Goal: Task Accomplishment & Management: Use online tool/utility

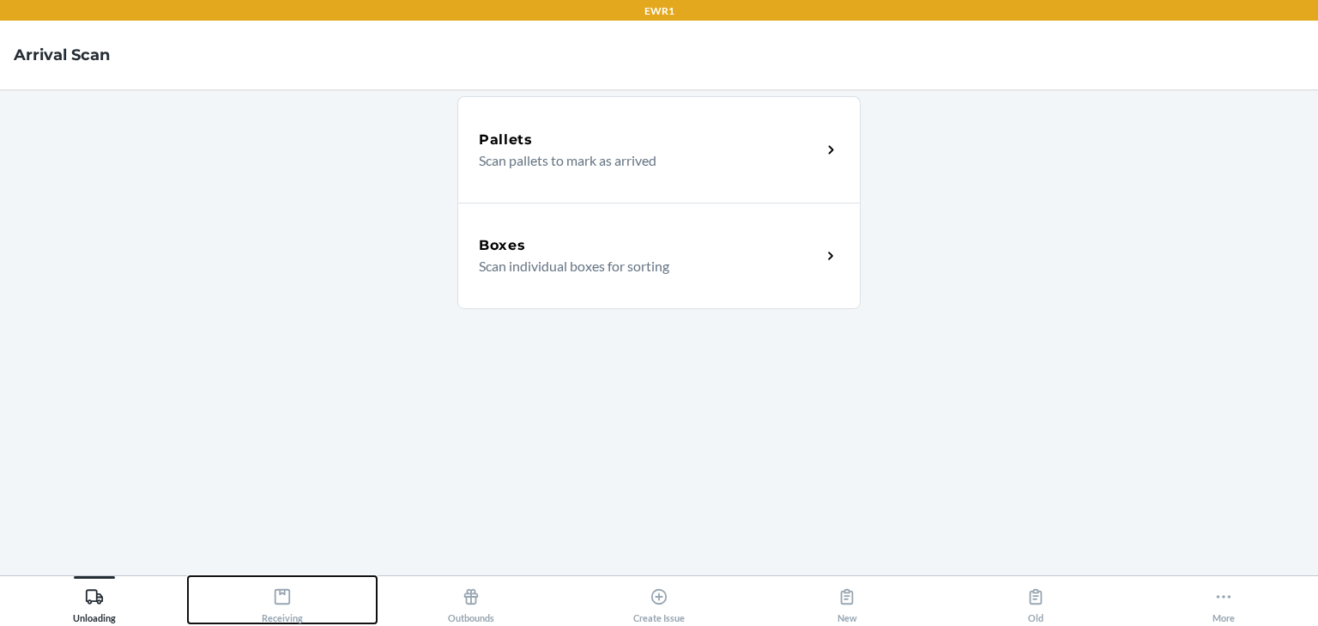
click at [303, 597] on button "Receiving" at bounding box center [282, 599] width 188 height 47
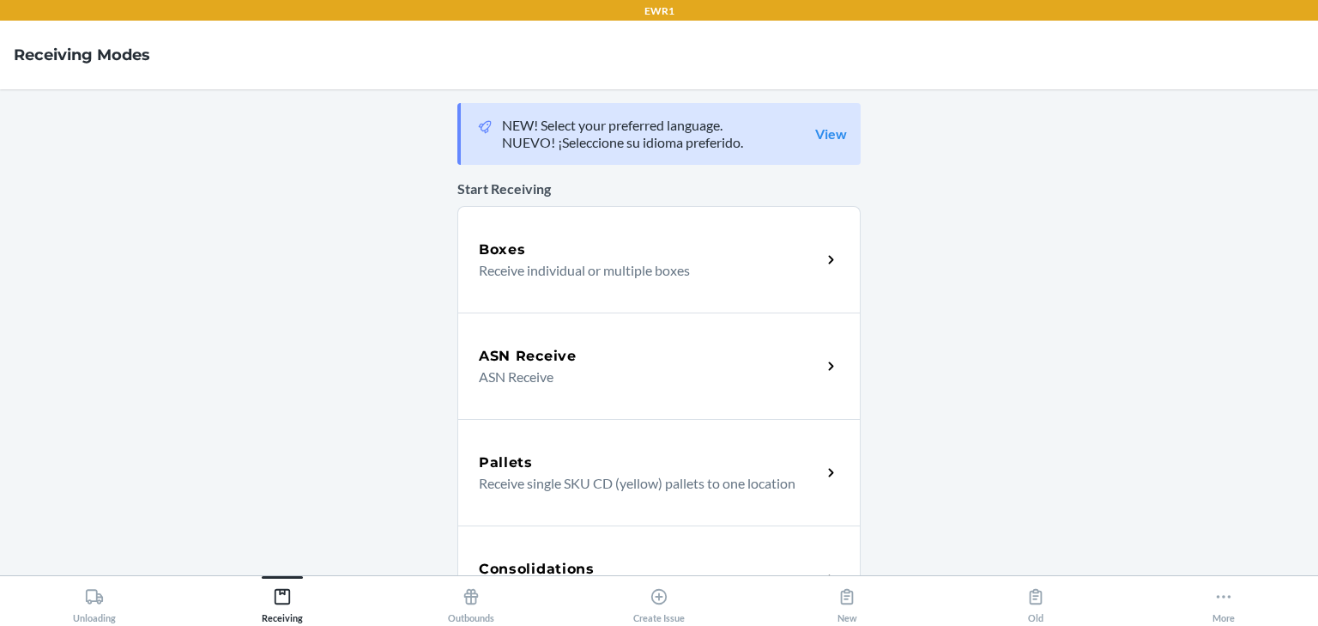
click at [524, 299] on div "Boxes Receive individual or multiple boxes" at bounding box center [658, 259] width 403 height 106
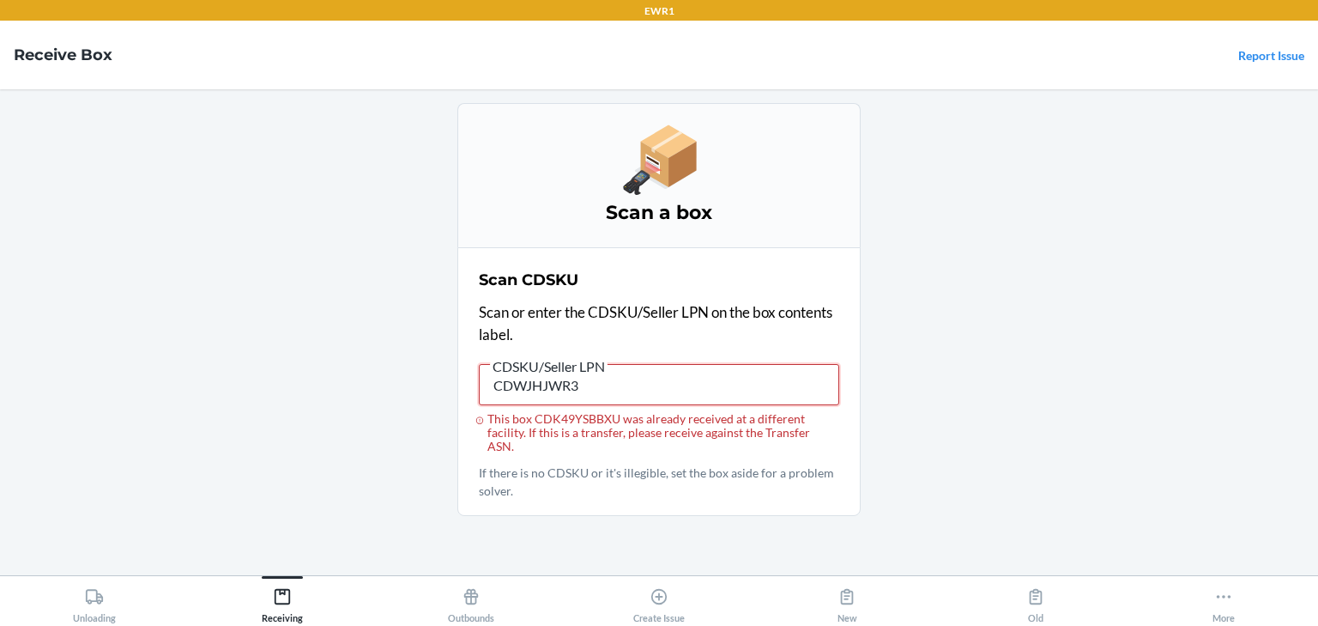
type input "CDWJHJWR3M"
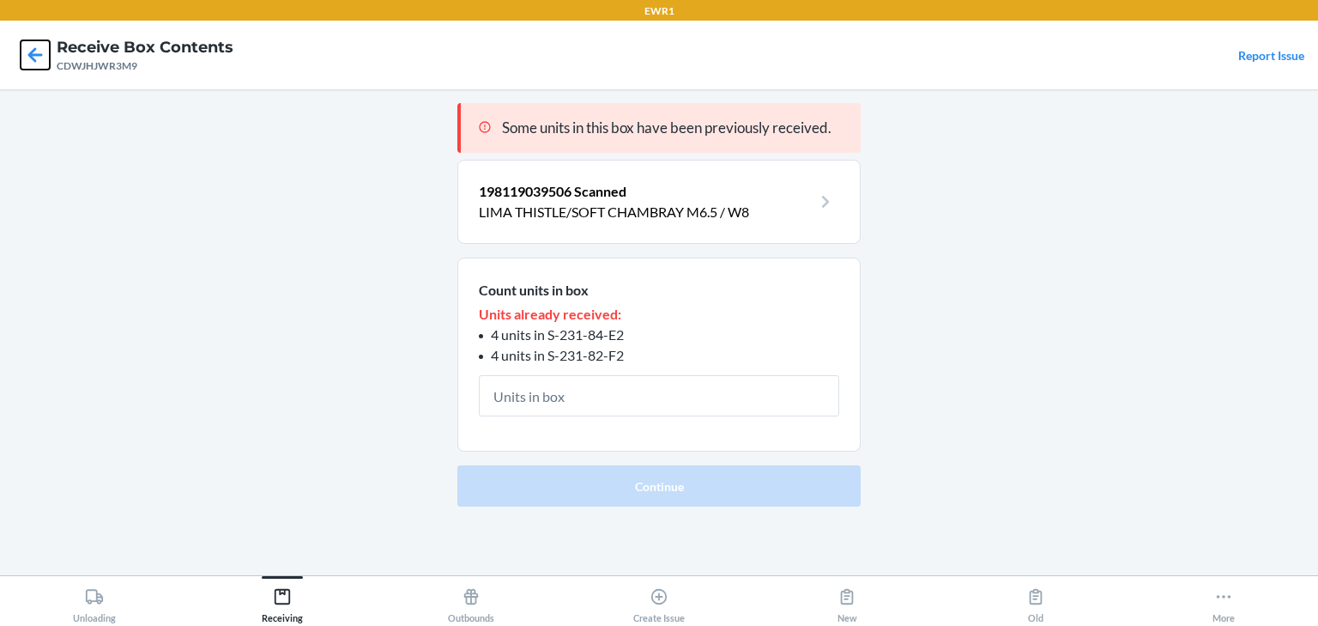
click at [27, 57] on icon at bounding box center [35, 54] width 29 height 29
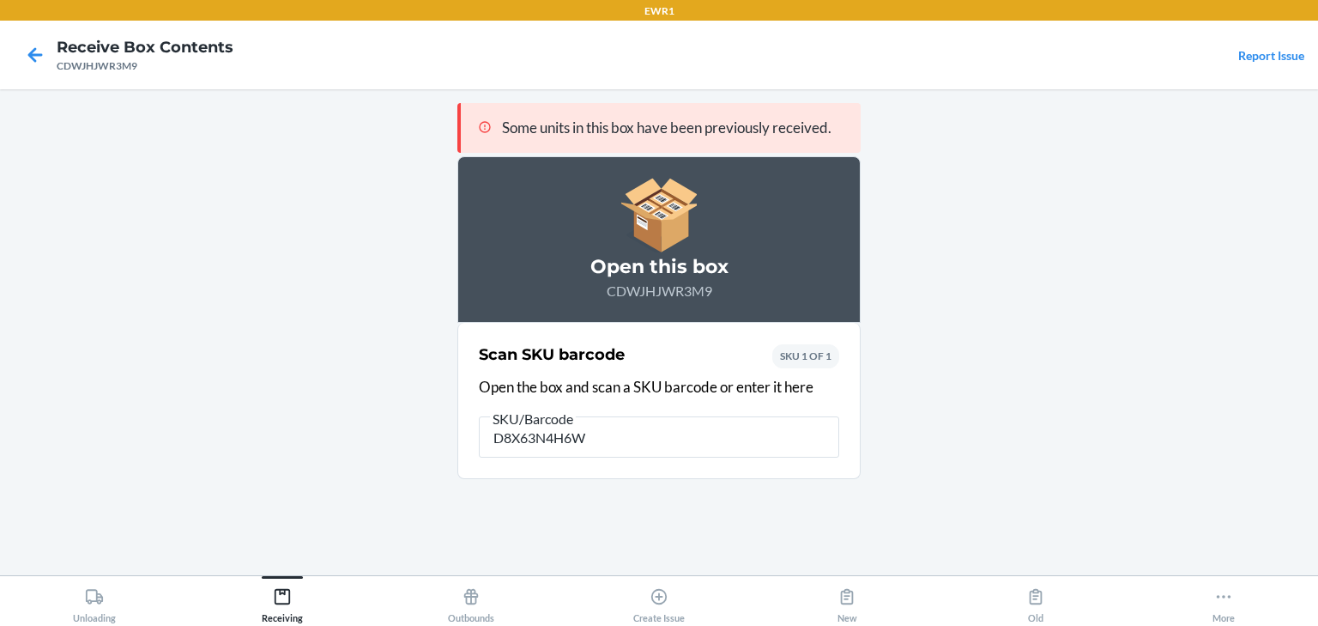
type input "D8X63N4H6WN"
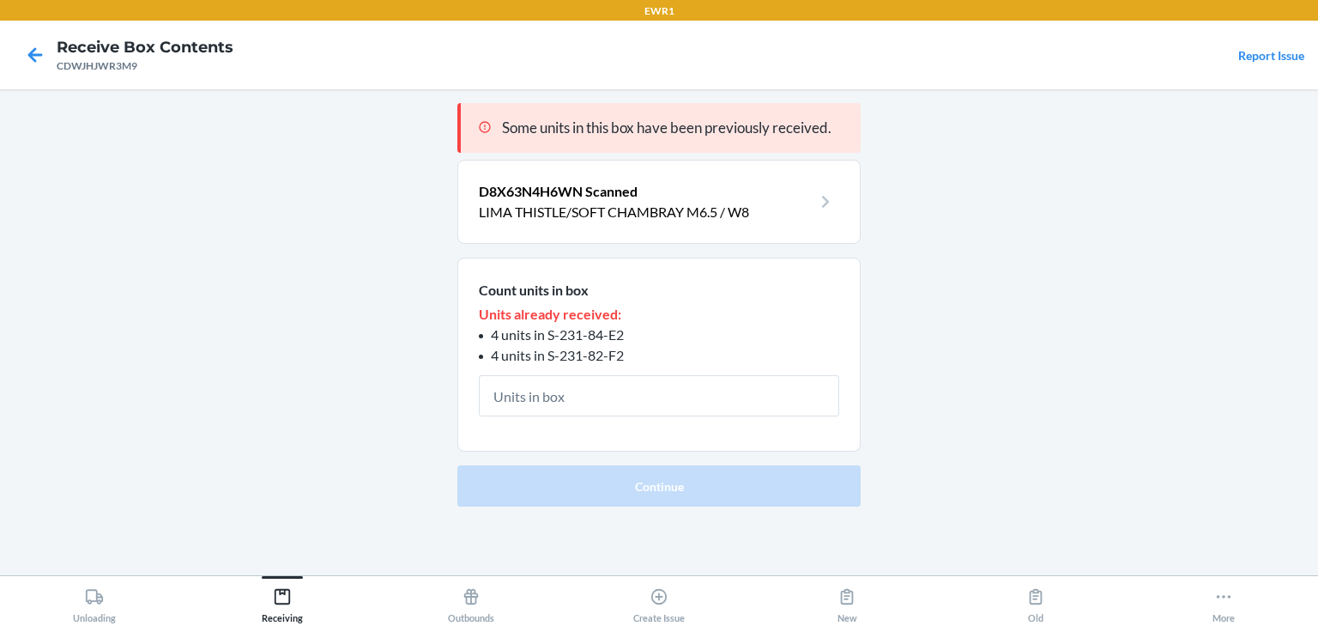
click at [606, 208] on p "LIMA THISTLE/SOFT CHAMBRAY M6.5 / W8" at bounding box center [645, 212] width 333 height 21
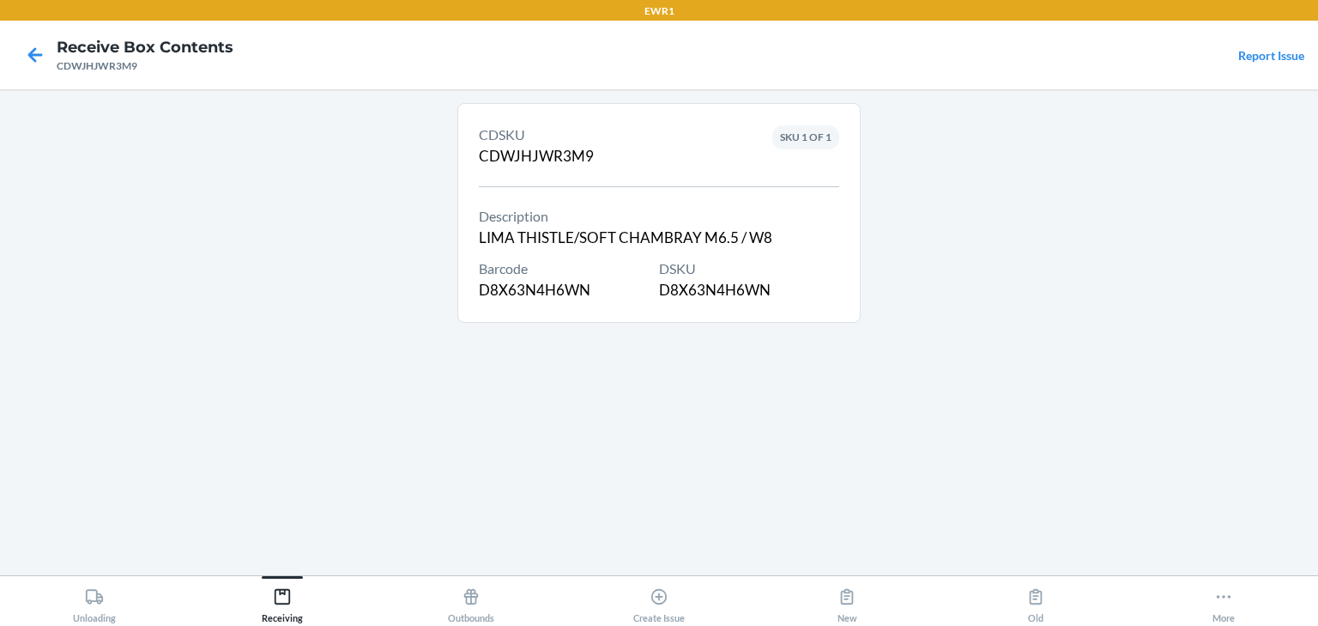
click at [699, 288] on div "DSKU D8X63N4H6WN" at bounding box center [749, 279] width 180 height 43
copy div "D8X63N4H6WN"
click at [415, 313] on main "CDSKU CDWJHJWR3M9 Description LIMA THISTLE/SOFT CHAMBRAY M6.5 / W8 Barcode D8X6…" at bounding box center [659, 332] width 1318 height 486
click at [24, 64] on icon at bounding box center [35, 54] width 29 height 29
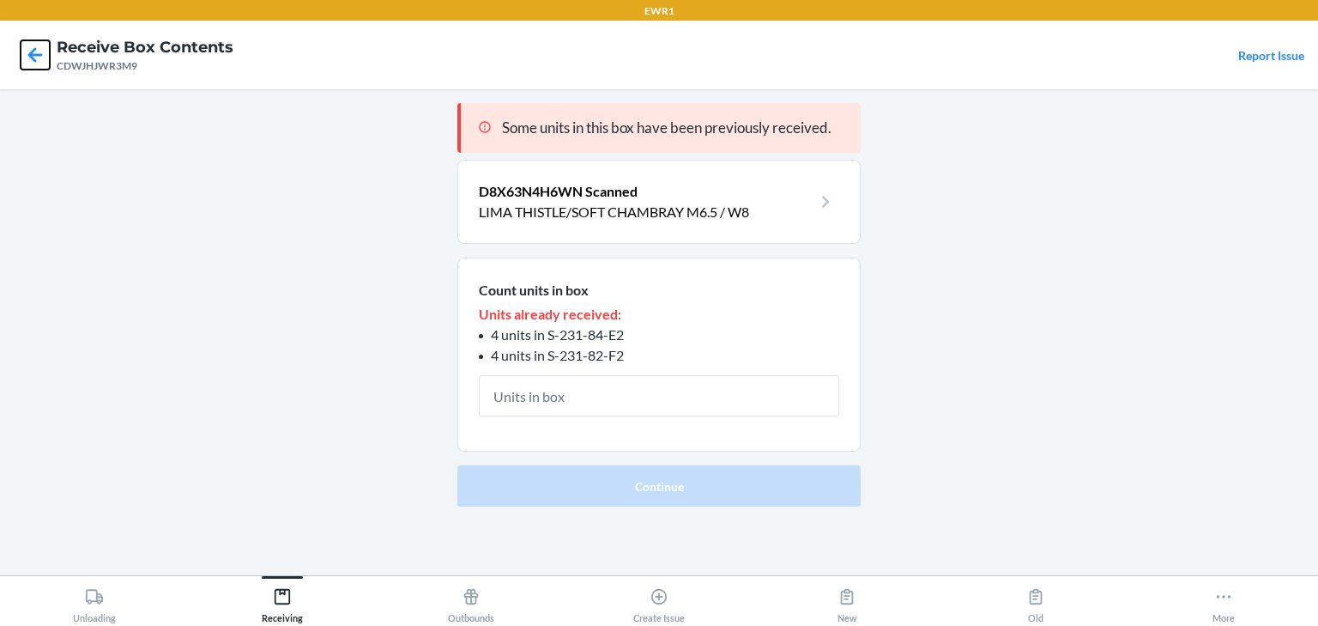
click at [37, 62] on icon at bounding box center [35, 54] width 29 height 29
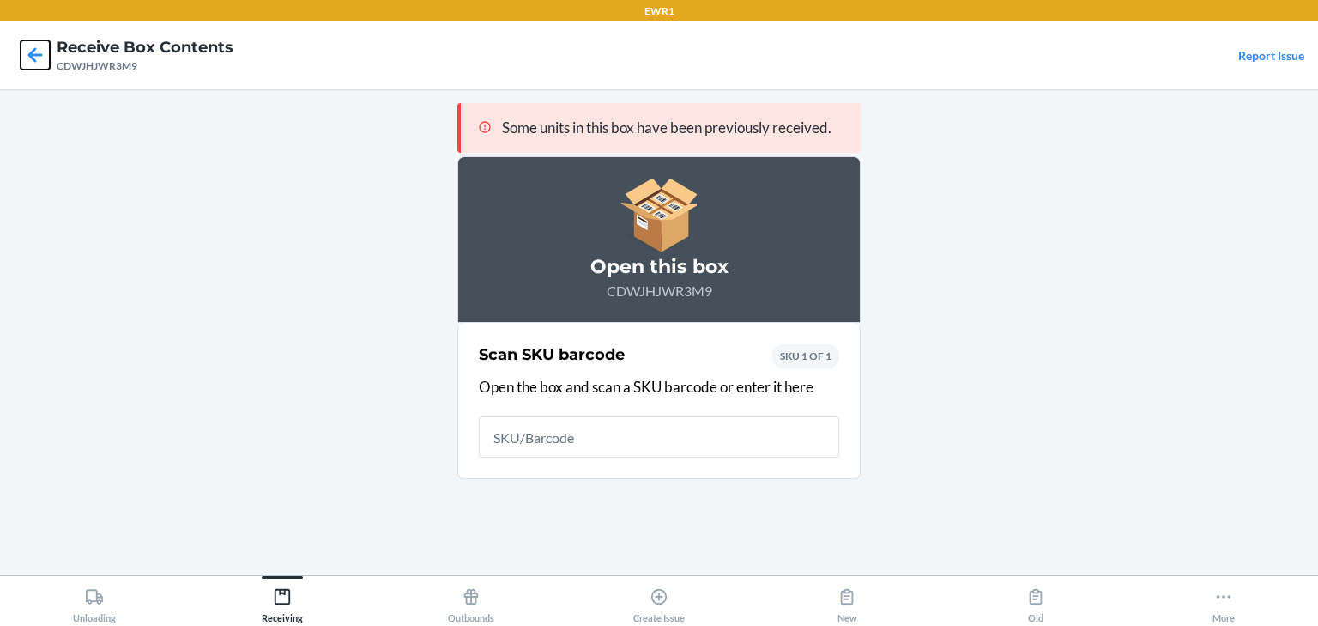
click at [37, 62] on icon at bounding box center [35, 54] width 29 height 29
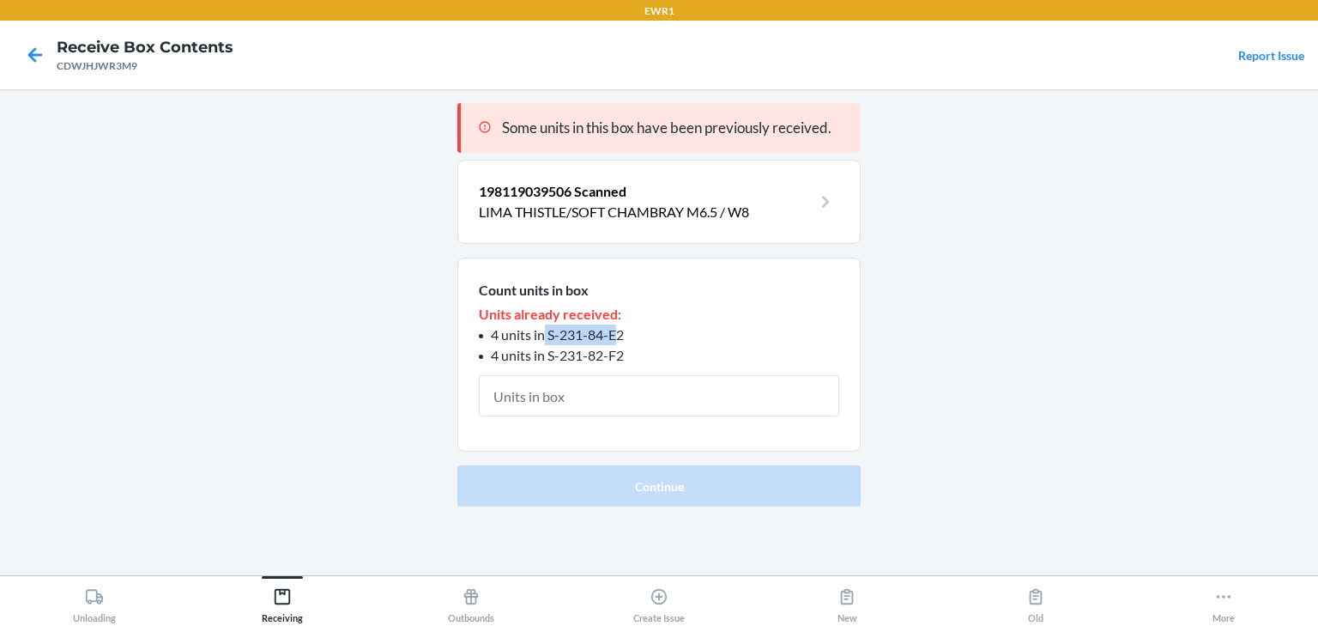
drag, startPoint x: 544, startPoint y: 335, endPoint x: 621, endPoint y: 336, distance: 77.3
click at [621, 336] on span "4 units in S-231-84-E2" at bounding box center [557, 334] width 133 height 16
click at [663, 333] on li "4 units in S-231-84-E2" at bounding box center [659, 334] width 360 height 21
drag, startPoint x: 549, startPoint y: 334, endPoint x: 629, endPoint y: 341, distance: 80.1
click at [629, 341] on li "4 units in S-231-84-E2" at bounding box center [659, 334] width 360 height 21
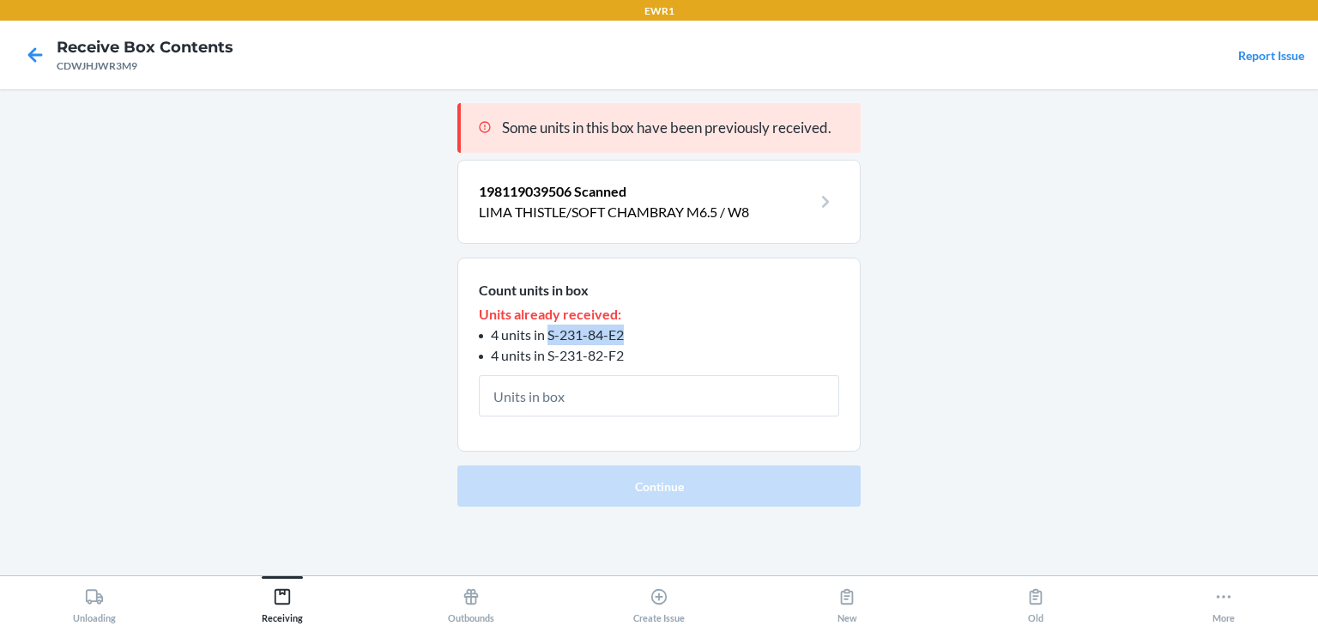
copy span "S-231-84-E2"
click at [782, 348] on li "4 units in S-231-82-F2" at bounding box center [659, 355] width 360 height 21
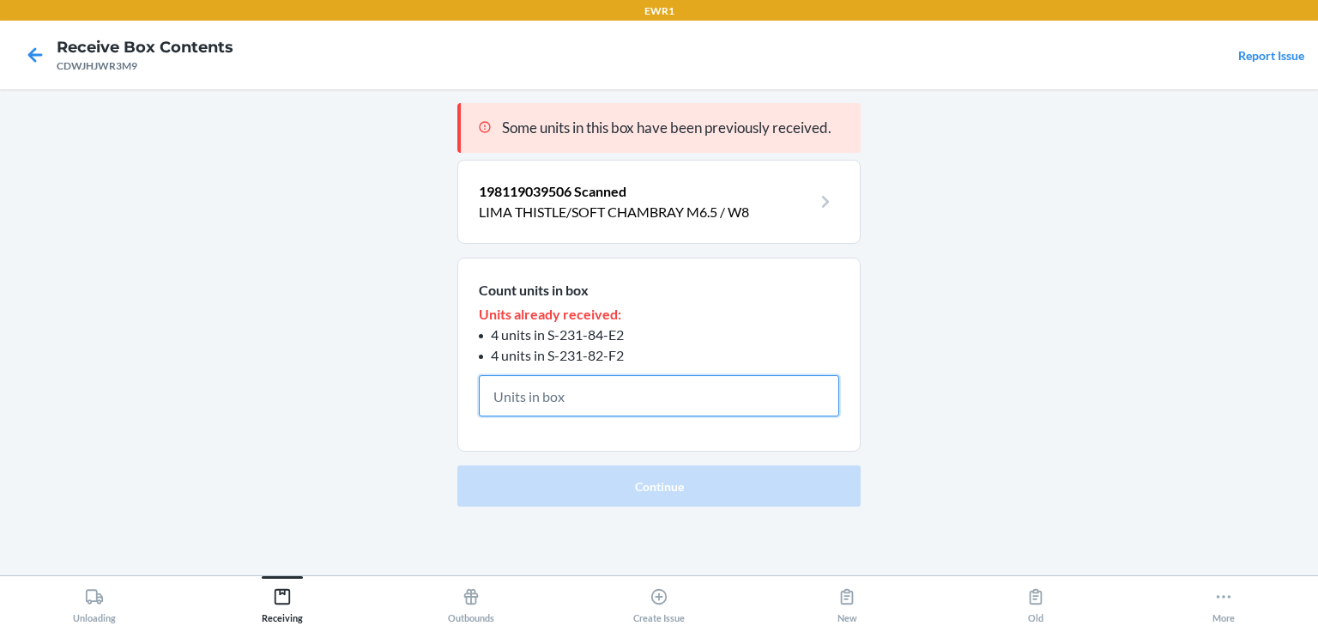
click at [576, 398] on input "text" at bounding box center [659, 395] width 360 height 41
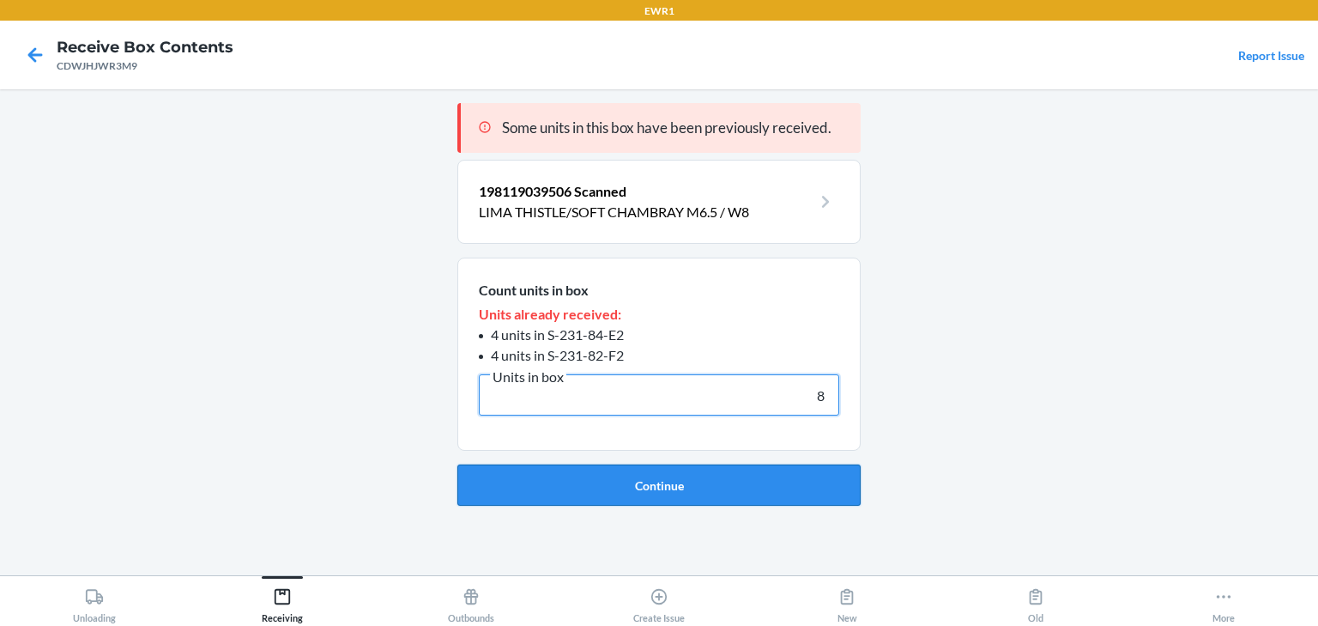
type input "8"
click at [628, 486] on button "Continue" at bounding box center [658, 484] width 403 height 41
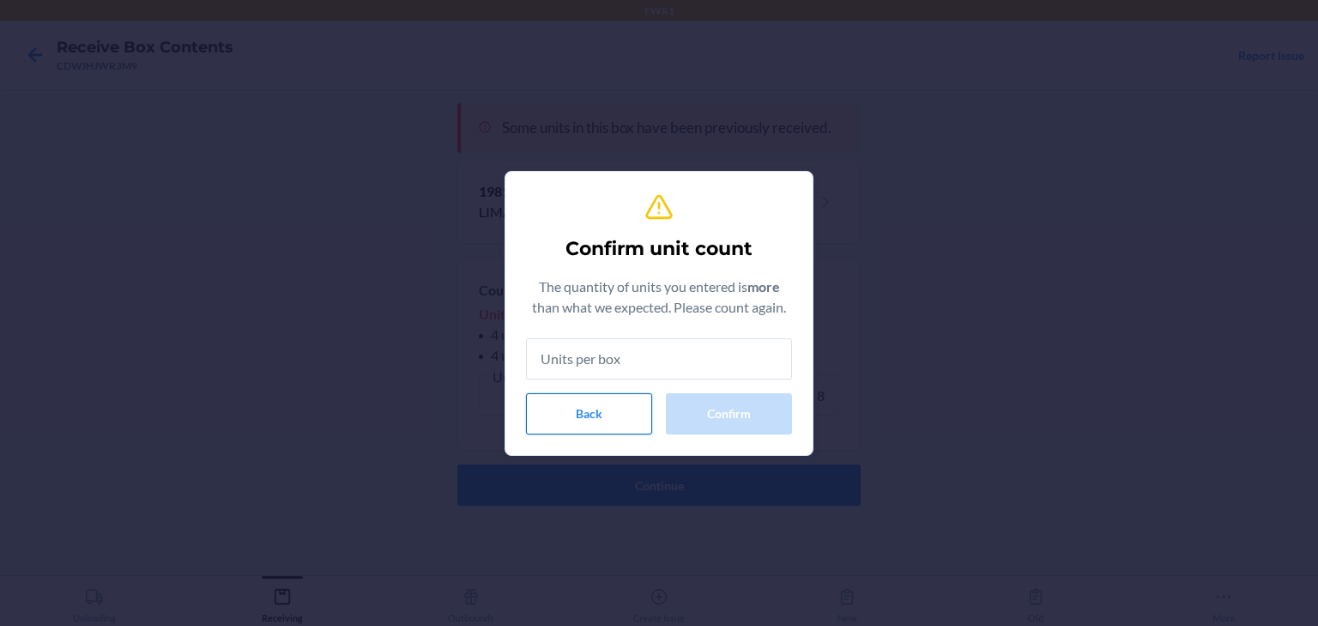
click at [620, 419] on button "Back" at bounding box center [589, 413] width 126 height 41
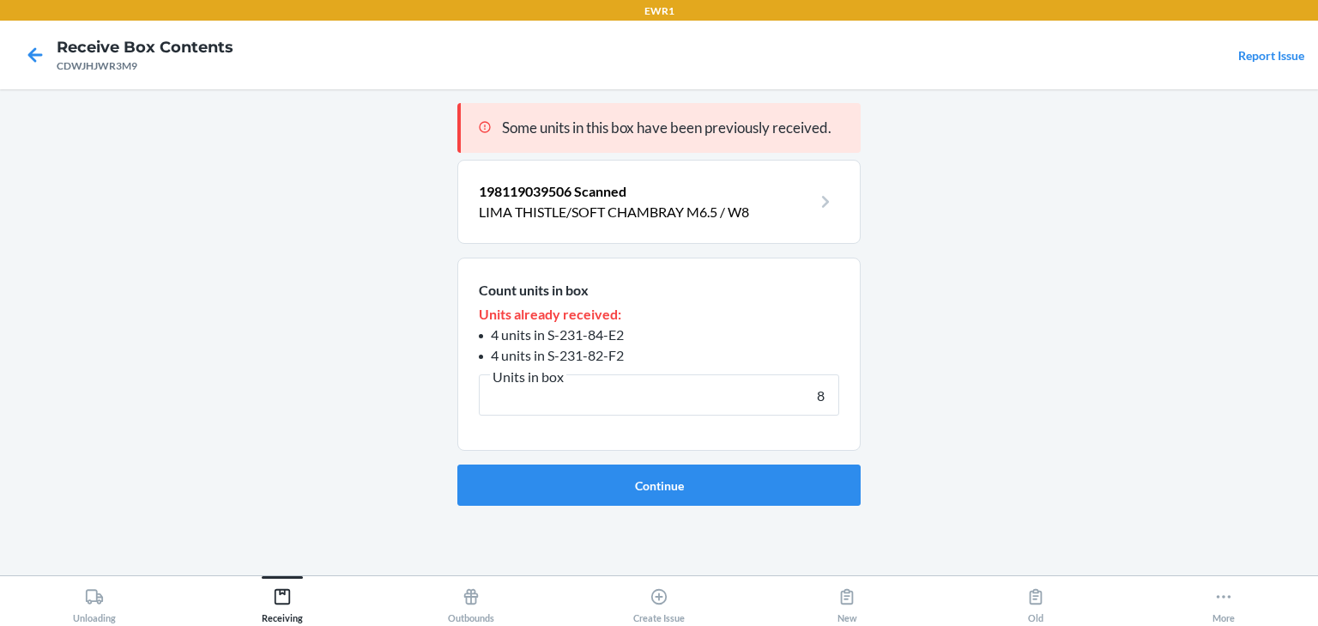
click at [954, 371] on main "Some units in this box have been previously received. 198119039506 Scanned LIMA…" at bounding box center [659, 332] width 1318 height 486
drag, startPoint x: 728, startPoint y: 391, endPoint x: 1041, endPoint y: 383, distance: 313.4
click at [1041, 383] on main "Some units in this box have been previously received. 198119039506 Scanned LIMA…" at bounding box center [659, 332] width 1318 height 486
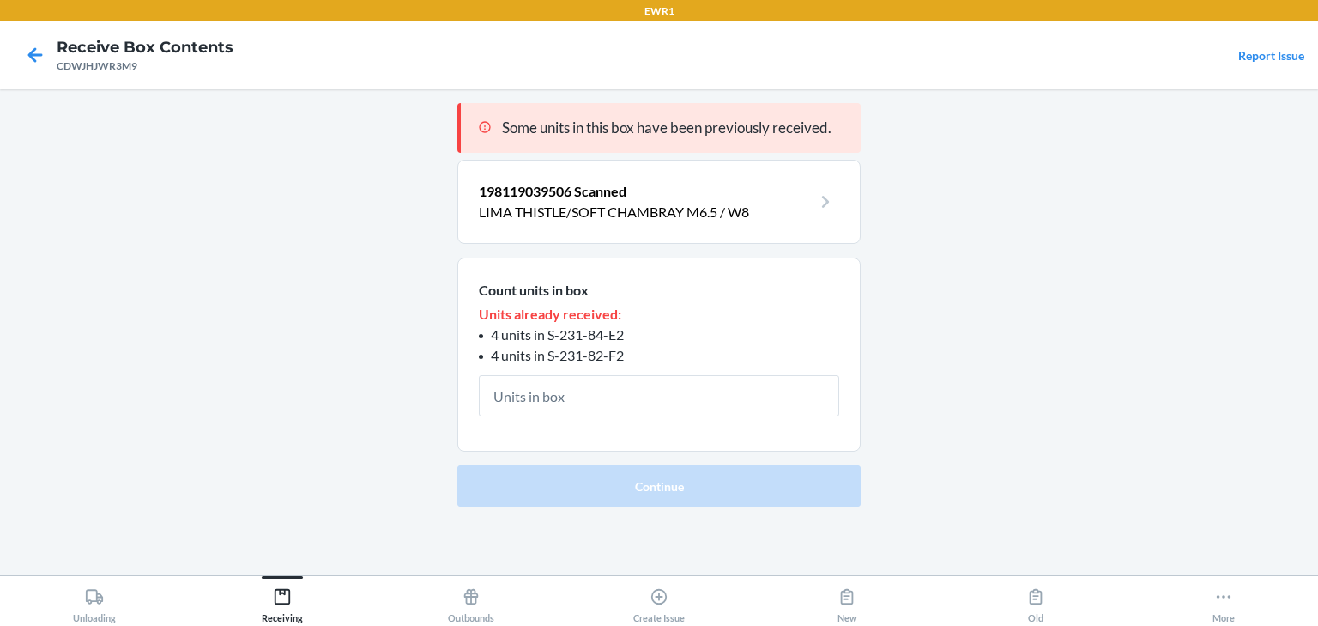
click at [612, 196] on span "198119039506 Scanned" at bounding box center [553, 191] width 148 height 16
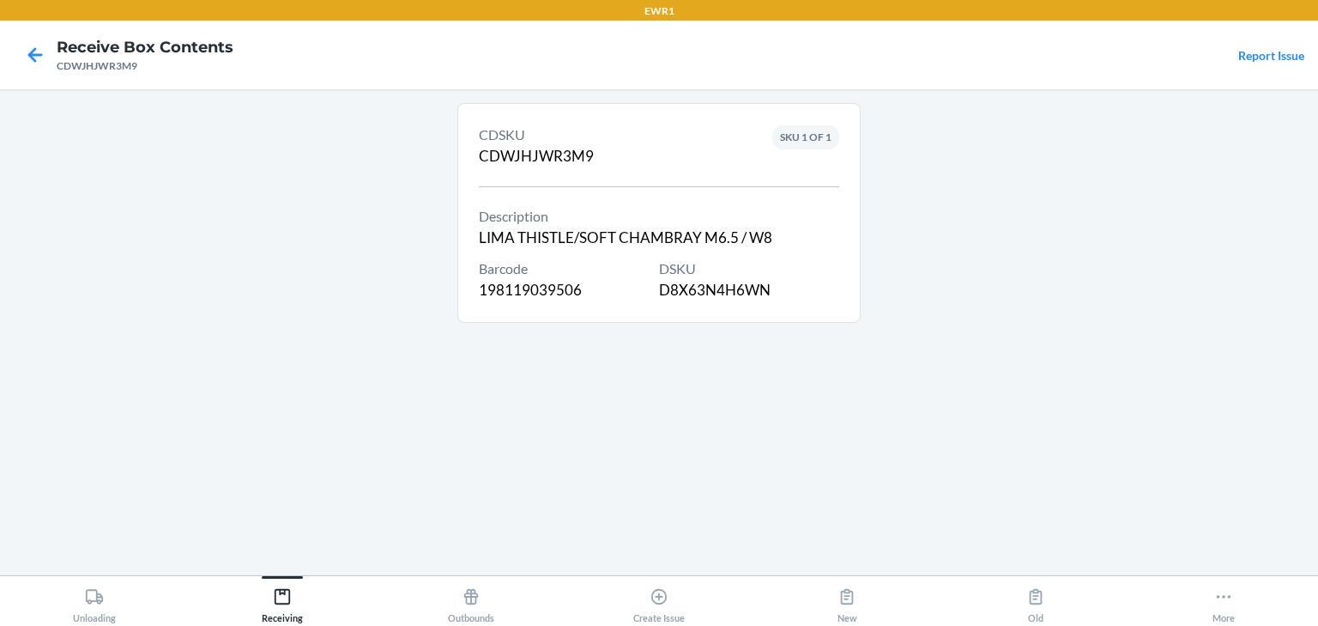
click at [687, 287] on div "DSKU D8X63N4H6WN" at bounding box center [749, 279] width 180 height 43
copy div "D8X63N4H6WN"
click at [35, 62] on icon at bounding box center [35, 54] width 15 height 15
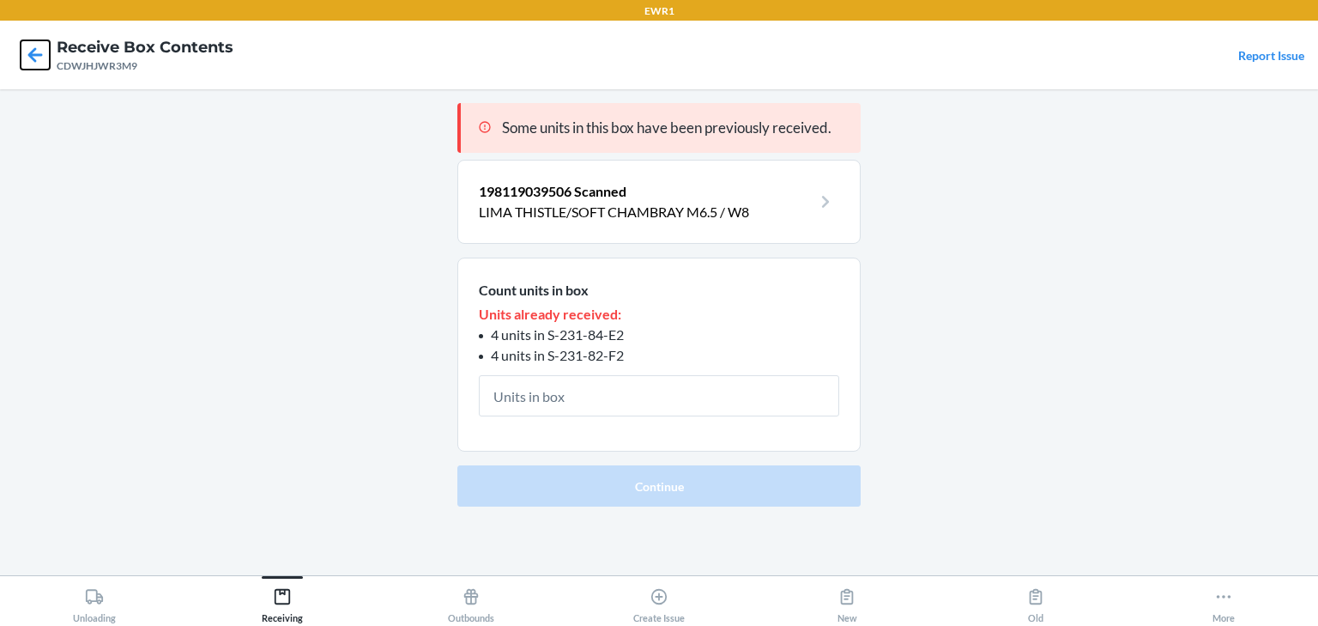
click at [35, 62] on icon at bounding box center [35, 54] width 15 height 15
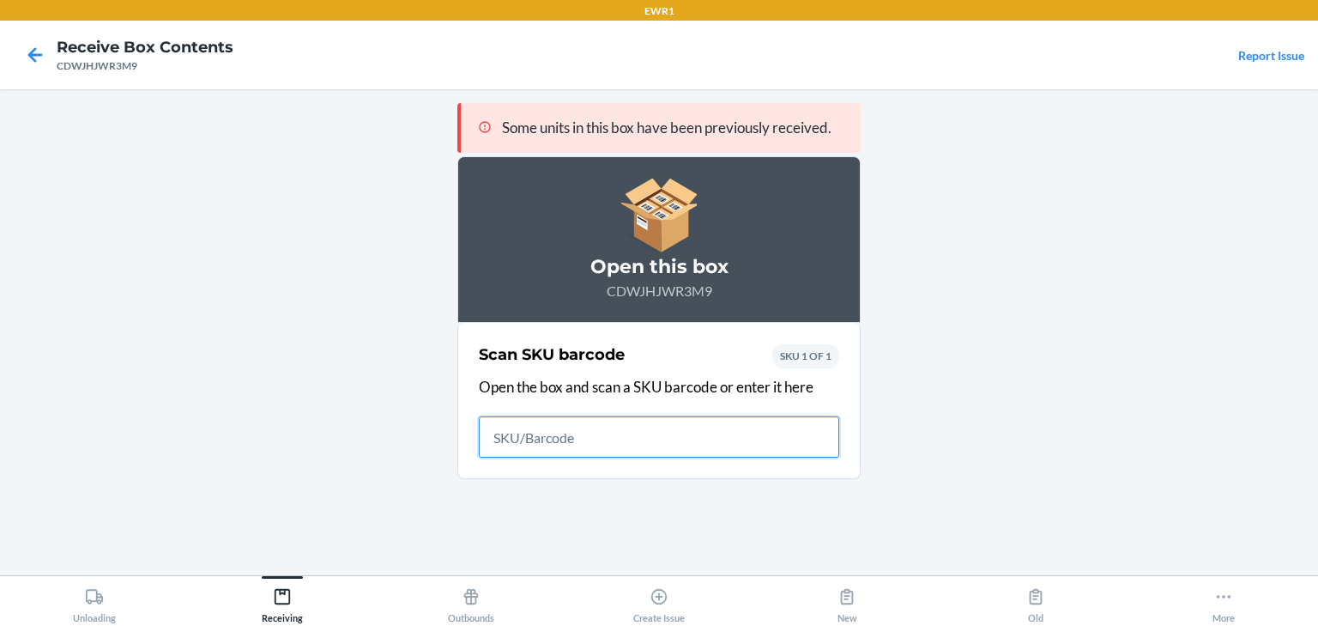
click at [35, 62] on icon at bounding box center [35, 54] width 15 height 15
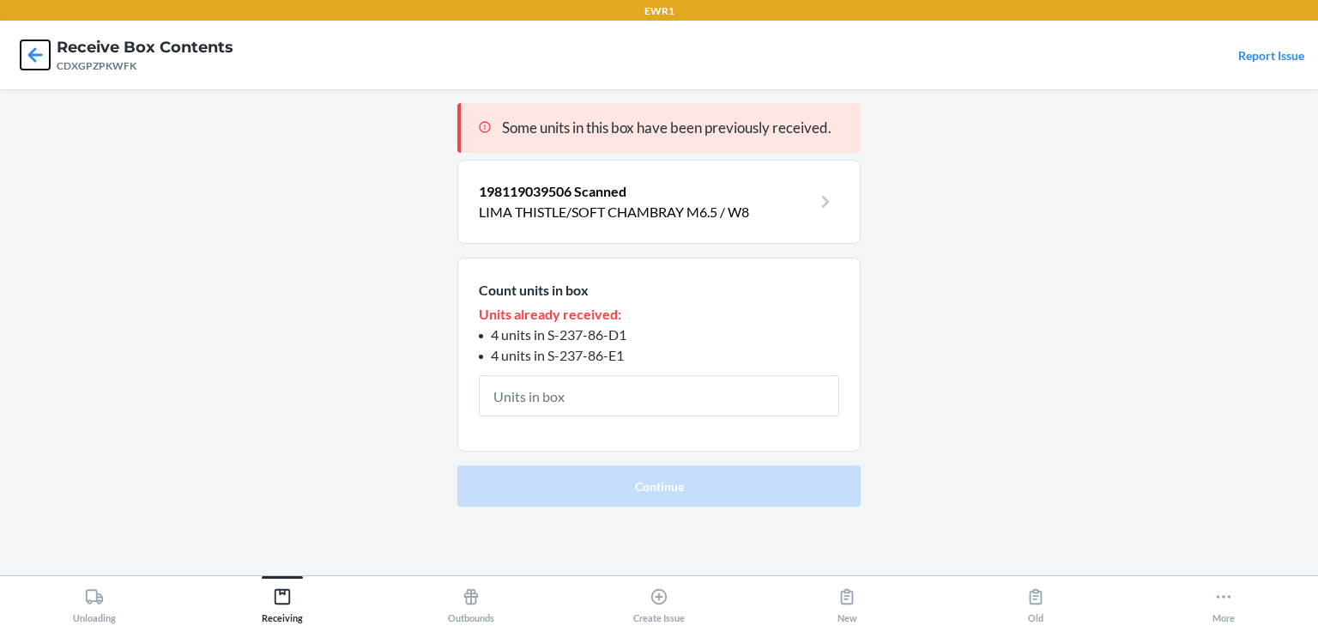
click at [26, 58] on icon at bounding box center [35, 54] width 29 height 29
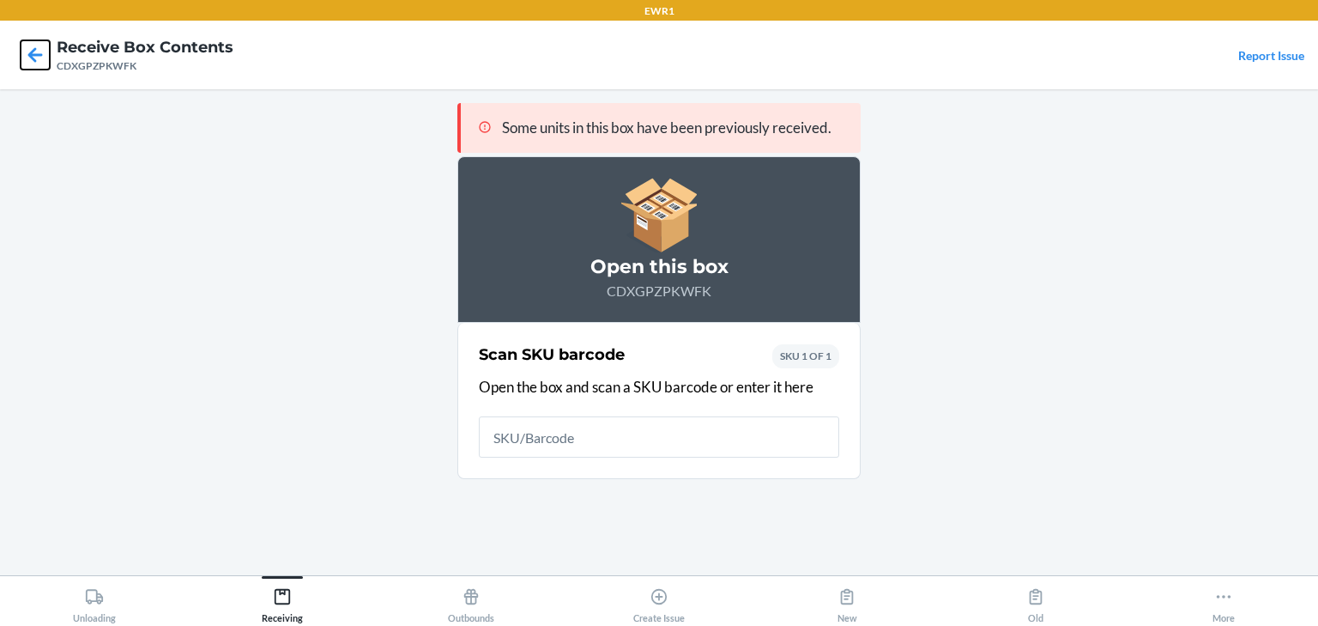
click at [26, 58] on icon at bounding box center [35, 54] width 29 height 29
type input "1981190395"
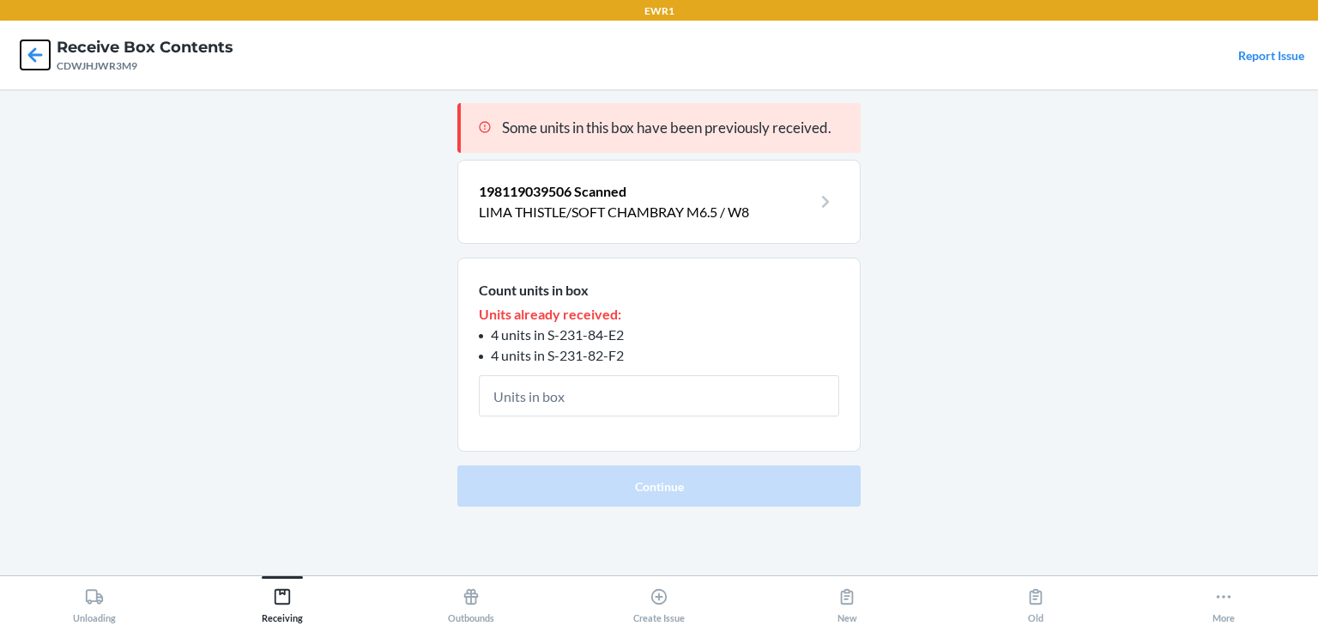
click at [38, 69] on icon at bounding box center [35, 54] width 29 height 29
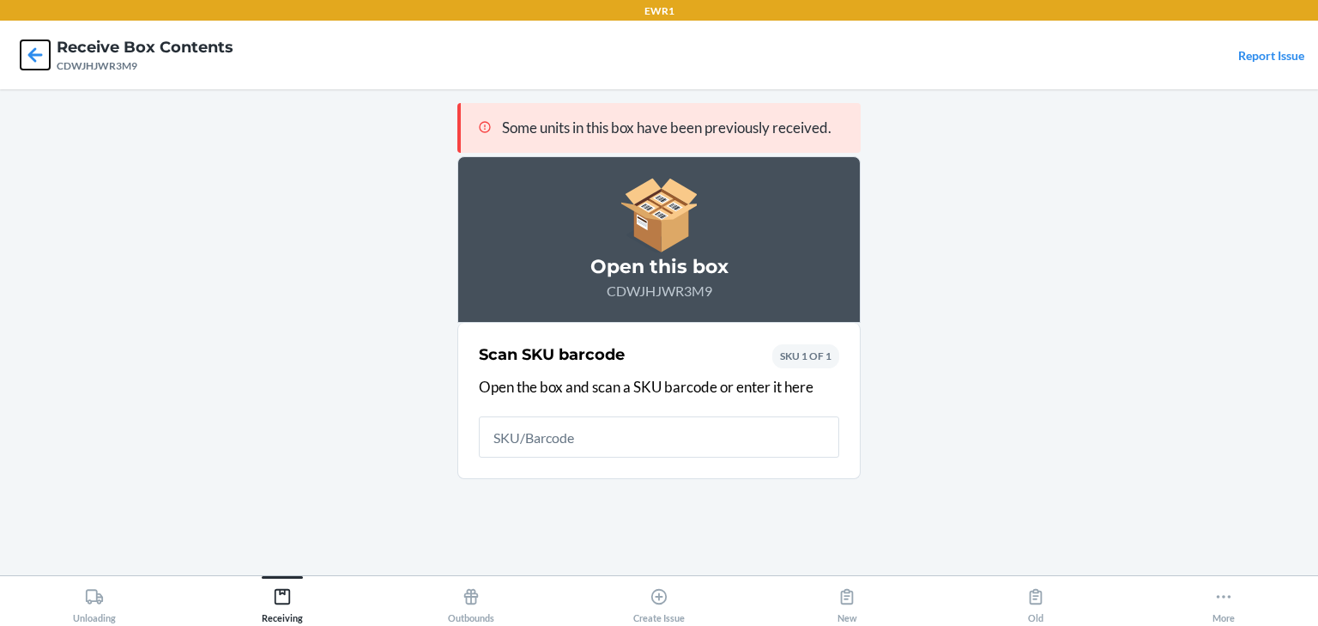
click at [38, 69] on icon at bounding box center [35, 54] width 29 height 29
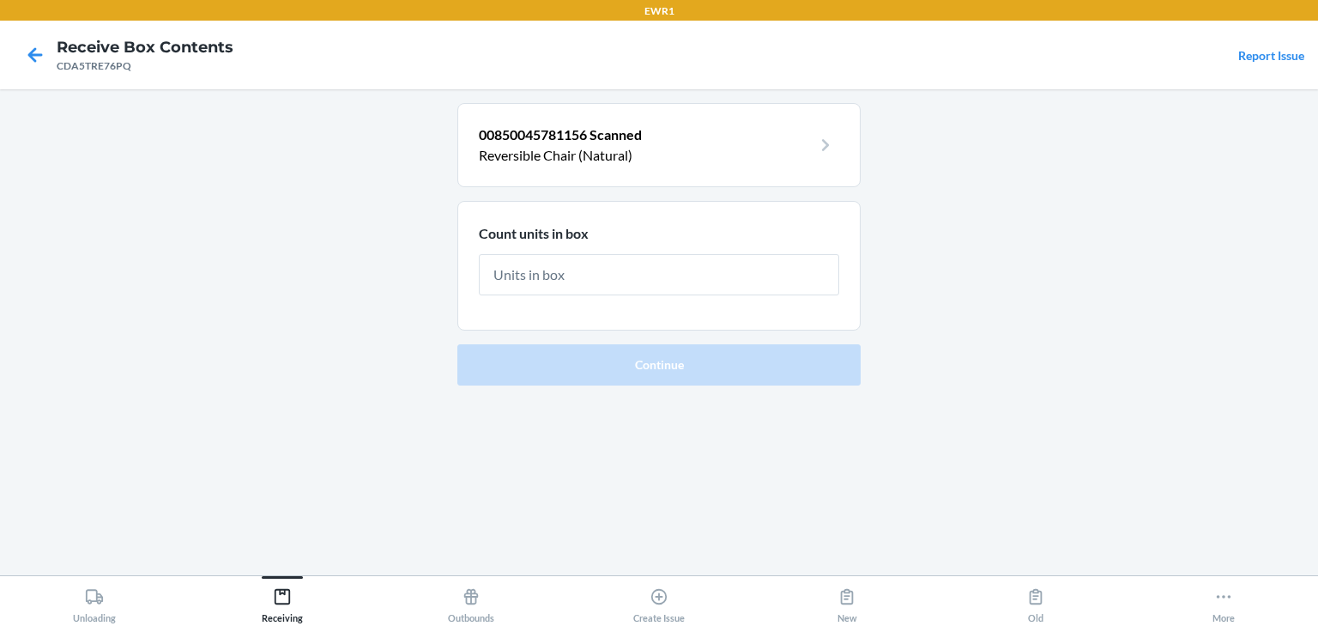
click at [654, 154] on p "Reversible Chair (Natural)" at bounding box center [645, 155] width 333 height 21
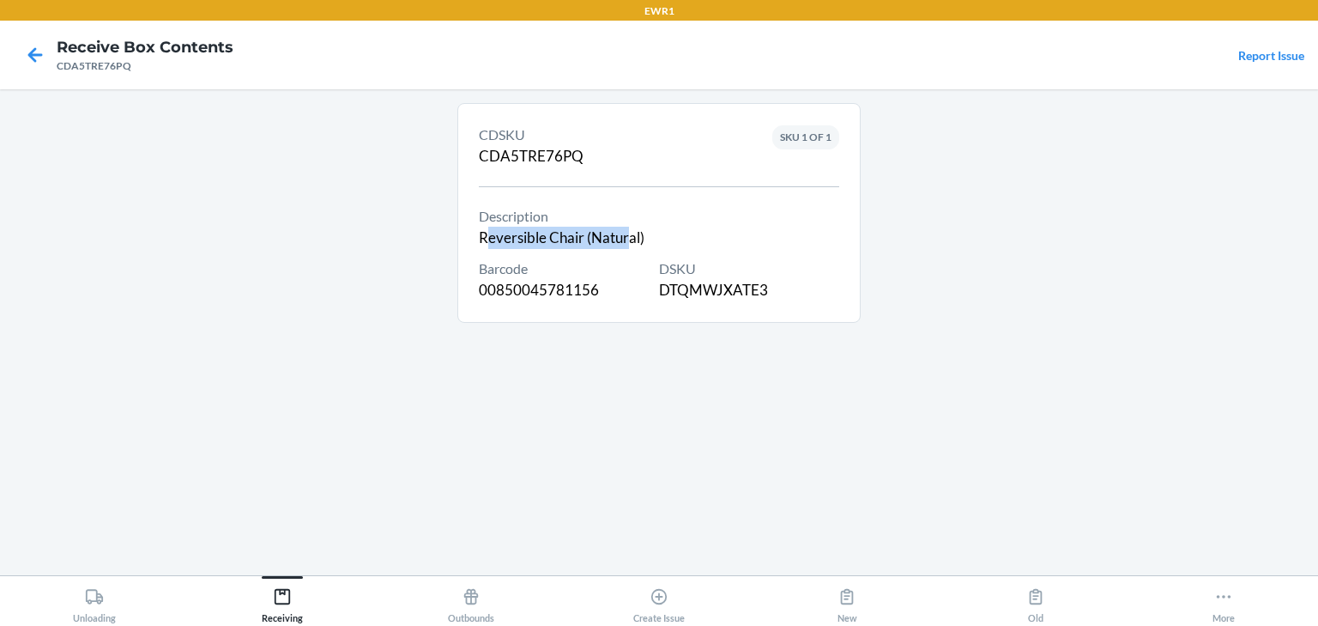
drag, startPoint x: 484, startPoint y: 229, endPoint x: 629, endPoint y: 229, distance: 145.0
click at [629, 229] on div "Description Reversible Chair (Natural)" at bounding box center [562, 227] width 166 height 43
click at [479, 228] on div "Description Reversible Chair (Natural)" at bounding box center [562, 227] width 166 height 43
drag, startPoint x: 476, startPoint y: 230, endPoint x: 647, endPoint y: 225, distance: 170.9
click at [647, 225] on section "CDSKU CDA5TRE76PQ Description Reversible Chair (Natural) Barcode 00850045781156…" at bounding box center [658, 213] width 403 height 220
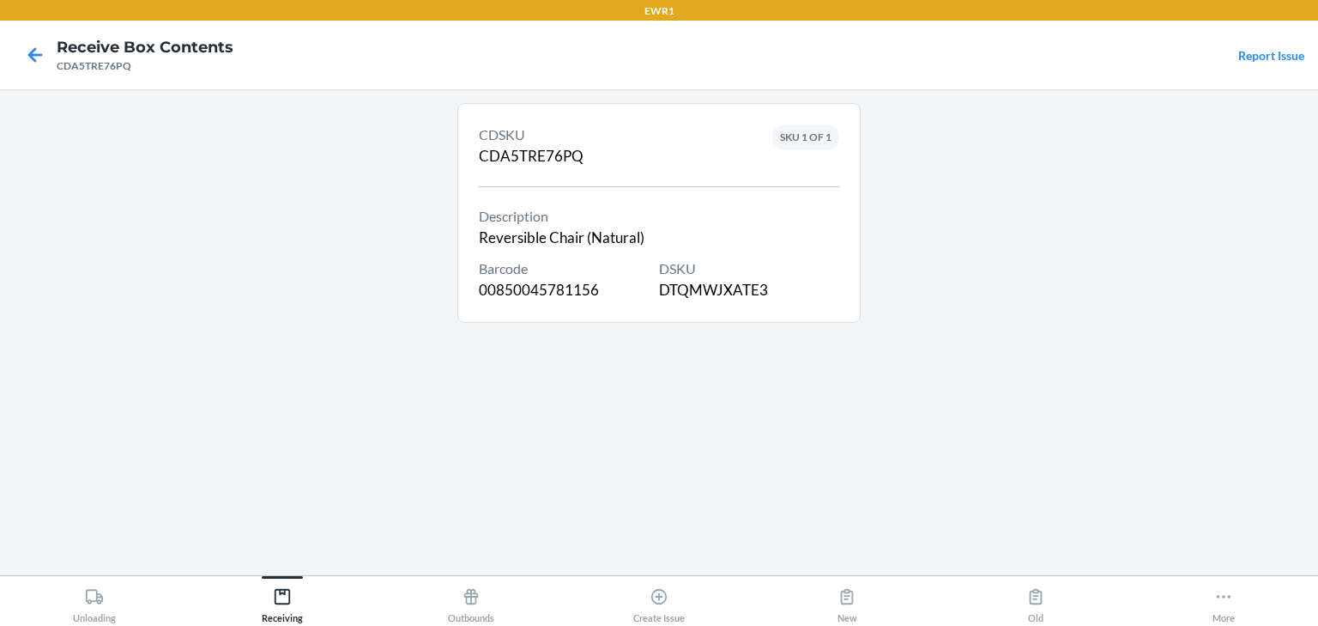
click at [481, 236] on div "Description Reversible Chair (Natural)" at bounding box center [562, 227] width 166 height 43
click at [729, 353] on div "CDSKU CDA5TRE76PQ Description Reversible Chair (Natural) Barcode 00850045781156…" at bounding box center [658, 332] width 403 height 458
click at [17, 57] on div at bounding box center [35, 54] width 43 height 43
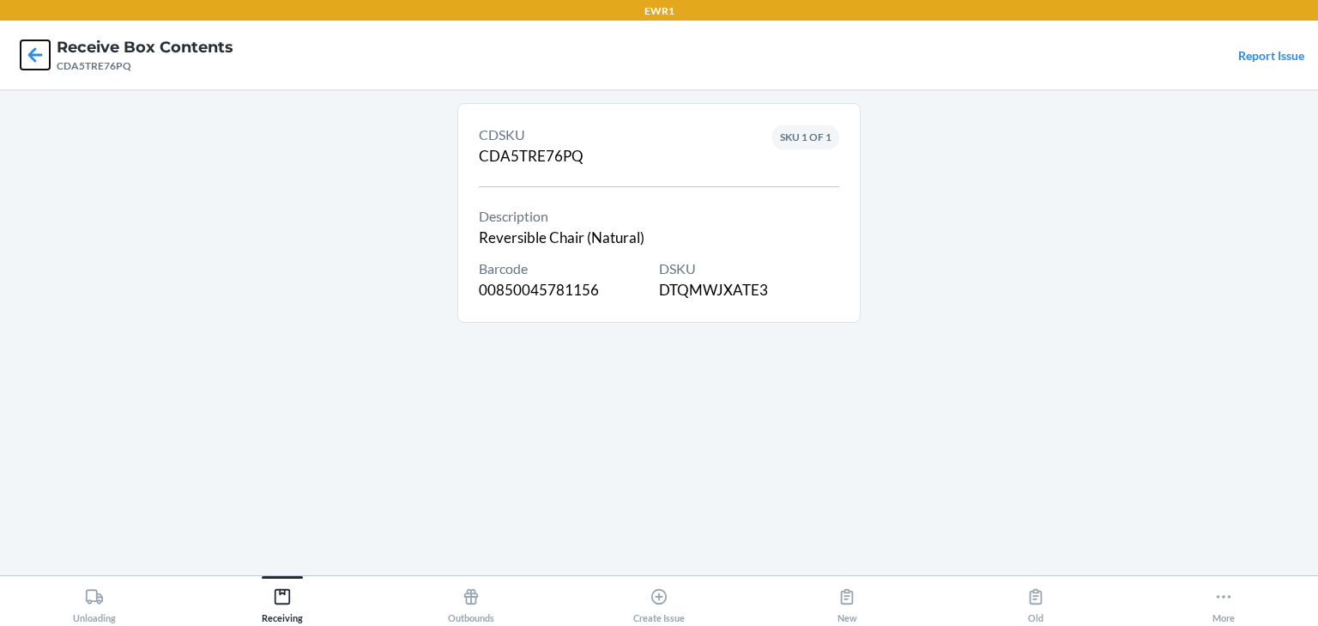
click at [35, 51] on icon at bounding box center [35, 54] width 29 height 29
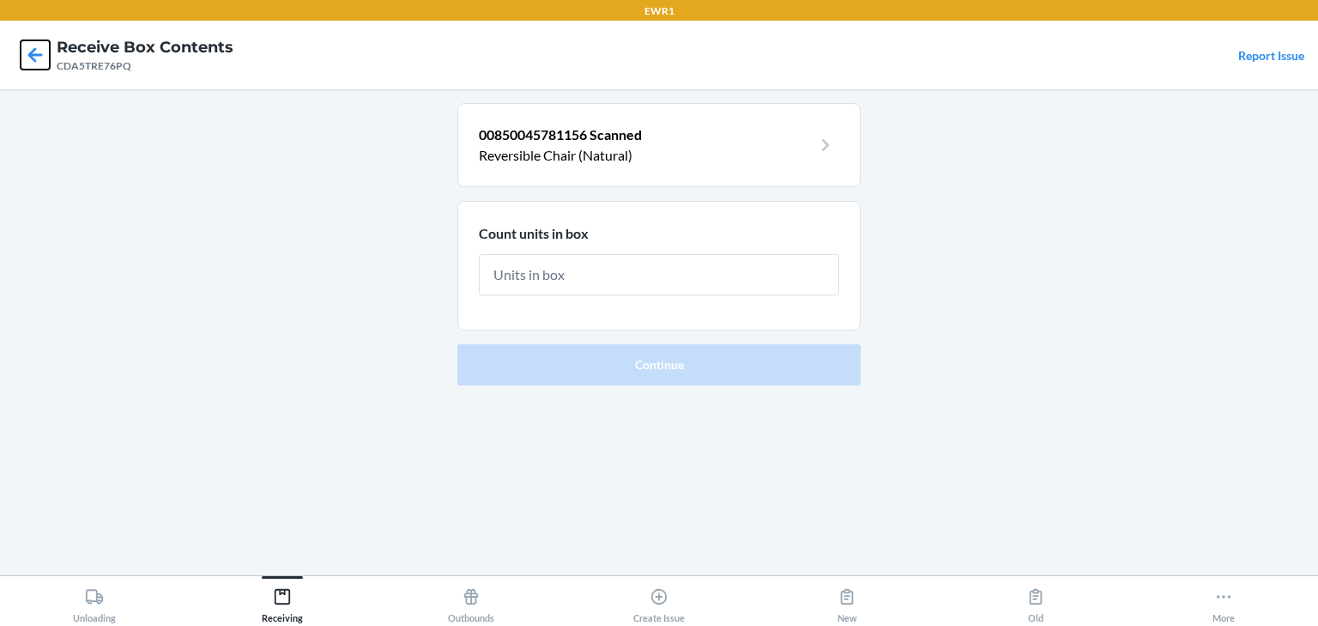
click at [34, 46] on icon at bounding box center [35, 54] width 29 height 29
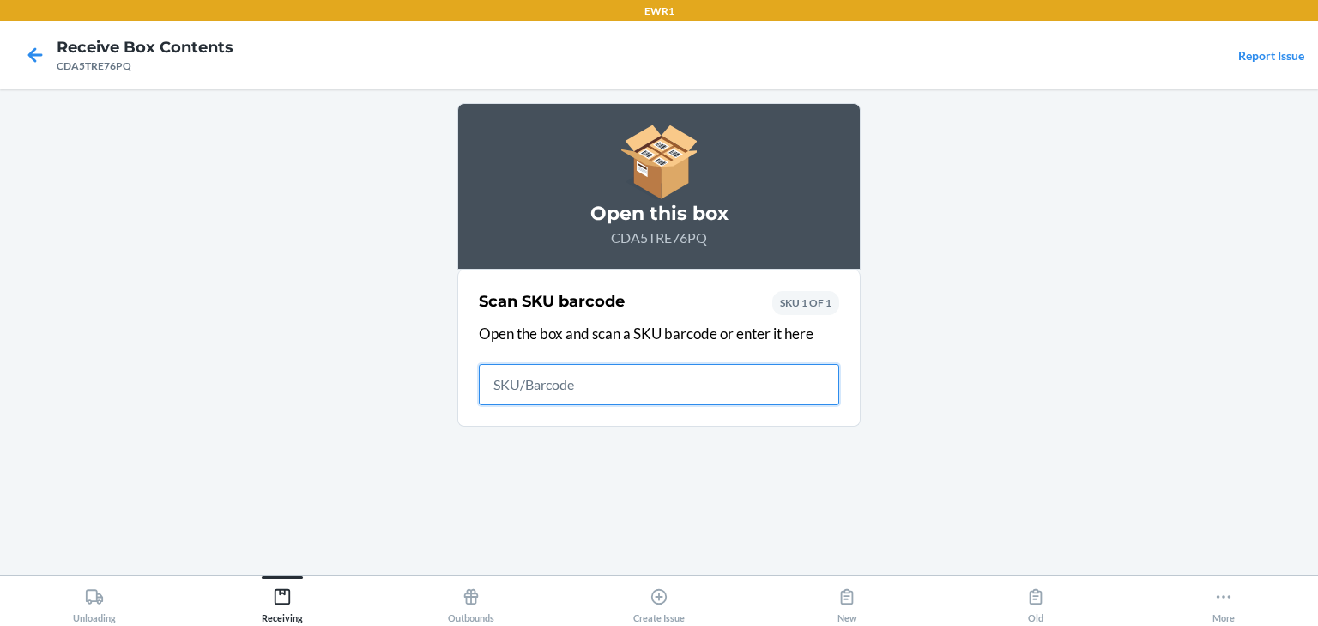
click at [34, 46] on icon at bounding box center [35, 54] width 29 height 29
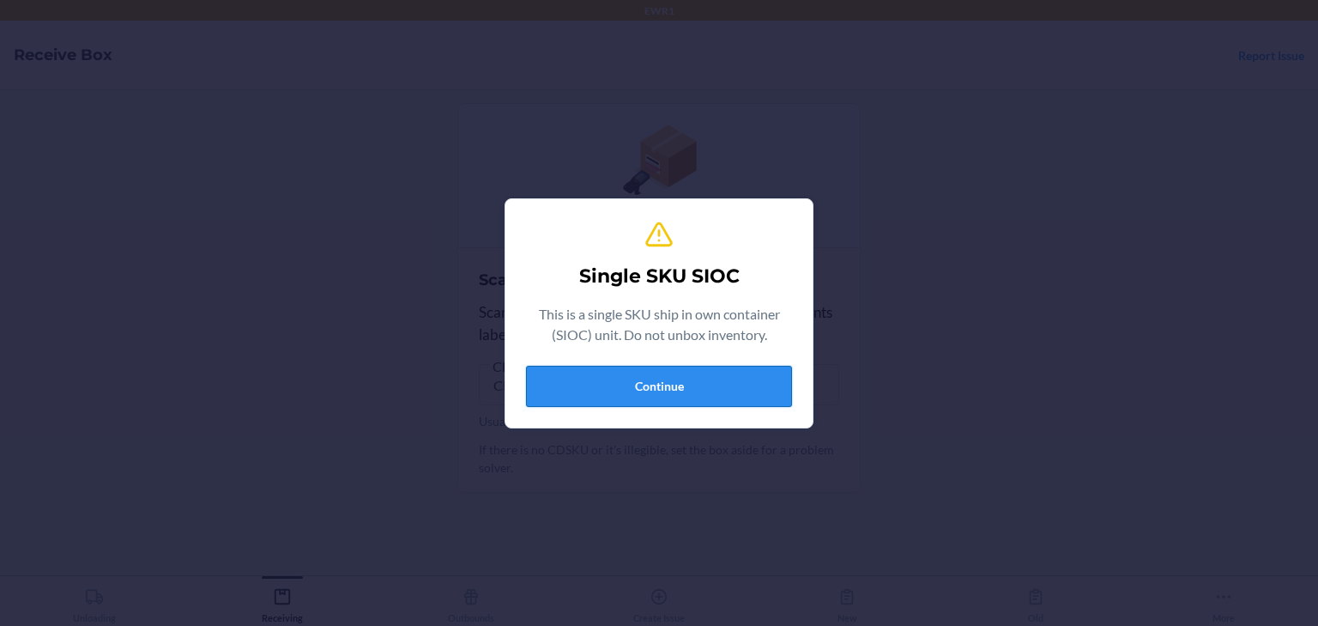
click at [639, 383] on button "Continue" at bounding box center [659, 386] width 266 height 41
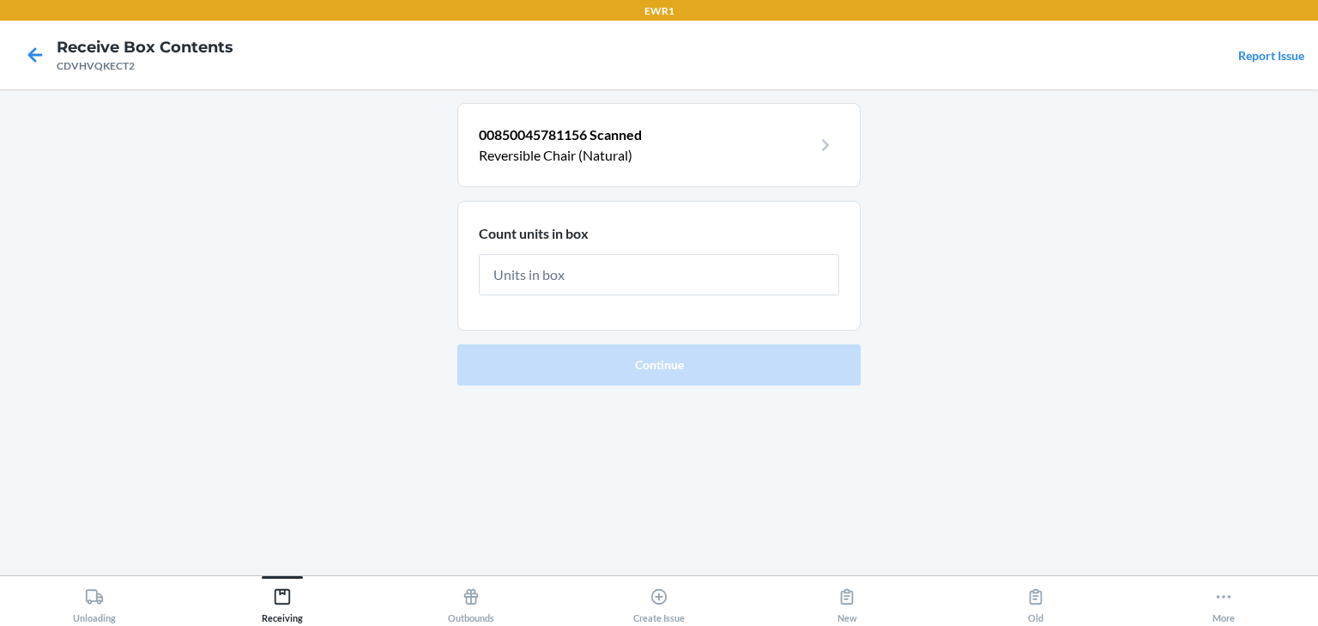
type input "1"
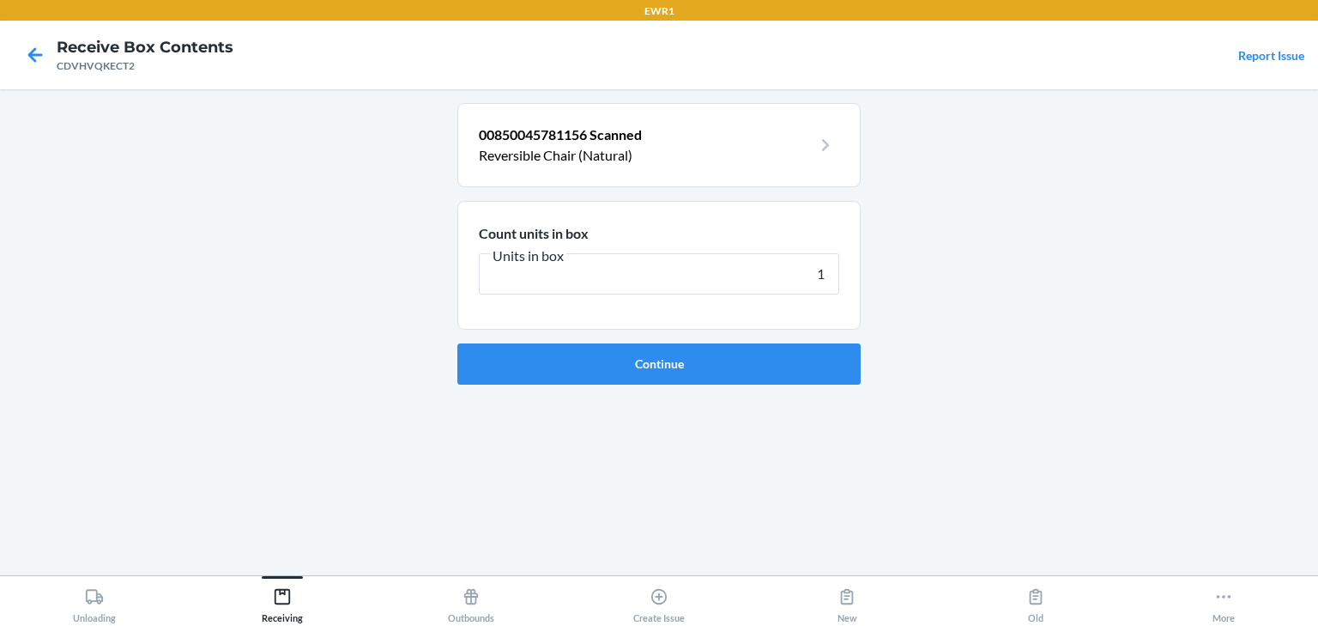
click button "Continue" at bounding box center [658, 363] width 403 height 41
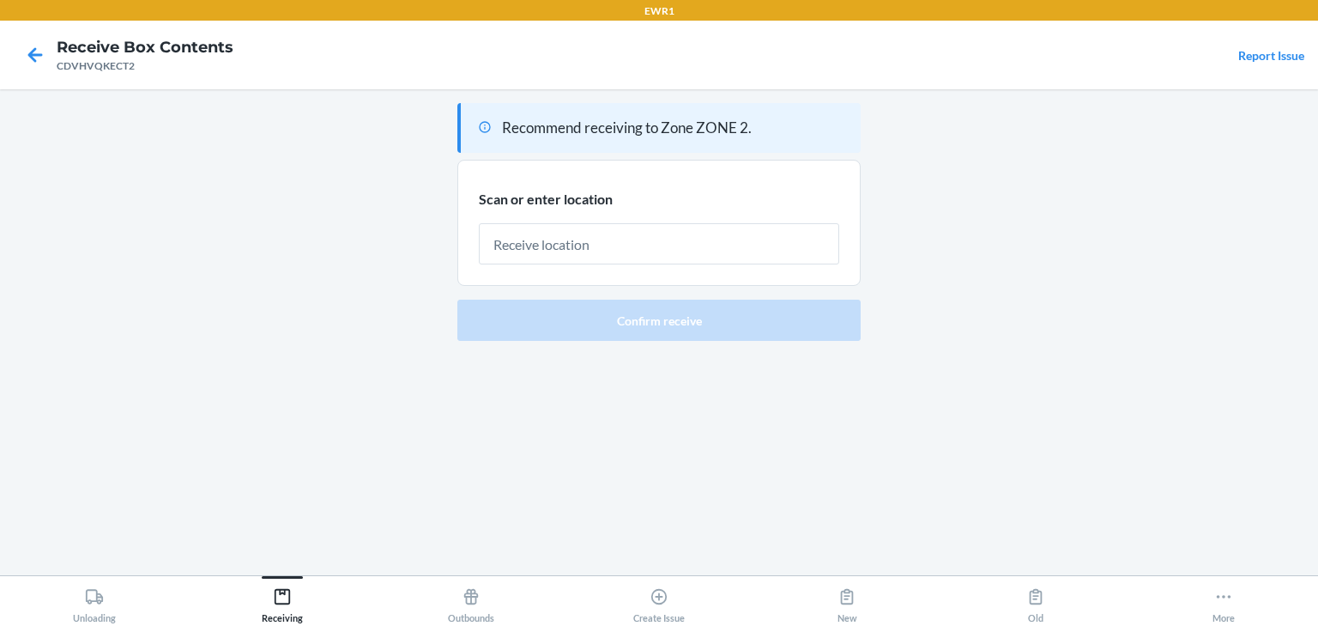
type input "E"
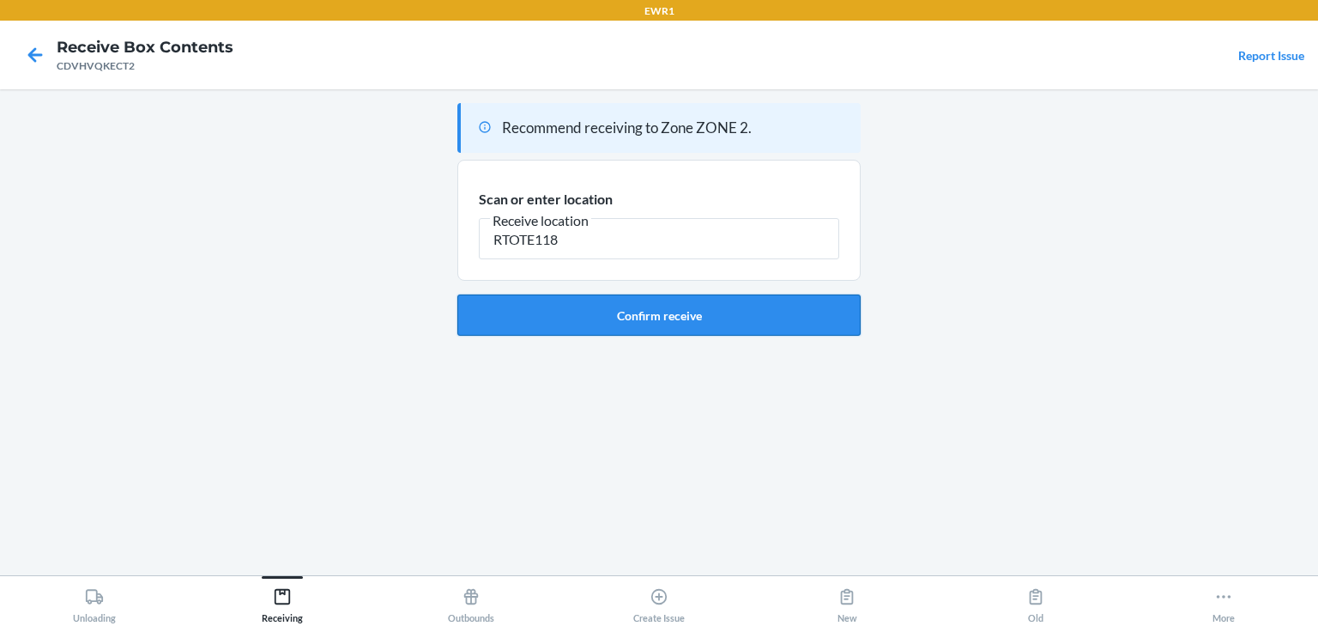
type input "RTOTE118"
click at [752, 316] on button "Confirm receive" at bounding box center [658, 314] width 403 height 41
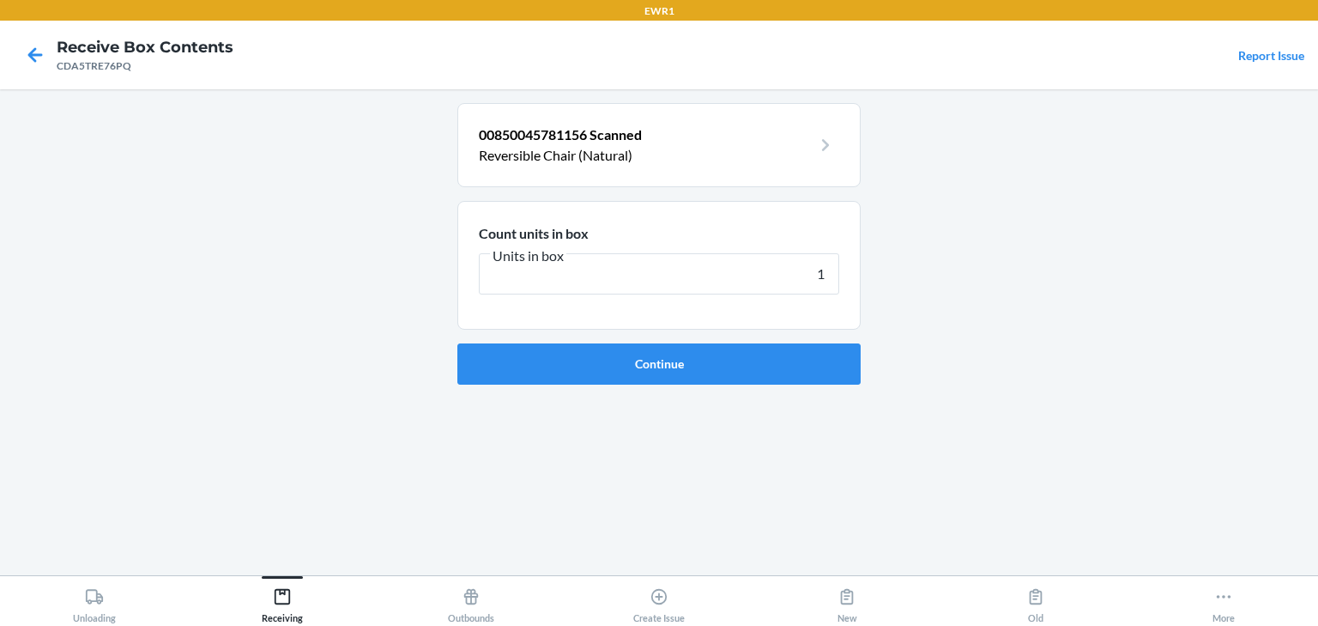
type input "1"
click at [457, 343] on button "Continue" at bounding box center [658, 363] width 403 height 41
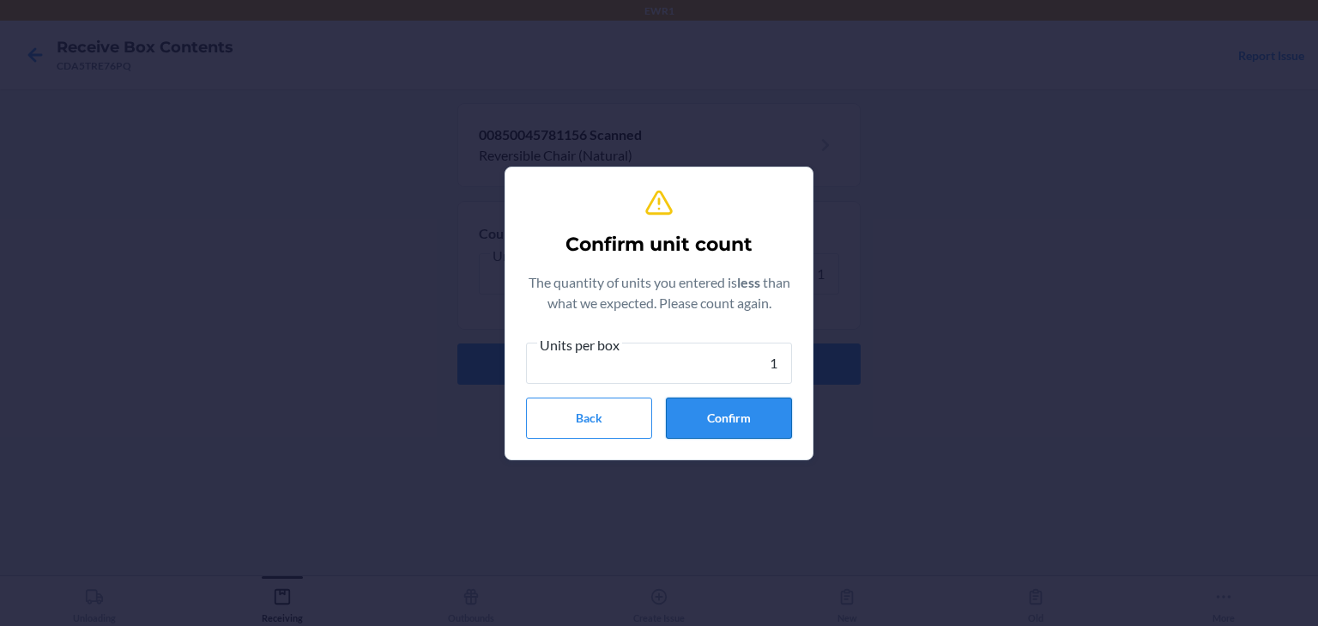
type input "1"
click at [693, 418] on button "Confirm" at bounding box center [729, 417] width 126 height 41
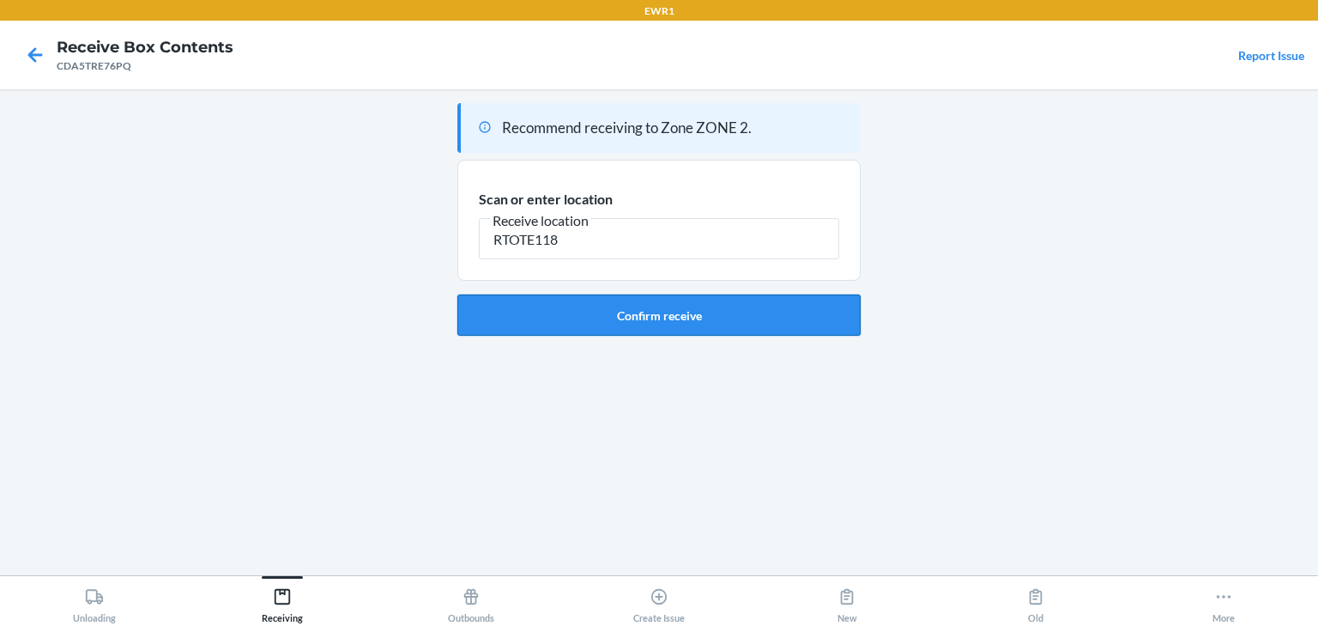
type input "RTOTE118"
click at [705, 327] on button "Confirm receive" at bounding box center [658, 314] width 403 height 41
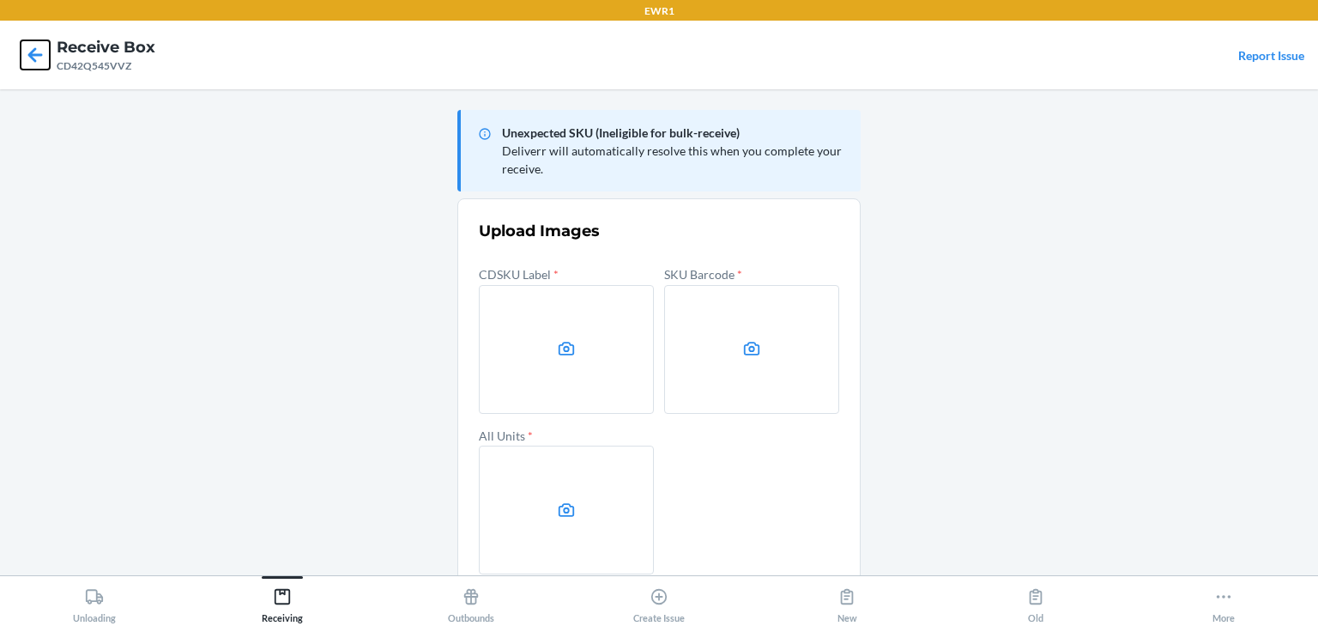
click at [38, 51] on icon at bounding box center [35, 54] width 29 height 29
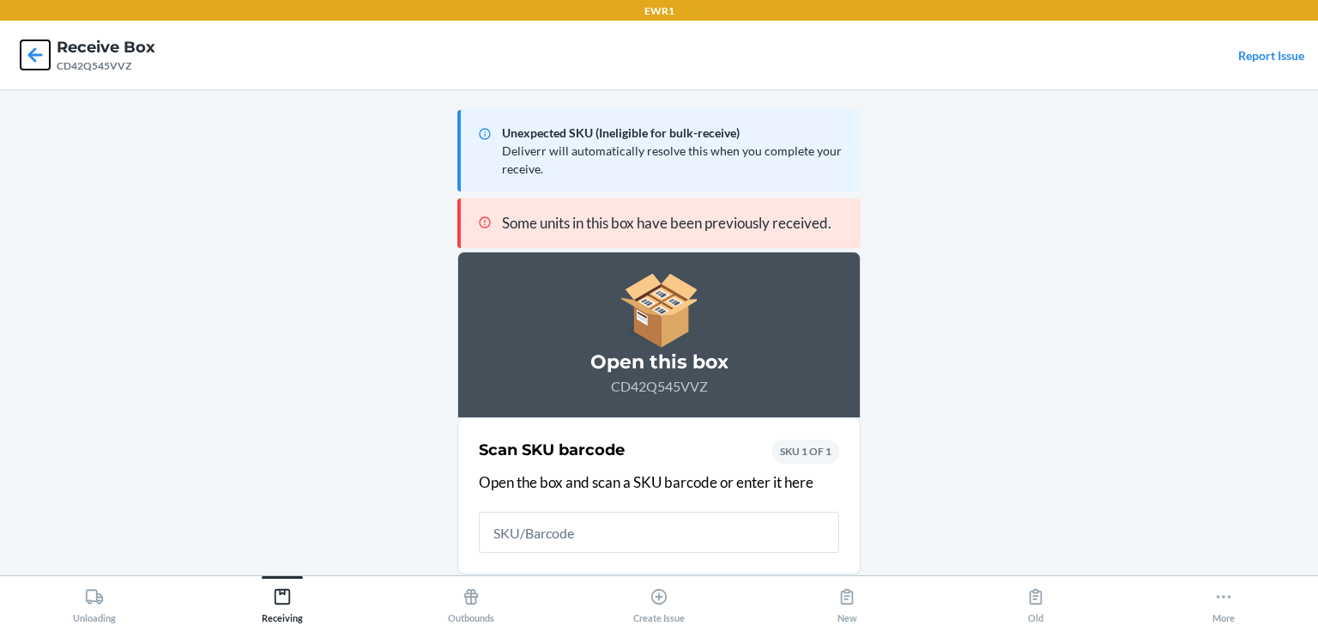
click at [45, 51] on icon at bounding box center [35, 54] width 29 height 29
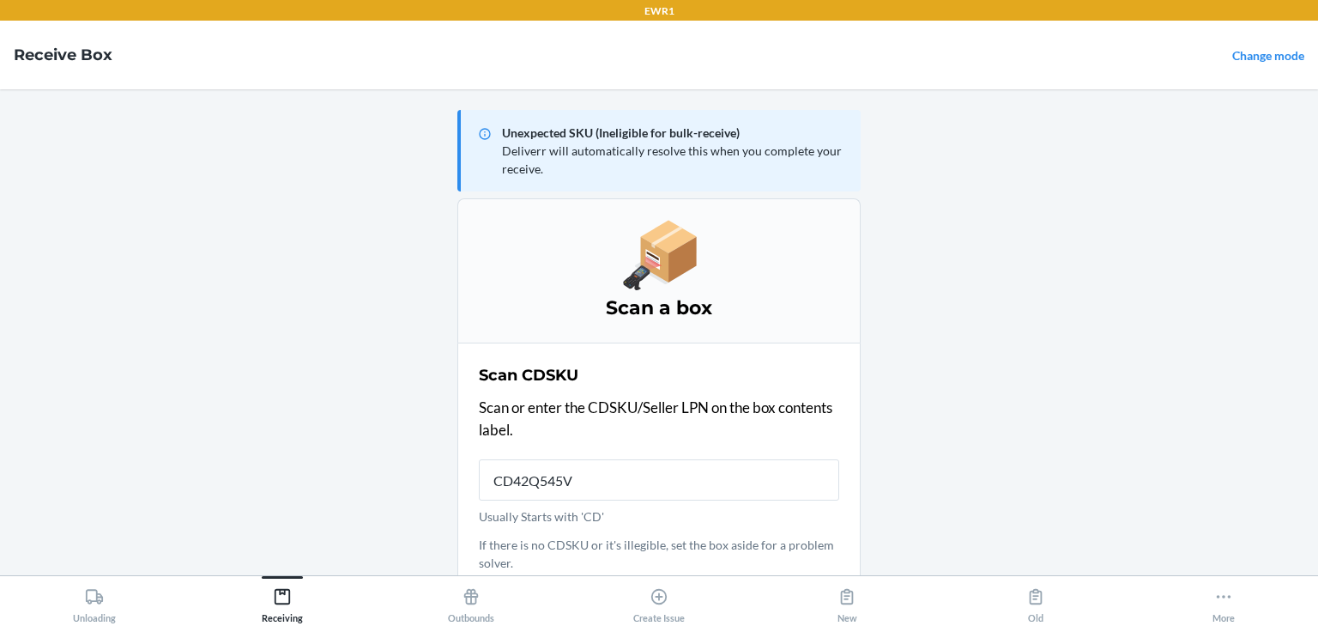
type input "CD42Q545VV"
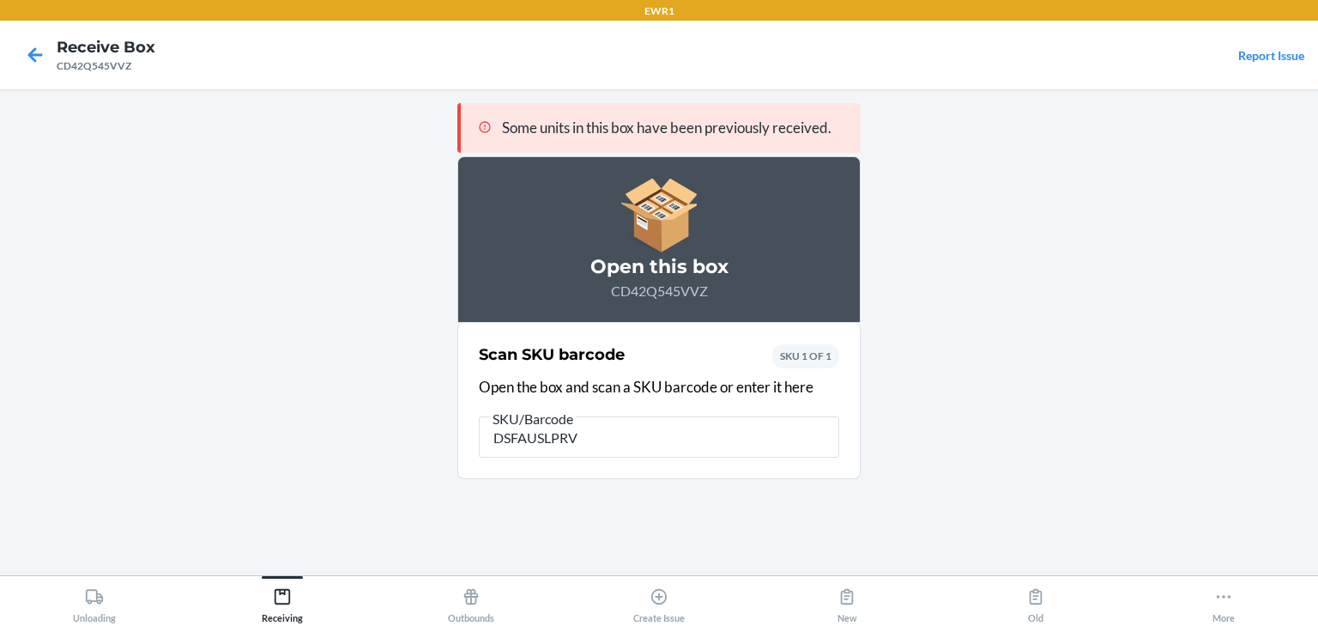
type input "DSFAUSLPRV6"
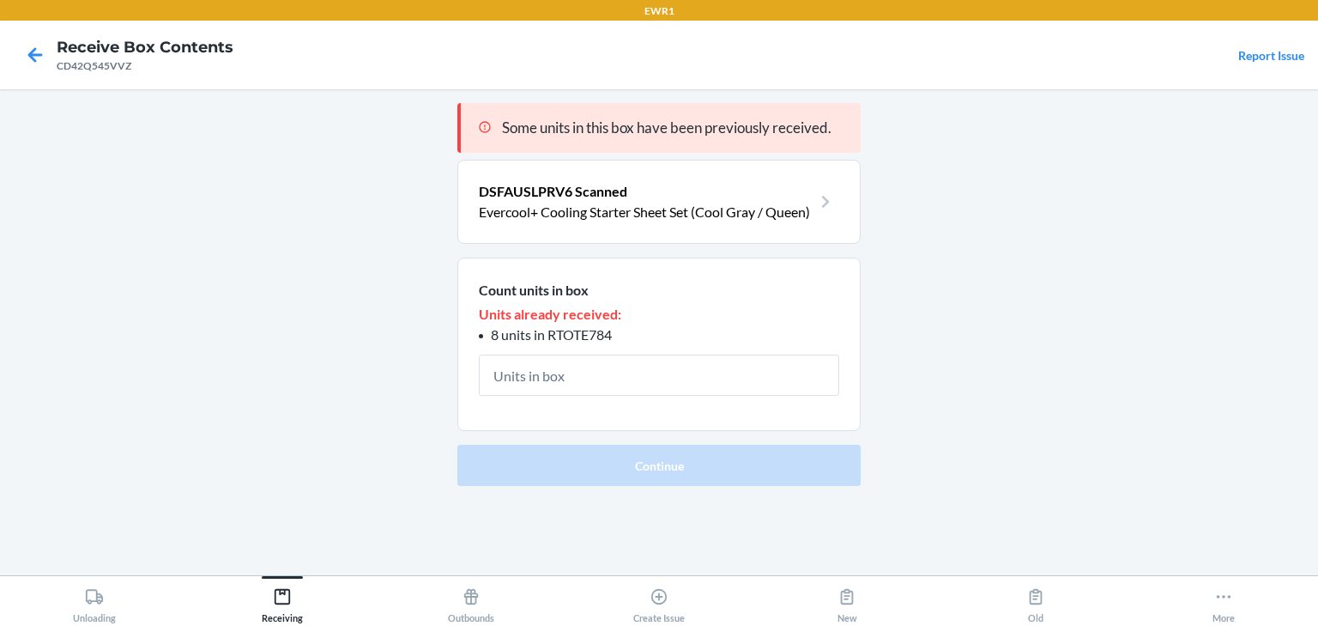
click at [736, 203] on p "Evercool+ Cooling Starter Sheet Set (Cool Gray / Queen)" at bounding box center [645, 212] width 333 height 21
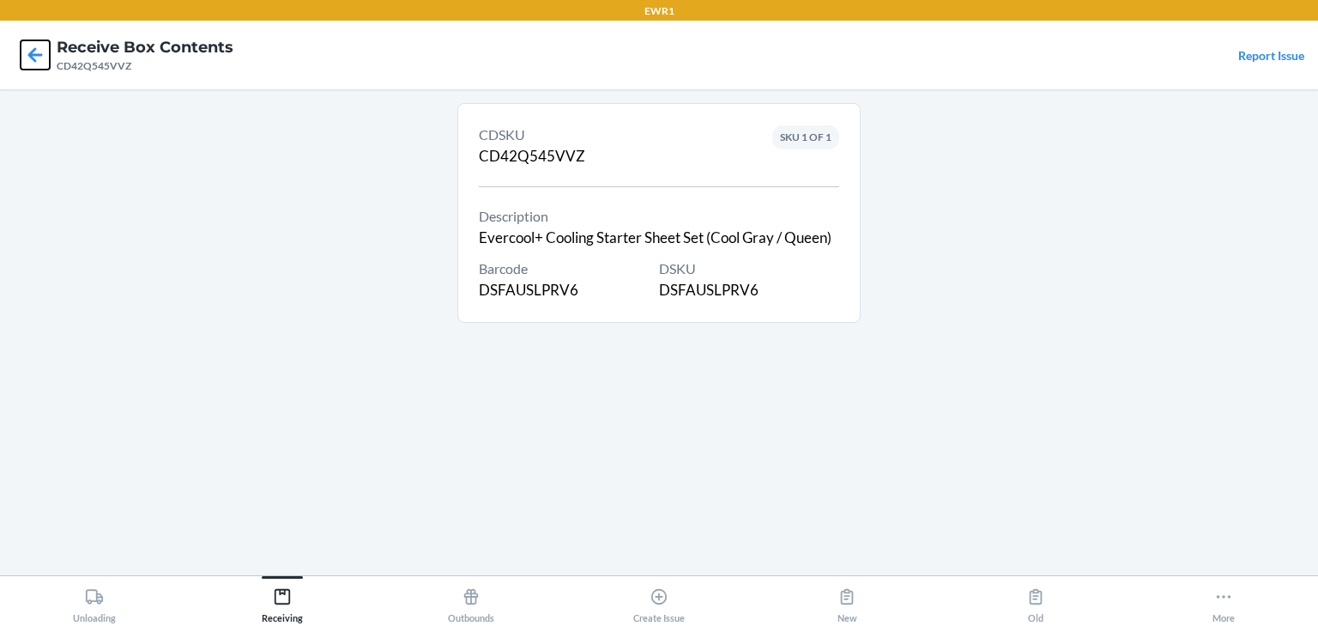
click at [37, 57] on icon at bounding box center [35, 54] width 29 height 29
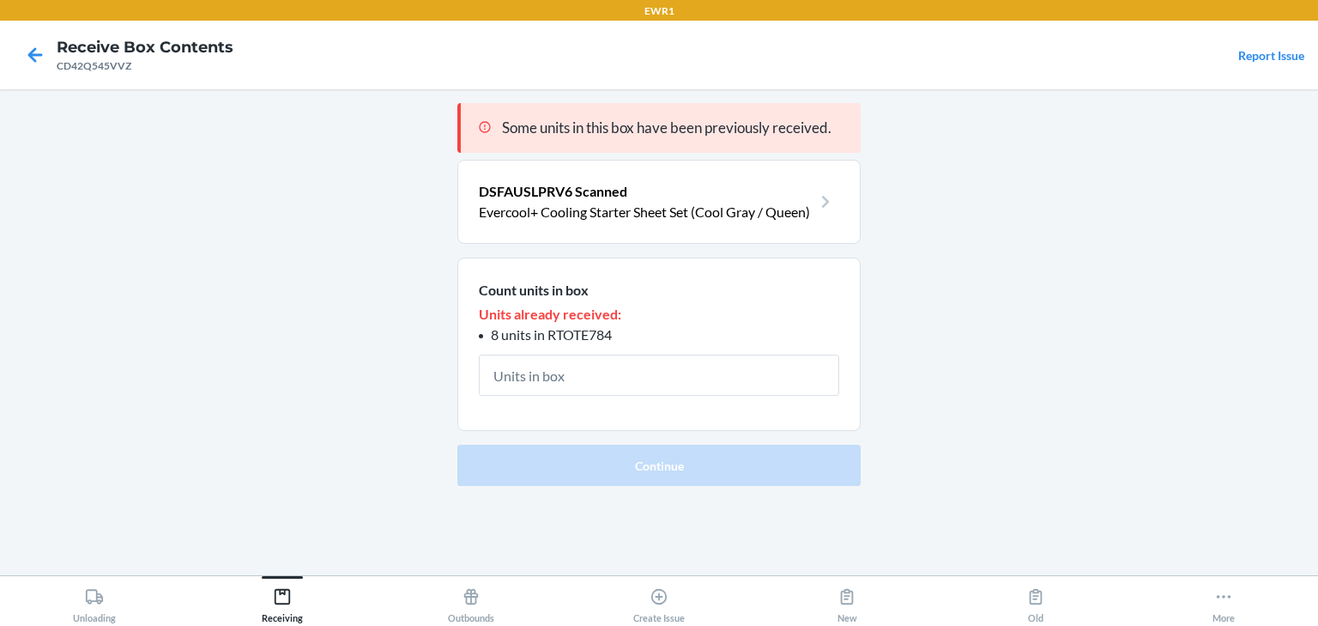
click at [759, 204] on p "Evercool+ Cooling Starter Sheet Set (Cool Gray / Queen)" at bounding box center [645, 212] width 333 height 21
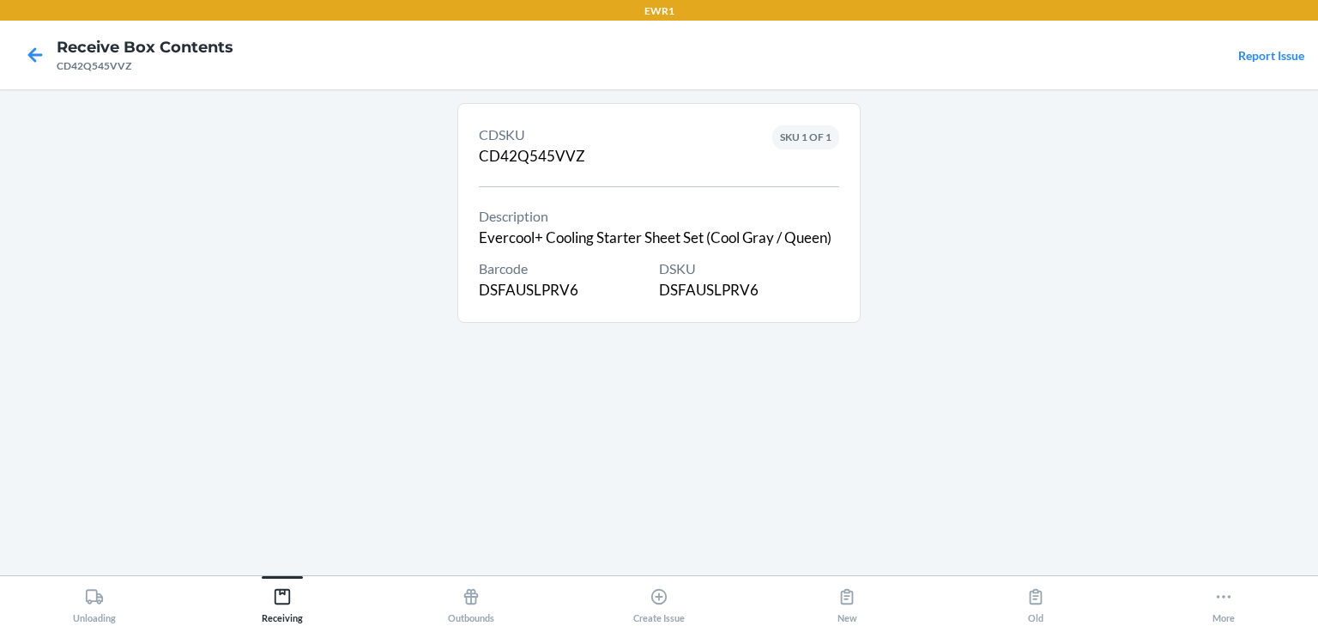
click at [544, 154] on div "CDSKU CD42Q545VVZ" at bounding box center [532, 145] width 106 height 43
copy div "CD42Q545VVZ"
click at [37, 58] on icon at bounding box center [35, 54] width 29 height 29
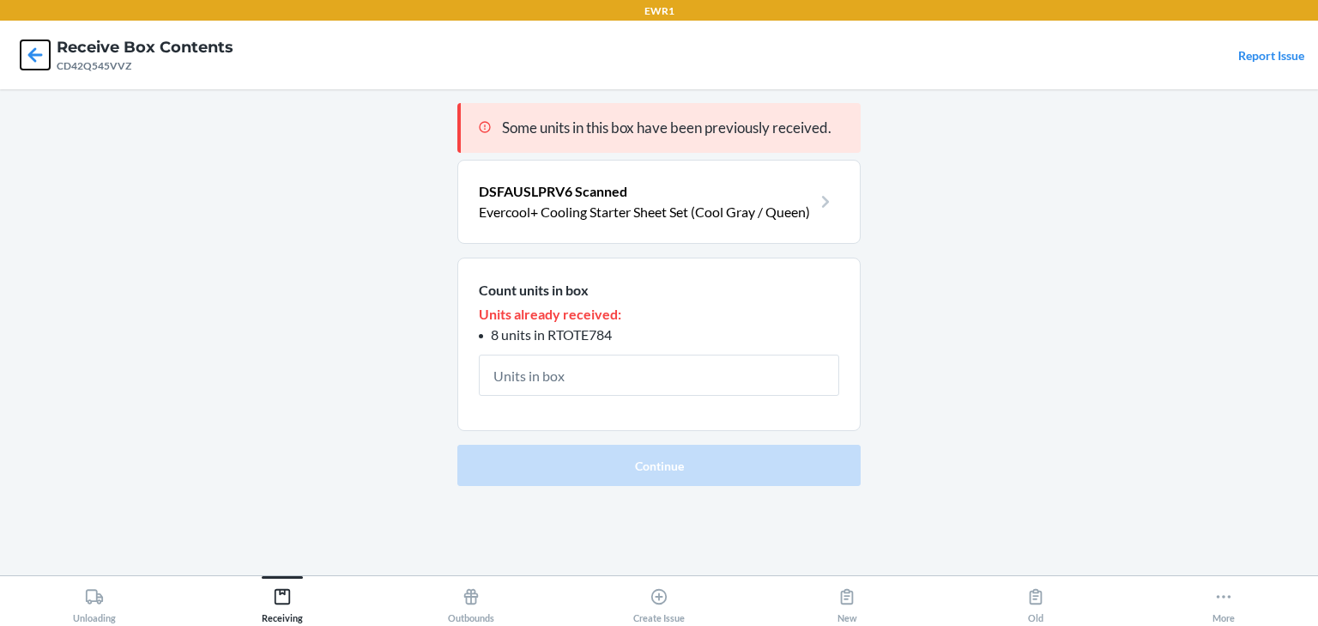
click at [37, 58] on icon at bounding box center [35, 54] width 29 height 29
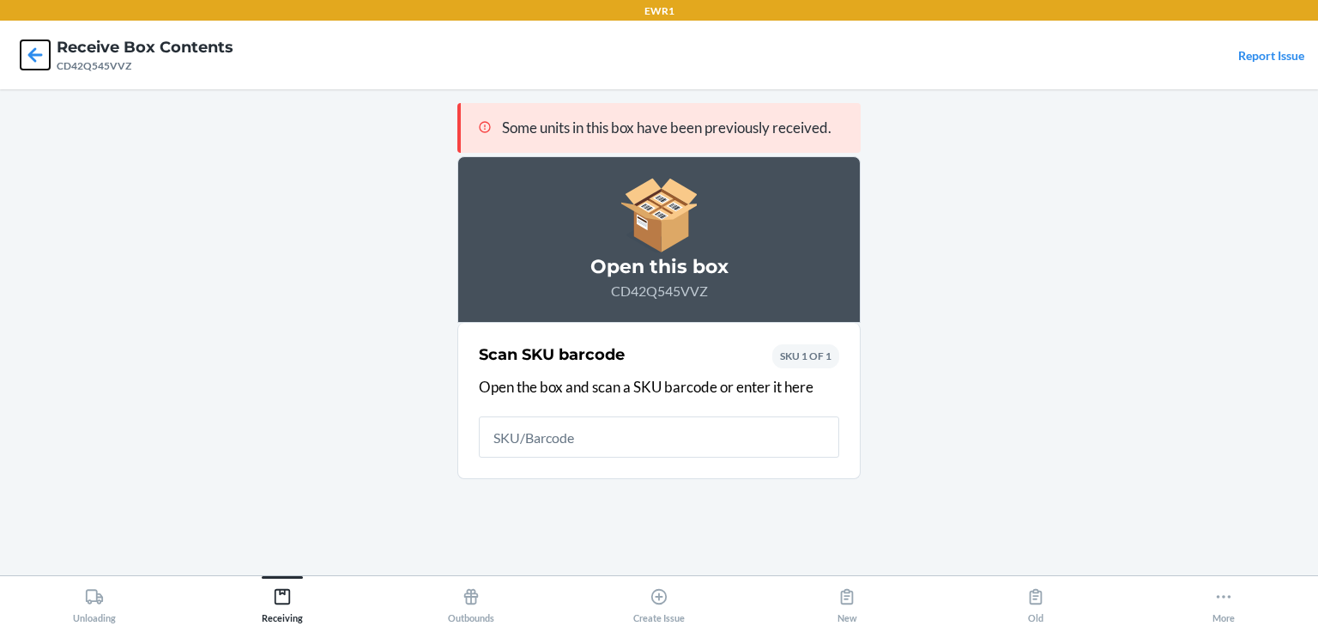
click at [34, 54] on icon at bounding box center [35, 54] width 15 height 15
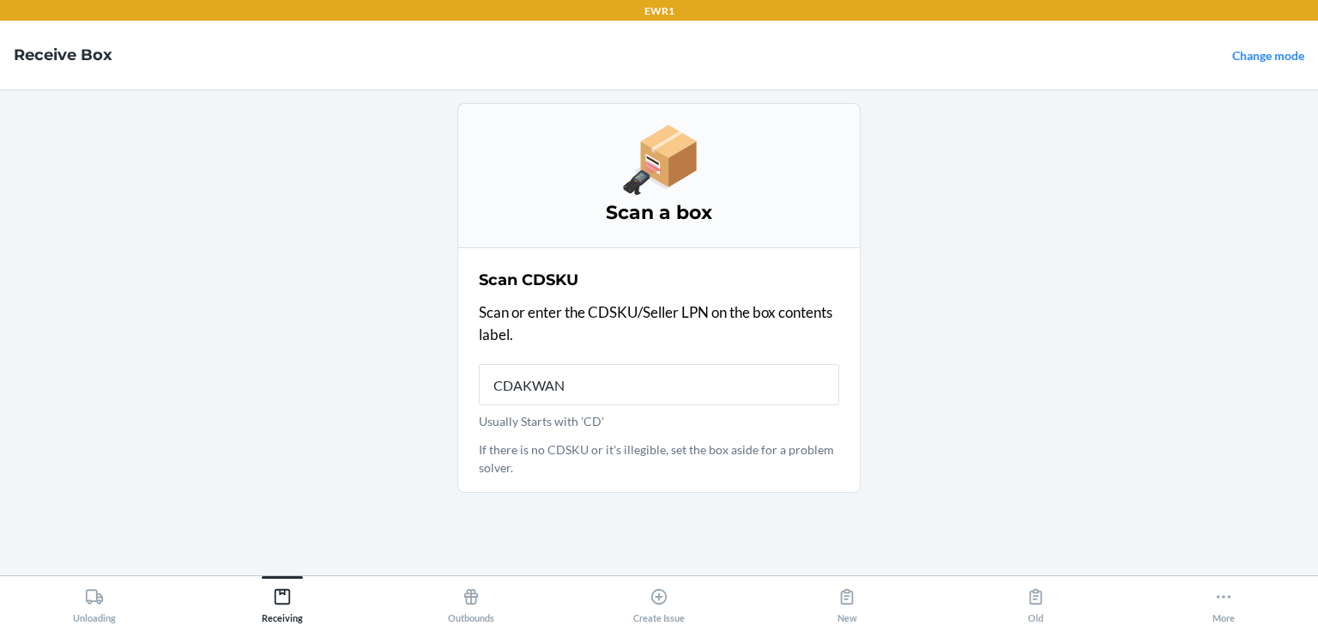
type input "CDAKWANV"
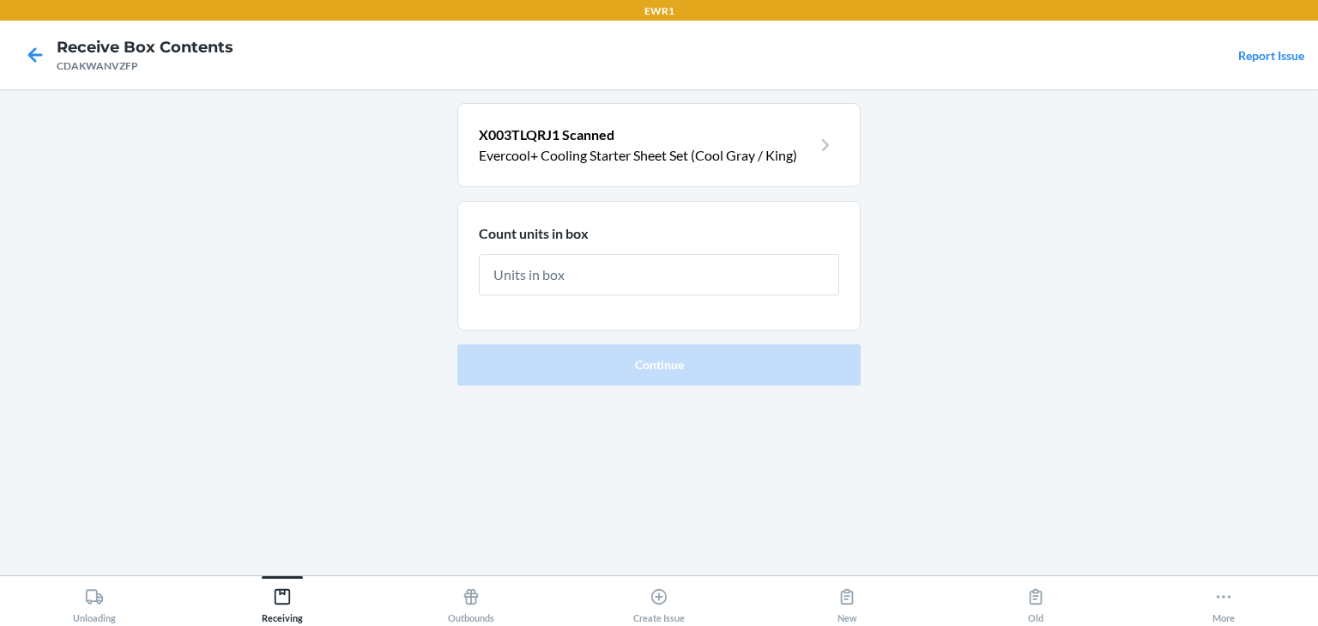
click at [660, 149] on p "Evercool+ Cooling Starter Sheet Set (Cool Gray / King)" at bounding box center [645, 155] width 333 height 21
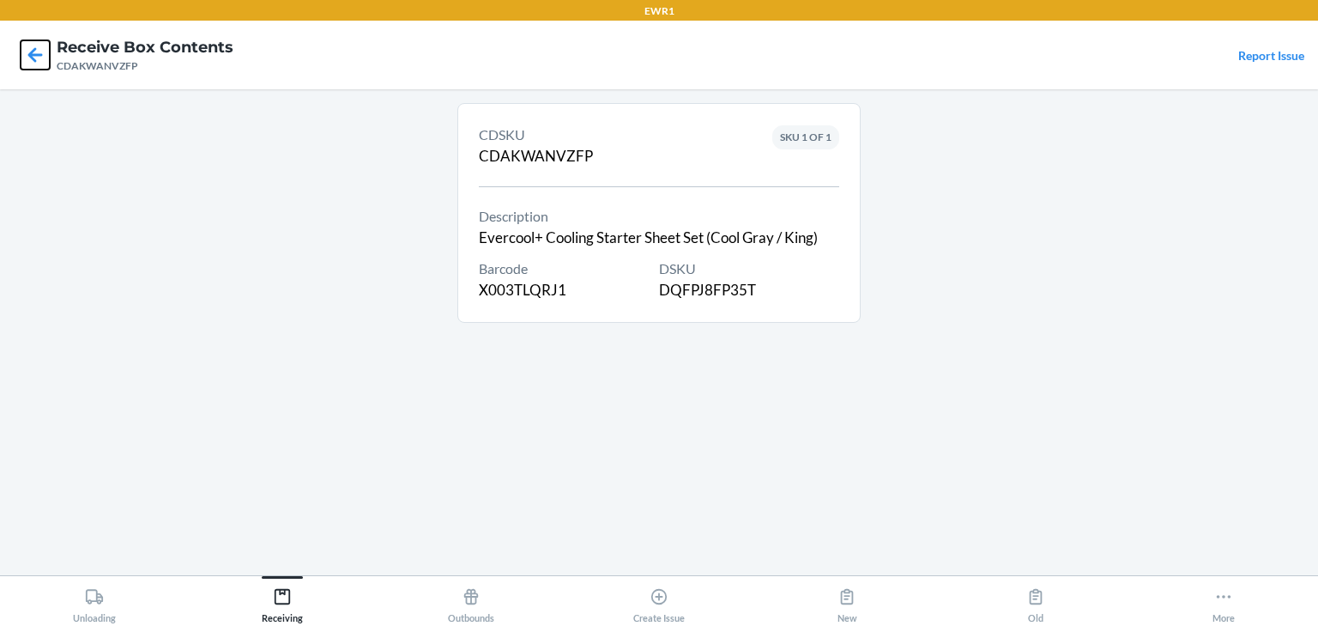
click at [34, 58] on icon at bounding box center [35, 54] width 15 height 15
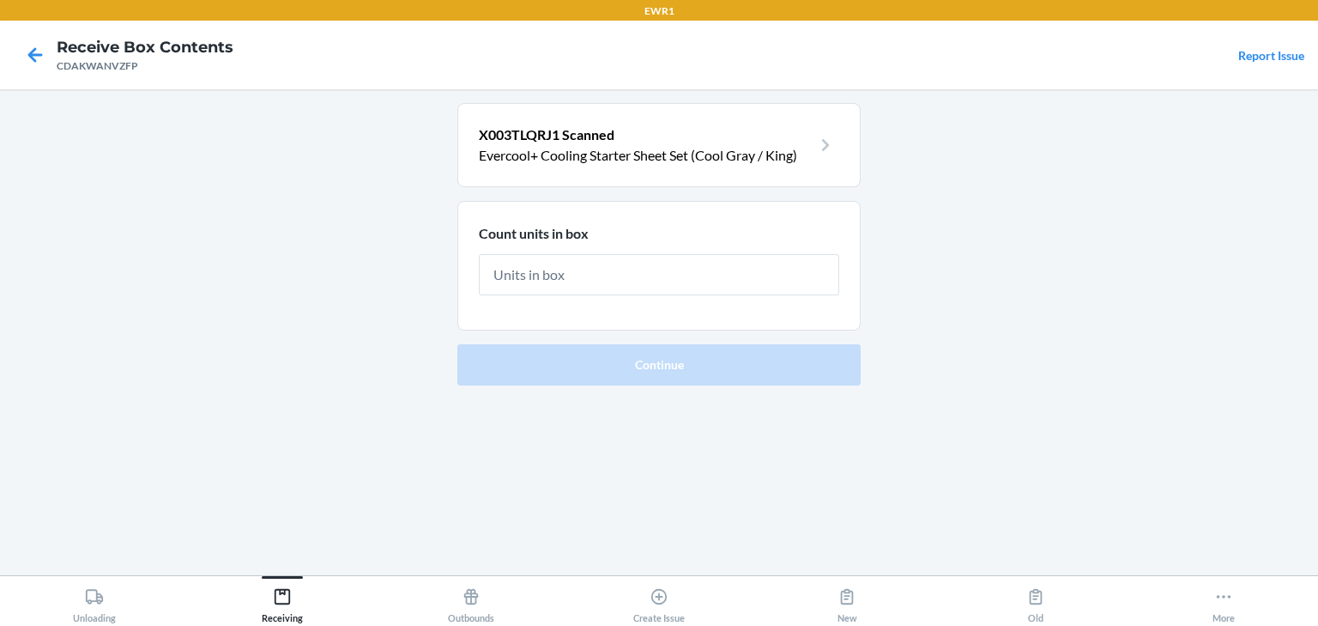
click at [595, 151] on p "Evercool+ Cooling Starter Sheet Set (Cool Gray / King)" at bounding box center [645, 155] width 333 height 21
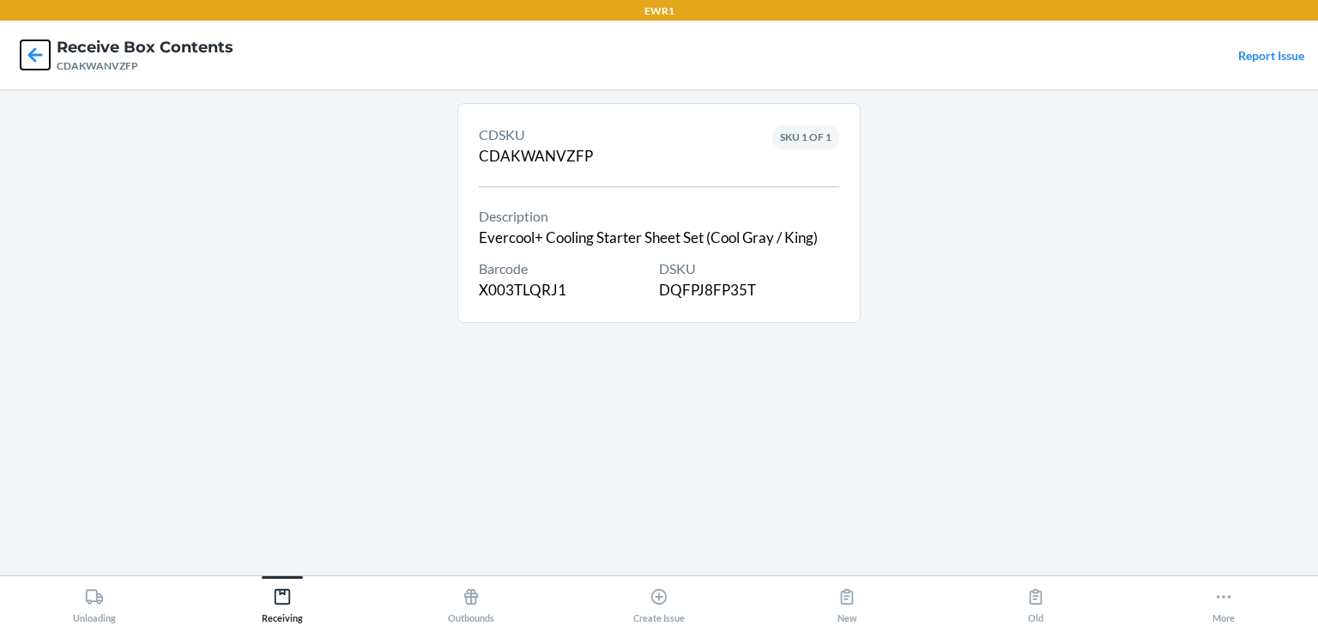
click at [48, 60] on icon at bounding box center [35, 54] width 29 height 29
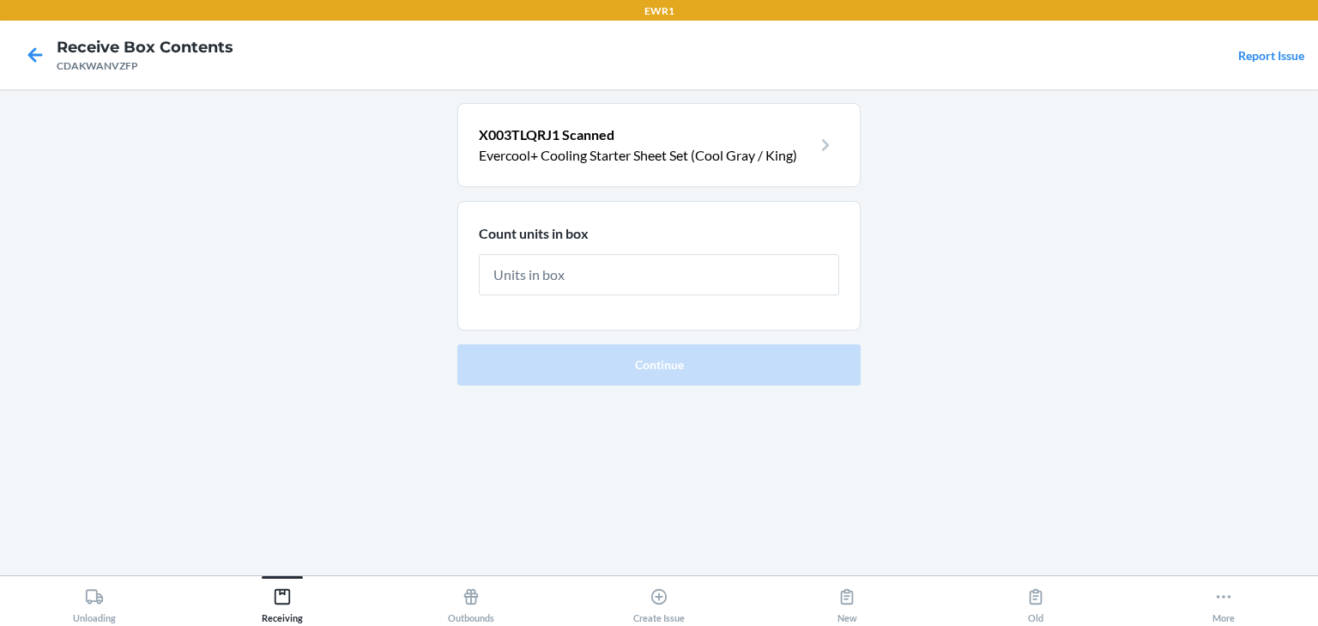
type input "8"
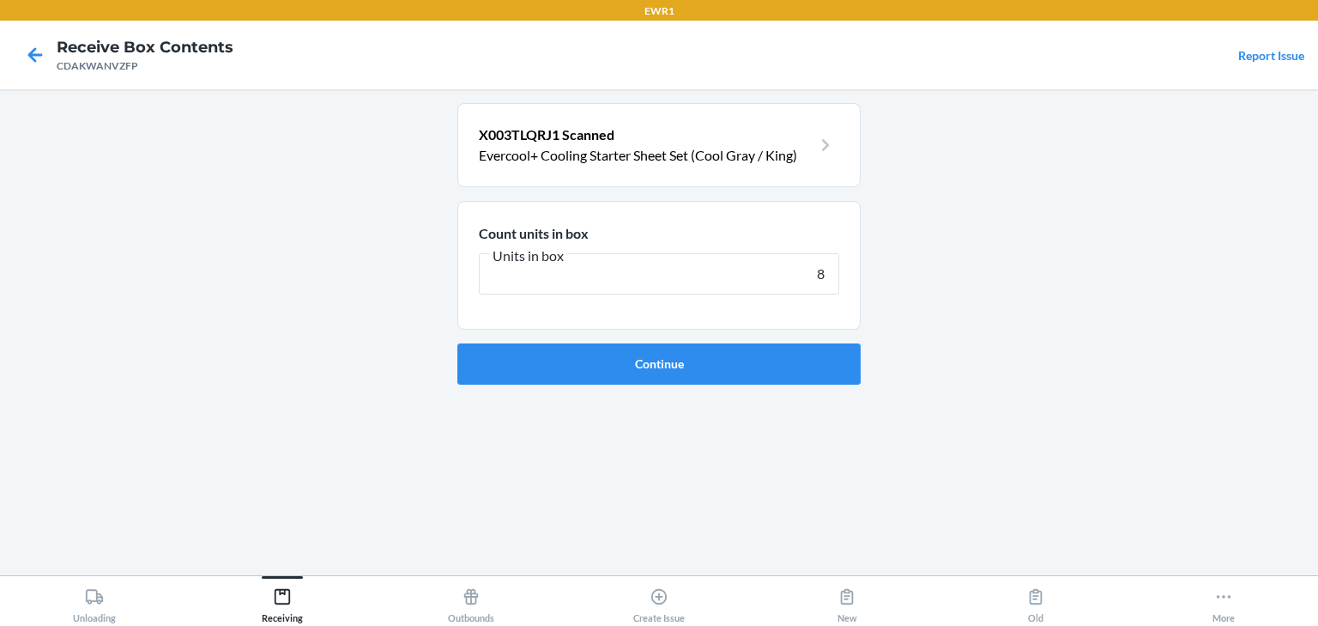
click button "Continue" at bounding box center [658, 363] width 403 height 41
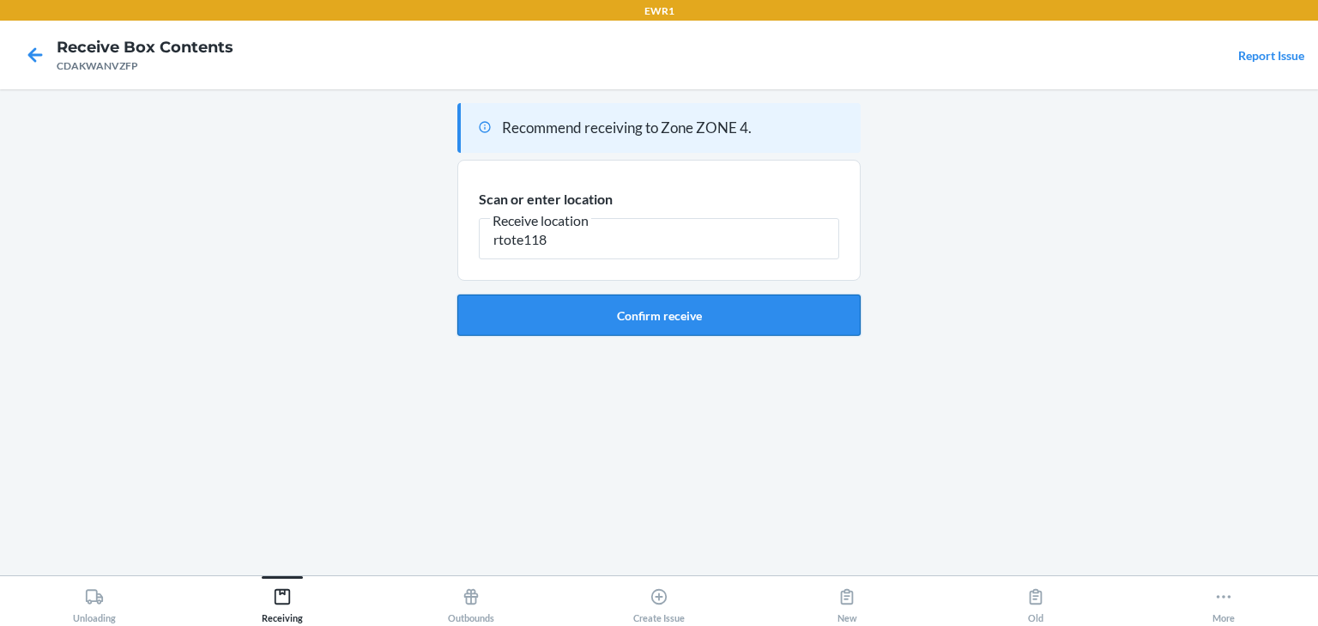
type input "rtote118"
click at [575, 316] on button "Confirm receive" at bounding box center [658, 314] width 403 height 41
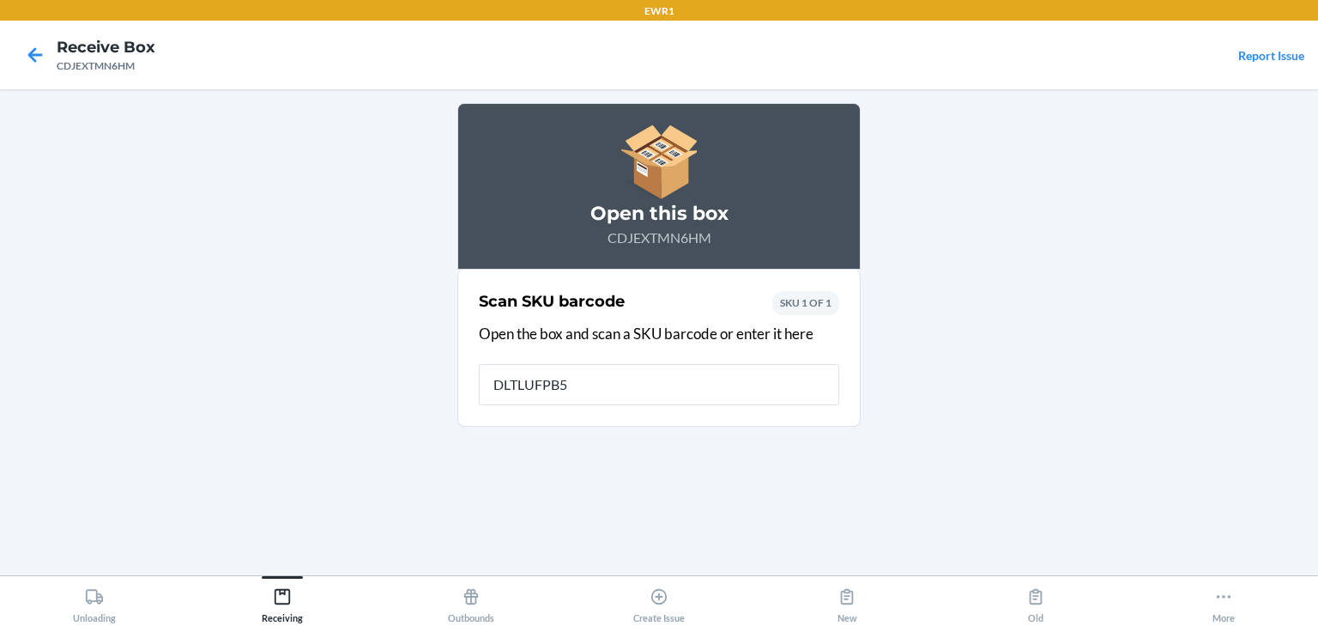
type input "DLTLUFPB5Z"
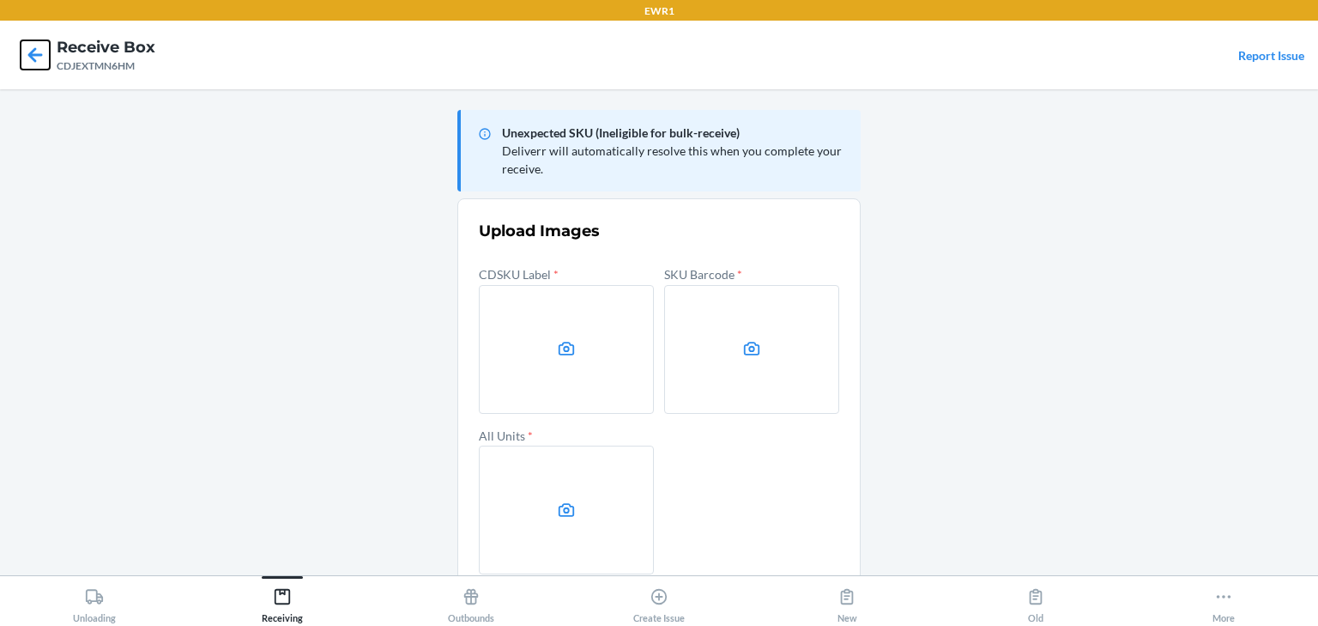
click at [32, 58] on icon at bounding box center [35, 54] width 15 height 15
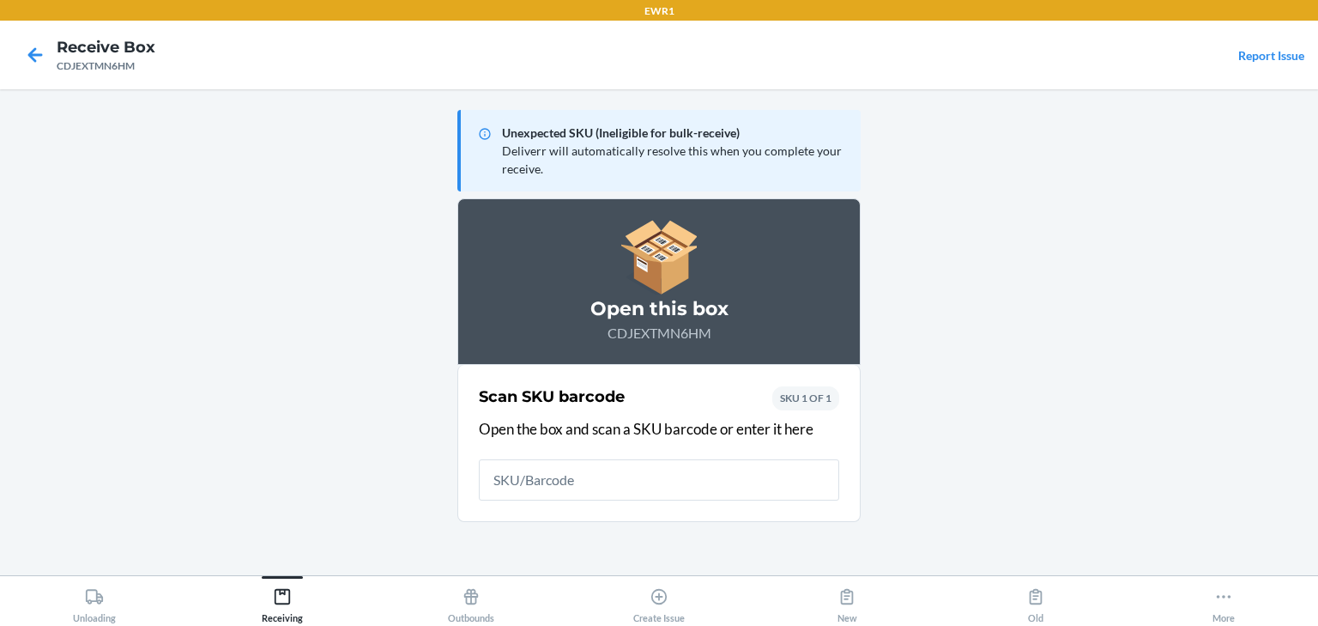
click at [584, 482] on input "text" at bounding box center [659, 479] width 360 height 41
type input "D8X5ABH5B4W"
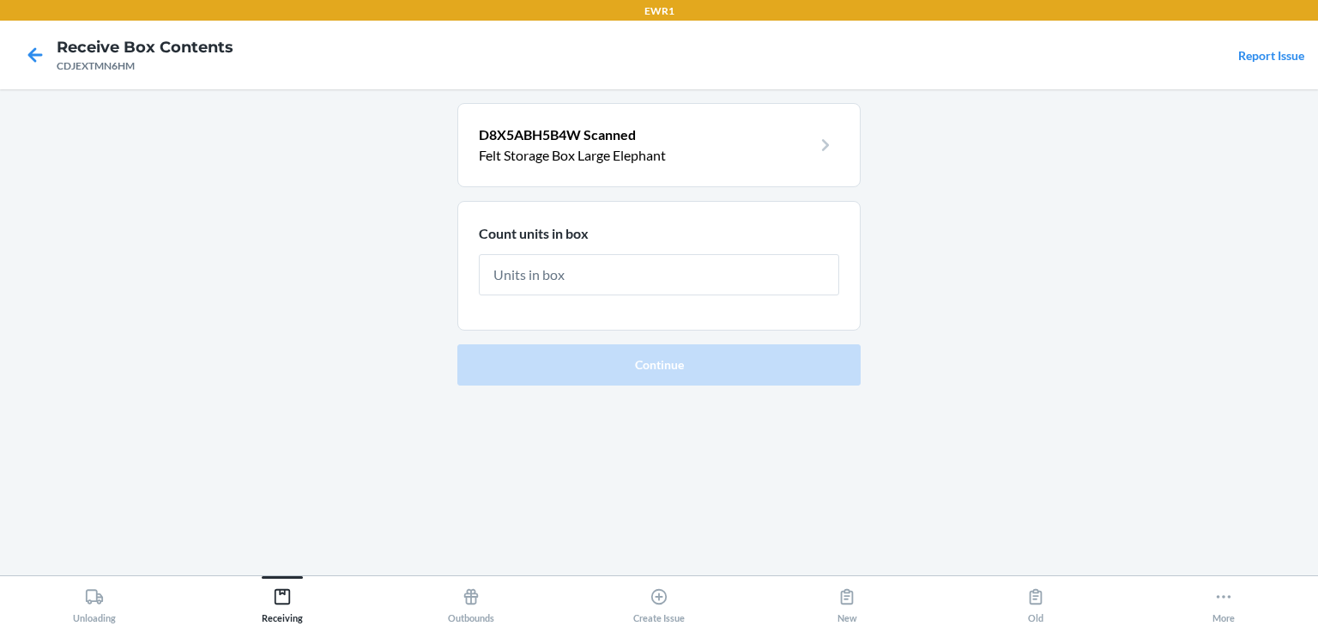
click at [649, 141] on p "D8X5ABH5B4W Scanned" at bounding box center [645, 134] width 333 height 21
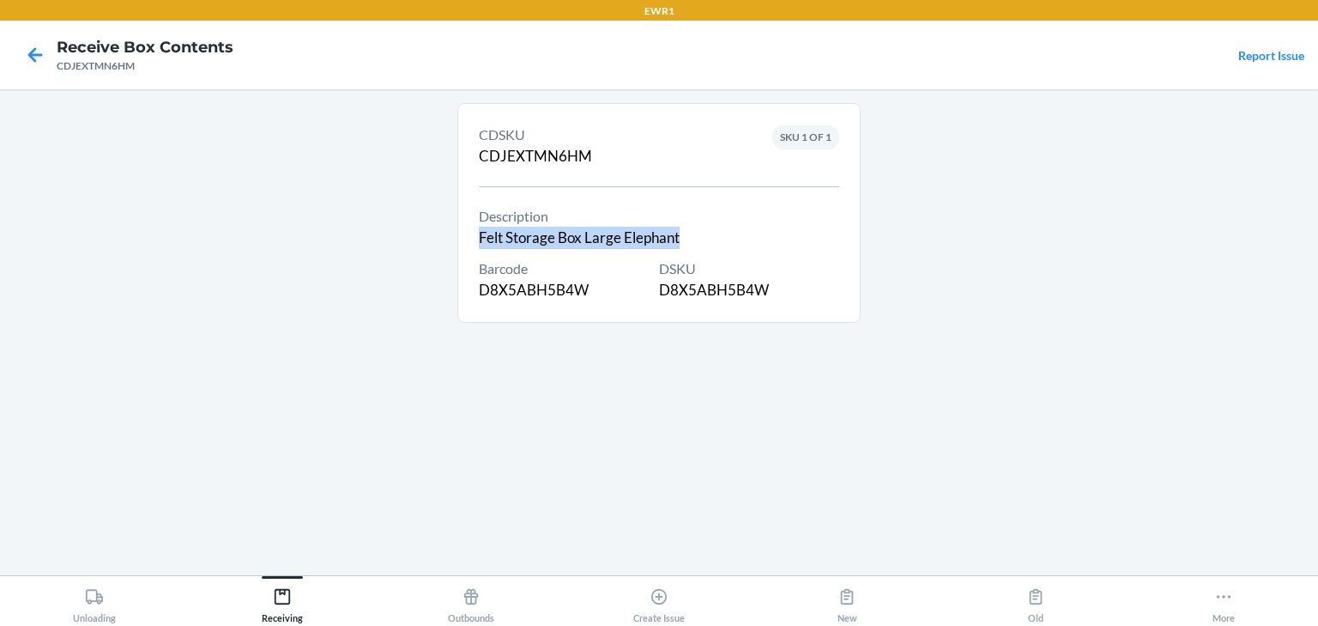
drag, startPoint x: 481, startPoint y: 239, endPoint x: 572, endPoint y: 221, distance: 93.6
click at [701, 230] on section "Description Felt Storage Box Large Elephant" at bounding box center [659, 227] width 360 height 43
drag, startPoint x: 577, startPoint y: 224, endPoint x: 529, endPoint y: 239, distance: 50.2
click at [529, 239] on div "Description Felt Storage Box Large Elephant" at bounding box center [579, 227] width 201 height 43
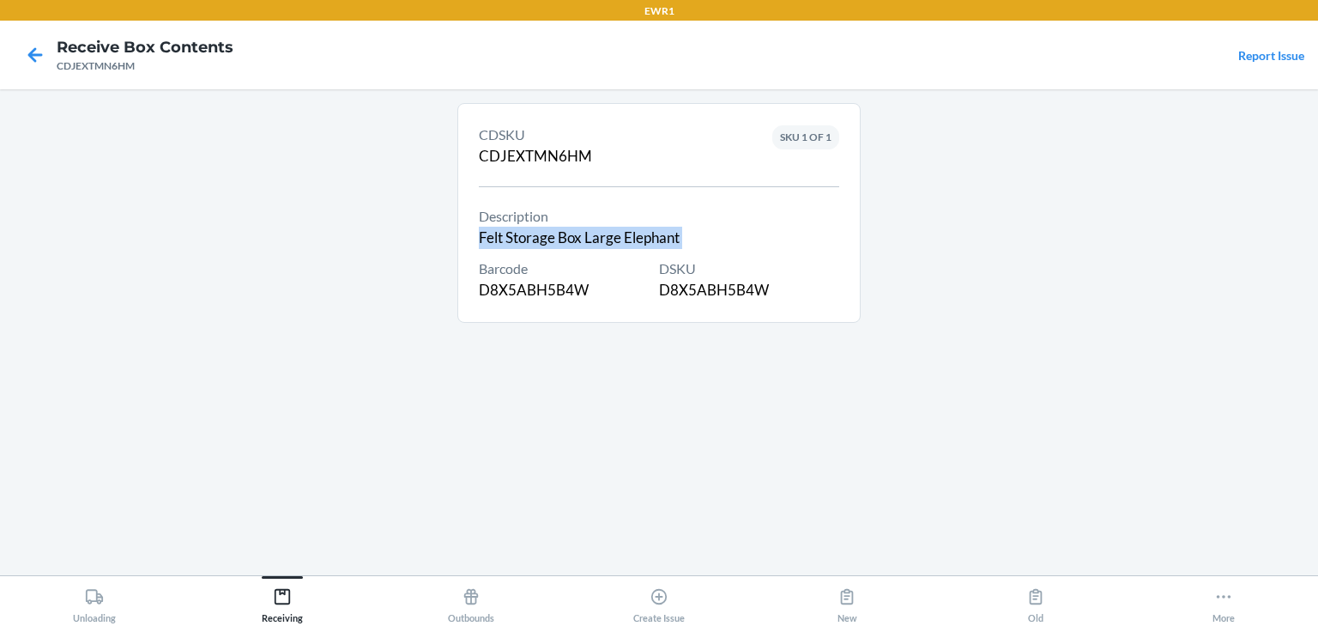
click at [529, 239] on div "Description Felt Storage Box Large Elephant" at bounding box center [579, 227] width 201 height 43
copy div "Felt Storage Box Large Elephant"
click at [716, 284] on div "DSKU D8X5ABH5B4W" at bounding box center [749, 279] width 180 height 43
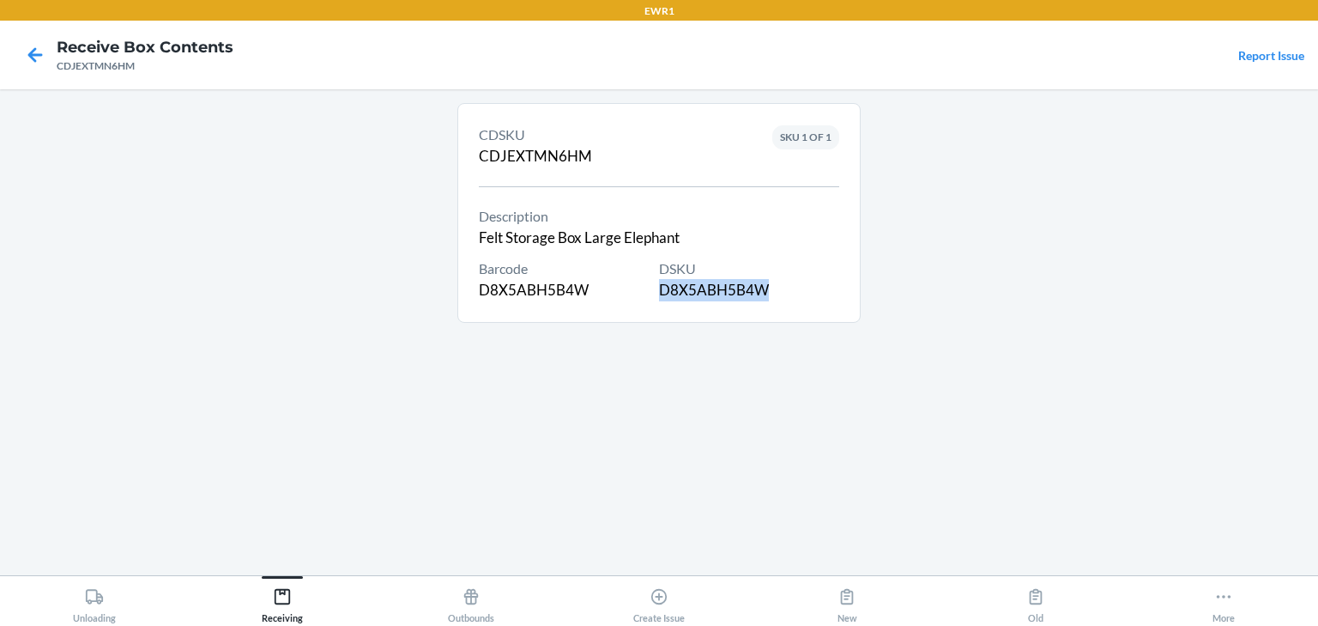
click at [716, 284] on div "DSKU D8X5ABH5B4W" at bounding box center [749, 279] width 180 height 43
copy div "D8X5ABH5B4W"
click at [459, 360] on div "CDSKU CDJEXTMN6HM Description Felt Storage Box Large Elephant Barcode D8X5ABH5B…" at bounding box center [658, 332] width 403 height 458
click at [35, 58] on icon at bounding box center [35, 54] width 29 height 29
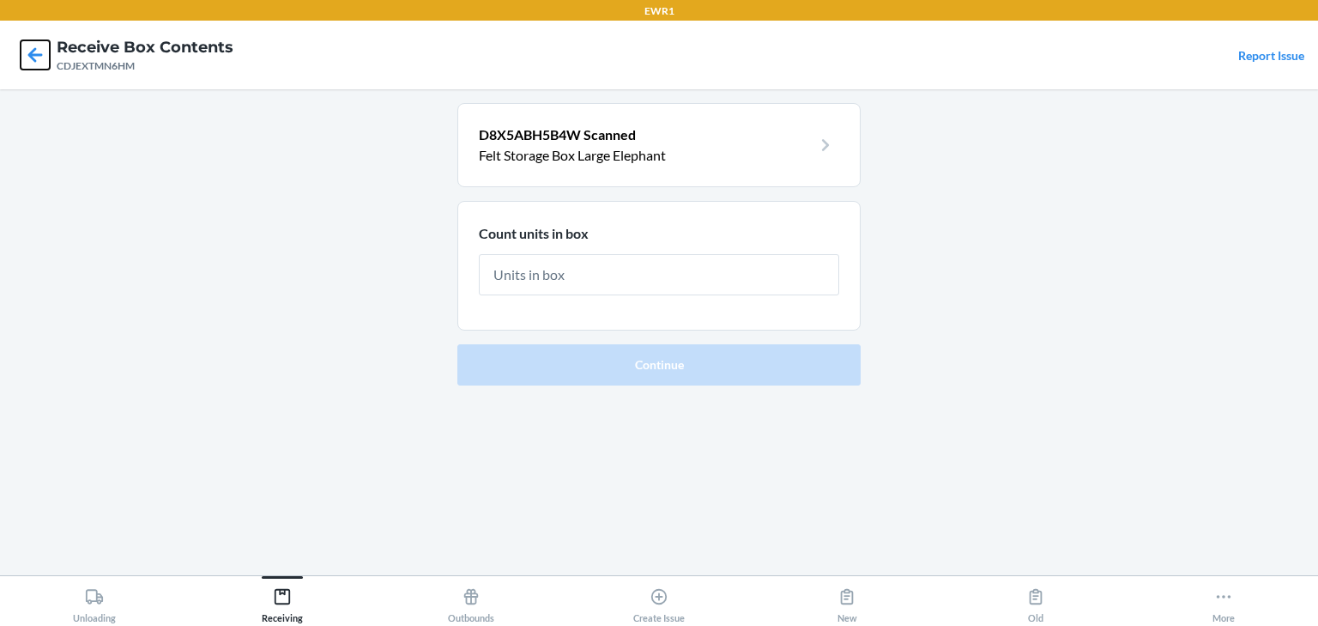
click at [33, 51] on icon at bounding box center [35, 54] width 15 height 15
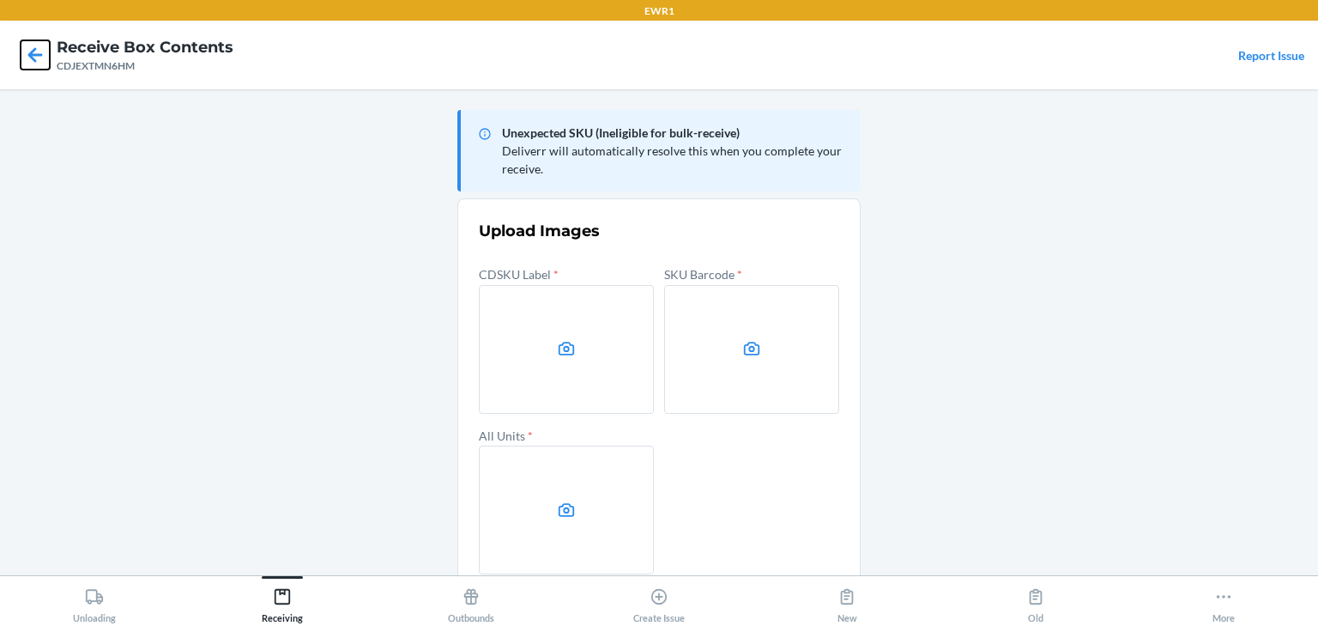
click at [25, 59] on icon at bounding box center [35, 54] width 29 height 29
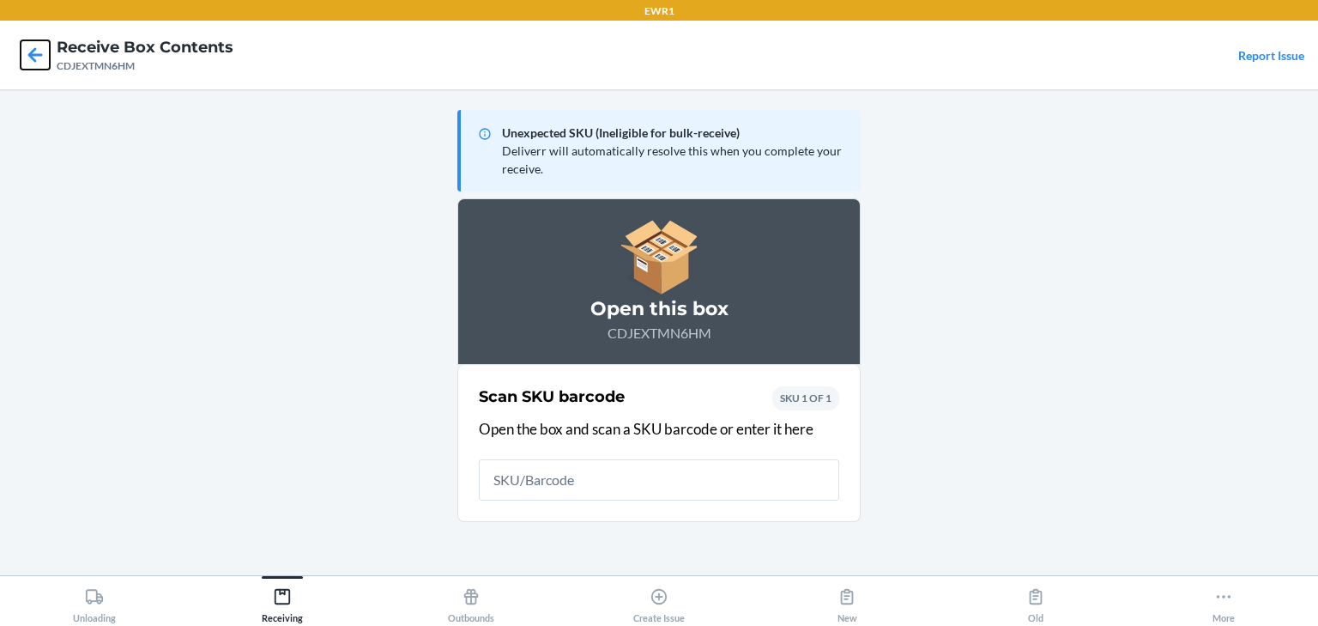
click at [25, 59] on icon at bounding box center [35, 54] width 29 height 29
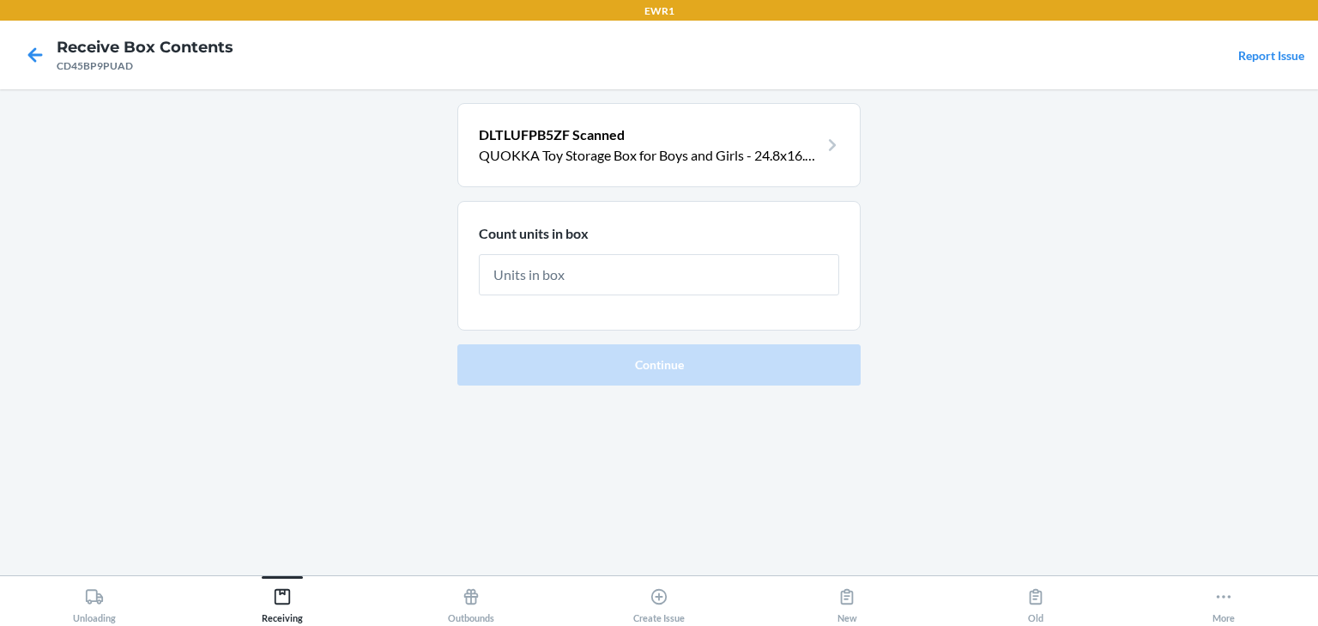
click at [773, 101] on main "DLTLUFPB5ZF Scanned QUOKKA Toy Storage Box for Boys and Girls - 24.8x16.1x13 In…" at bounding box center [659, 332] width 1318 height 486
click at [773, 155] on p "QUOKKA Toy Storage Box for Boys and Girls - 24.8x16.1x13 In Dino Toy Chest Orga…" at bounding box center [649, 155] width 340 height 21
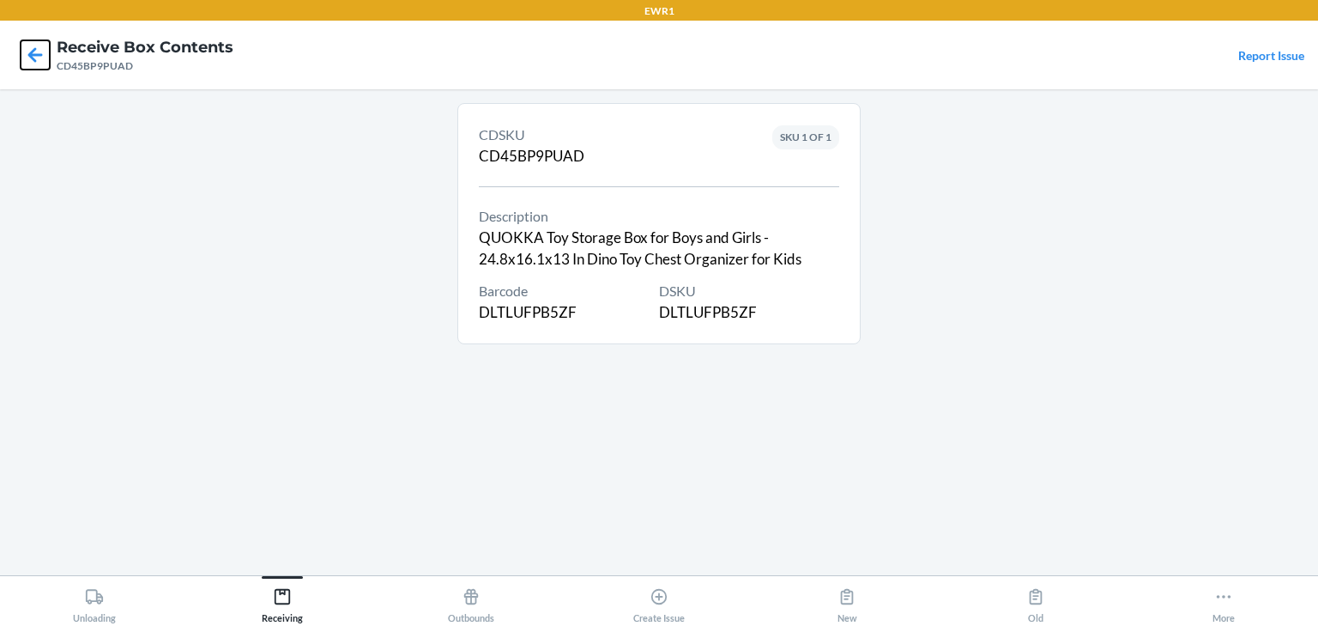
click at [38, 64] on icon at bounding box center [35, 54] width 29 height 29
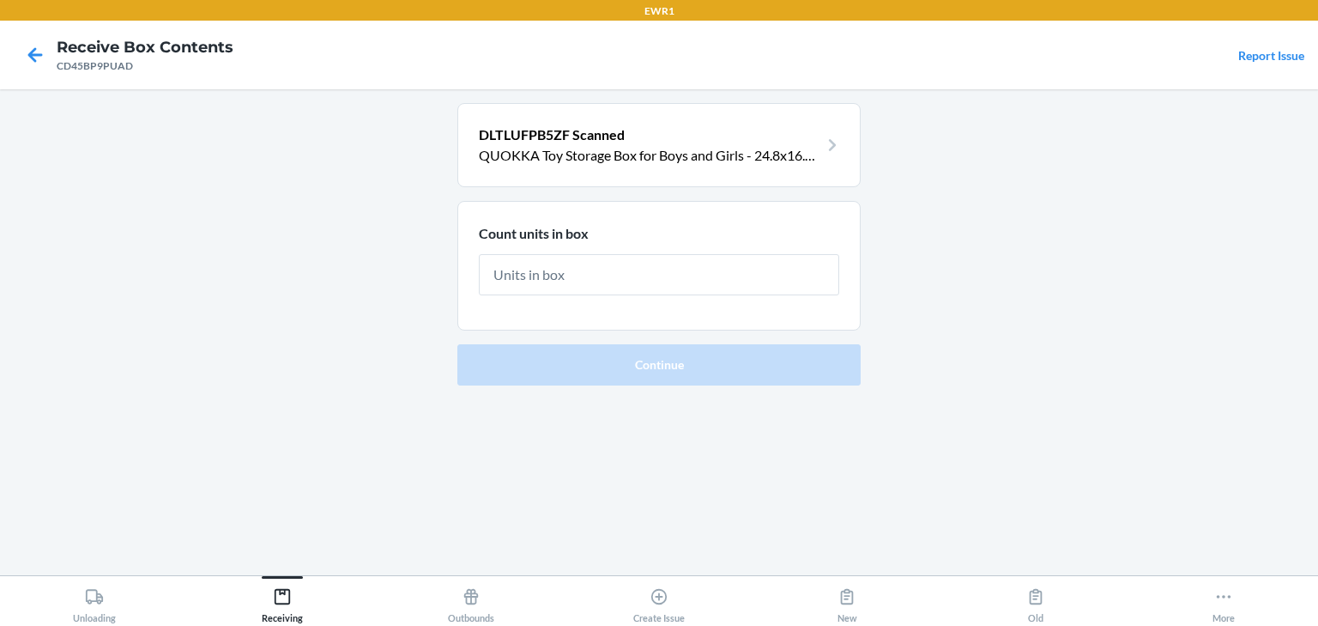
type input "6"
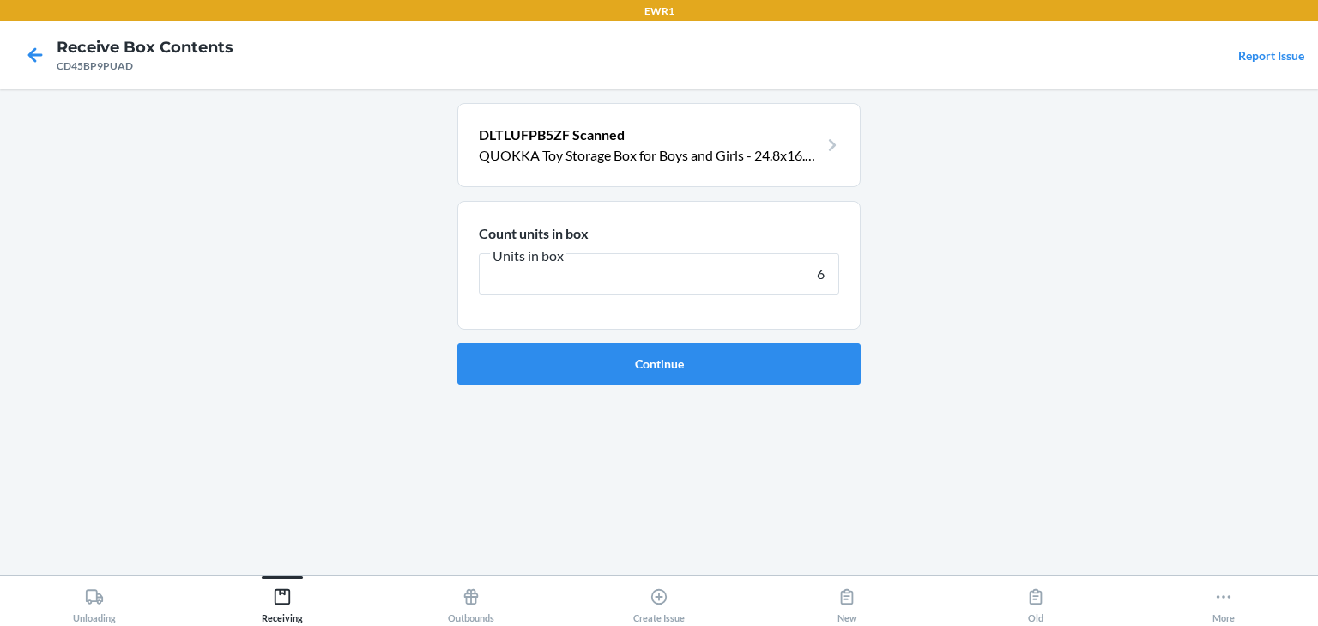
click button "Continue" at bounding box center [658, 363] width 403 height 41
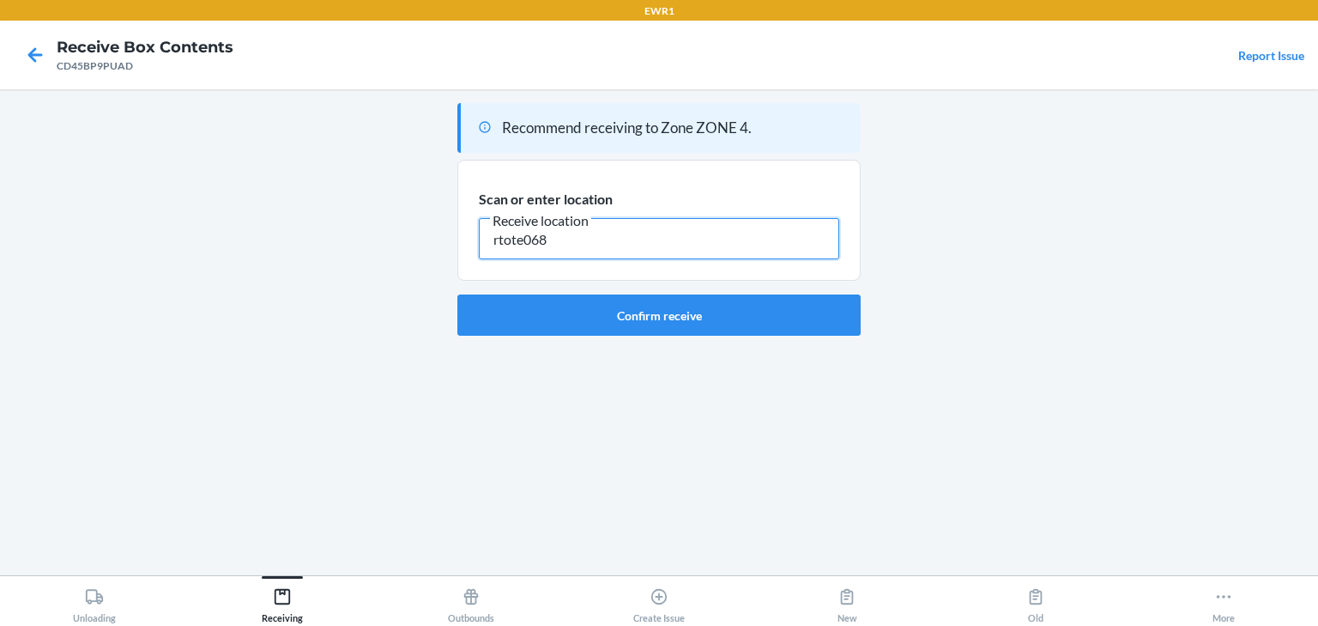
drag, startPoint x: 522, startPoint y: 237, endPoint x: 446, endPoint y: 243, distance: 75.8
click at [448, 242] on main "Recommend receiving to Zone ZONE 4. Scan or enter location Receive location rto…" at bounding box center [659, 332] width 1318 height 486
type input "RTOTE068"
click at [606, 304] on button "Confirm receive" at bounding box center [658, 314] width 403 height 41
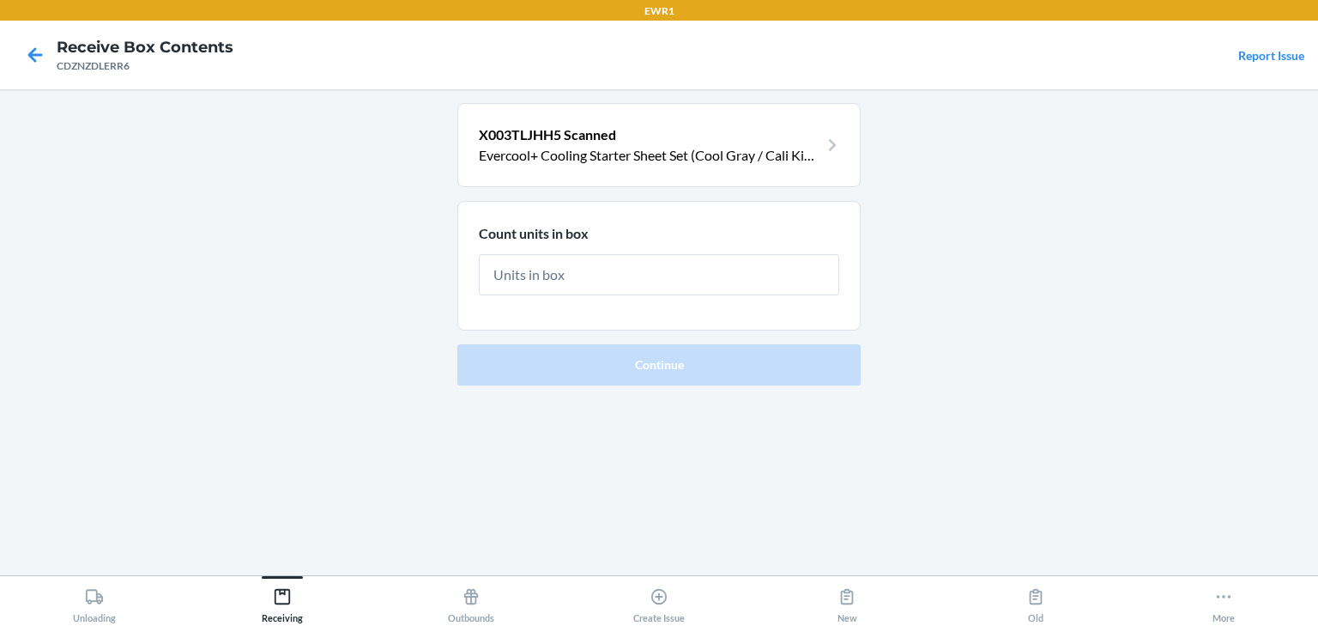
click at [776, 166] on section "X003TLJHH5 Scanned Evercool+ Cooling Starter Sheet Set (Cool Gray / Cali King)" at bounding box center [658, 145] width 403 height 84
click at [772, 154] on p "Evercool+ Cooling Starter Sheet Set (Cool Gray / Cali King)" at bounding box center [649, 155] width 340 height 21
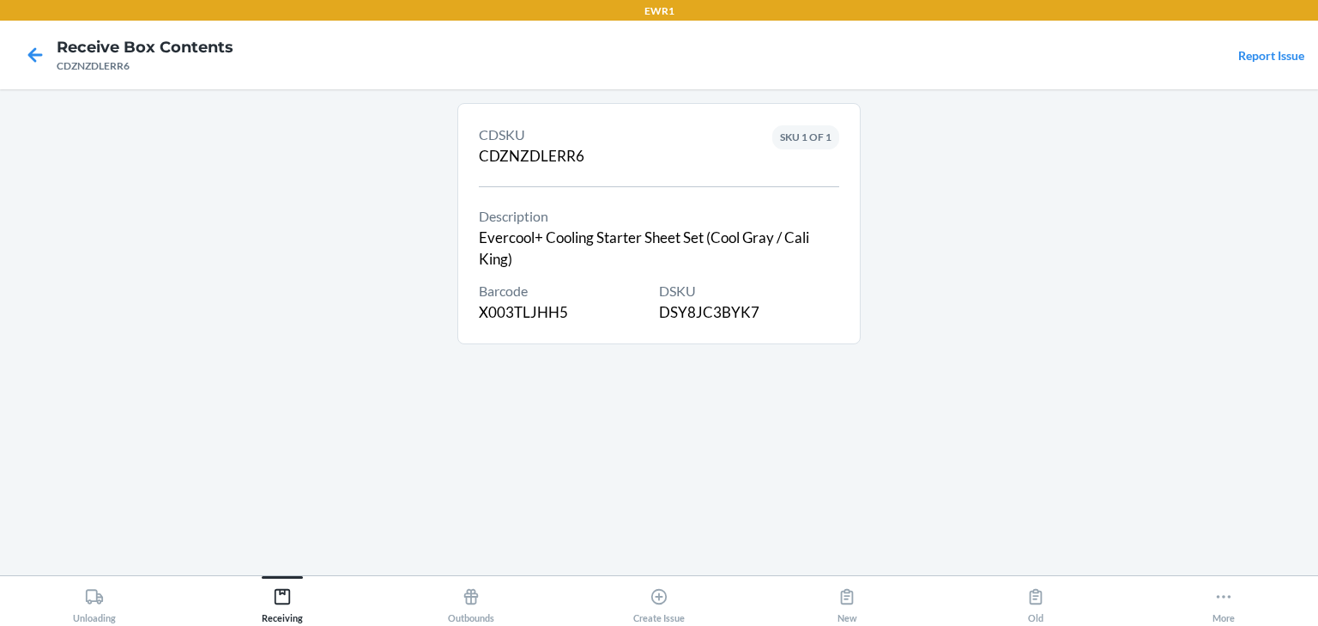
click at [523, 155] on div "CDSKU CDZNZDLERR6" at bounding box center [532, 145] width 106 height 43
copy div "CDZNZDLERR6"
click at [707, 312] on div "DSKU DSY8JC3BYK7" at bounding box center [749, 302] width 180 height 43
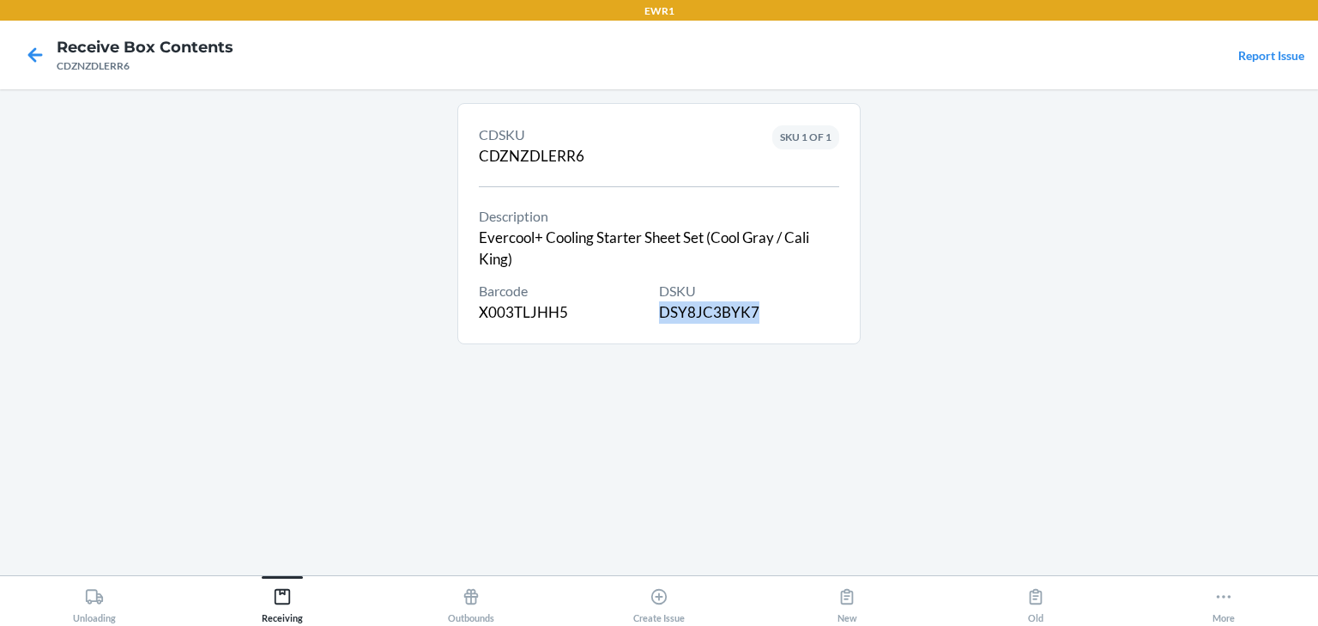
copy div "DSY8JC3BYK7"
click at [776, 286] on span "DSKU" at bounding box center [749, 291] width 180 height 21
click at [42, 69] on icon at bounding box center [35, 54] width 29 height 29
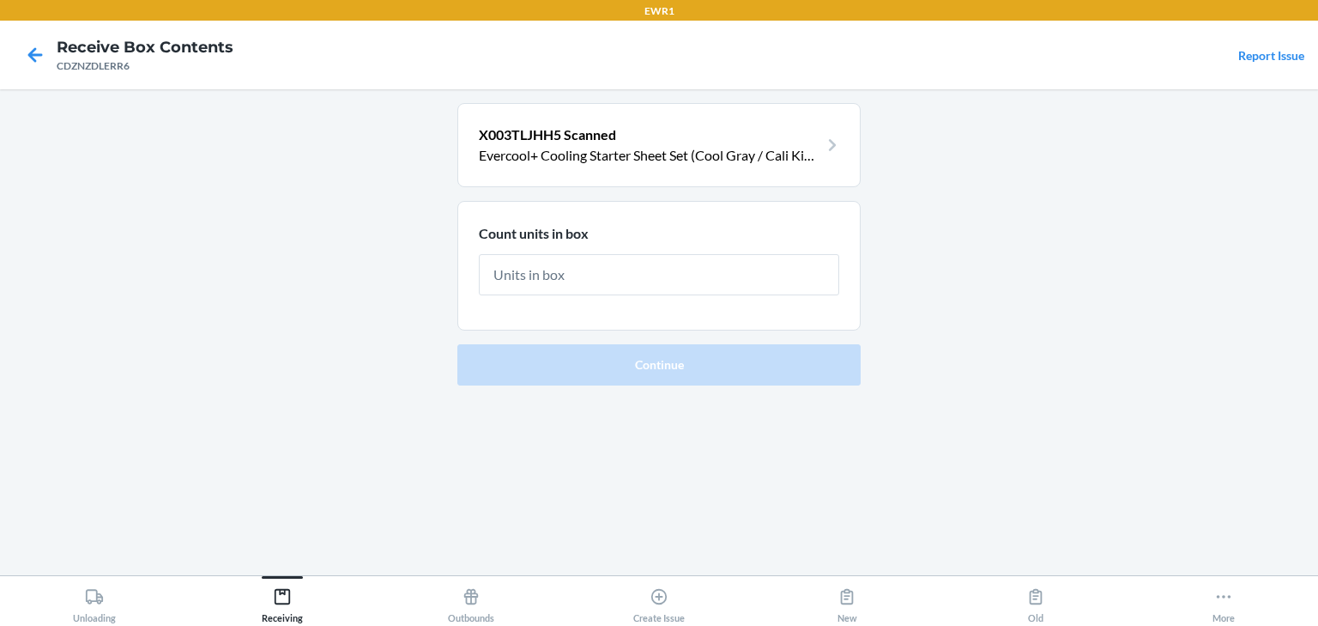
type input "8"
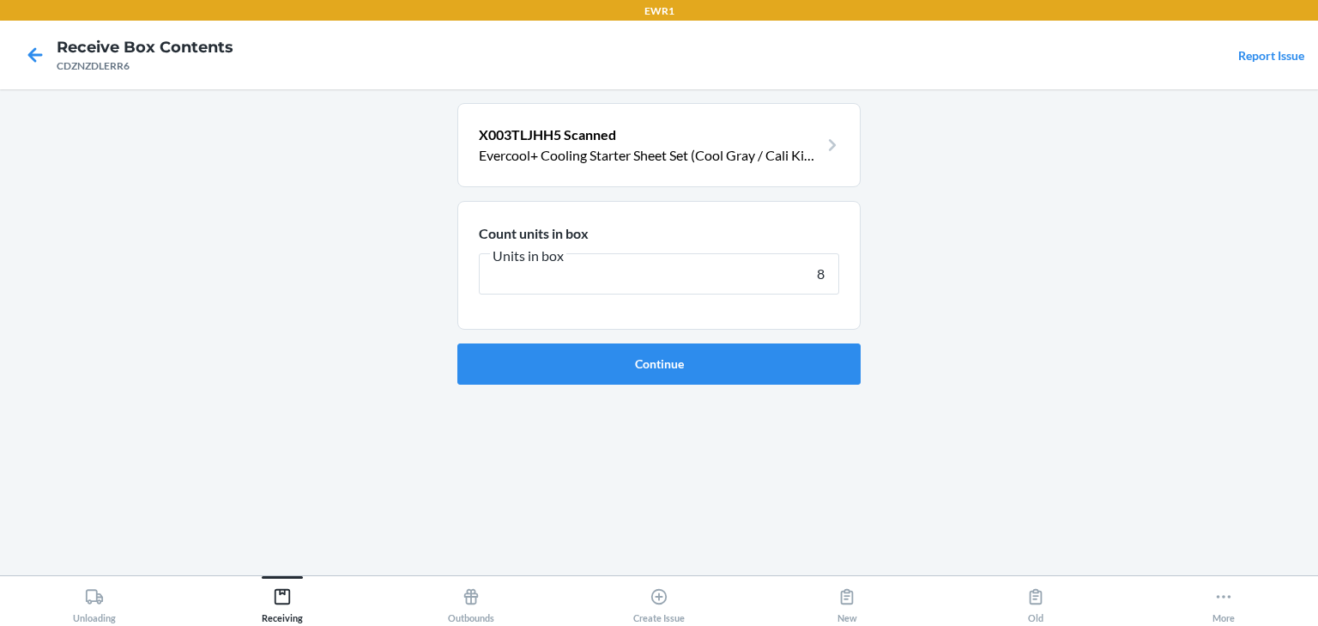
click button "Continue" at bounding box center [658, 363] width 403 height 41
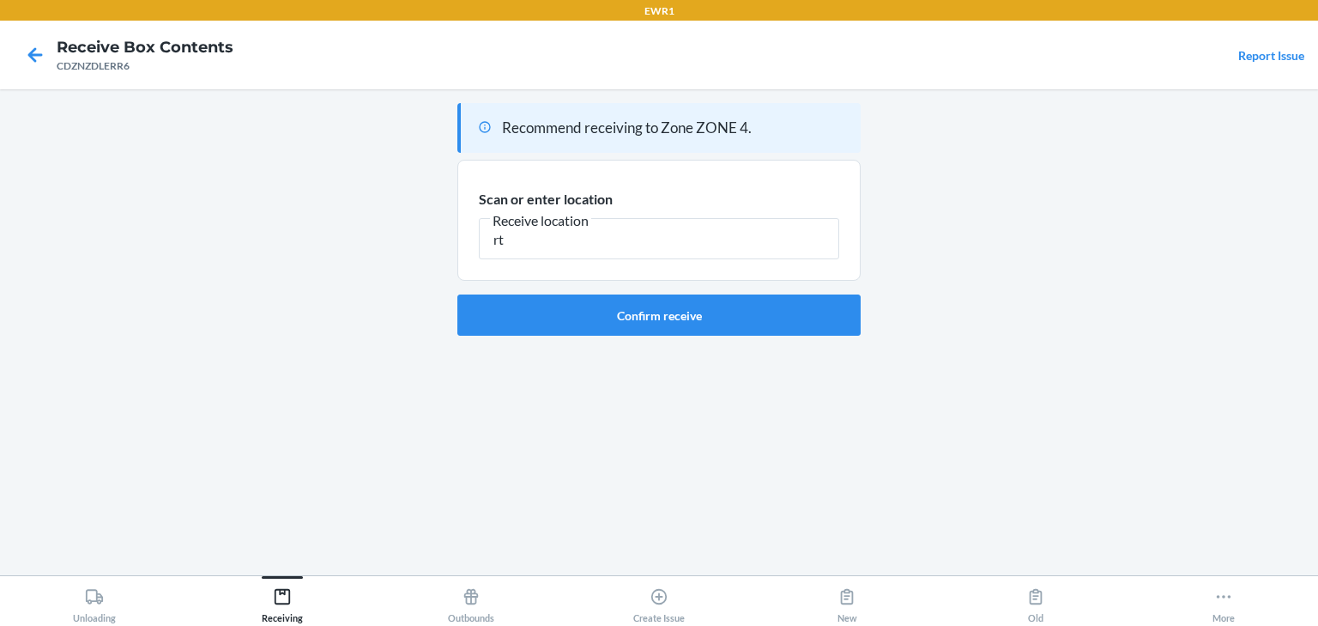
type input "r"
type input "RTOTE068"
click at [611, 318] on button "Confirm receive" at bounding box center [658, 314] width 403 height 41
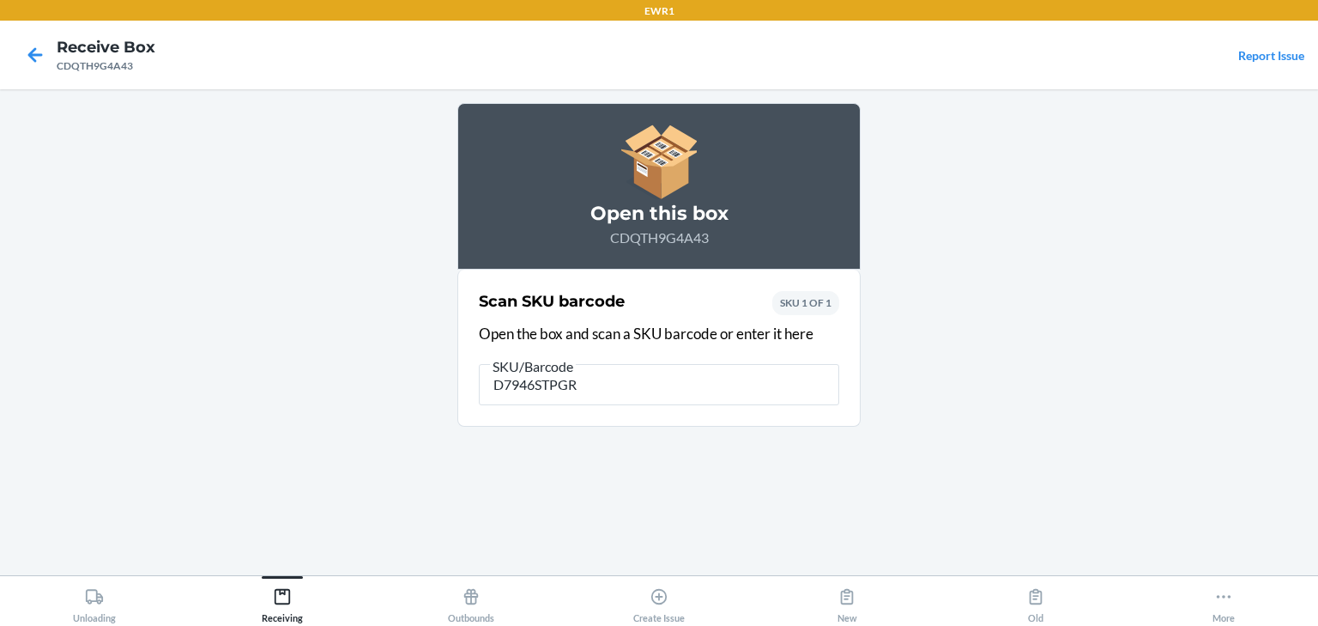
type input "D7946STPGR3"
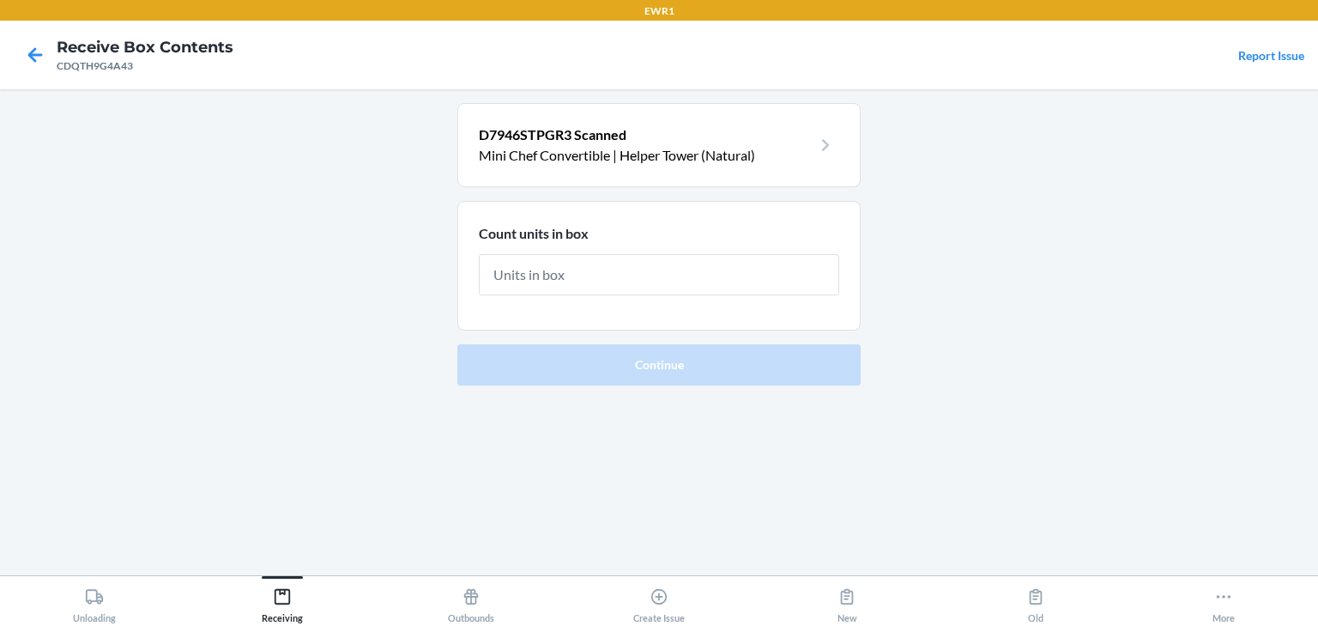
click at [618, 156] on p "Mini Chef Convertible | Helper Tower (Natural)" at bounding box center [645, 155] width 333 height 21
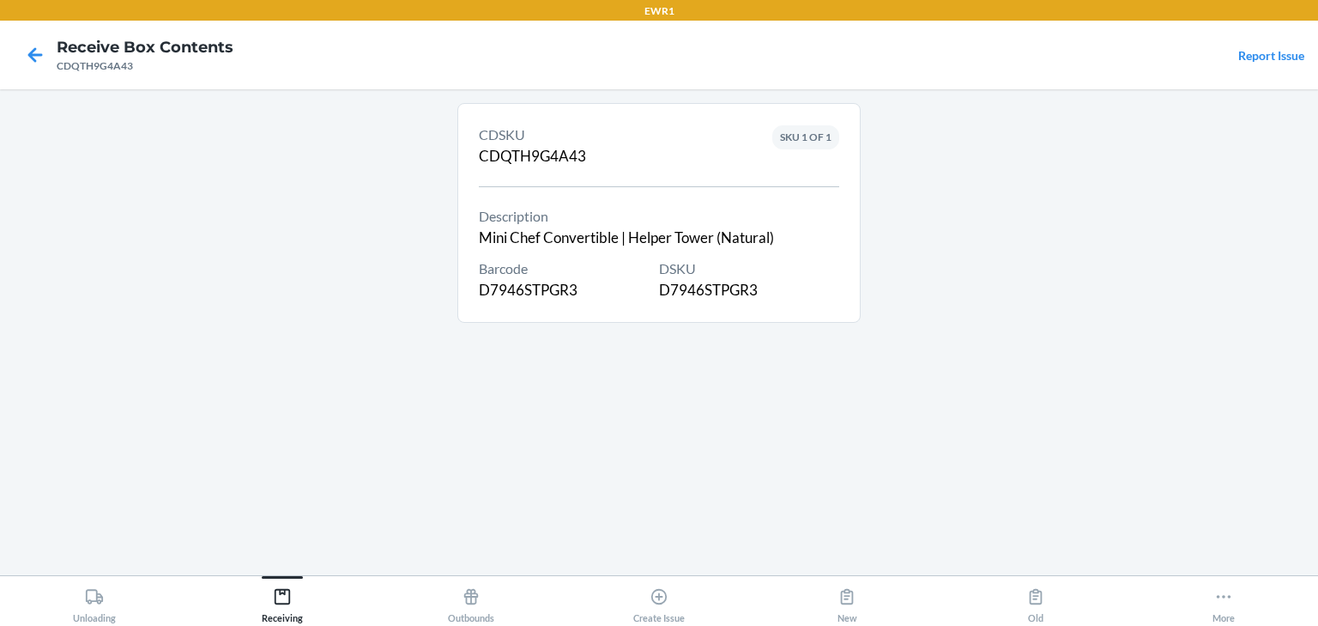
click at [482, 232] on div "Description Mini Chef Convertible | Helper Tower (Natural)" at bounding box center [626, 227] width 295 height 43
click at [483, 232] on div "Description Mini Chef Convertible | Helper Tower (Natural)" at bounding box center [626, 227] width 295 height 43
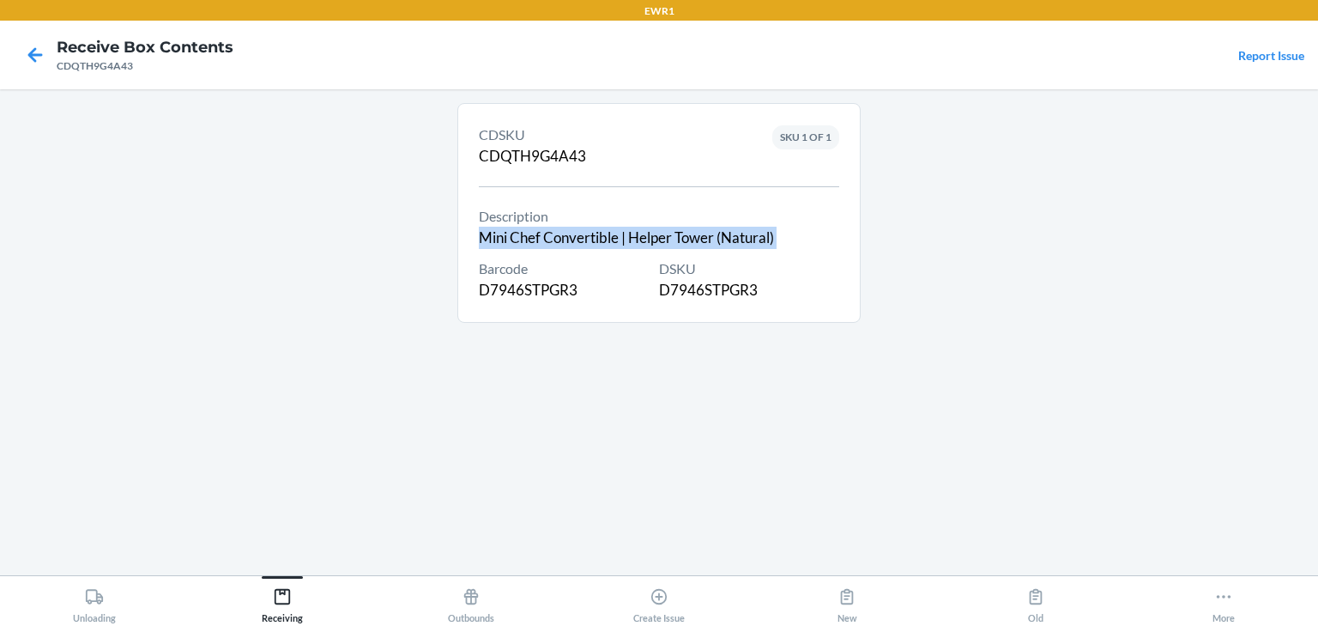
click at [483, 232] on div "Description Mini Chef Convertible | Helper Tower (Natural)" at bounding box center [626, 227] width 295 height 43
copy div "Mini Chef Convertible | Helper Tower (Natural)"
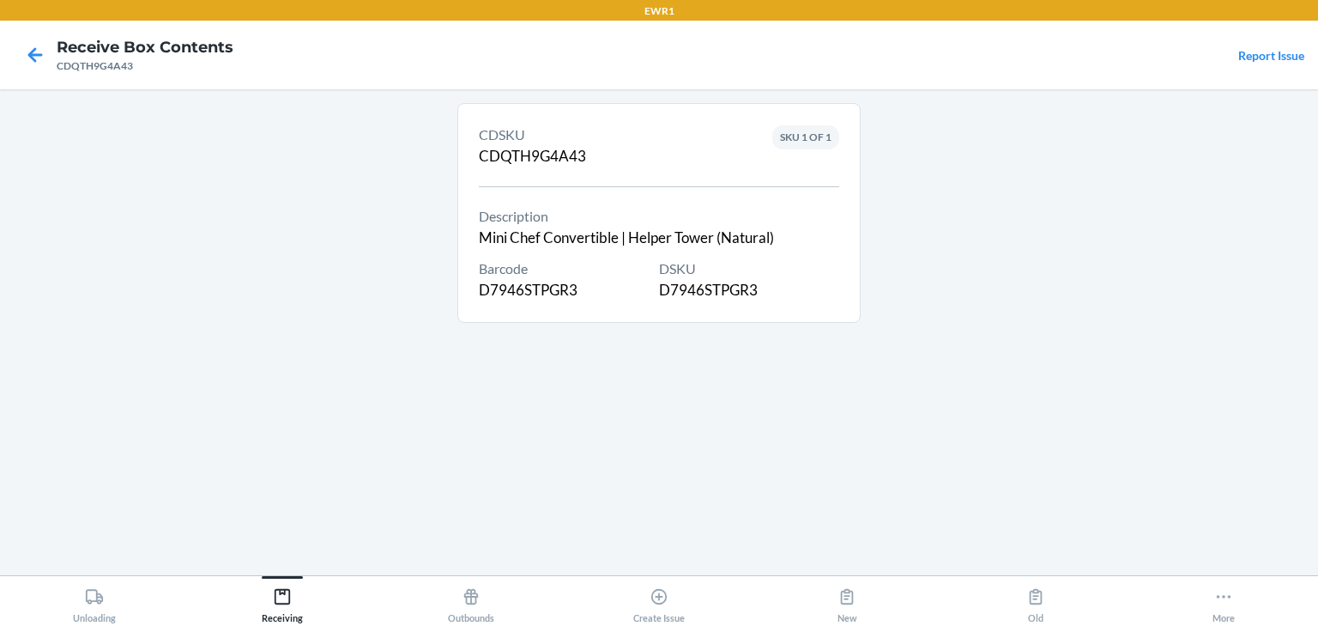
click at [711, 288] on div "DSKU D7946STPGR3" at bounding box center [749, 279] width 180 height 43
click at [552, 238] on div "Description Mini Chef Convertible | Helper Tower (Natural)" at bounding box center [626, 227] width 295 height 43
click at [34, 62] on icon at bounding box center [35, 54] width 15 height 15
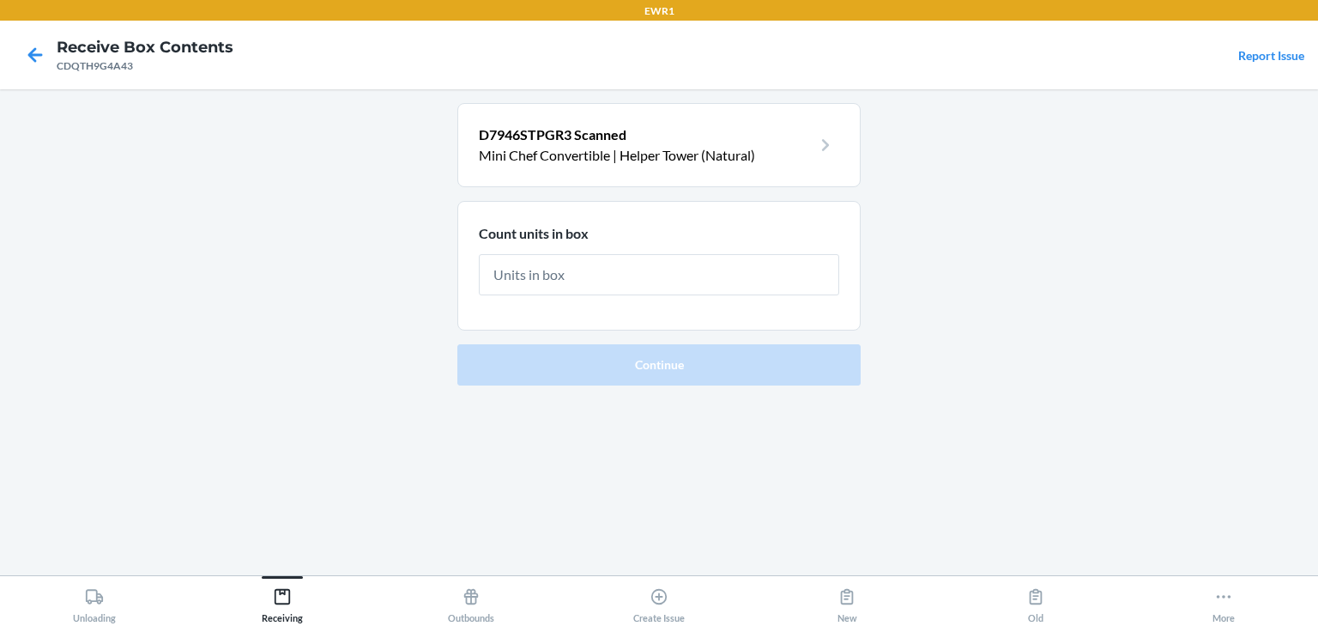
type input "2"
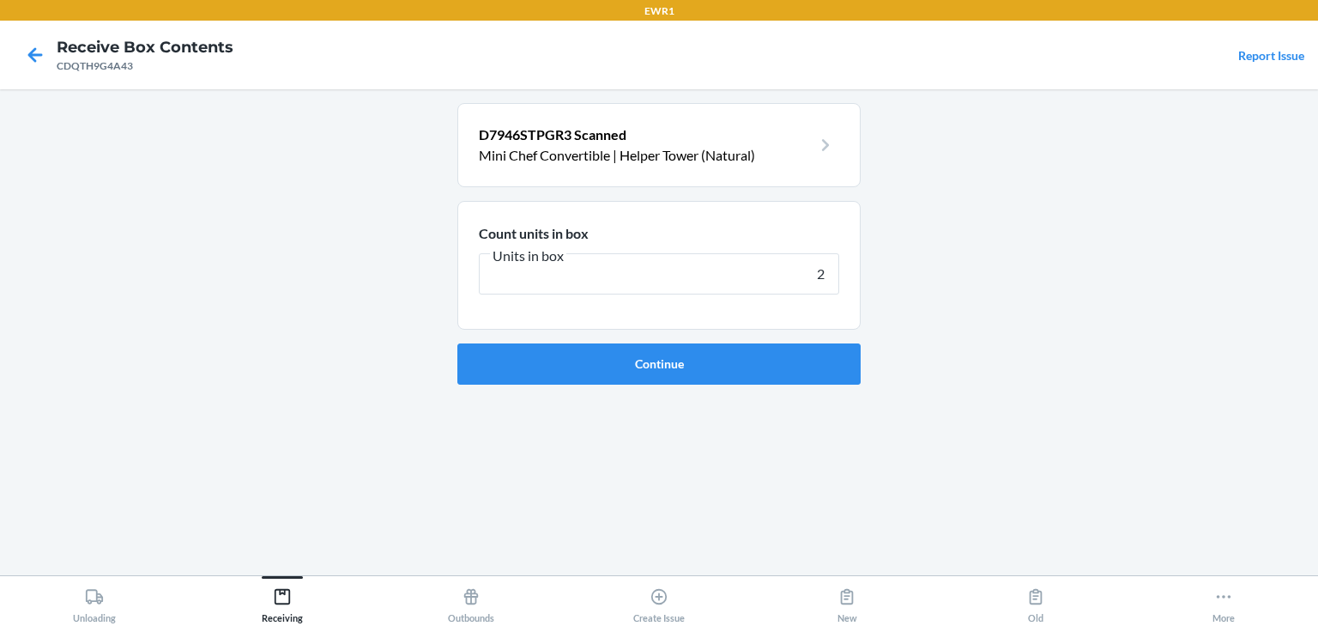
click button "Continue" at bounding box center [658, 363] width 403 height 41
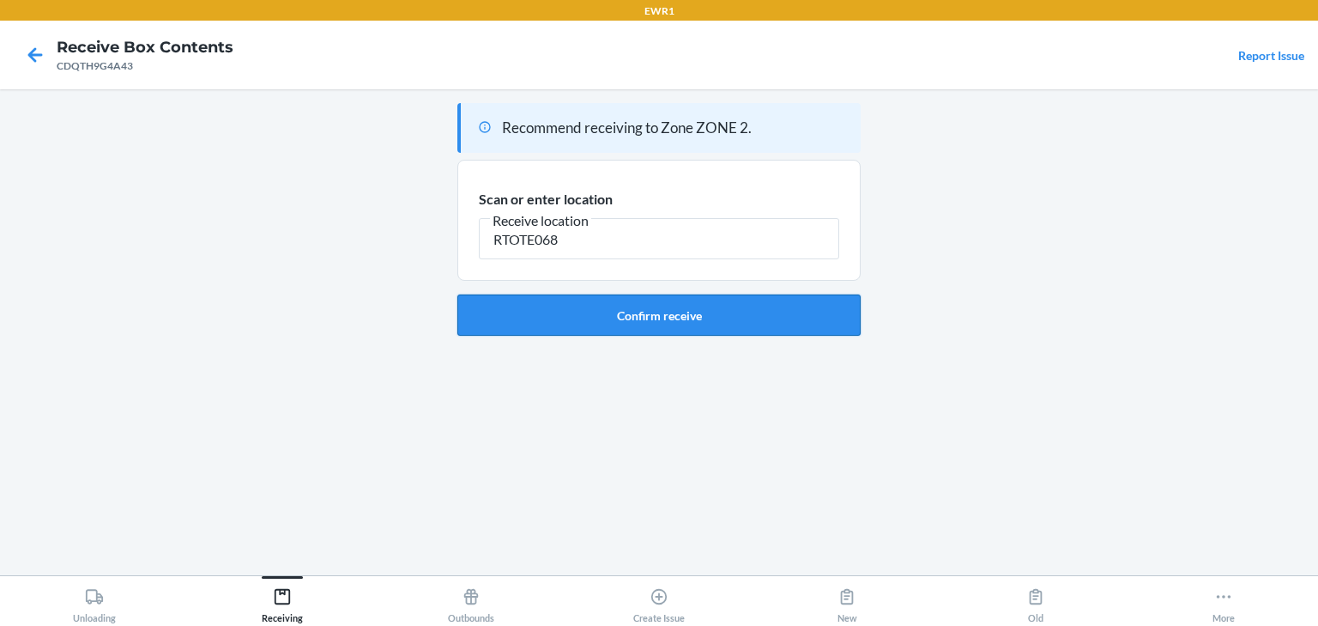
type input "RTOTE068"
click at [701, 312] on button "Confirm receive" at bounding box center [658, 314] width 403 height 41
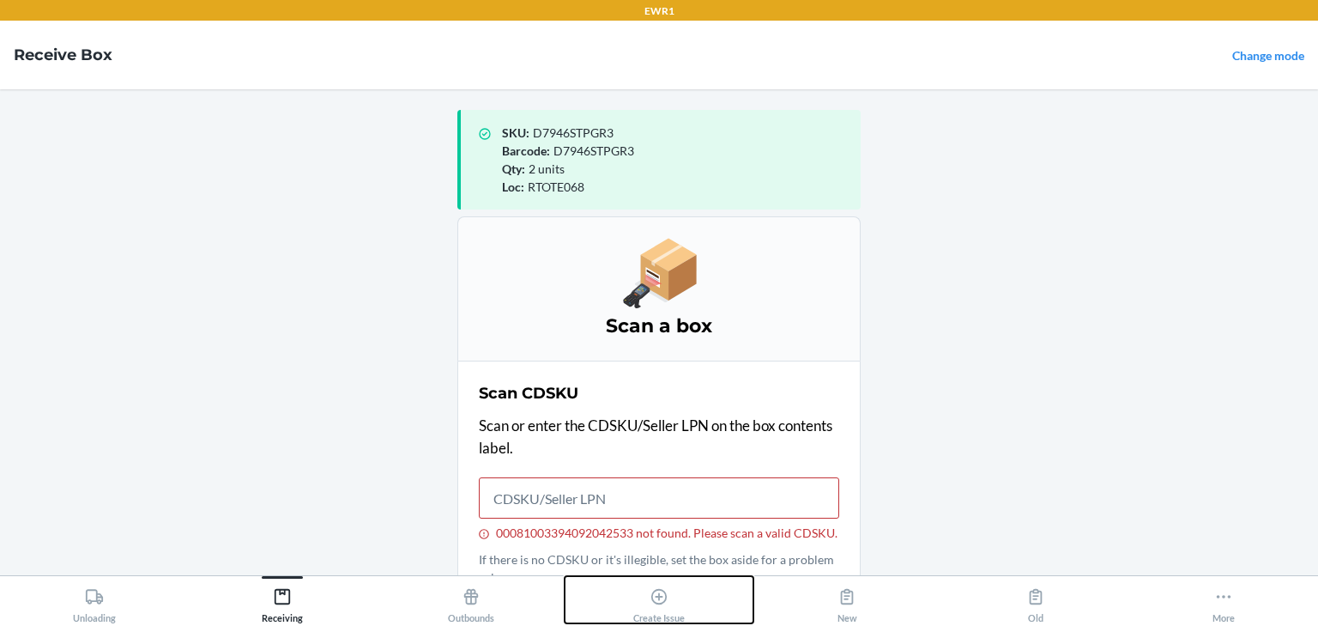
click at [666, 599] on icon at bounding box center [658, 596] width 15 height 15
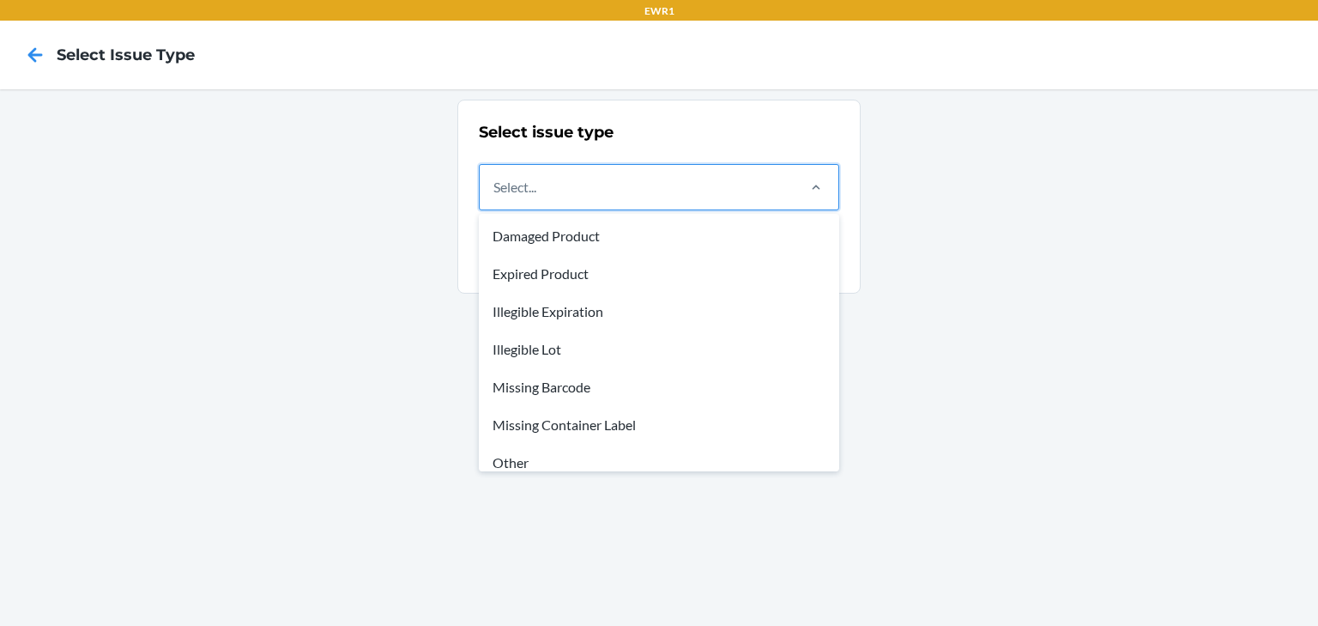
click at [695, 199] on div "Select..." at bounding box center [637, 187] width 314 height 45
click at [495, 197] on input "option Damaged Product focused, 1 of 8. 8 results available. Use Up and Down to…" at bounding box center [494, 187] width 2 height 21
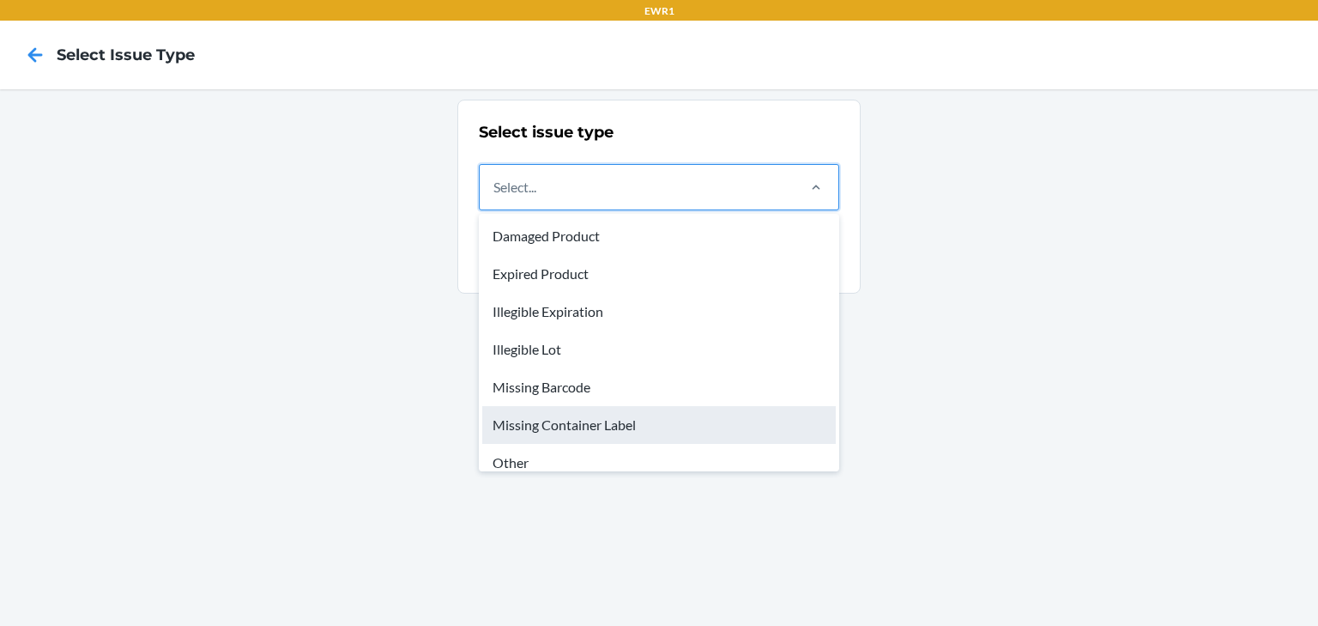
click at [625, 426] on div "Missing Container Label" at bounding box center [659, 425] width 354 height 38
click at [495, 197] on input "option Missing Container Label focused, 6 of 8. 8 results available. Use Up and…" at bounding box center [494, 187] width 2 height 21
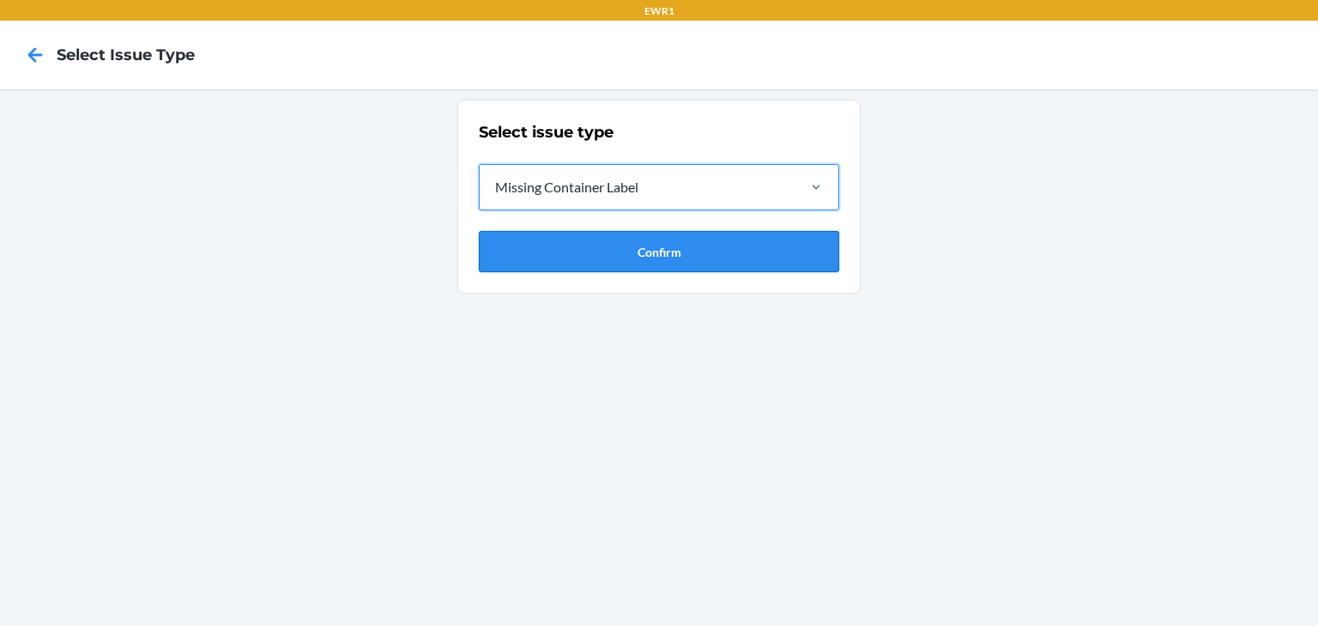
click at [586, 236] on button "Confirm" at bounding box center [659, 251] width 360 height 41
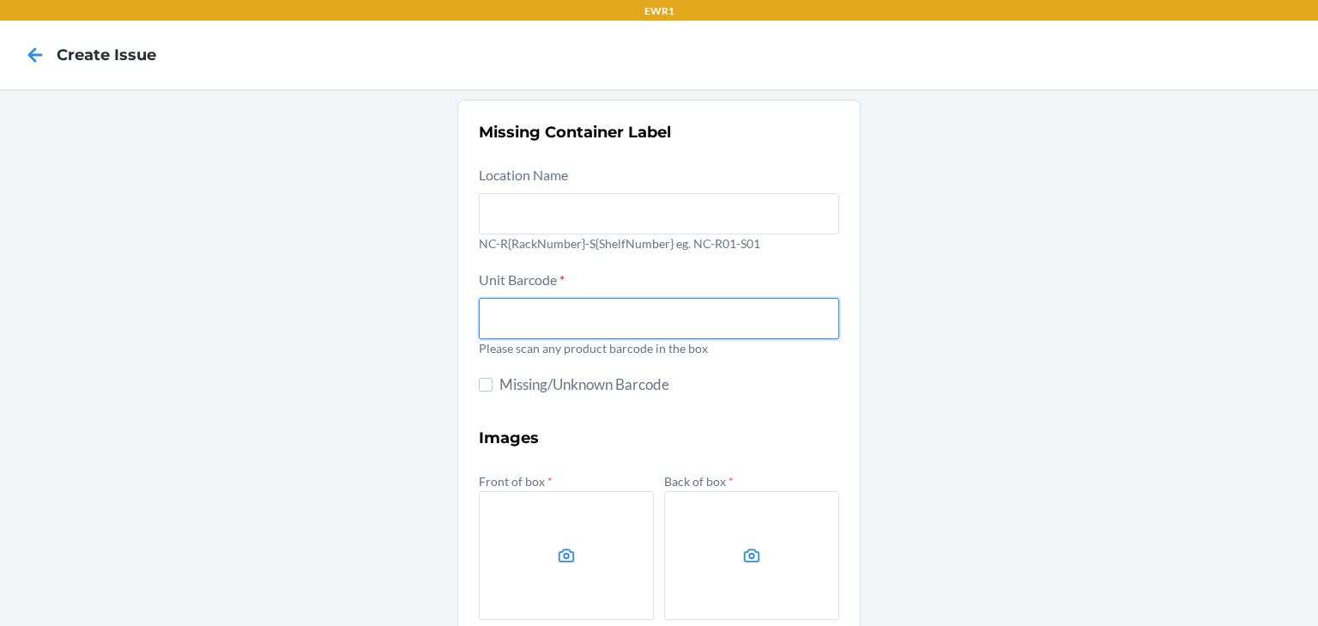
click at [589, 319] on input "text" at bounding box center [659, 318] width 360 height 41
type input "0-00001-31935-4"
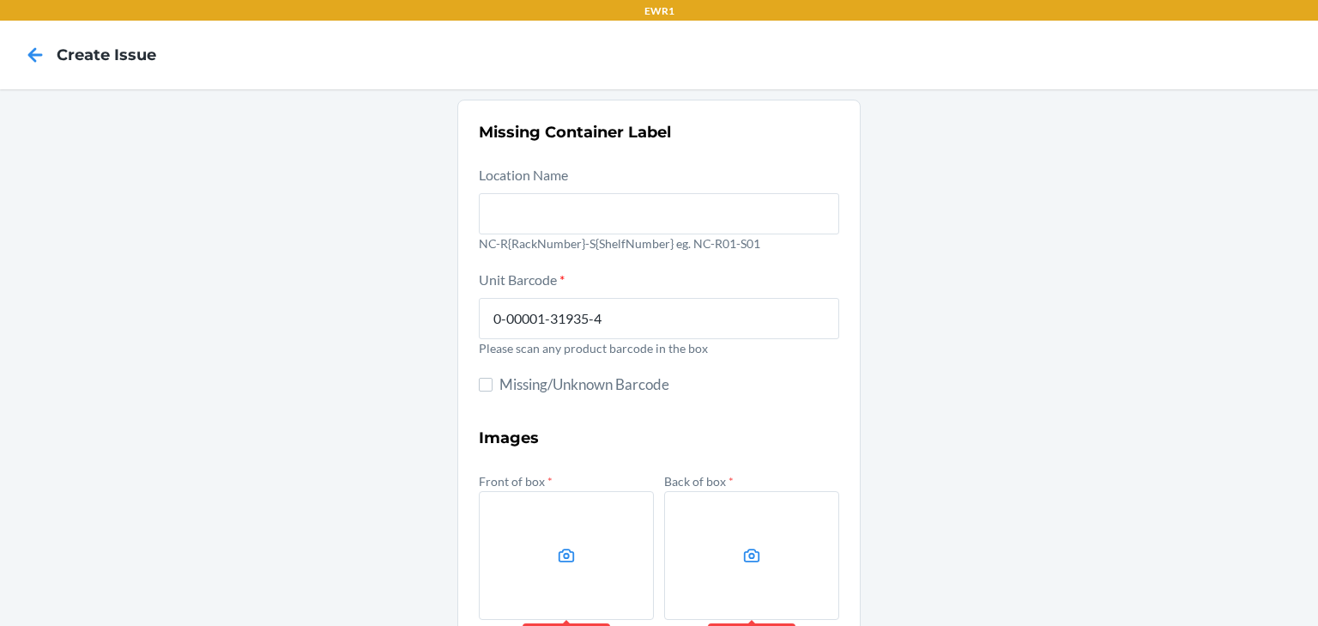
click at [1173, 298] on div "Missing Container Label Location Name NC-R{RackNumber}-S{ShelfNumber} eg. NC-R0…" at bounding box center [659, 481] width 1318 height 785
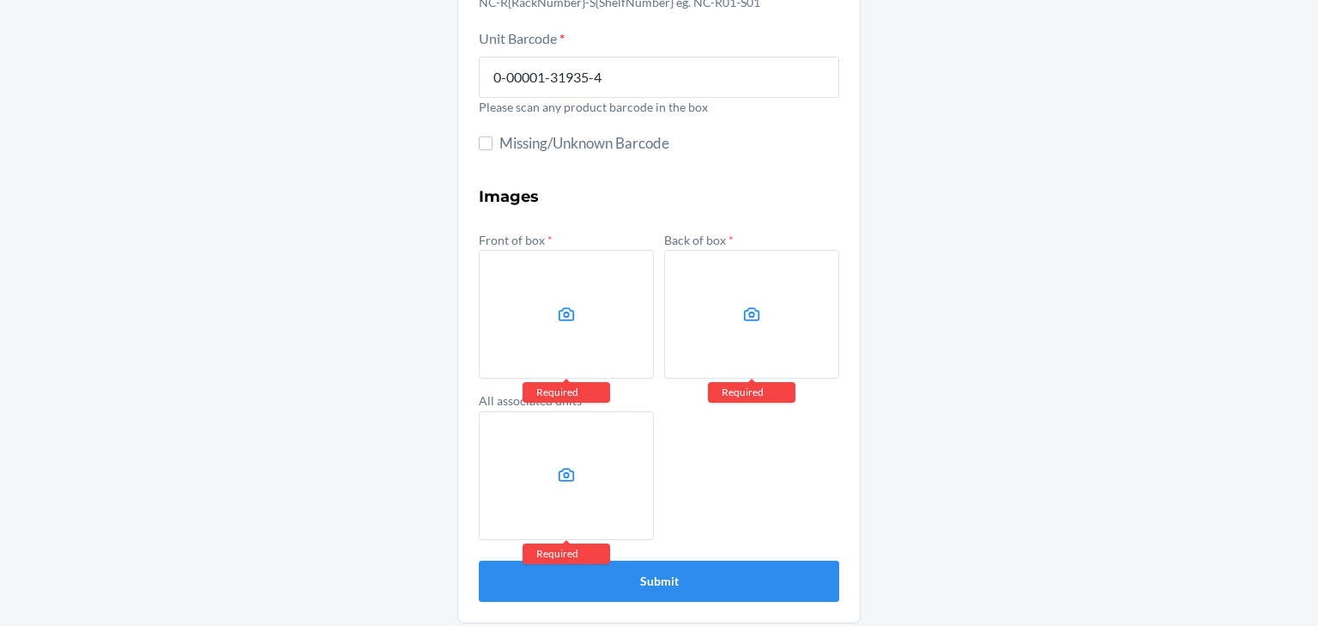
scroll to position [248, 0]
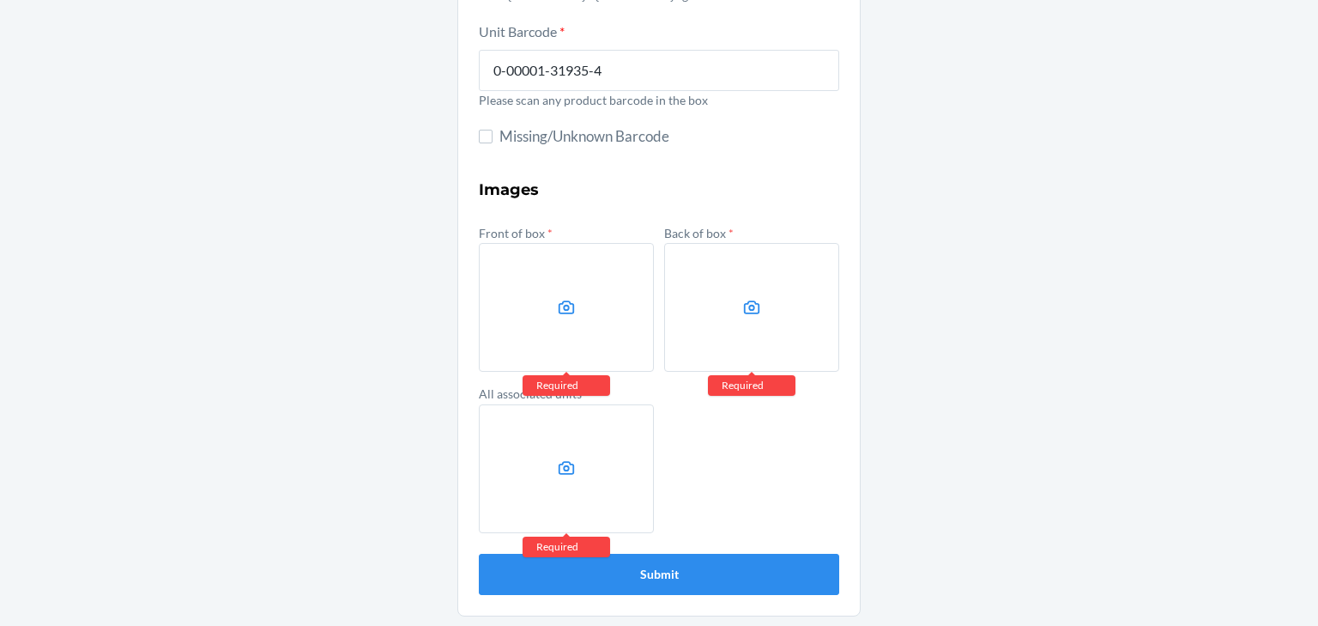
click at [539, 309] on label at bounding box center [566, 307] width 175 height 129
click at [0, 0] on input "file" at bounding box center [0, 0] width 0 height 0
click at [731, 281] on label at bounding box center [751, 307] width 175 height 129
click at [0, 0] on input "file" at bounding box center [0, 0] width 0 height 0
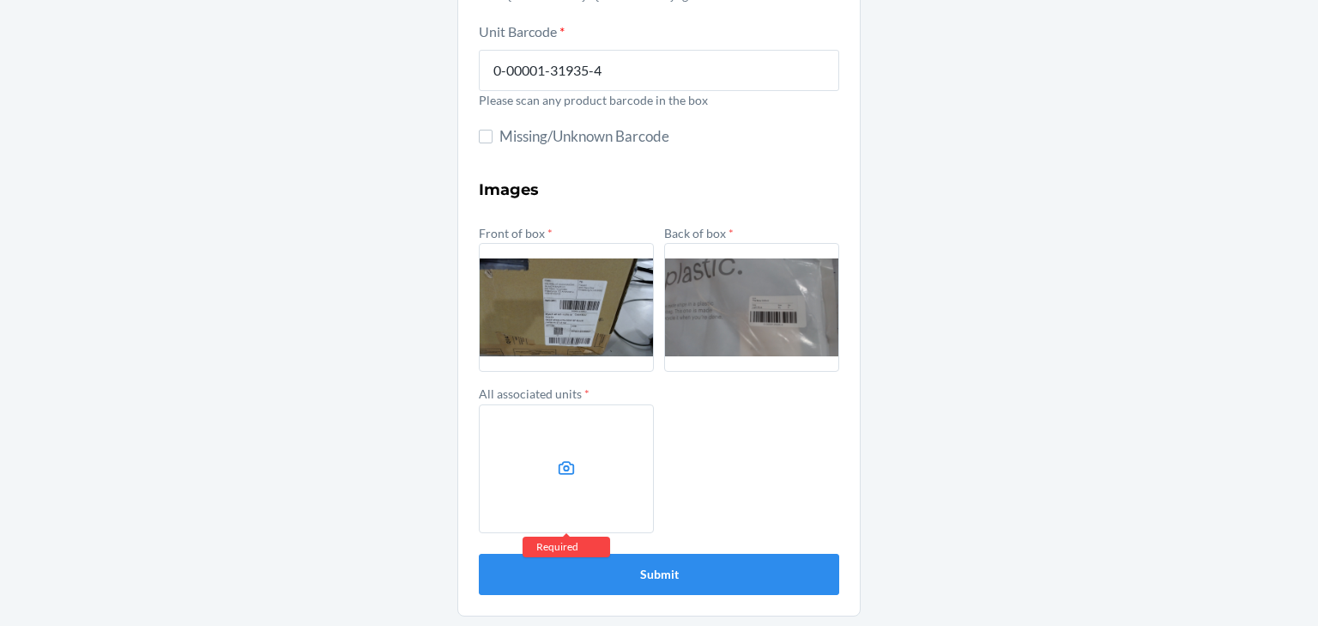
click at [516, 446] on label at bounding box center [566, 468] width 175 height 129
click at [0, 0] on input "file" at bounding box center [0, 0] width 0 height 0
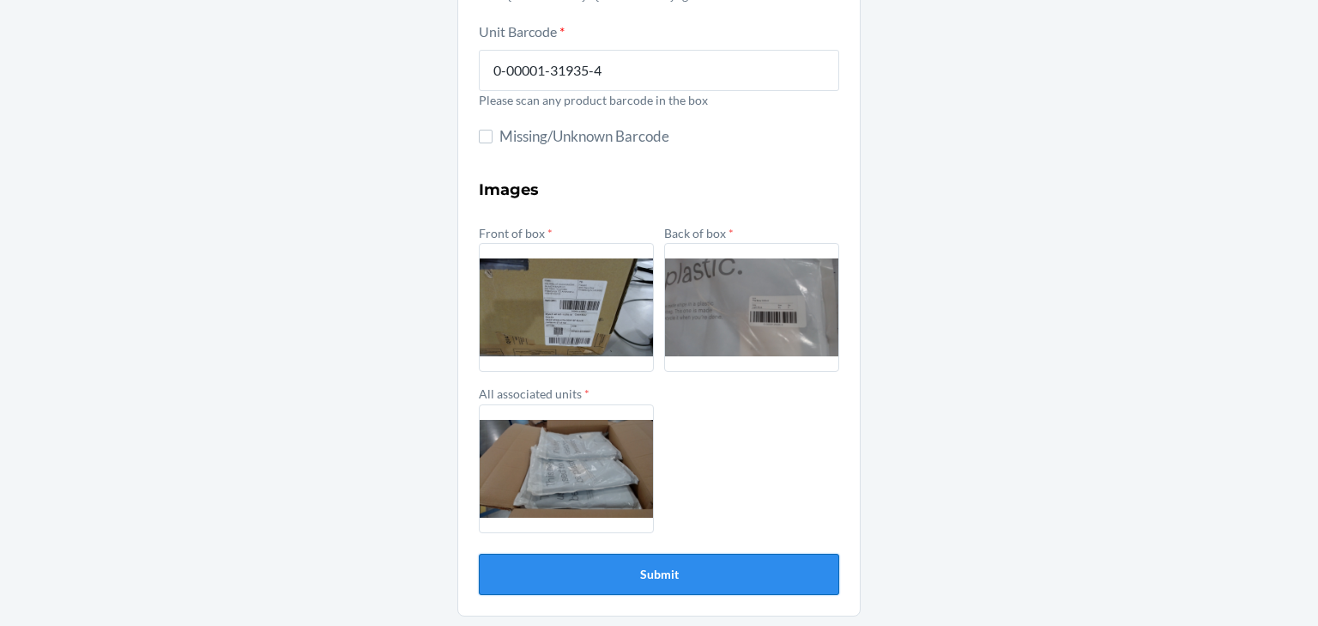
click at [704, 570] on button "Submit" at bounding box center [659, 574] width 360 height 41
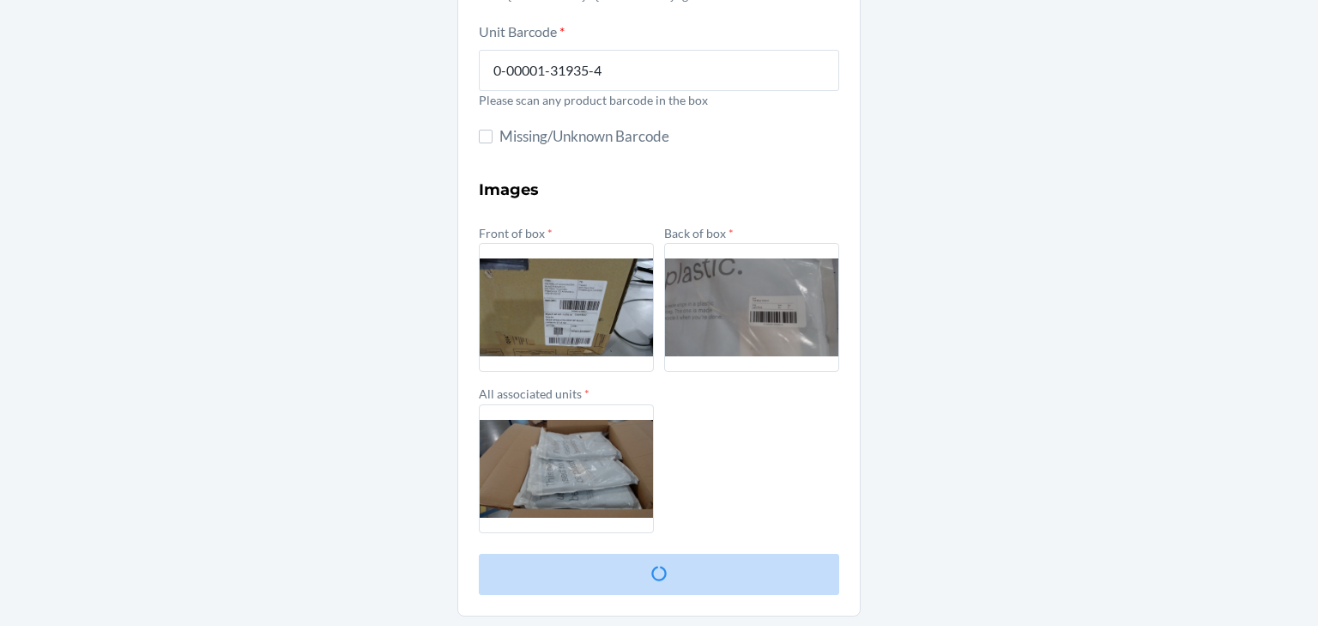
scroll to position [0, 0]
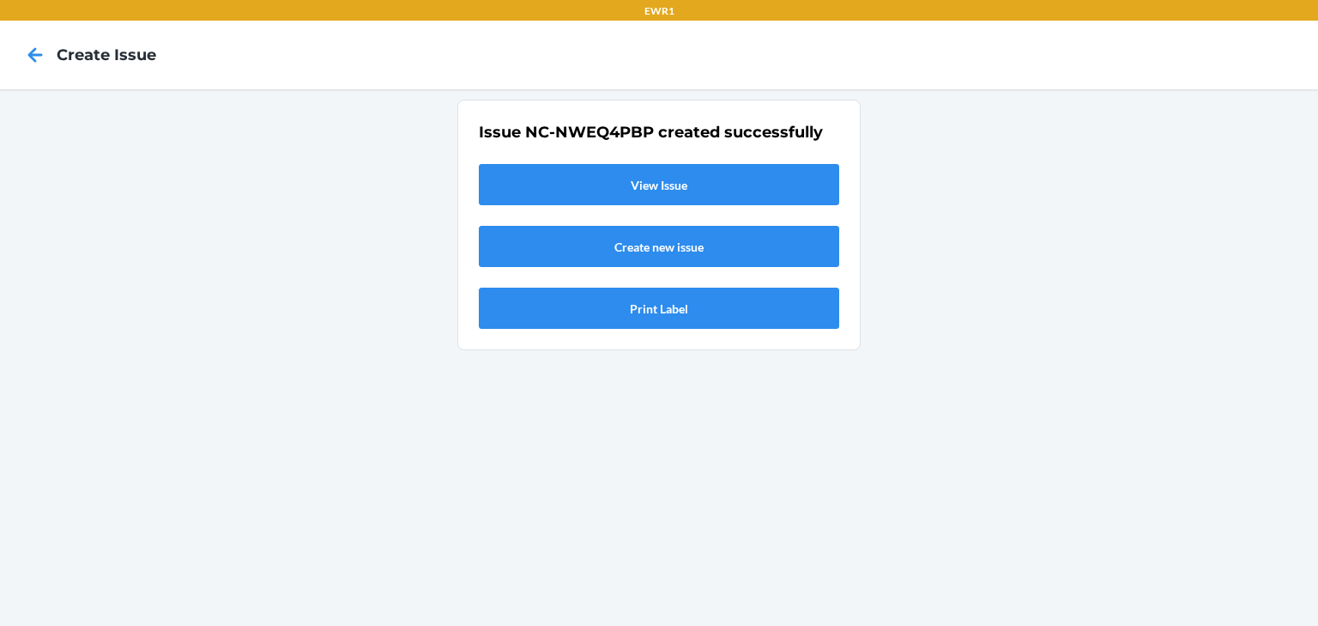
click at [639, 168] on link "View Issue" at bounding box center [659, 184] width 360 height 41
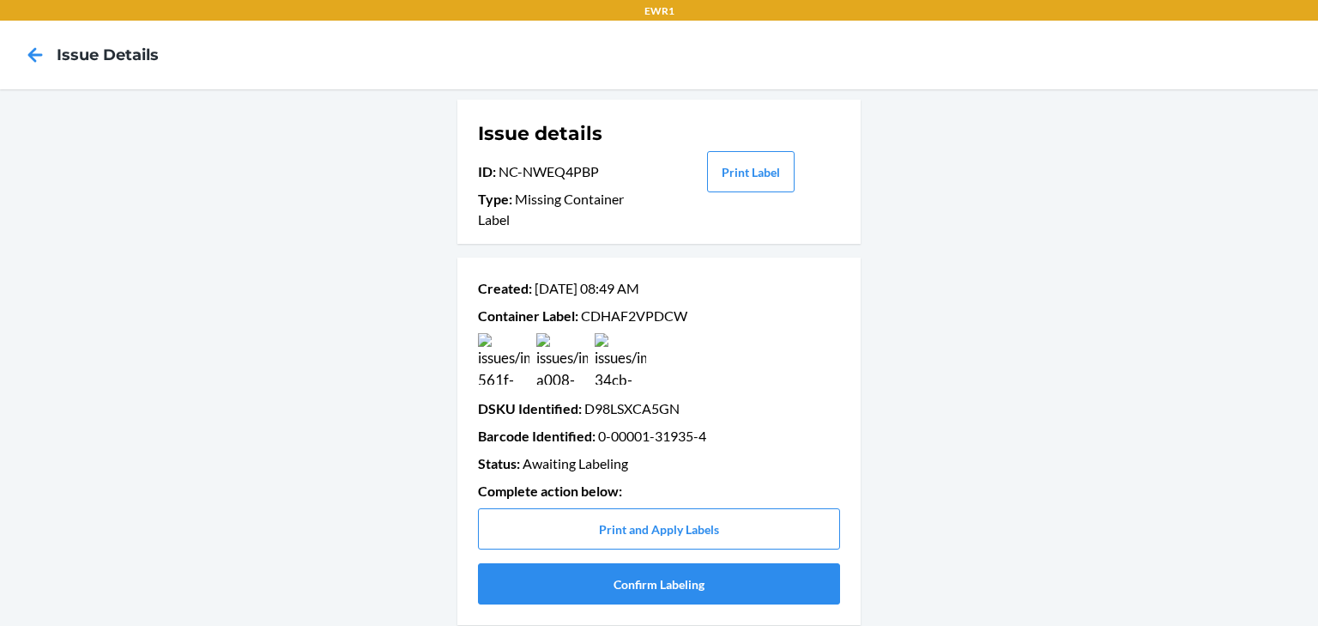
click at [634, 316] on p "Container Label : CDHAF2VPDCW" at bounding box center [659, 316] width 362 height 21
copy p "CDHAF2VPDCW"
click at [45, 68] on icon at bounding box center [35, 54] width 29 height 29
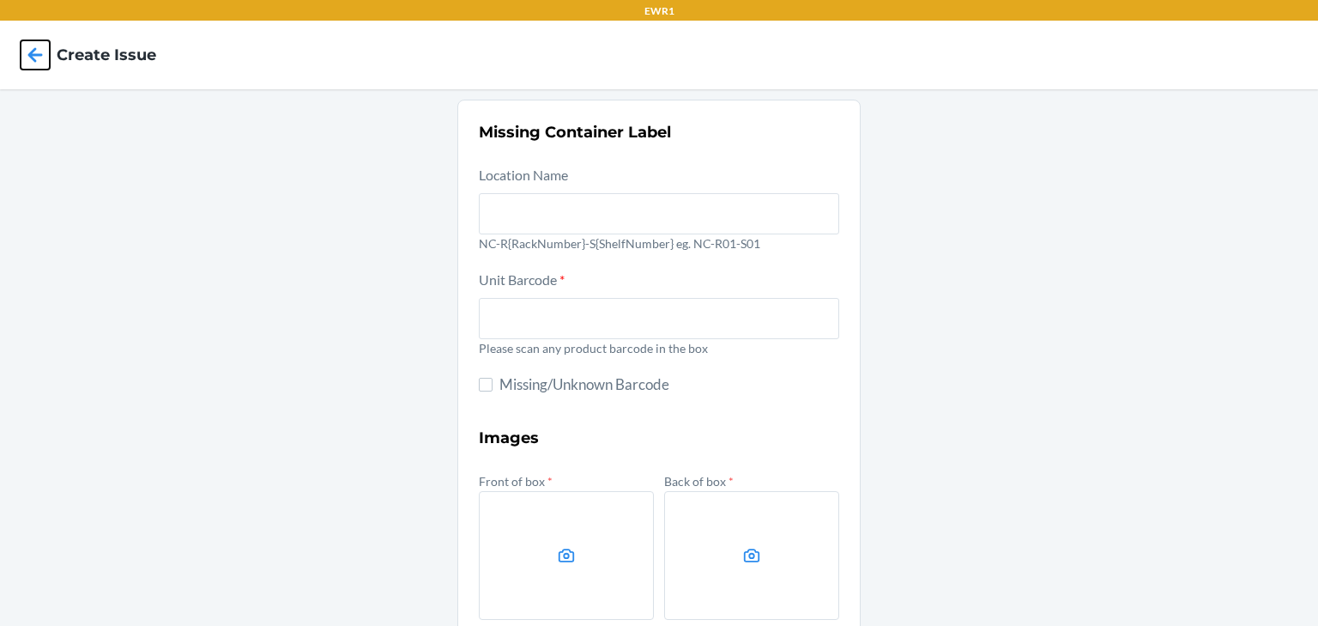
click at [45, 68] on icon at bounding box center [35, 54] width 29 height 29
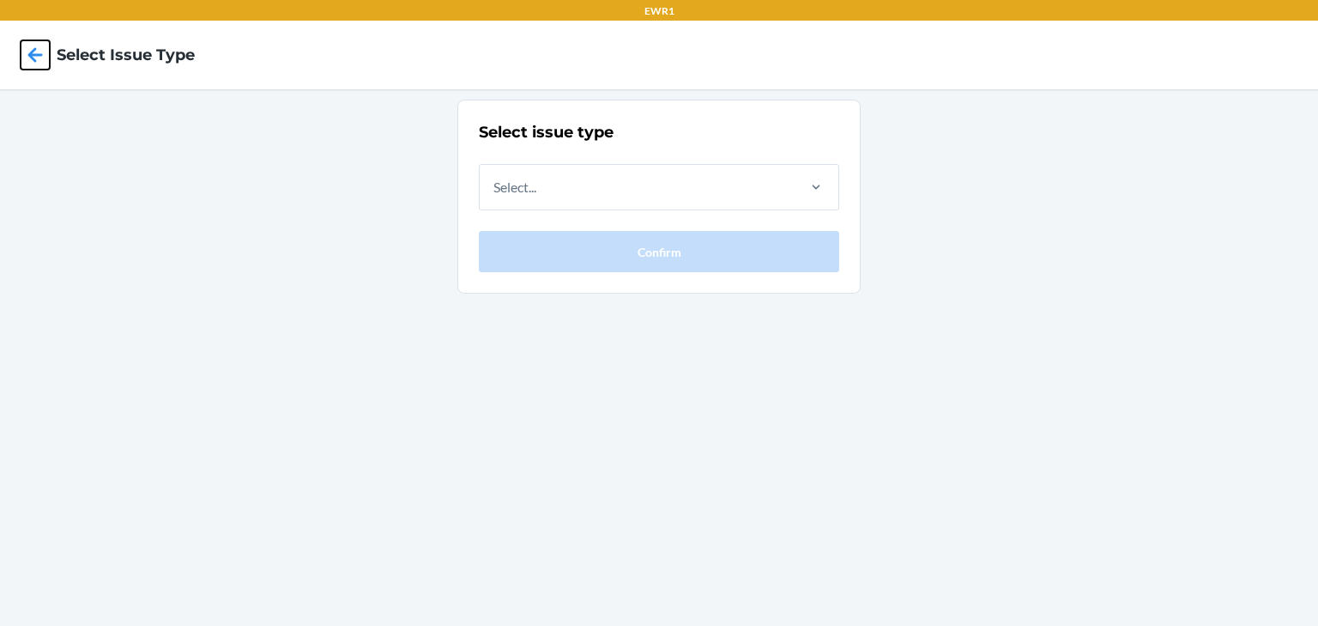
click at [40, 58] on icon at bounding box center [35, 54] width 29 height 29
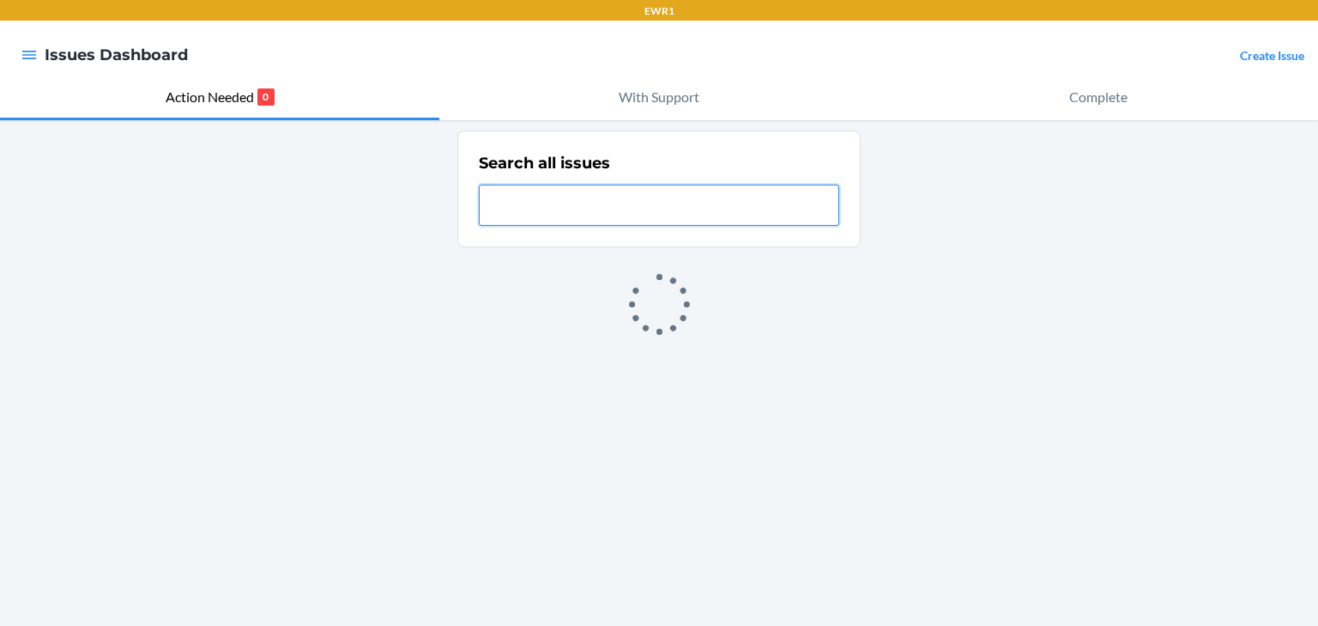
click at [40, 58] on div at bounding box center [29, 55] width 31 height 36
click at [30, 57] on icon "button" at bounding box center [29, 54] width 17 height 17
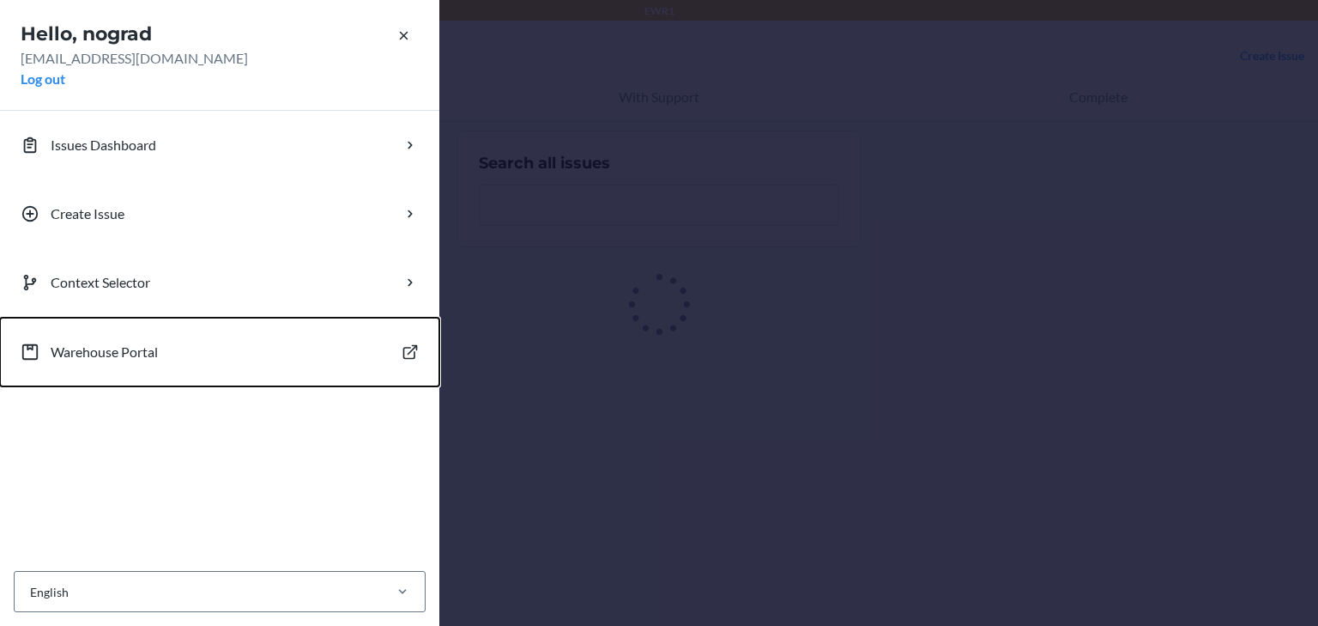
click at [141, 336] on button "Warehouse Portal" at bounding box center [219, 352] width 439 height 69
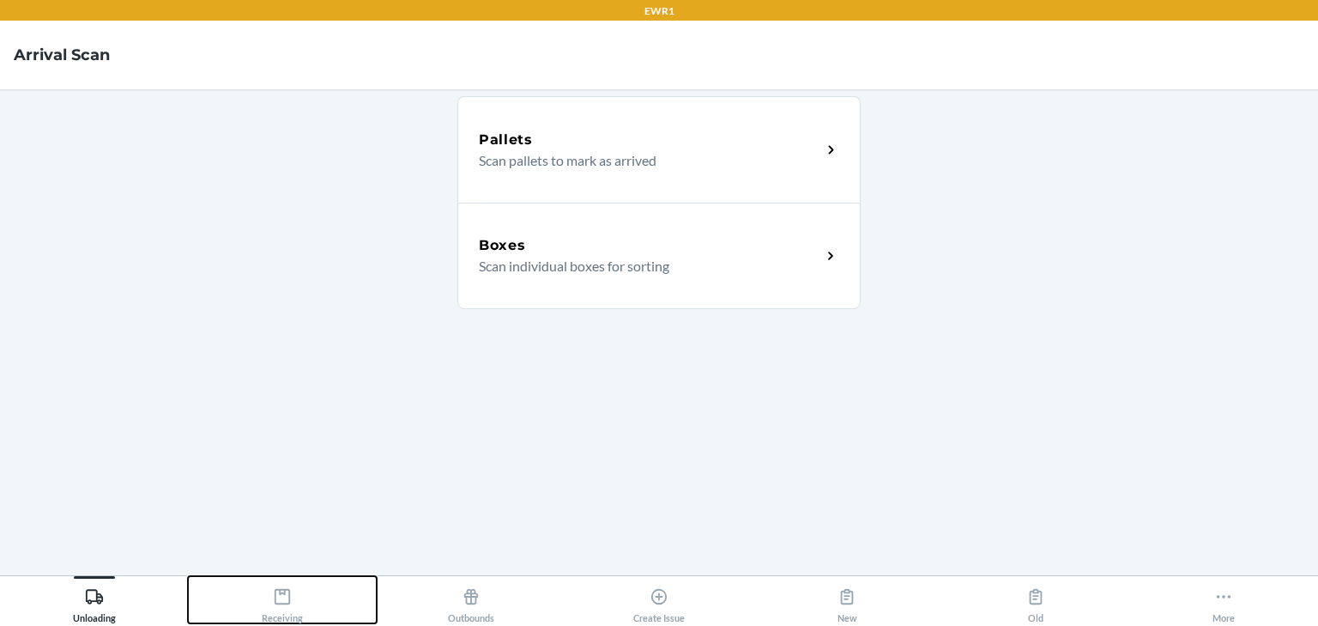
drag, startPoint x: 288, startPoint y: 606, endPoint x: 409, endPoint y: 493, distance: 165.1
click at [288, 604] on div "Receiving" at bounding box center [282, 601] width 41 height 43
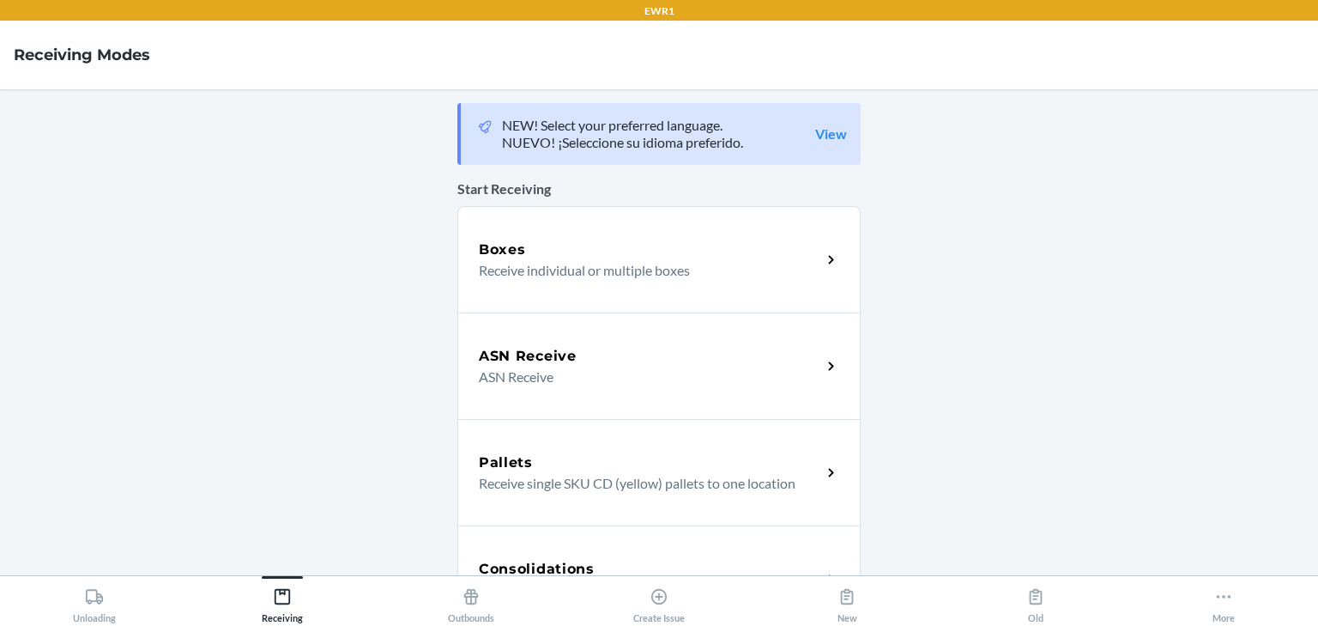
click at [509, 231] on div "Boxes Receive individual or multiple boxes" at bounding box center [658, 259] width 403 height 106
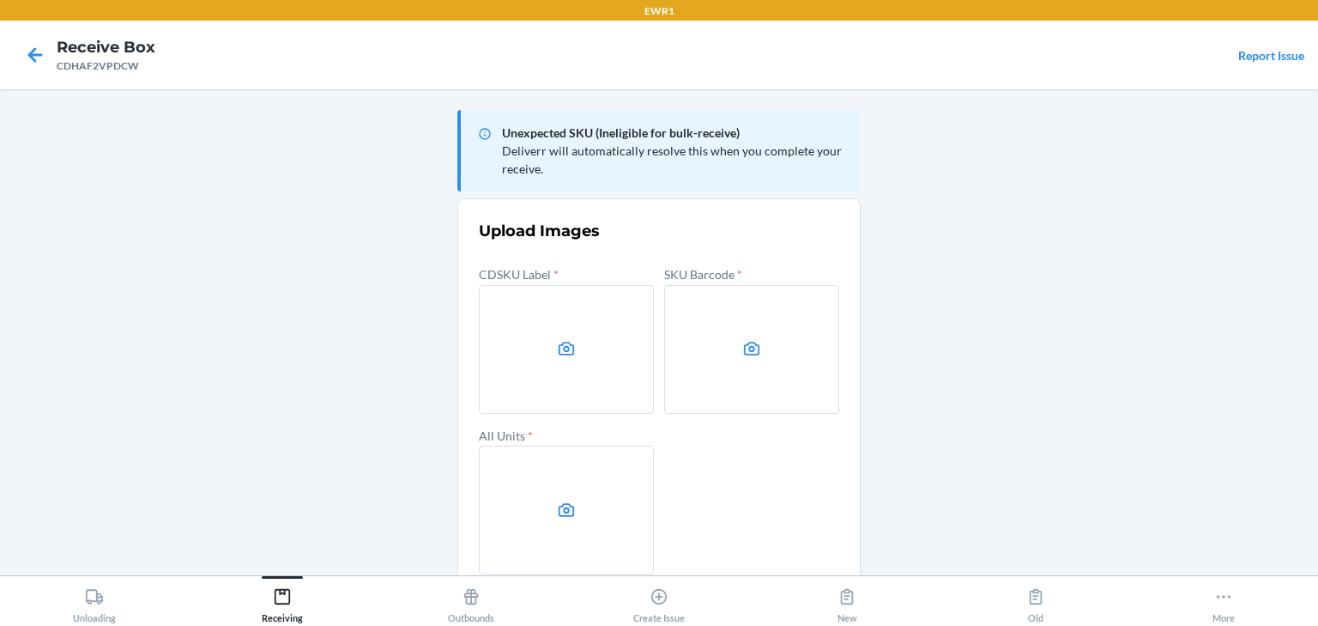
click at [559, 311] on label at bounding box center [566, 349] width 175 height 129
click at [0, 0] on input "file" at bounding box center [0, 0] width 0 height 0
click at [744, 335] on label at bounding box center [751, 349] width 175 height 129
click at [0, 0] on input "file" at bounding box center [0, 0] width 0 height 0
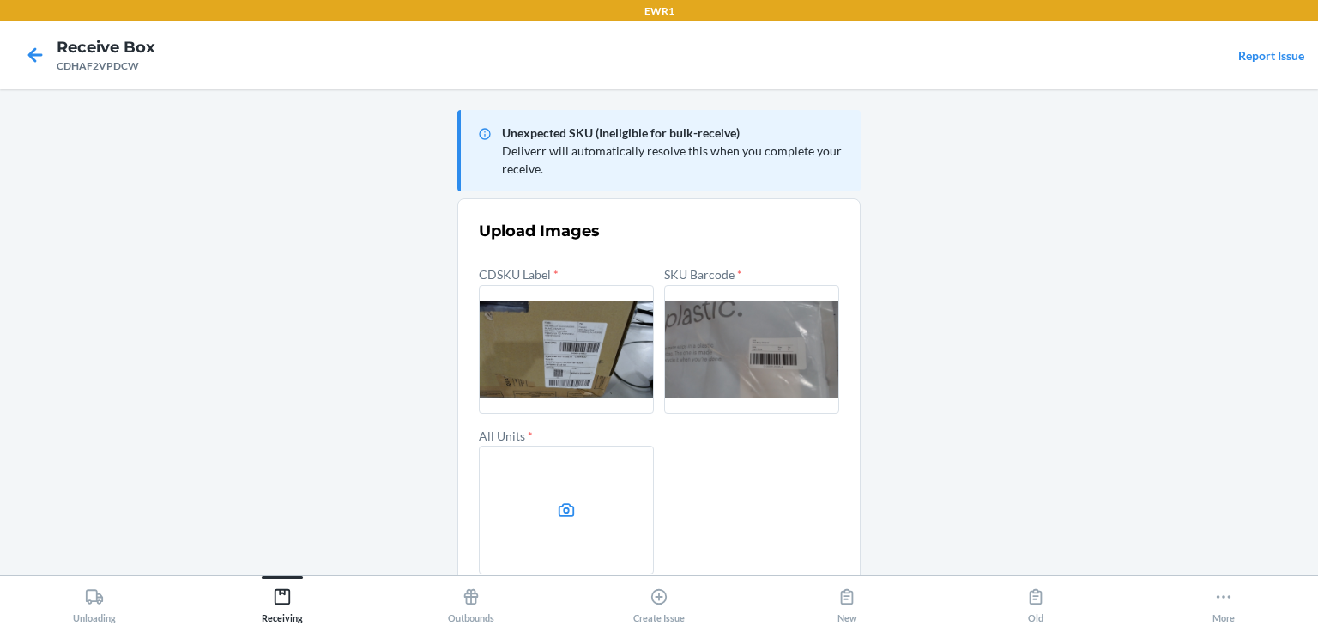
click at [552, 445] on label at bounding box center [566, 509] width 175 height 129
click at [0, 0] on input "file" at bounding box center [0, 0] width 0 height 0
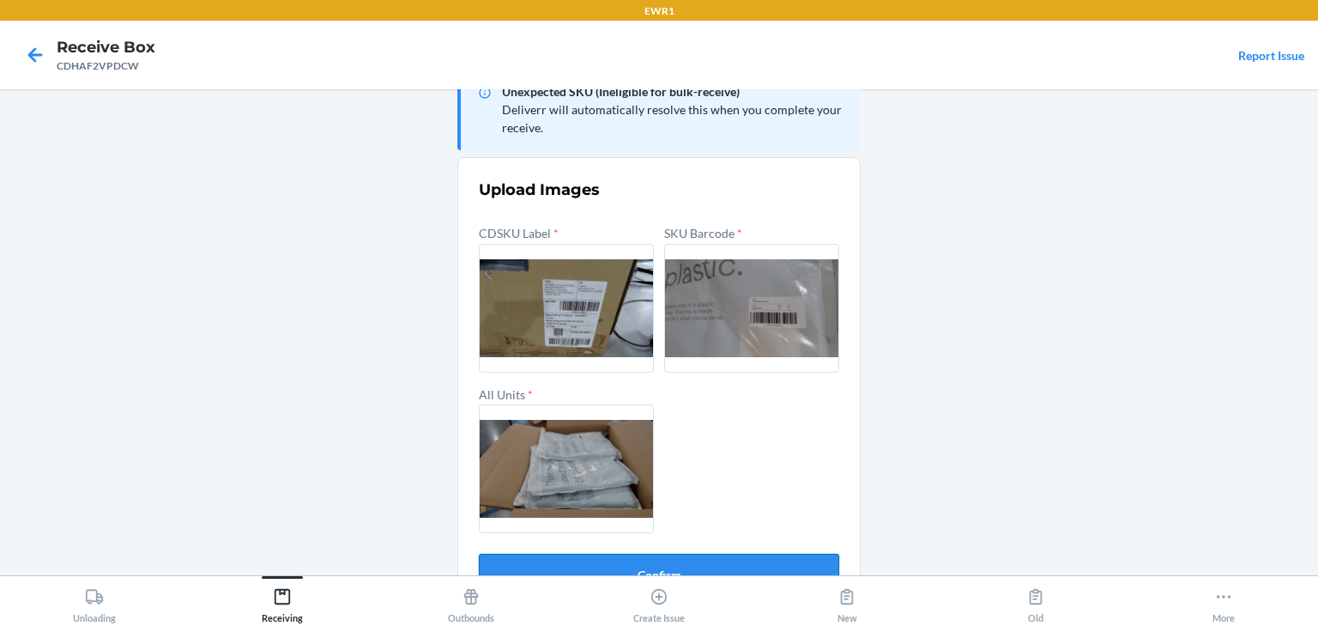
scroll to position [82, 0]
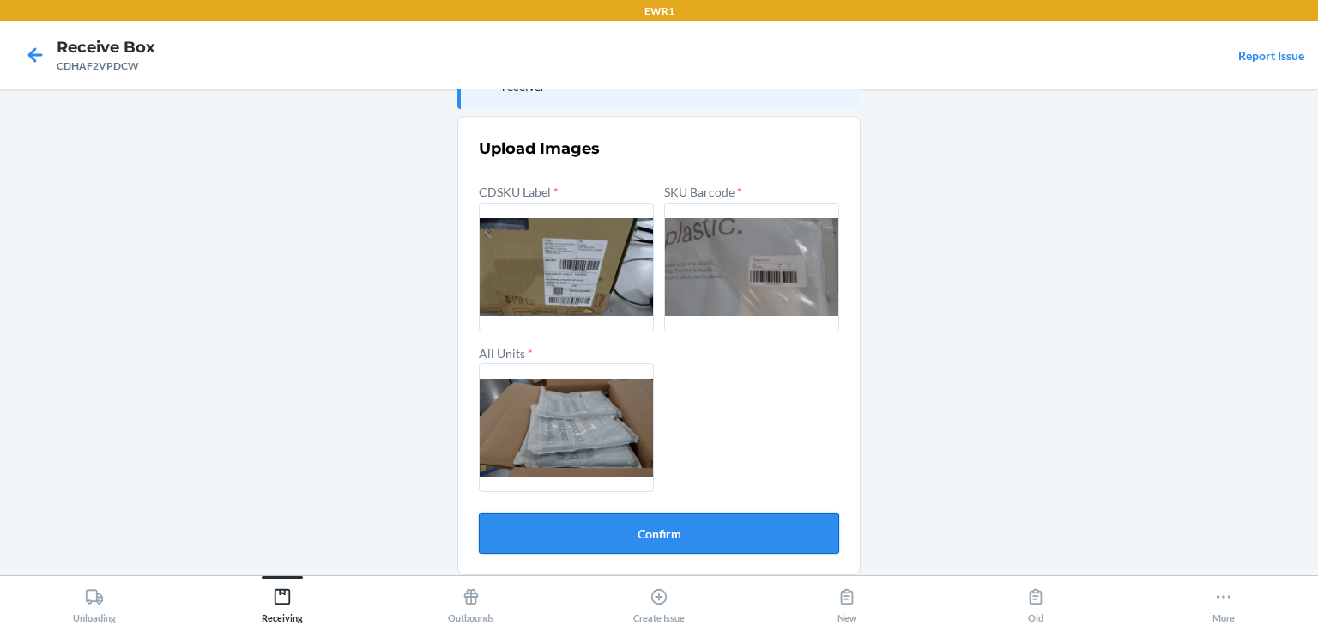
click at [738, 544] on button "Confirm" at bounding box center [659, 532] width 360 height 41
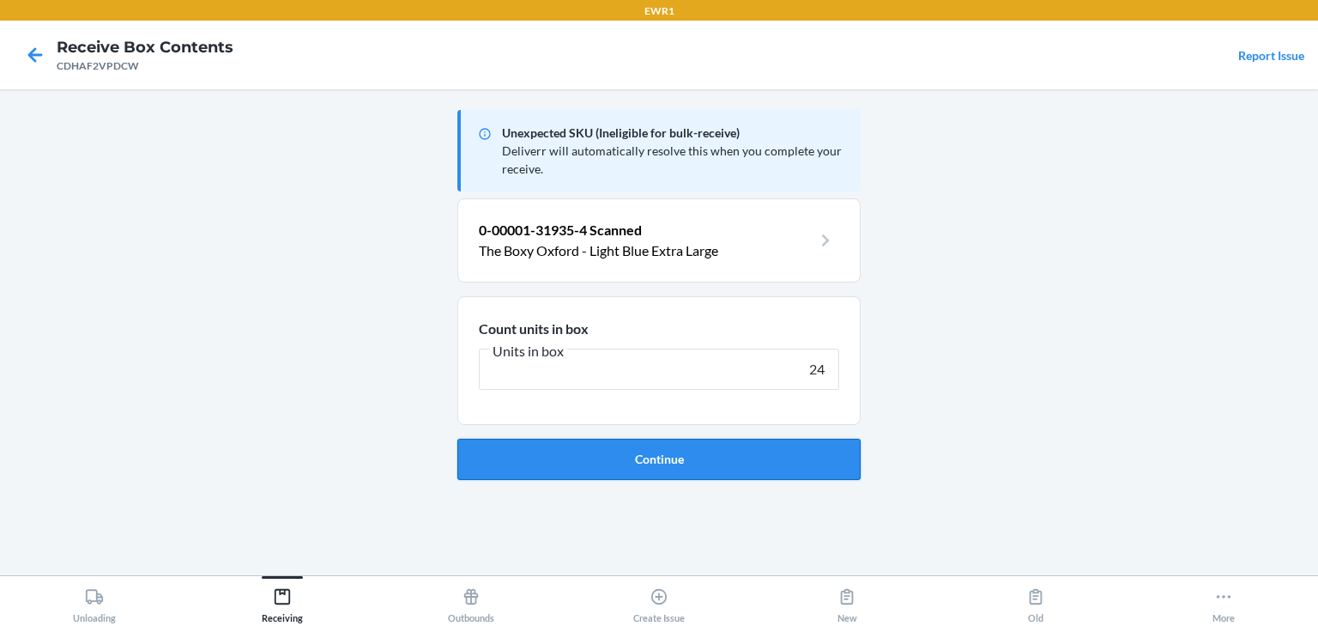
type input "24"
click at [617, 451] on button "Continue" at bounding box center [658, 459] width 403 height 41
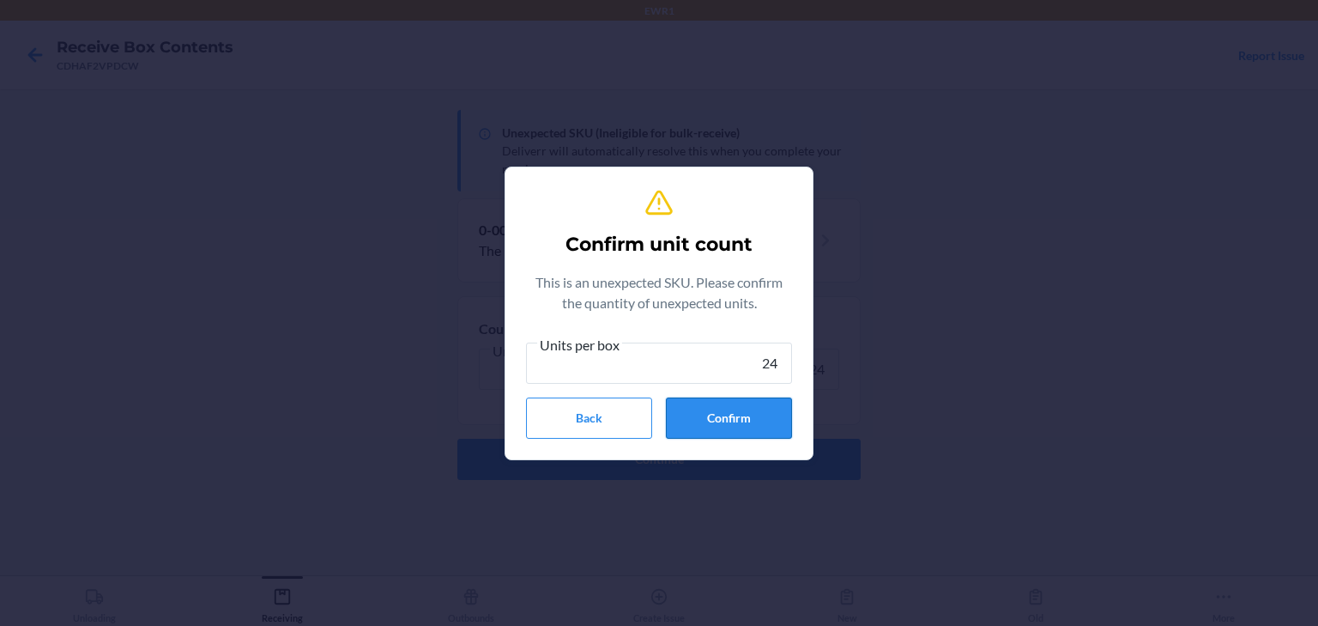
type input "24"
click at [698, 411] on button "Confirm" at bounding box center [729, 417] width 126 height 41
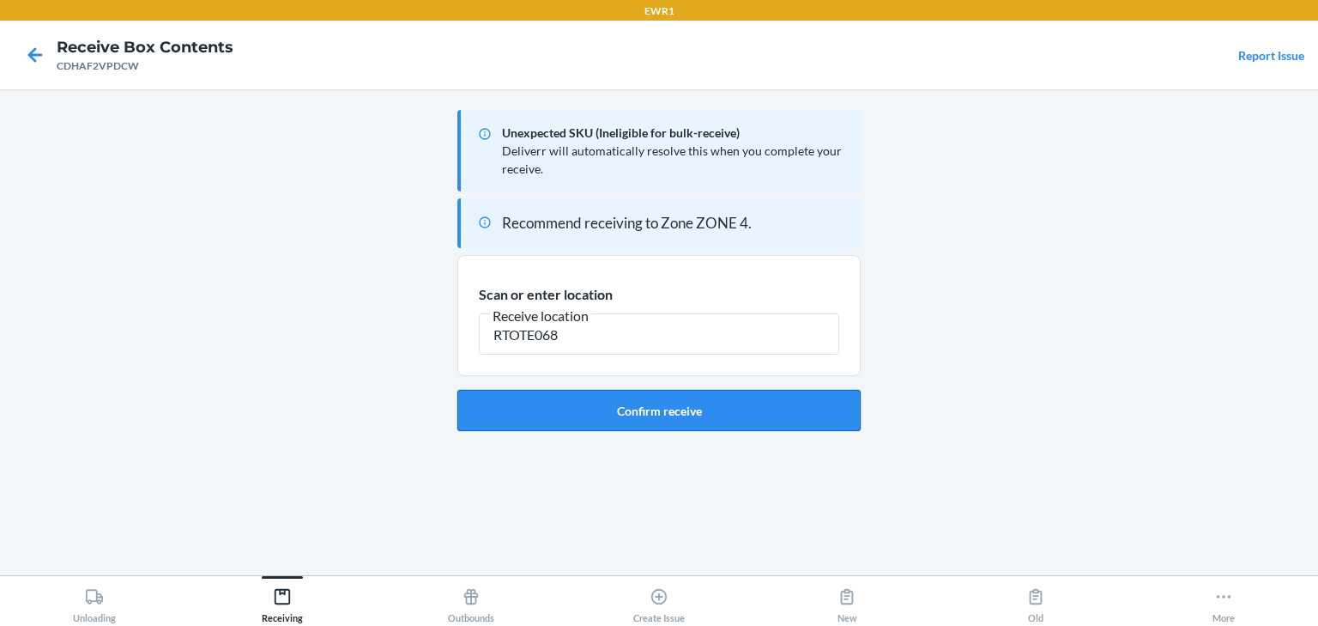
type input "RTOTE068"
click at [790, 415] on button "Confirm receive" at bounding box center [658, 410] width 403 height 41
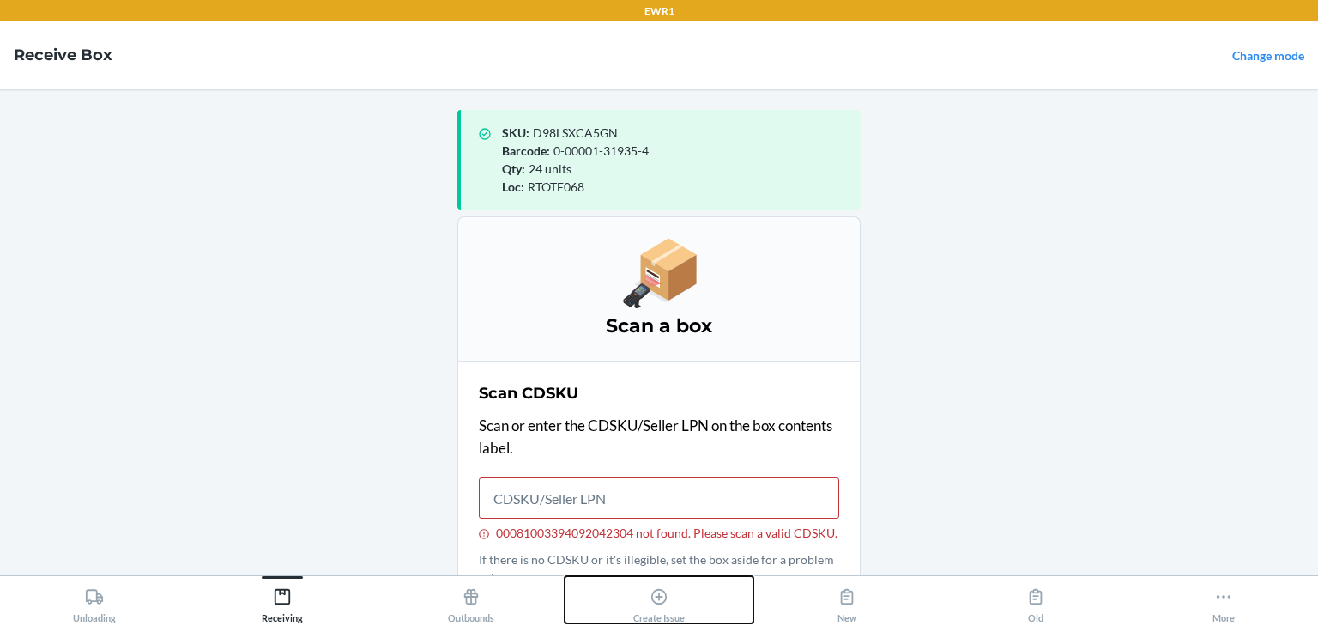
click at [669, 621] on div "Create Issue" at bounding box center [658, 601] width 51 height 43
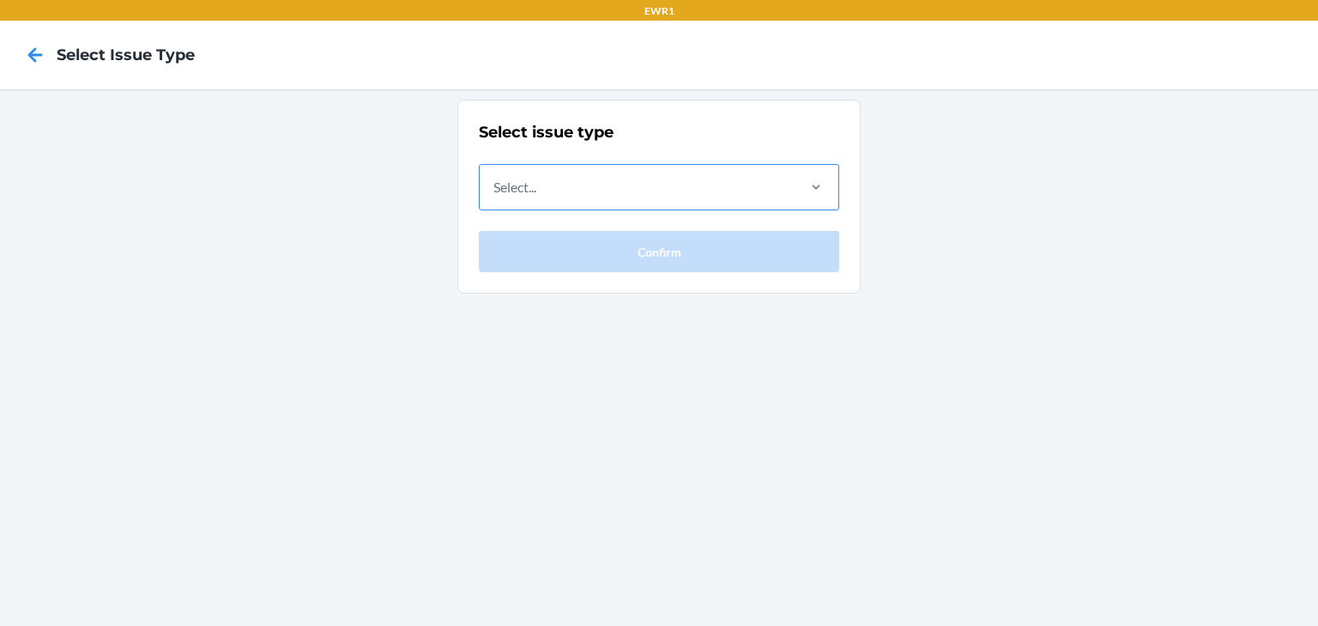
click at [608, 170] on div "Select..." at bounding box center [637, 187] width 314 height 45
click at [495, 177] on input "Select..." at bounding box center [494, 187] width 2 height 21
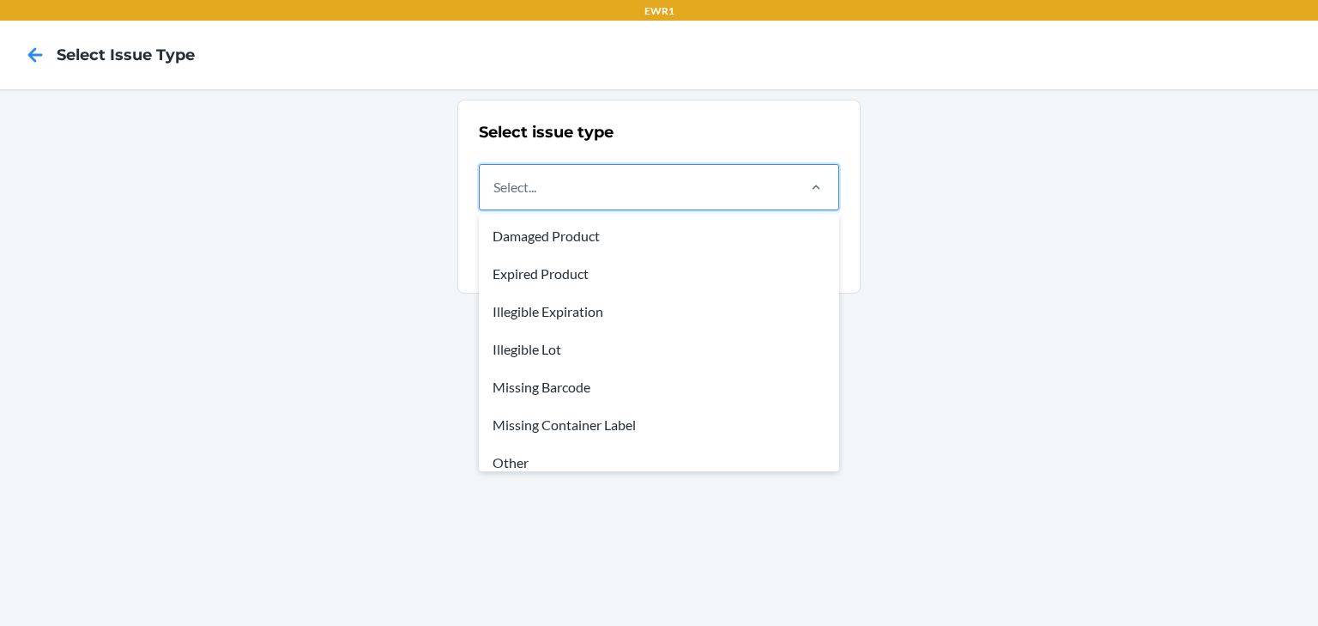
drag, startPoint x: 575, startPoint y: 437, endPoint x: 574, endPoint y: 422, distance: 14.6
click at [576, 437] on div "Missing Container Label" at bounding box center [659, 425] width 354 height 38
click at [495, 197] on input "option Missing Container Label focused, 6 of 8. 8 results available. Use Up and…" at bounding box center [494, 187] width 2 height 21
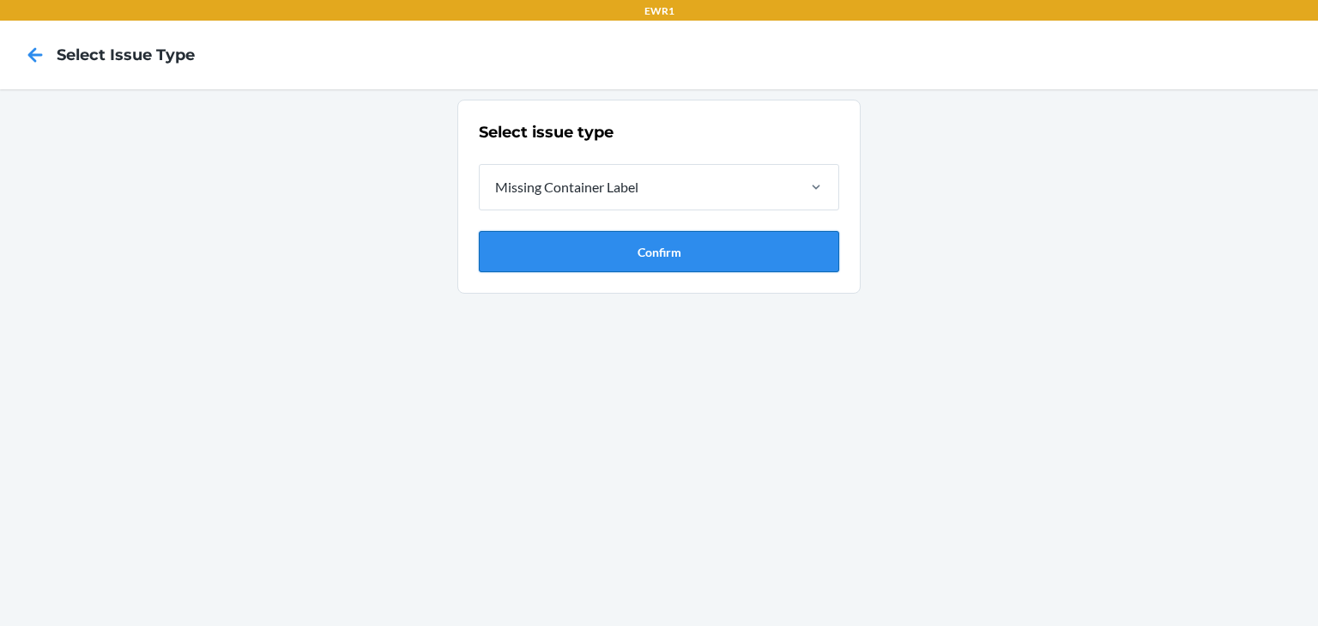
click at [561, 241] on button "Confirm" at bounding box center [659, 251] width 360 height 41
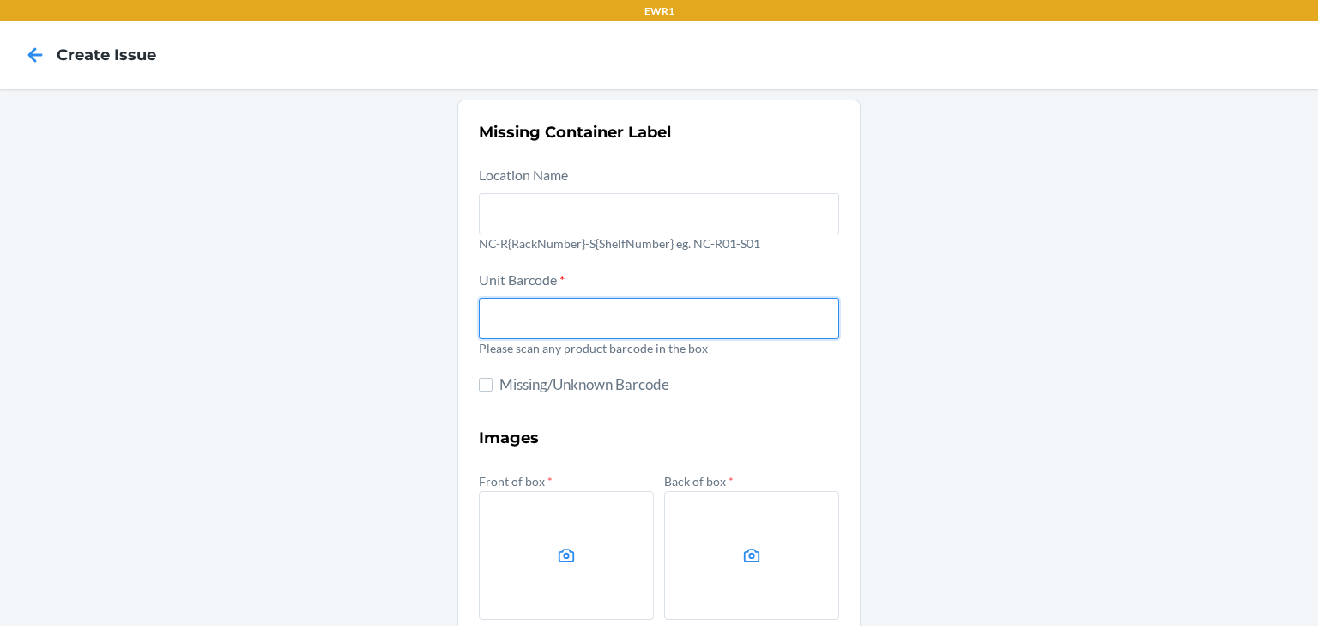
click at [584, 310] on input "text" at bounding box center [659, 318] width 360 height 41
type input "0-00001-31937-8"
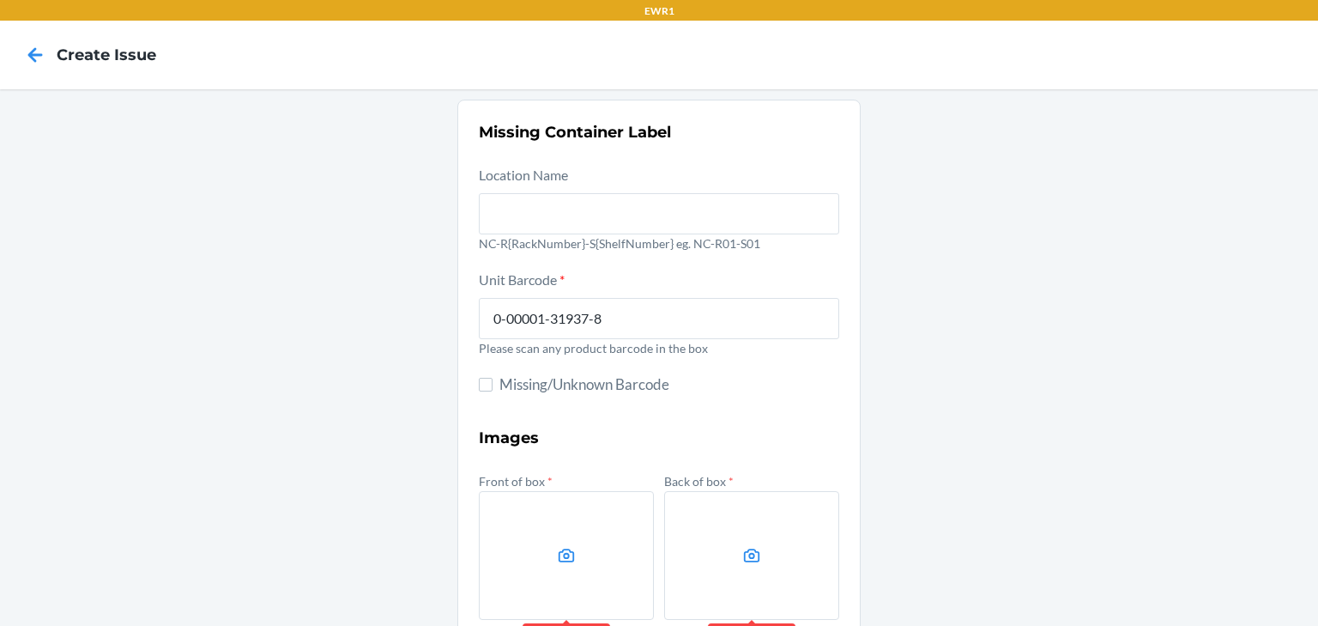
click at [913, 239] on div "Missing Container Label Location Name NC-R{RackNumber}-S{ShelfNumber} eg. NC-R0…" at bounding box center [659, 481] width 1318 height 785
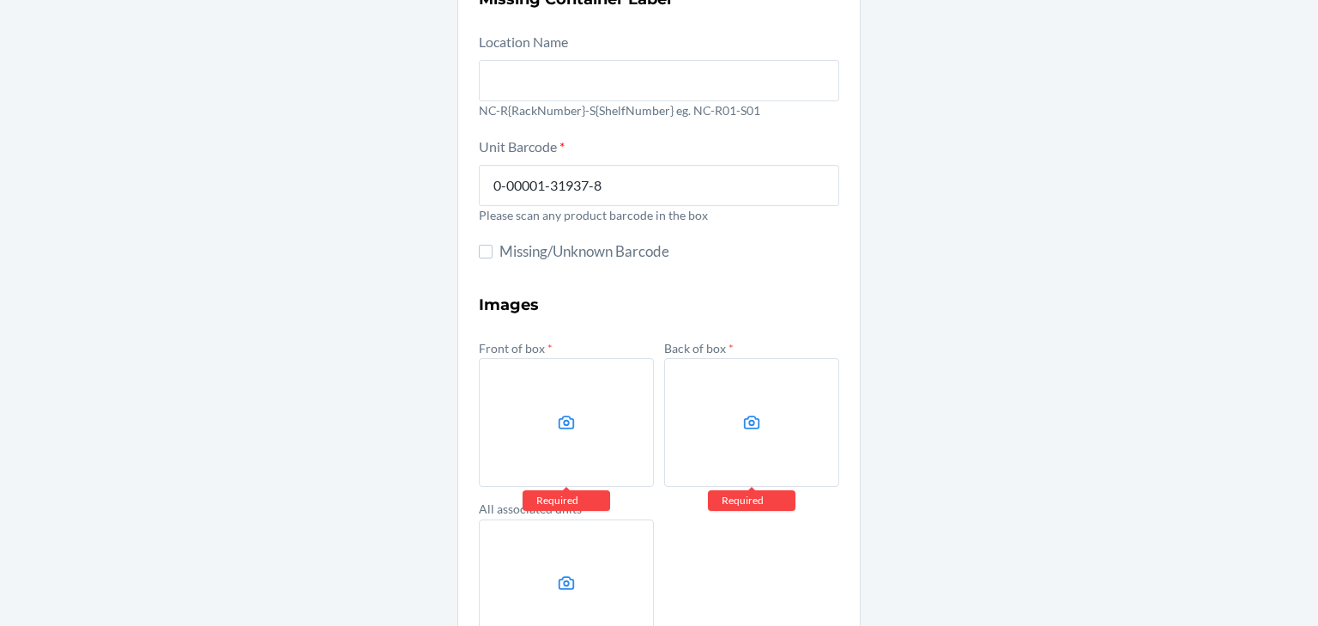
scroll to position [248, 0]
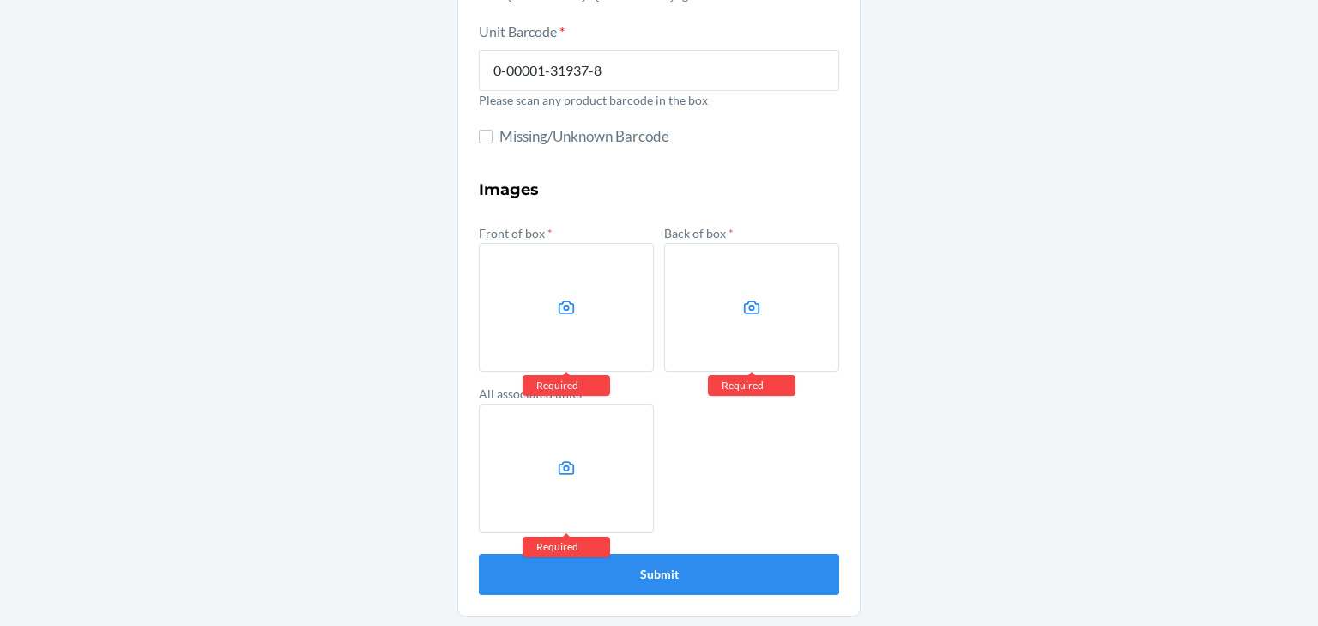
click at [511, 309] on label at bounding box center [566, 307] width 175 height 129
click at [0, 0] on input "file" at bounding box center [0, 0] width 0 height 0
click at [807, 307] on label at bounding box center [751, 307] width 175 height 129
click at [0, 0] on input "file" at bounding box center [0, 0] width 0 height 0
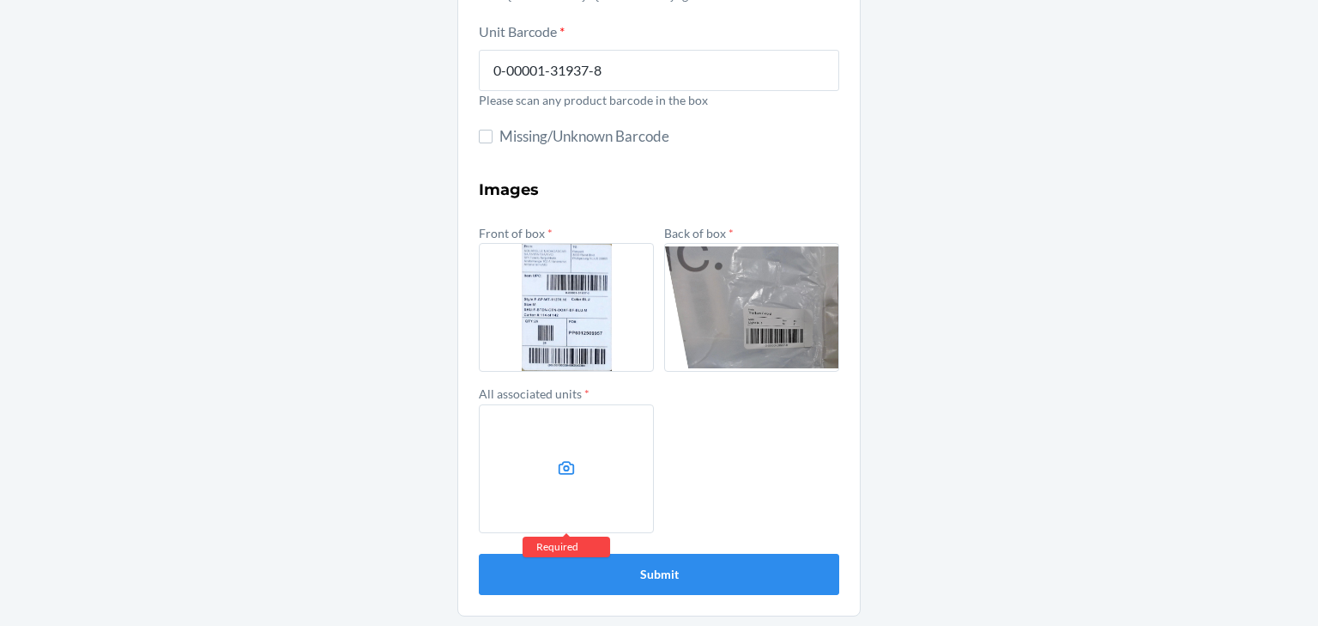
click at [524, 473] on label at bounding box center [566, 468] width 175 height 129
click at [0, 0] on input "file" at bounding box center [0, 0] width 0 height 0
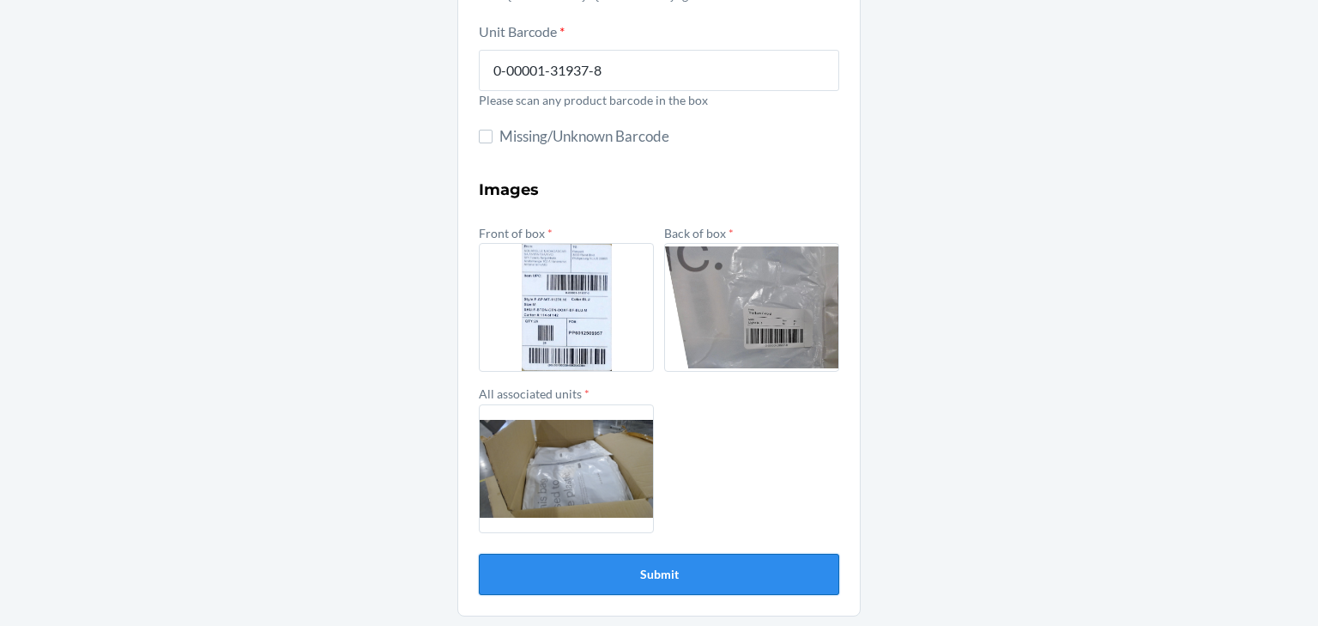
click at [700, 567] on button "Submit" at bounding box center [659, 574] width 360 height 41
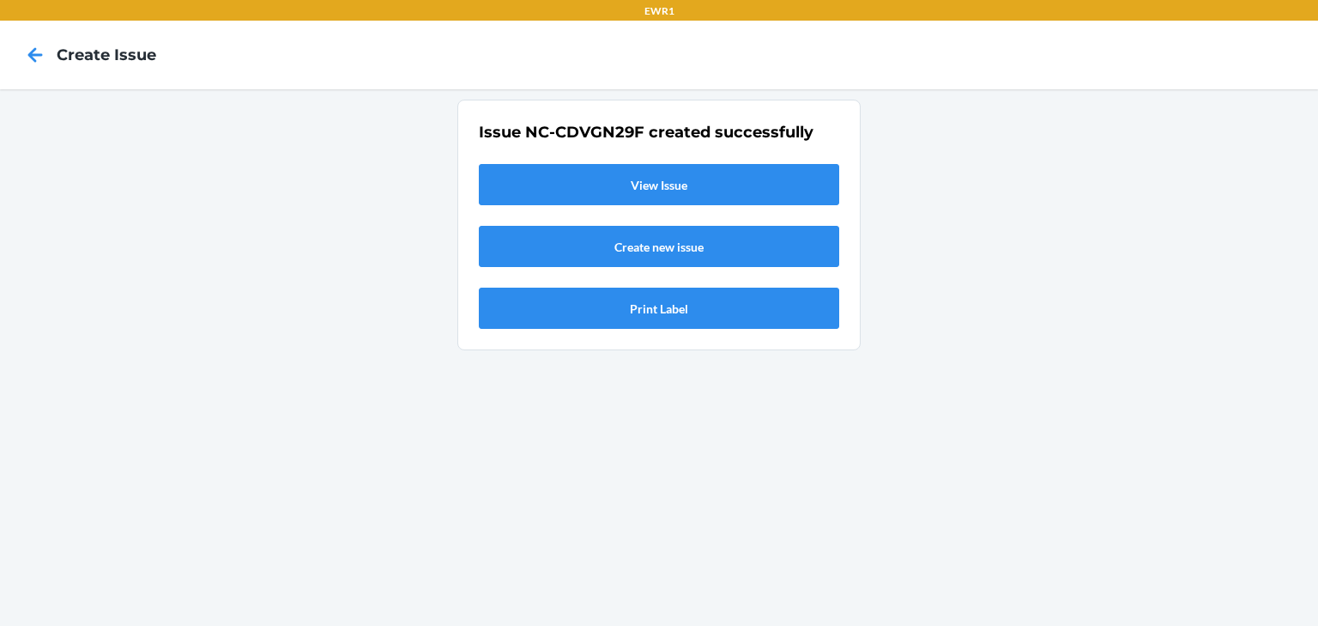
scroll to position [0, 0]
click at [628, 183] on link "View Issue" at bounding box center [659, 184] width 360 height 41
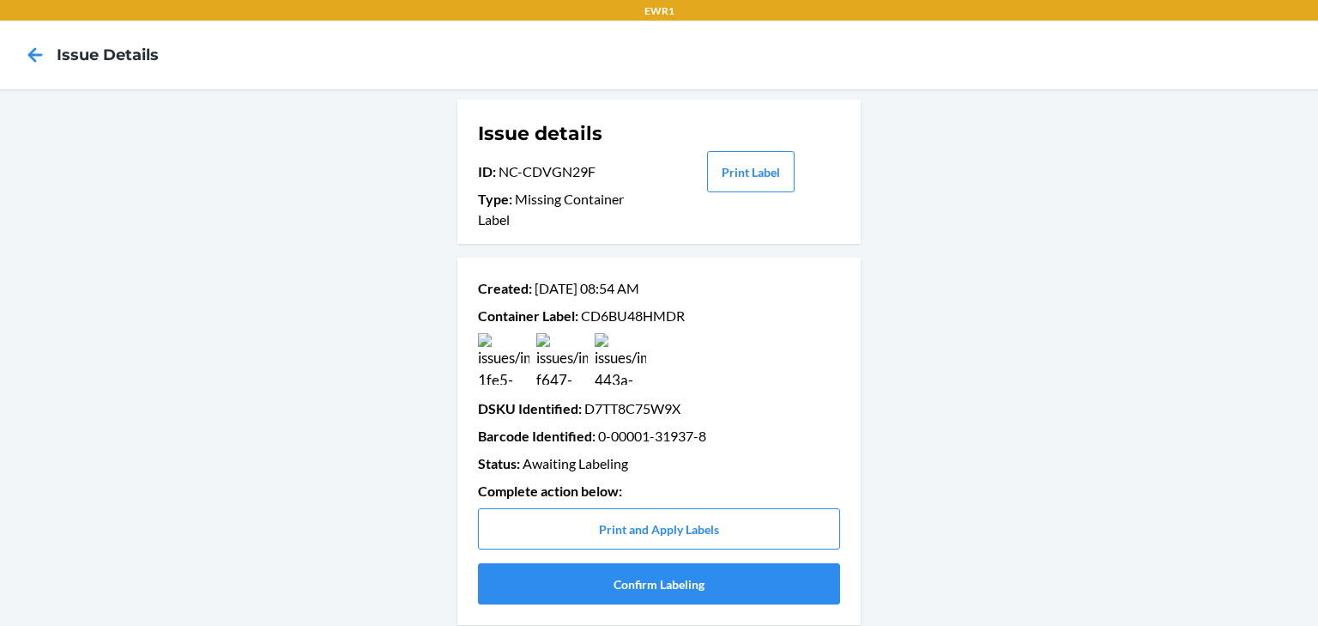
click at [627, 311] on p "Container Label : CD6BU48HMDR" at bounding box center [659, 316] width 362 height 21
drag, startPoint x: 627, startPoint y: 311, endPoint x: 1100, endPoint y: 238, distance: 478.5
click at [1102, 238] on div "Issue details ID : NC-CDVGN29F Type : Missing Container Label Print Label Creat…" at bounding box center [659, 362] width 1318 height 546
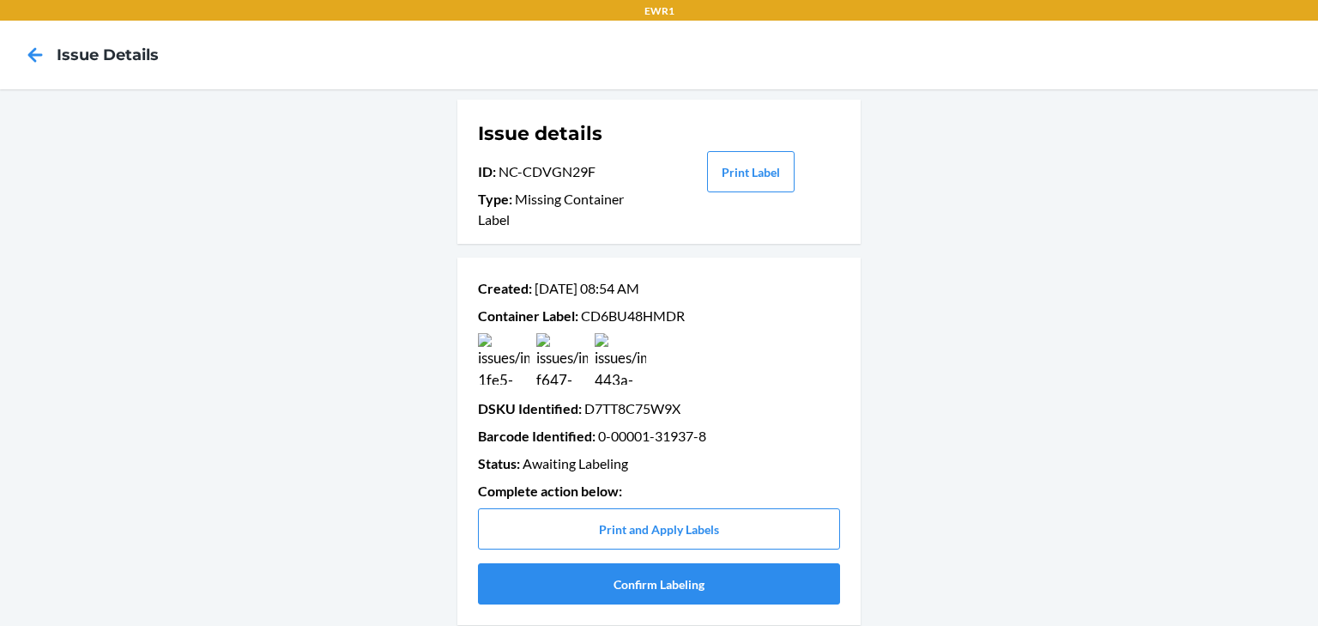
click at [658, 316] on p "Container Label : CD6BU48HMDR" at bounding box center [659, 316] width 362 height 21
copy p "CD6BU48HMDR"
click at [38, 44] on icon at bounding box center [35, 54] width 29 height 29
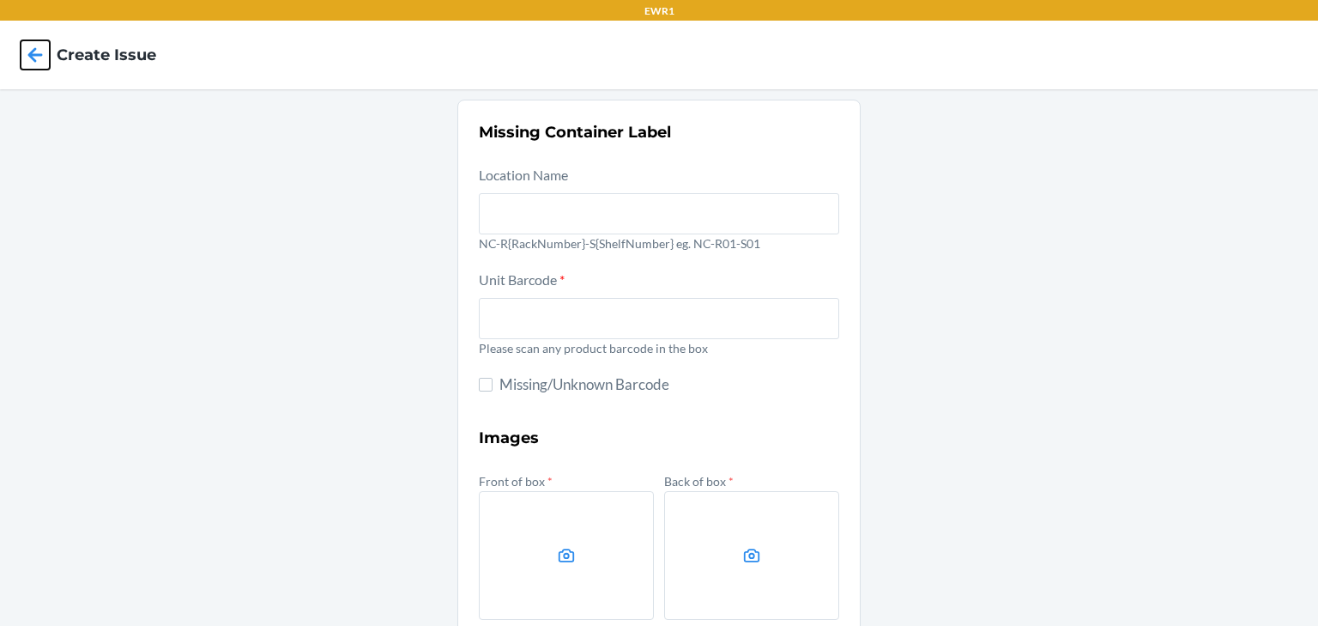
click at [38, 44] on icon at bounding box center [35, 54] width 29 height 29
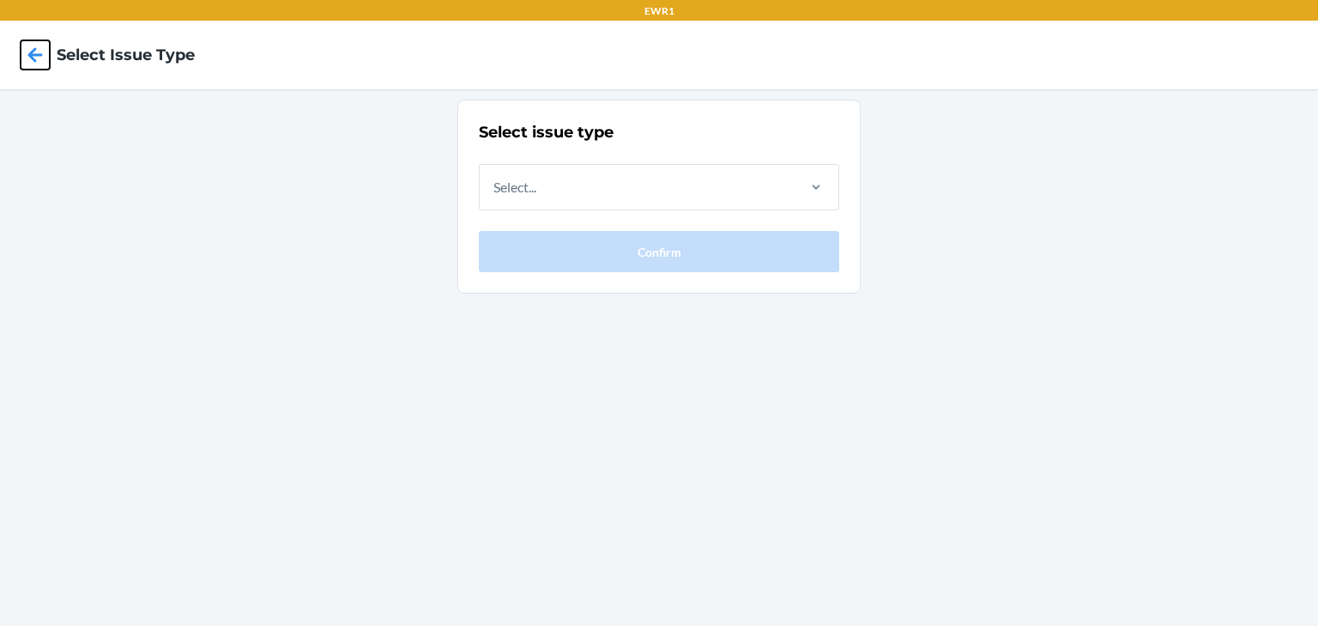
click at [28, 53] on icon at bounding box center [35, 54] width 15 height 15
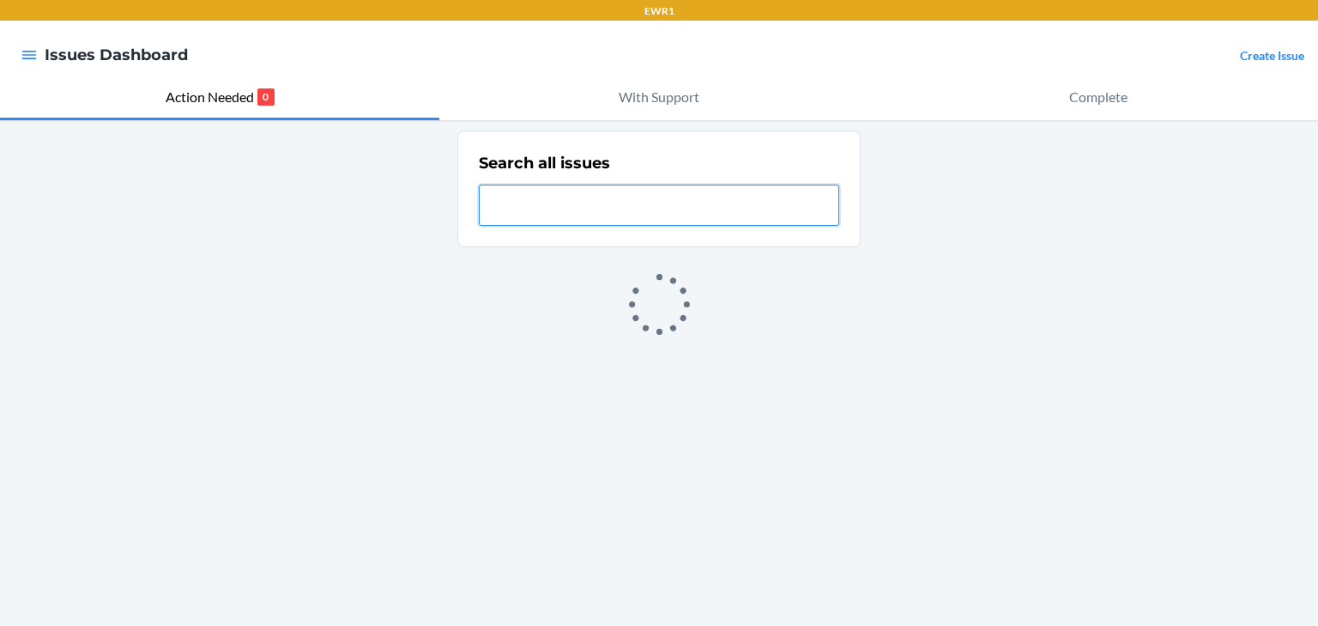
click at [28, 53] on icon "button" at bounding box center [29, 54] width 17 height 17
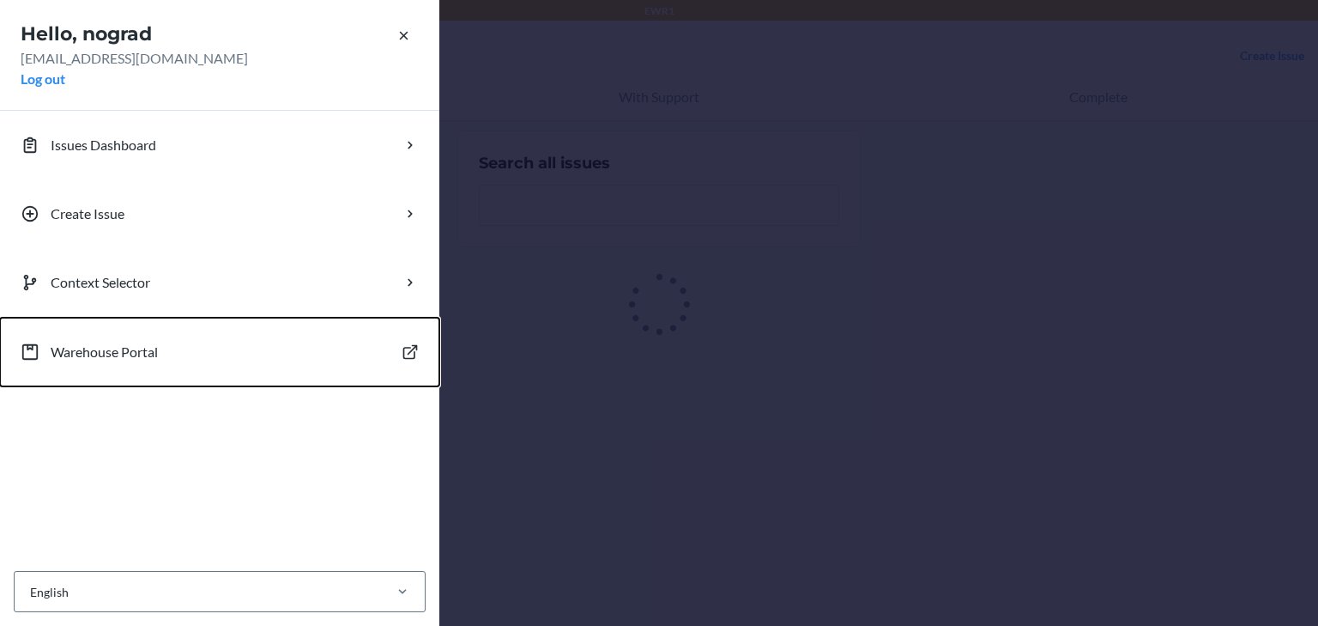
click at [149, 345] on p "Warehouse Portal" at bounding box center [104, 352] width 107 height 21
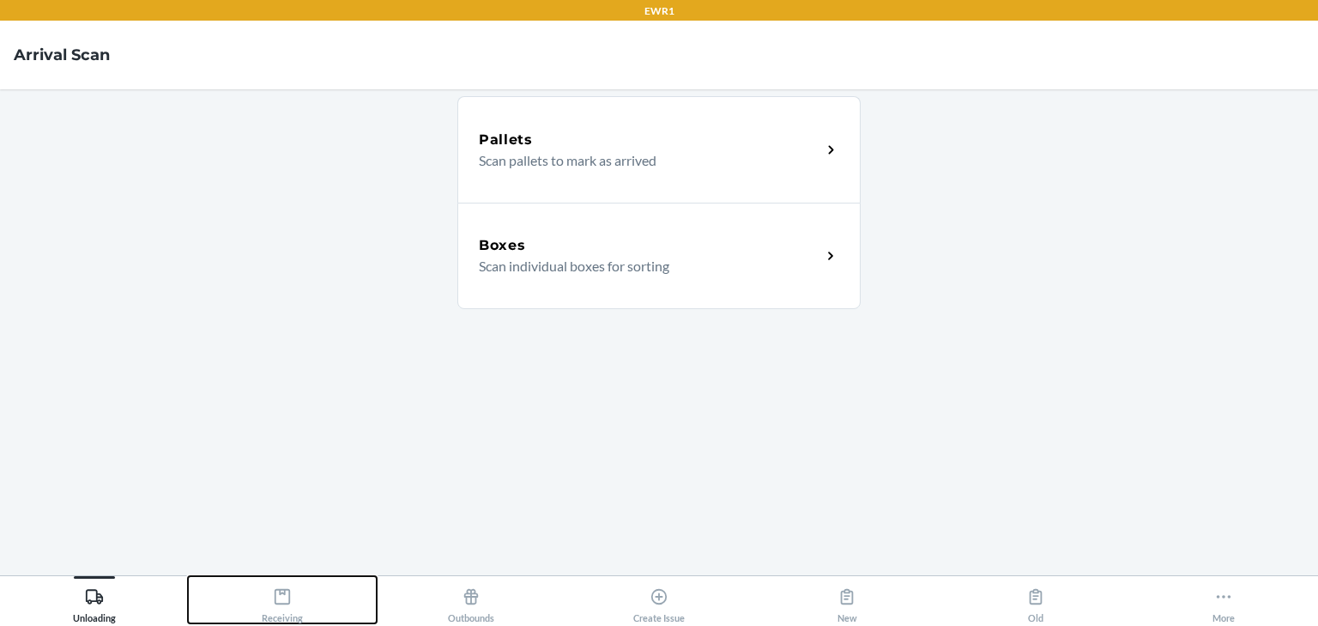
drag, startPoint x: 292, startPoint y: 595, endPoint x: 309, endPoint y: 571, distance: 29.5
click at [292, 593] on icon at bounding box center [282, 596] width 19 height 19
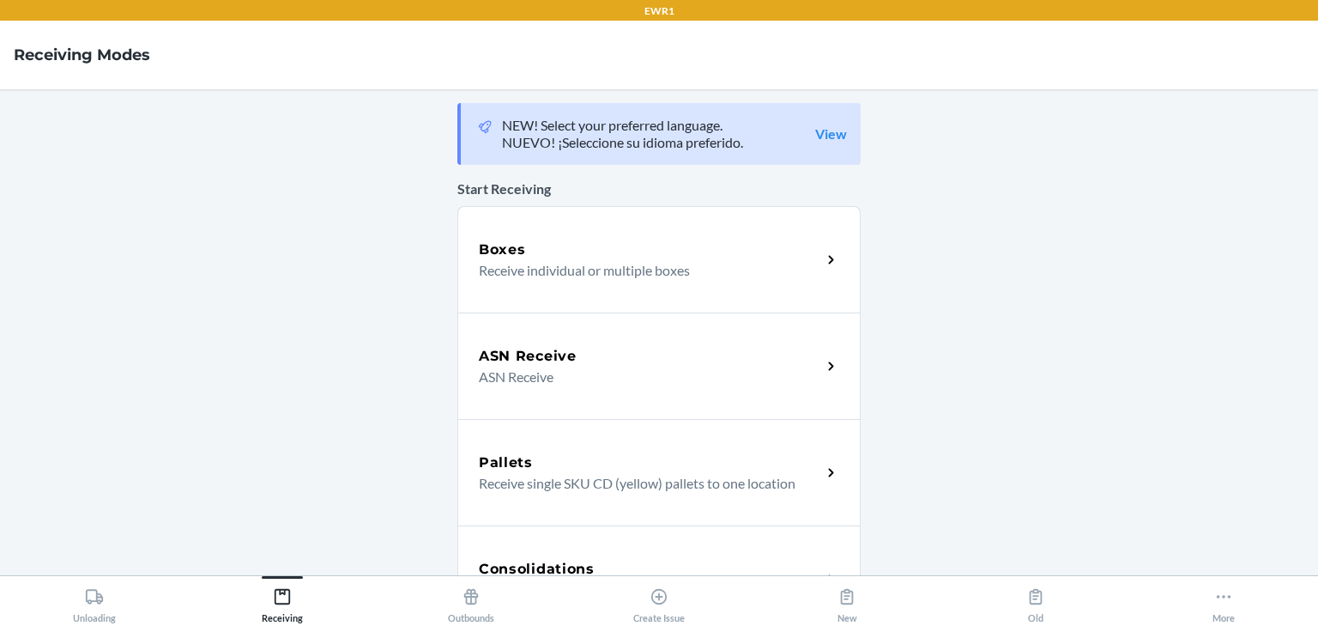
click at [548, 263] on p "Receive individual or multiple boxes" at bounding box center [643, 270] width 329 height 21
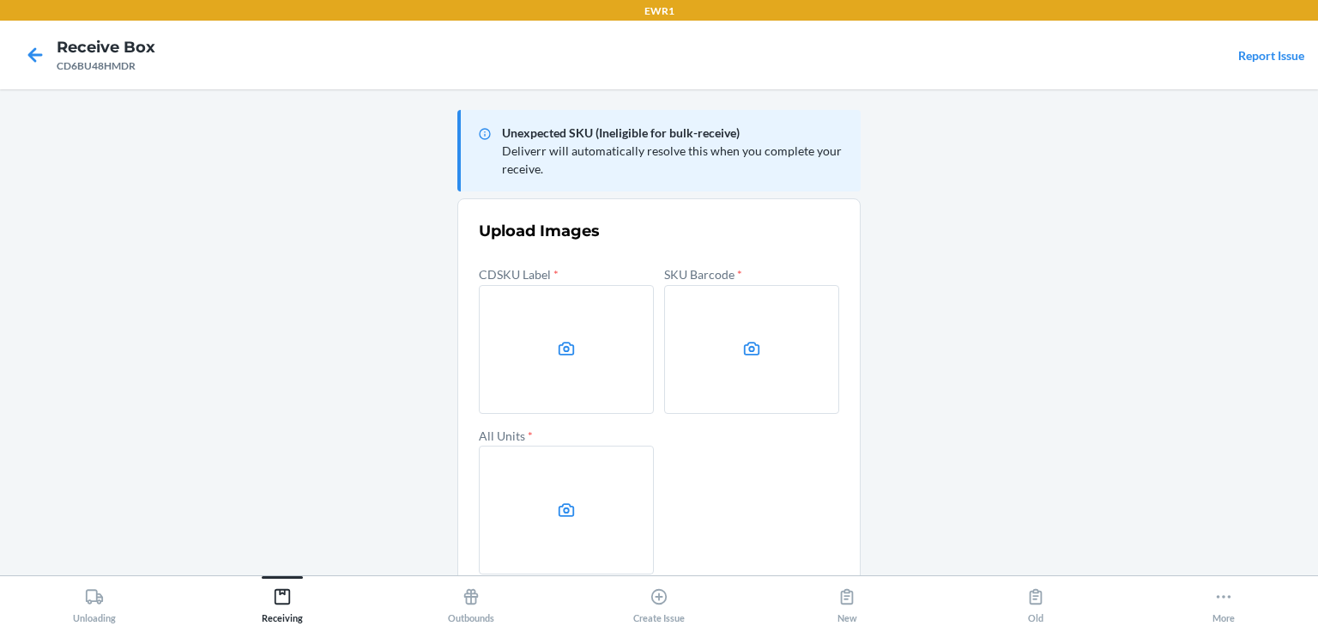
click at [590, 357] on label at bounding box center [566, 349] width 175 height 129
click at [0, 0] on input "file" at bounding box center [0, 0] width 0 height 0
click at [731, 356] on label at bounding box center [751, 349] width 175 height 129
click at [0, 0] on input "file" at bounding box center [0, 0] width 0 height 0
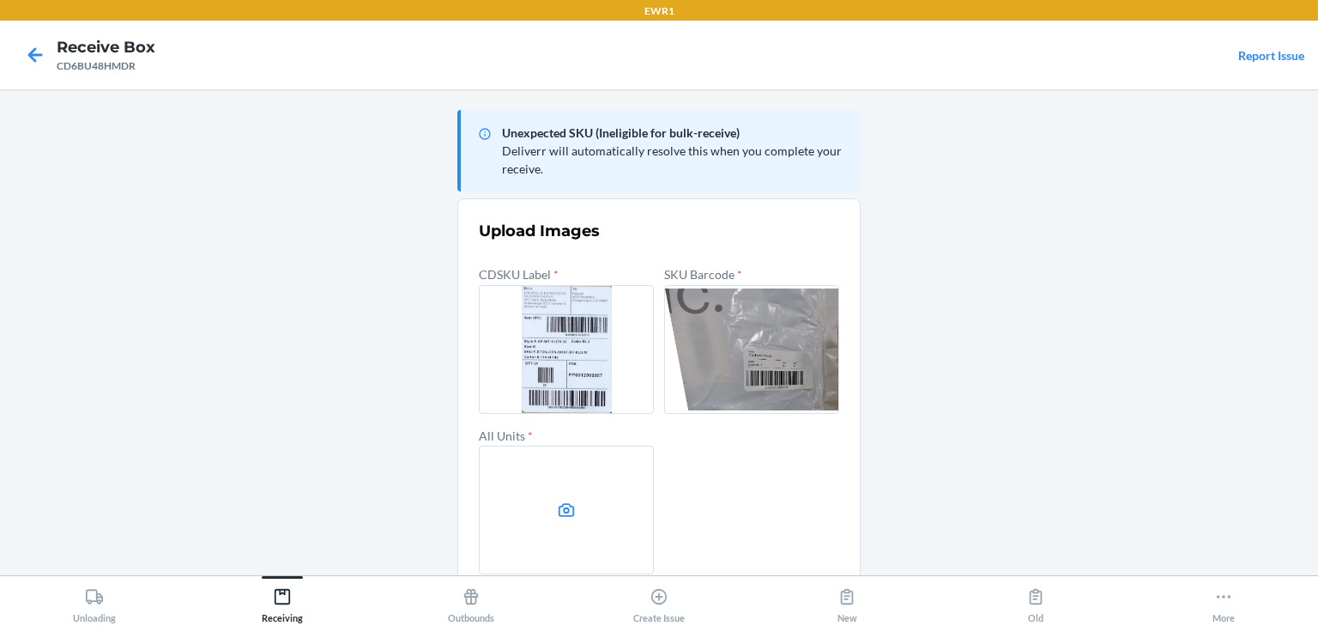
click at [566, 469] on label at bounding box center [566, 509] width 175 height 129
click at [0, 0] on input "file" at bounding box center [0, 0] width 0 height 0
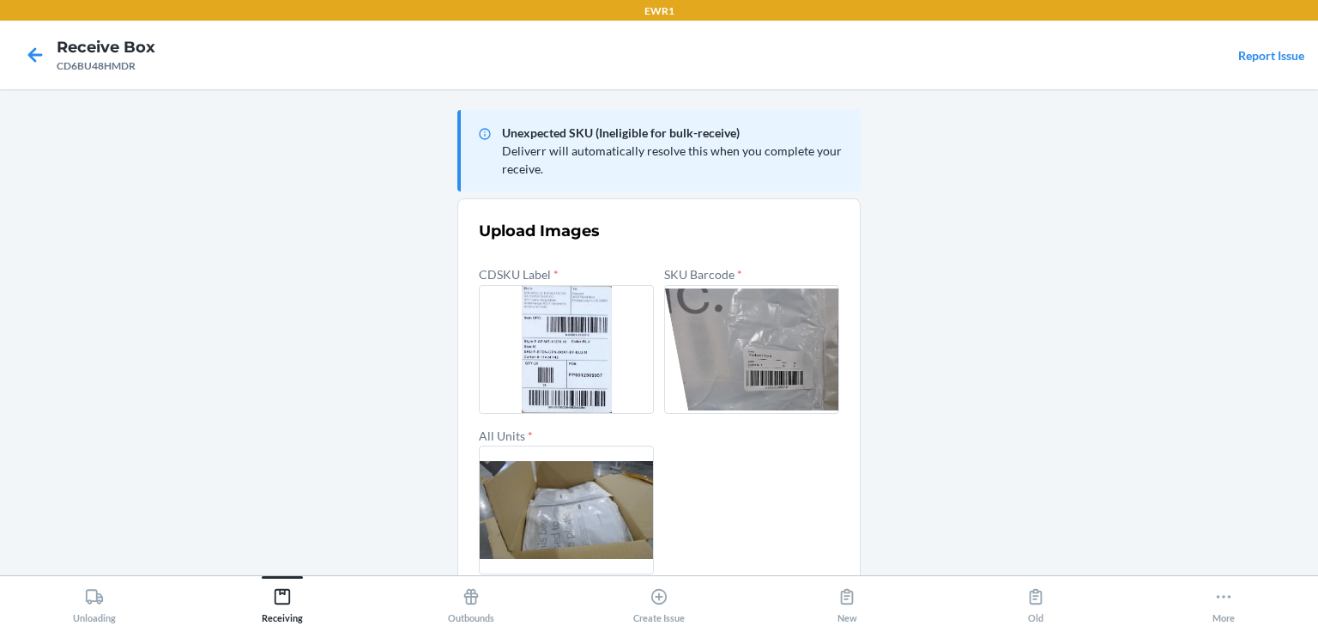
scroll to position [82, 0]
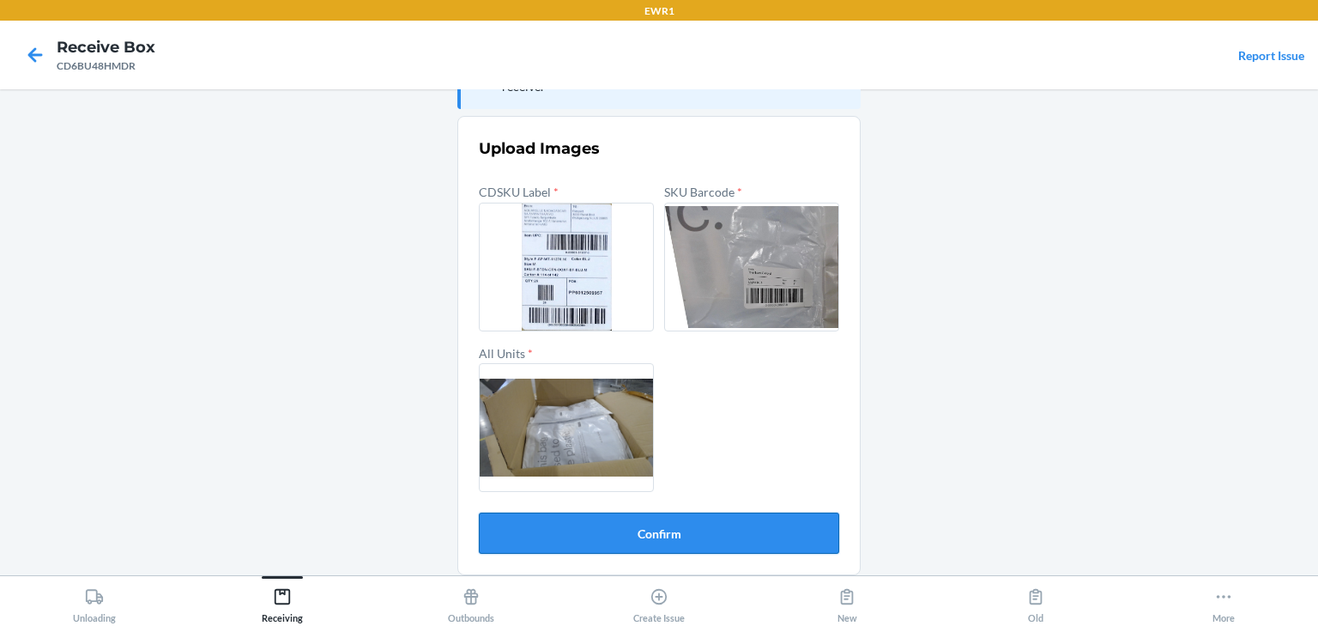
click at [689, 517] on button "Confirm" at bounding box center [659, 532] width 360 height 41
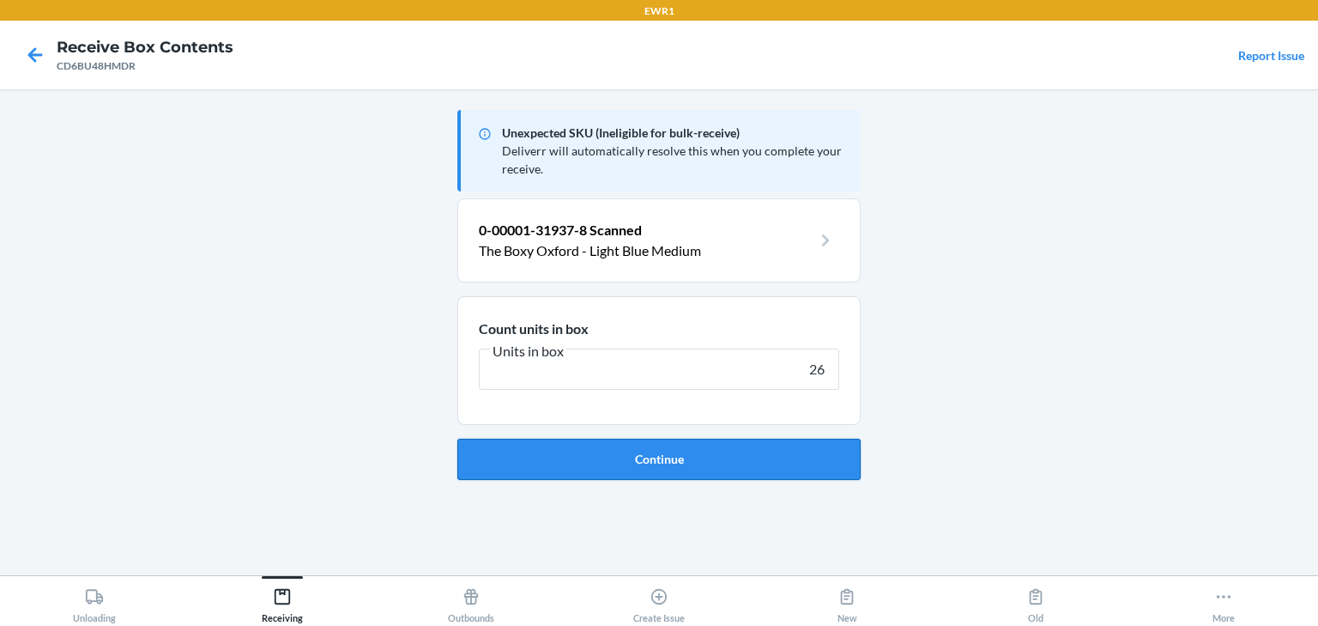
type input "26"
click at [711, 469] on button "Continue" at bounding box center [658, 459] width 403 height 41
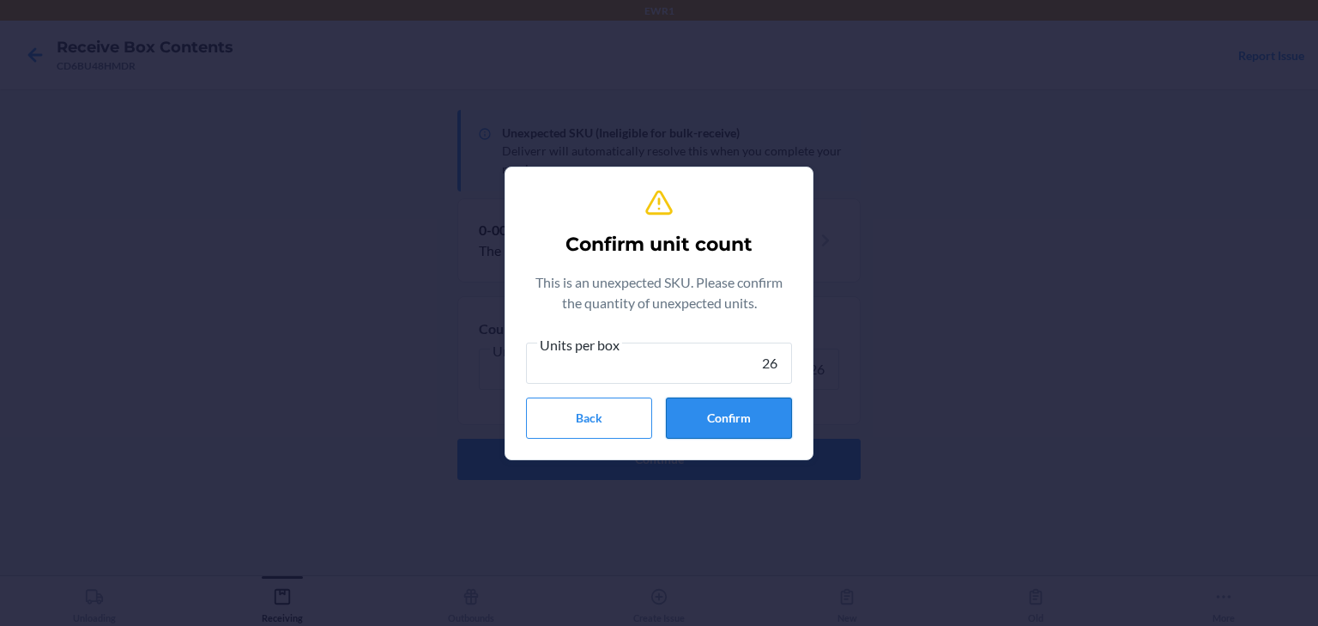
type input "26"
click at [724, 404] on button "Confirm" at bounding box center [729, 417] width 126 height 41
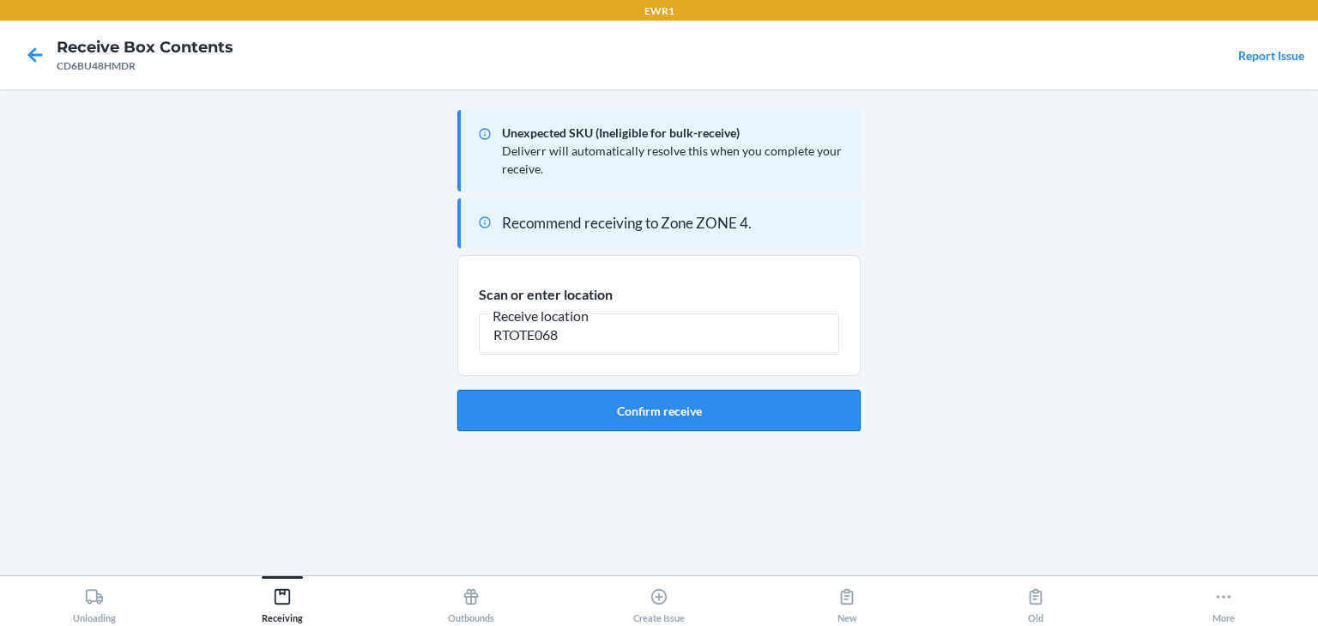
type input "RTOTE068"
click at [711, 399] on button "Confirm receive" at bounding box center [658, 410] width 403 height 41
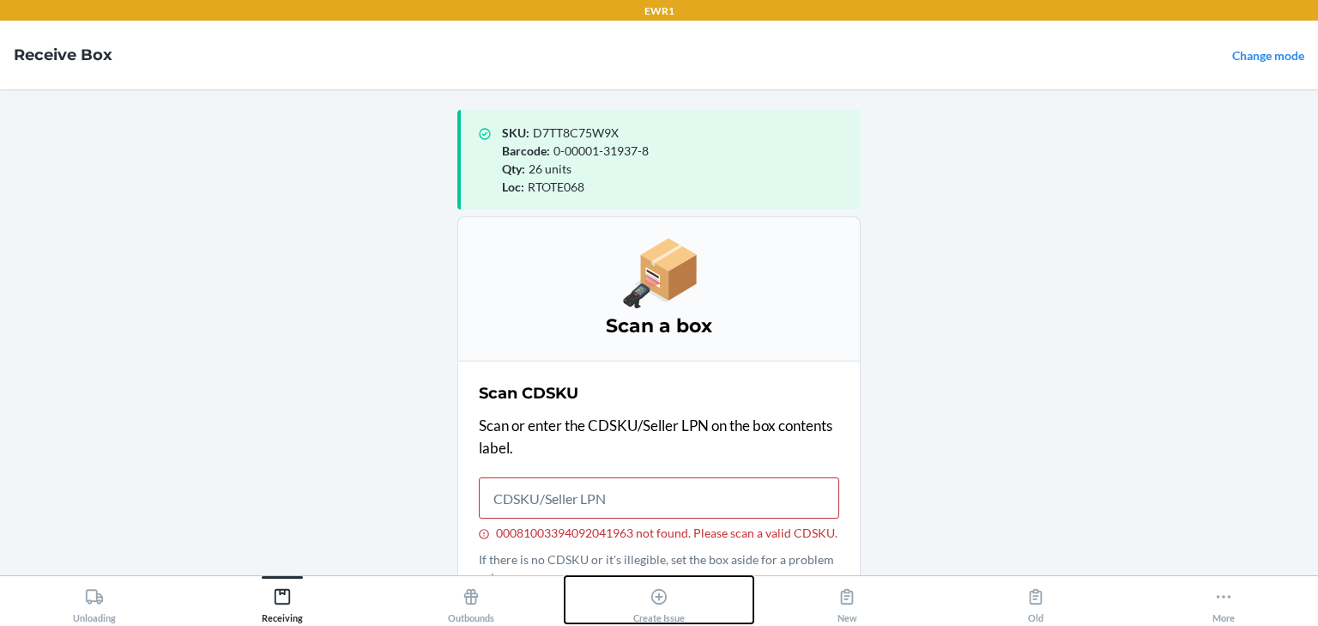
click at [665, 602] on icon at bounding box center [659, 596] width 19 height 19
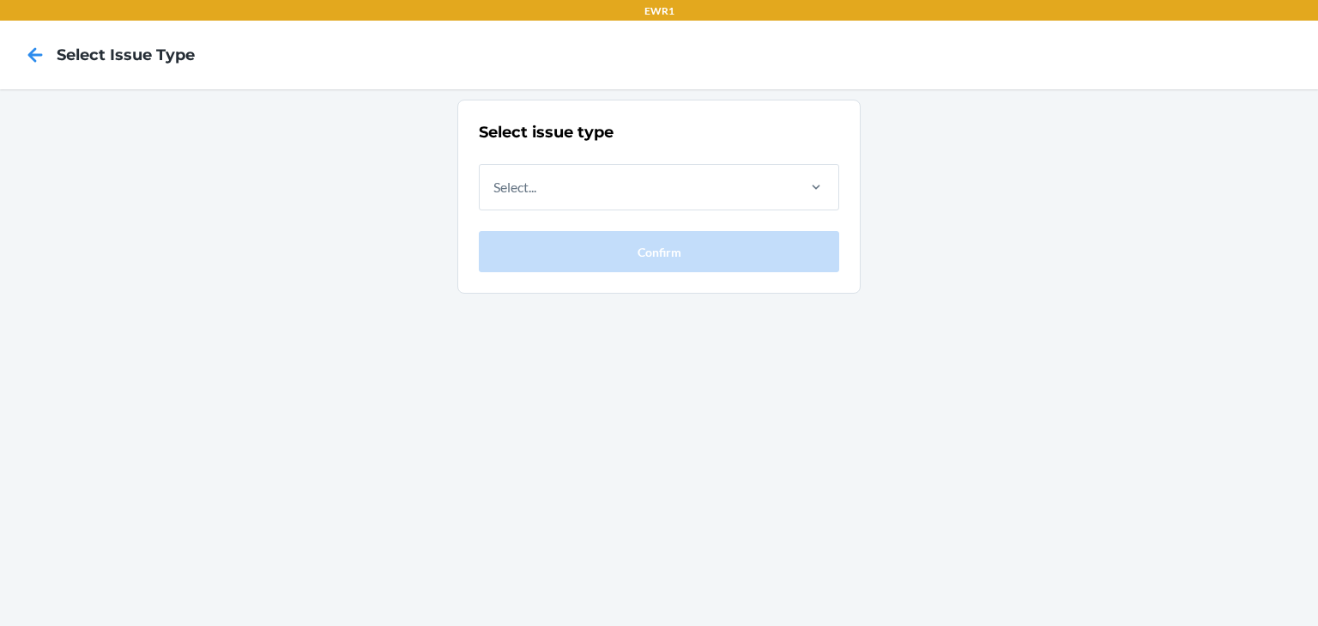
click at [521, 144] on div "Select issue type Select... Confirm" at bounding box center [659, 196] width 360 height 151
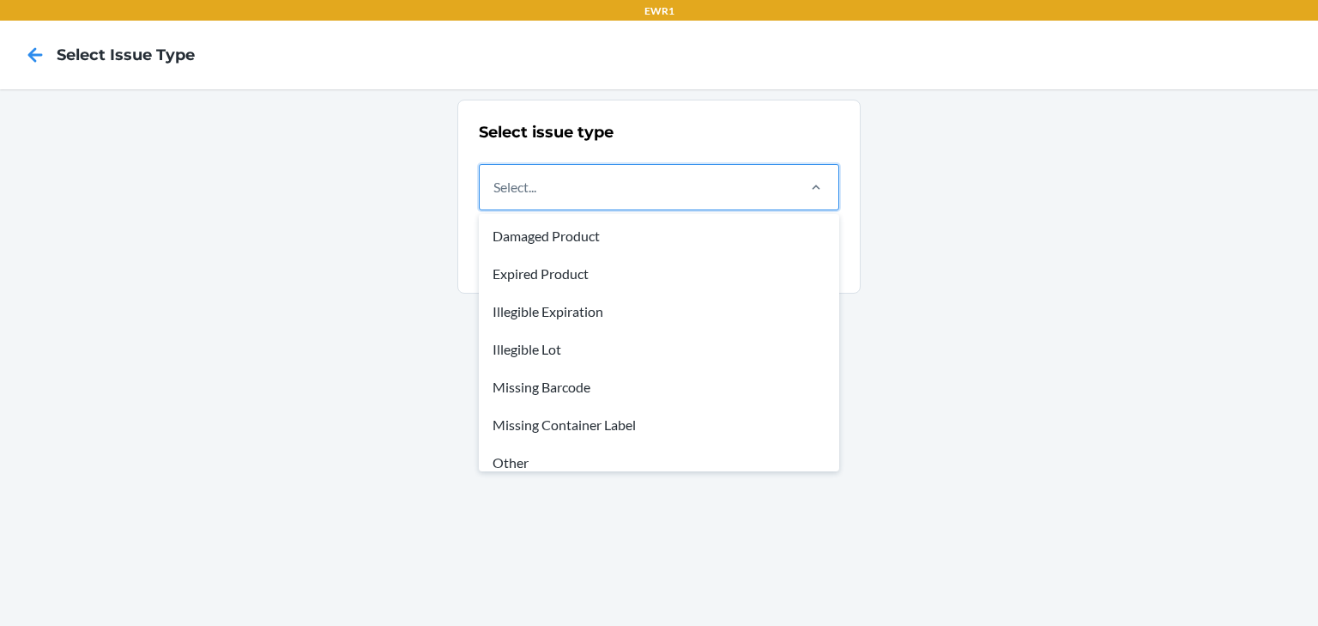
click at [528, 177] on div "Select..." at bounding box center [514, 187] width 43 height 21
click at [495, 177] on input "option Damaged Product focused, 1 of 8. 8 results available. Use Up and Down to…" at bounding box center [494, 187] width 2 height 21
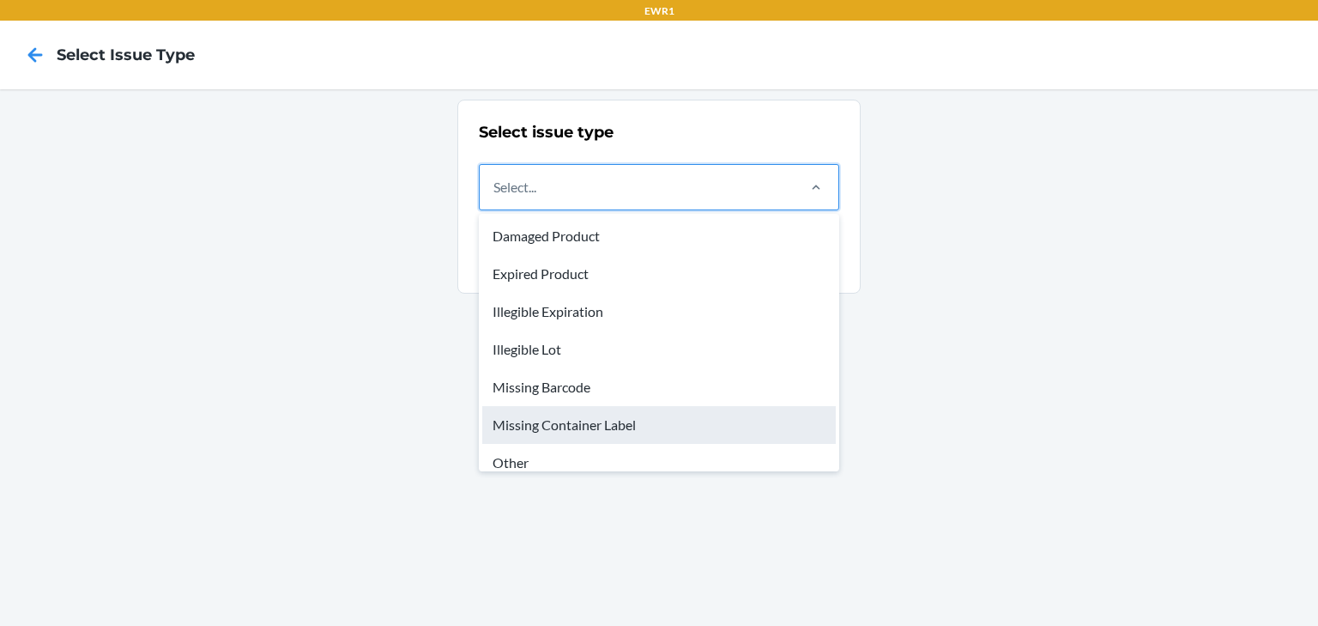
click at [579, 439] on div "Missing Container Label" at bounding box center [659, 425] width 354 height 38
click at [495, 197] on input "option Missing Container Label focused, 6 of 8. 8 results available. Use Up and…" at bounding box center [494, 187] width 2 height 21
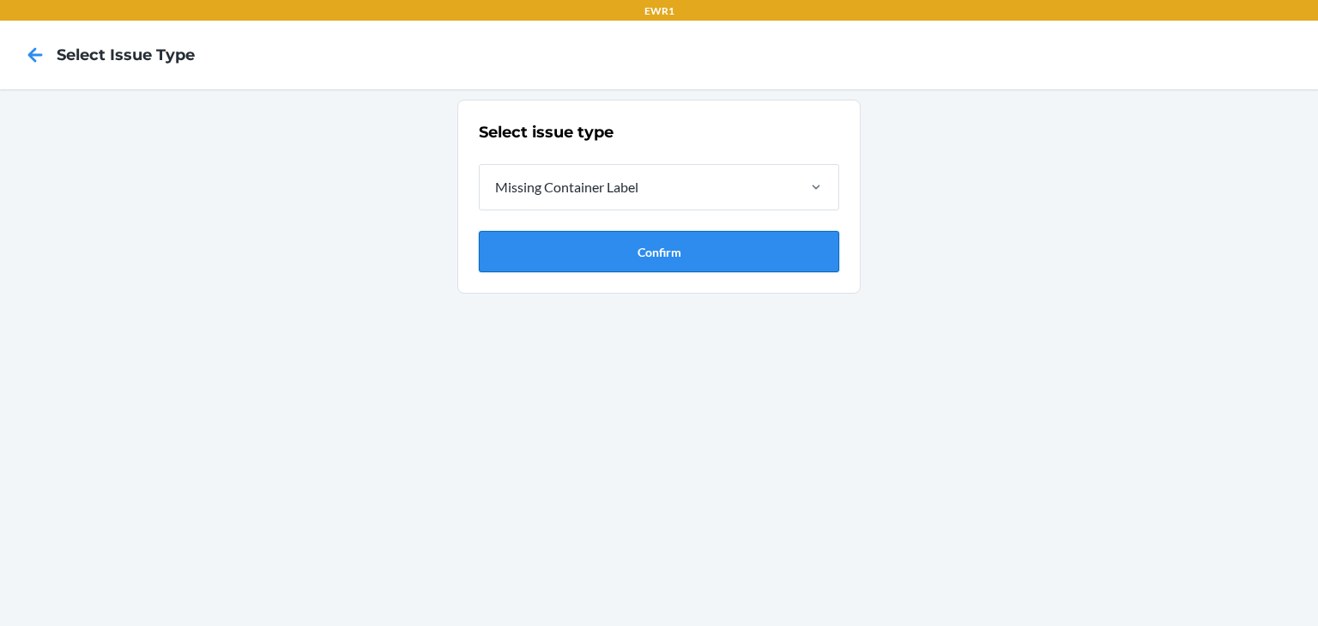
click at [556, 234] on button "Confirm" at bounding box center [659, 251] width 360 height 41
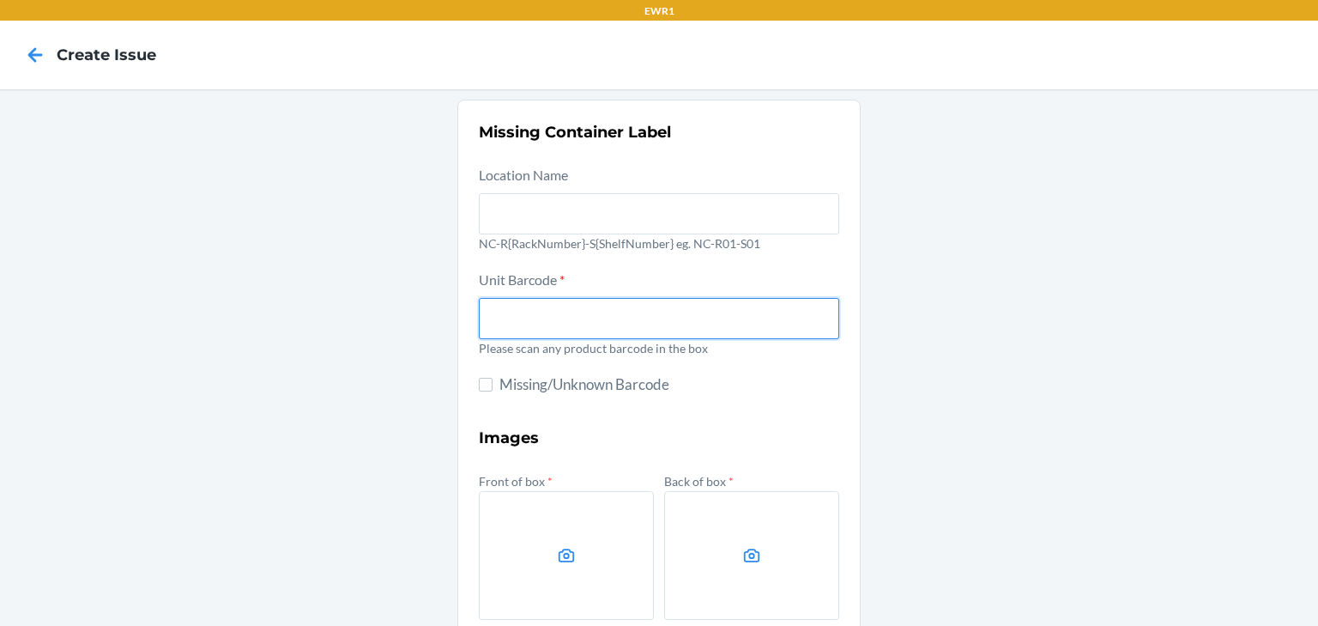
click at [595, 321] on input "text" at bounding box center [659, 318] width 360 height 41
type input "0-00001-31938-5"
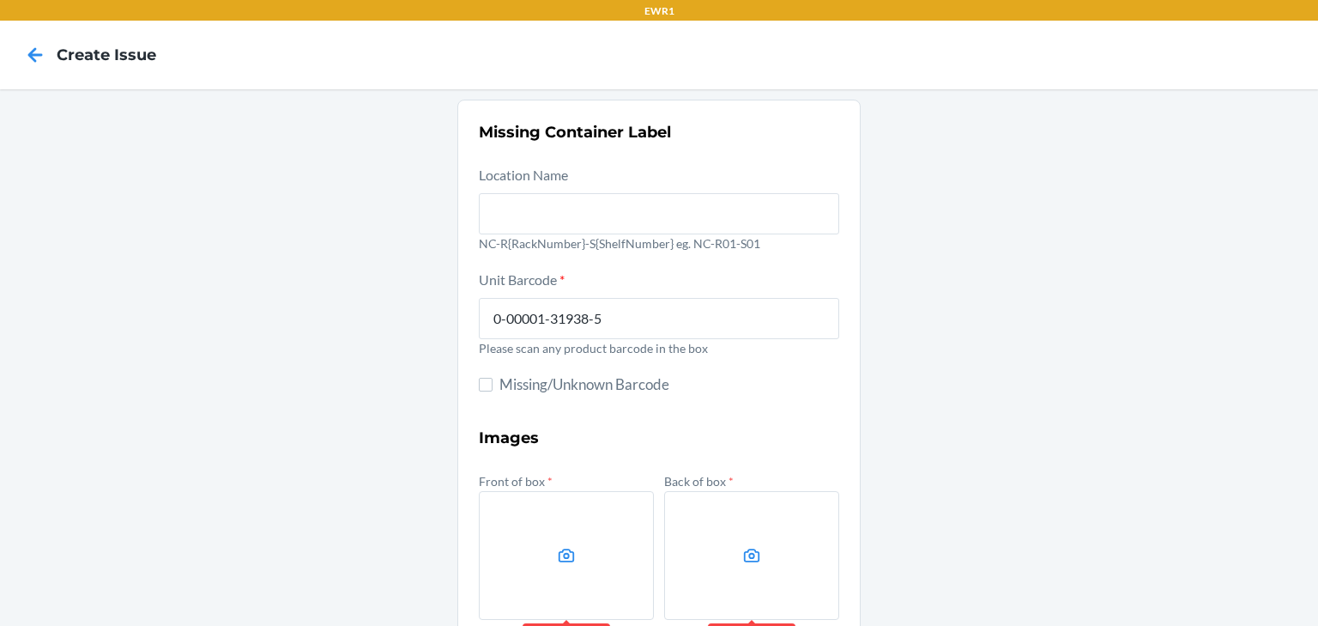
click at [1219, 283] on div "Missing Container Label Location Name NC-R{RackNumber}-S{ShelfNumber} eg. NC-R0…" at bounding box center [659, 481] width 1318 height 785
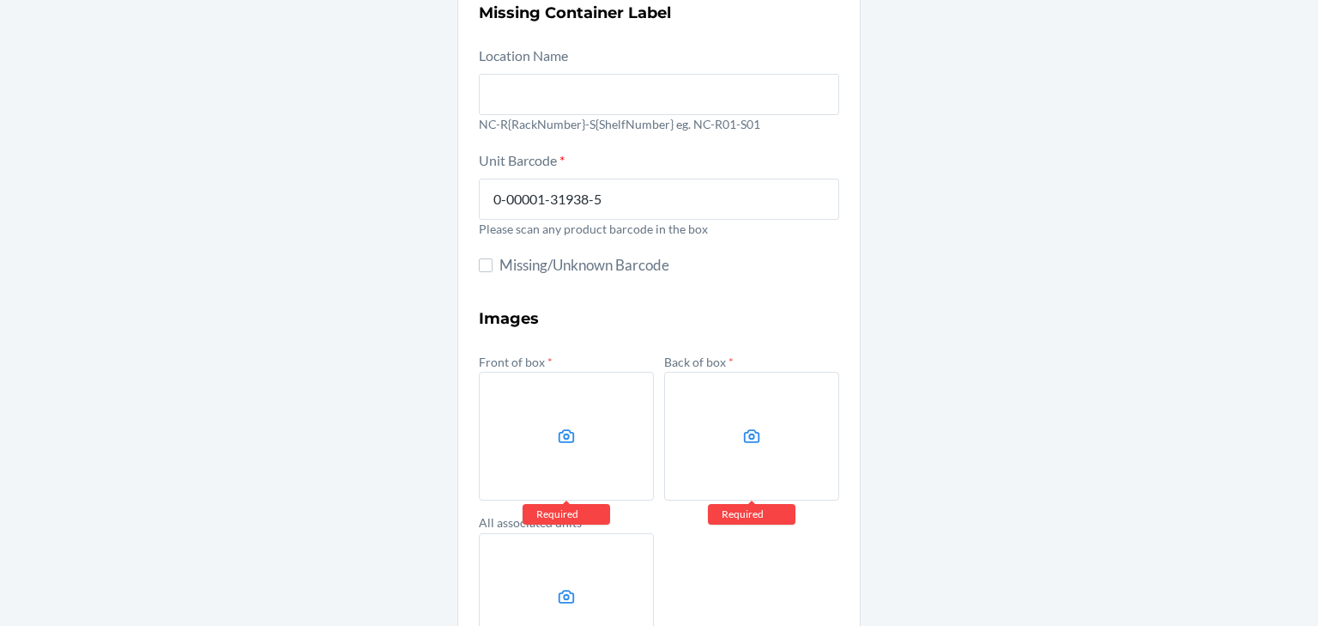
scroll to position [248, 0]
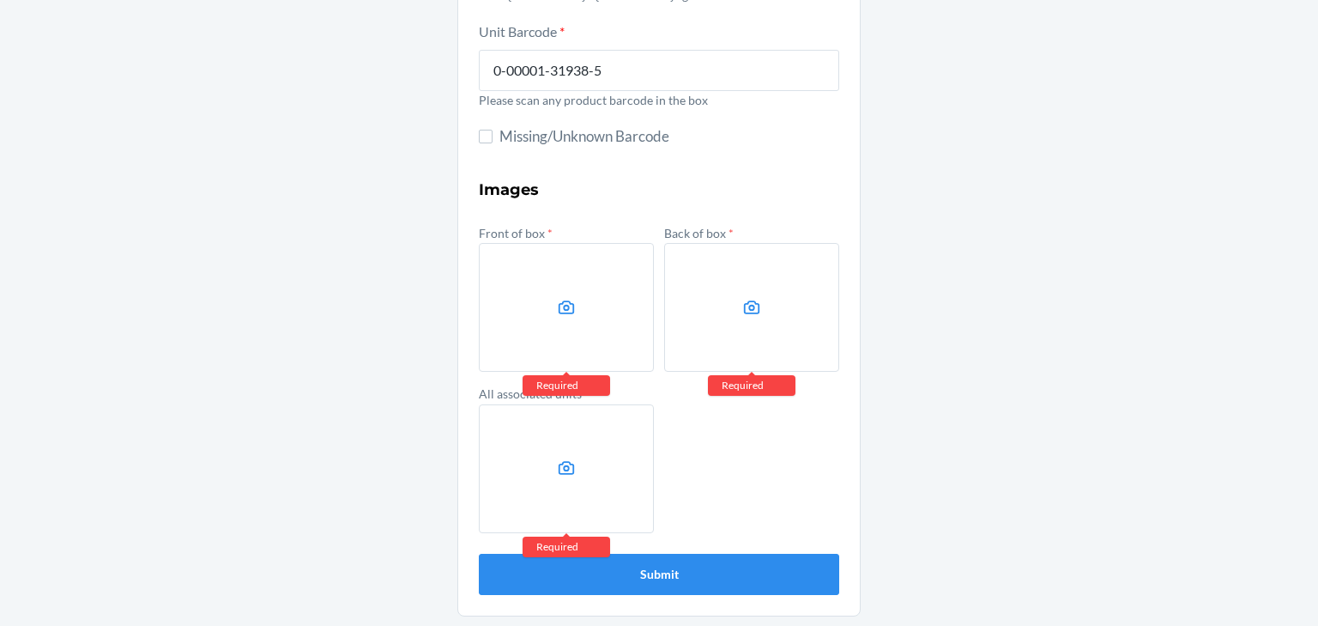
click at [586, 328] on label at bounding box center [566, 307] width 175 height 129
click at [0, 0] on input "file" at bounding box center [0, 0] width 0 height 0
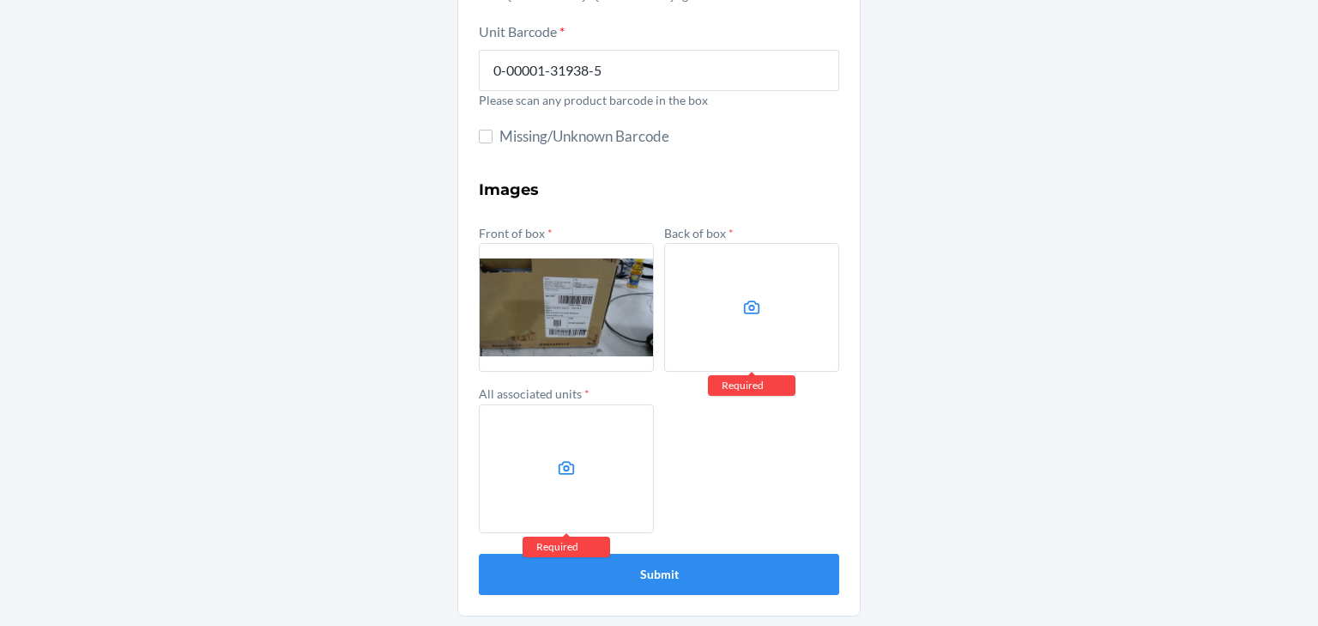
click at [704, 270] on label at bounding box center [751, 307] width 175 height 129
click at [0, 0] on input "file" at bounding box center [0, 0] width 0 height 0
click at [533, 463] on label at bounding box center [566, 468] width 175 height 129
click at [0, 0] on input "file" at bounding box center [0, 0] width 0 height 0
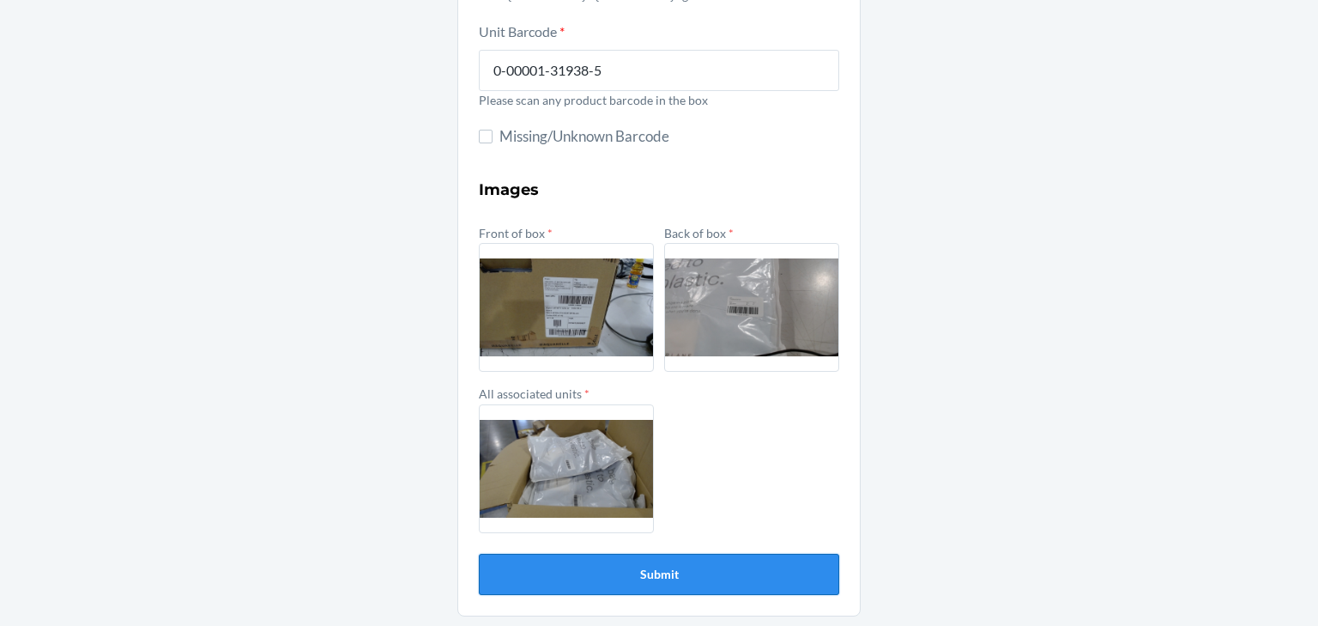
click at [777, 577] on button "Submit" at bounding box center [659, 574] width 360 height 41
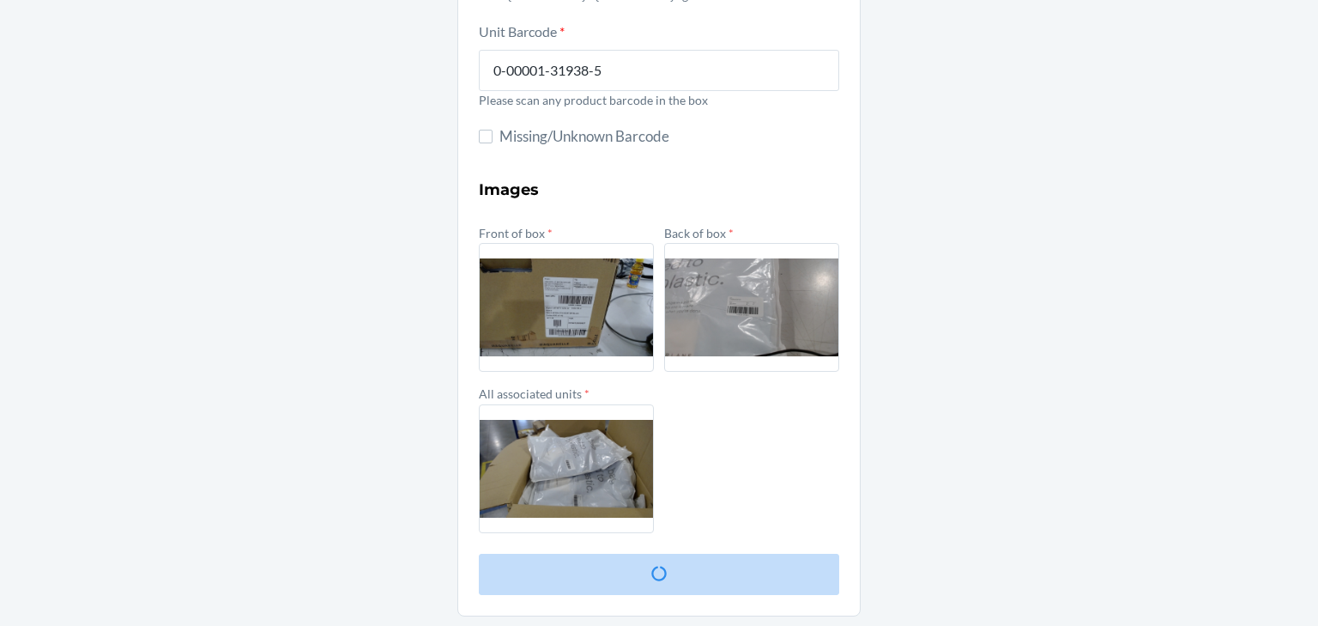
scroll to position [0, 0]
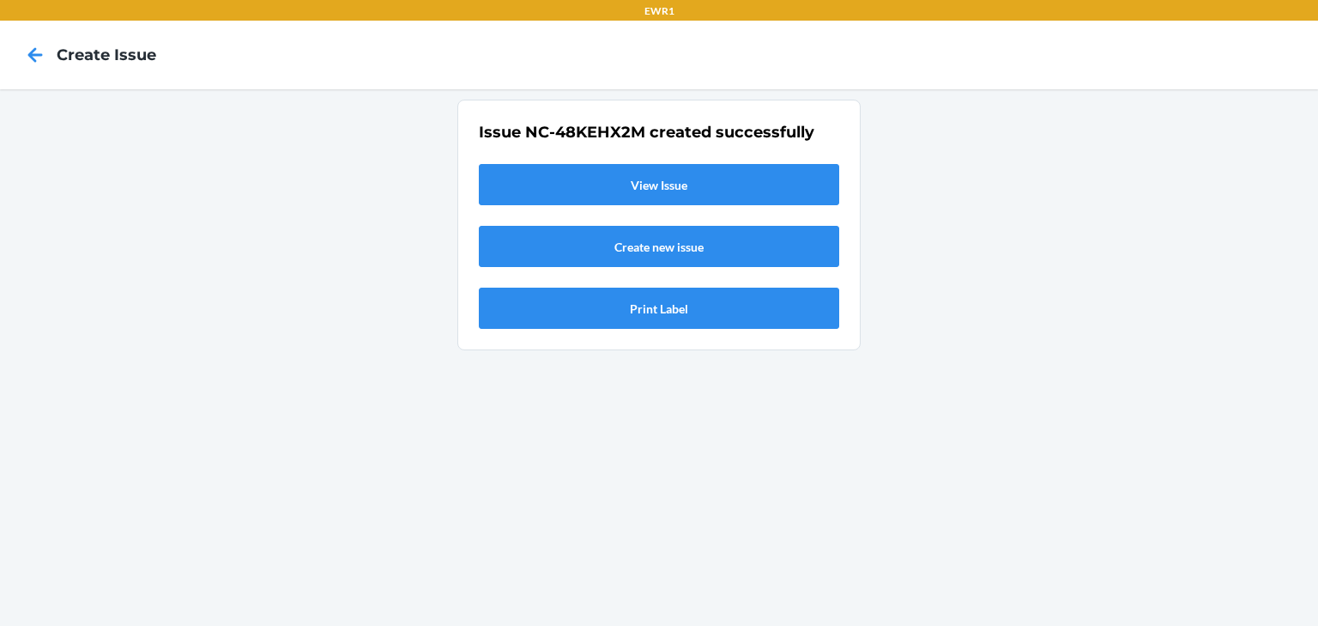
click at [748, 184] on link "View Issue" at bounding box center [659, 184] width 360 height 41
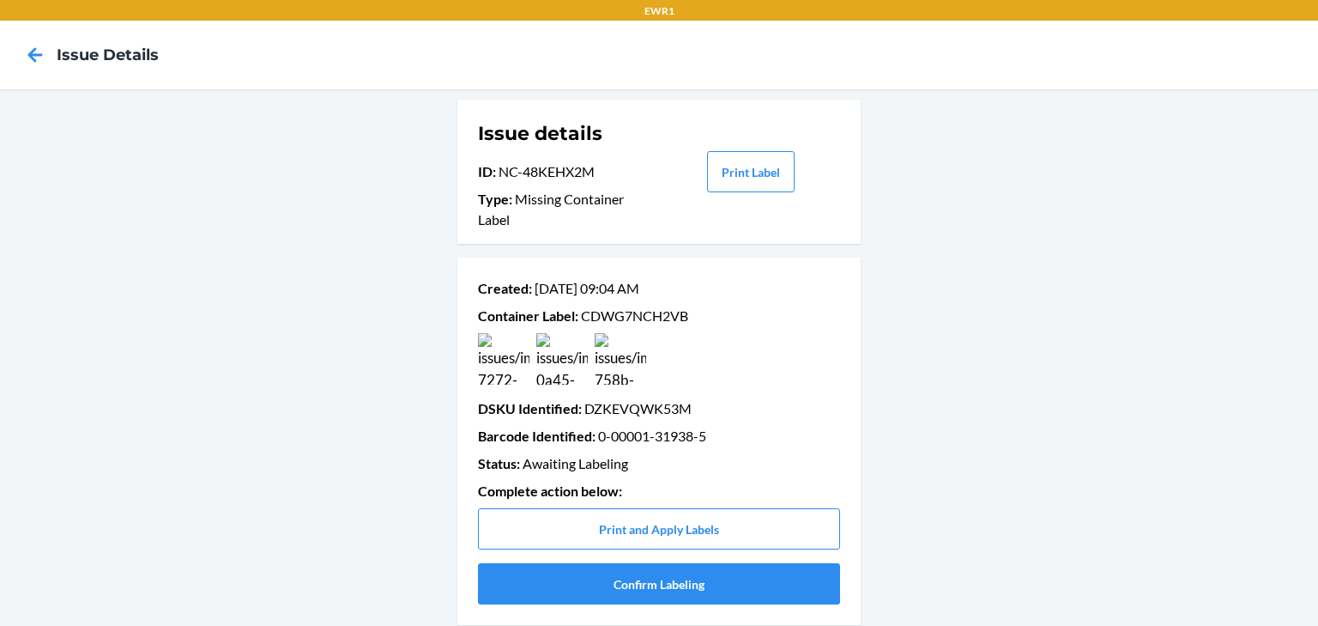
click at [632, 312] on p "Container Label : CDWG7NCH2VB" at bounding box center [659, 316] width 362 height 21
copy p "CDWG7NCH2VB"
click at [33, 41] on icon at bounding box center [35, 54] width 29 height 29
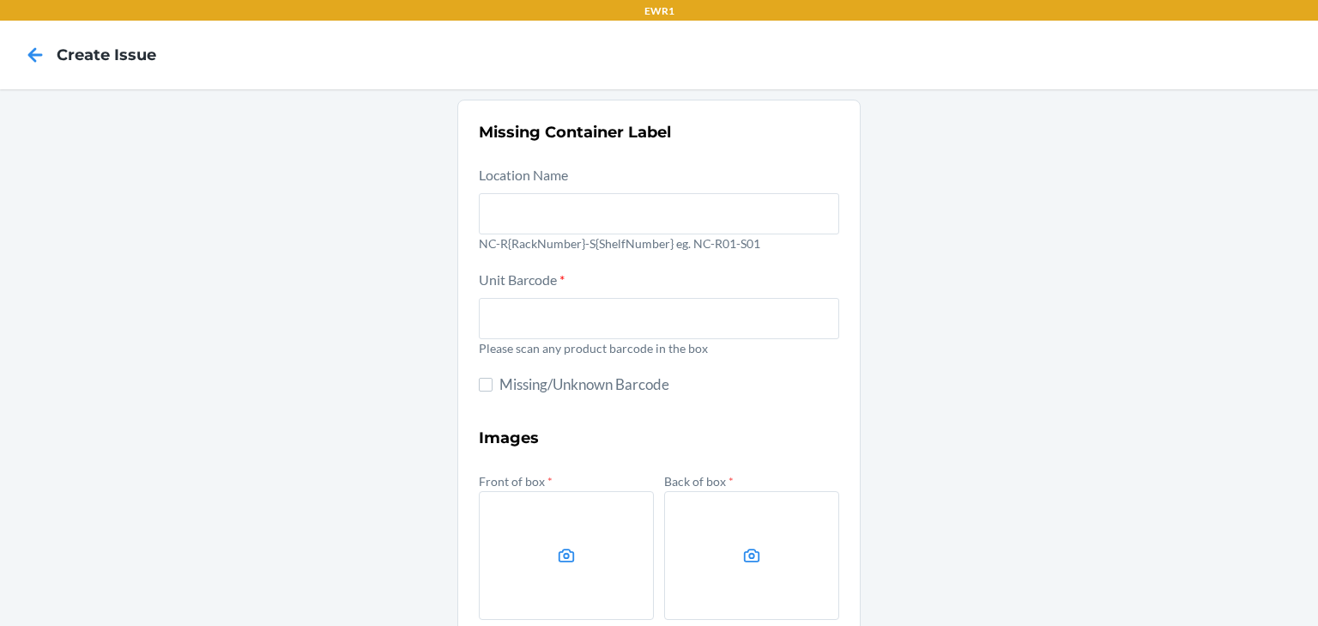
click at [33, 41] on icon at bounding box center [35, 54] width 29 height 29
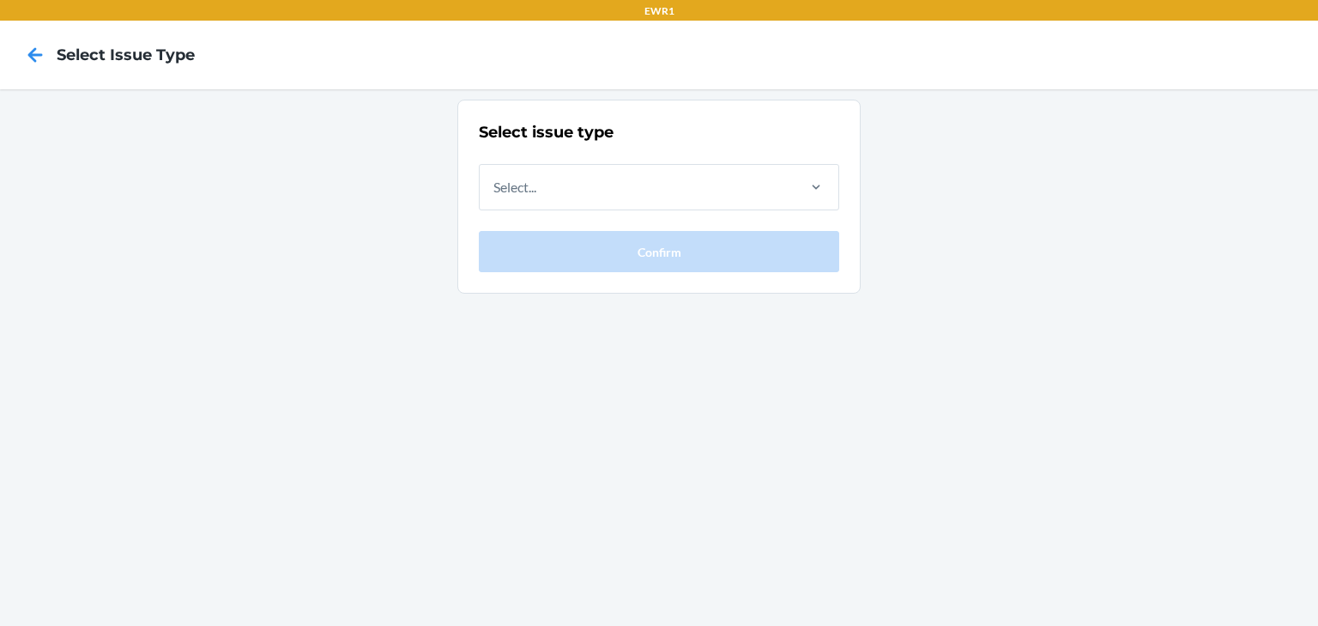
click at [33, 41] on icon at bounding box center [35, 54] width 29 height 29
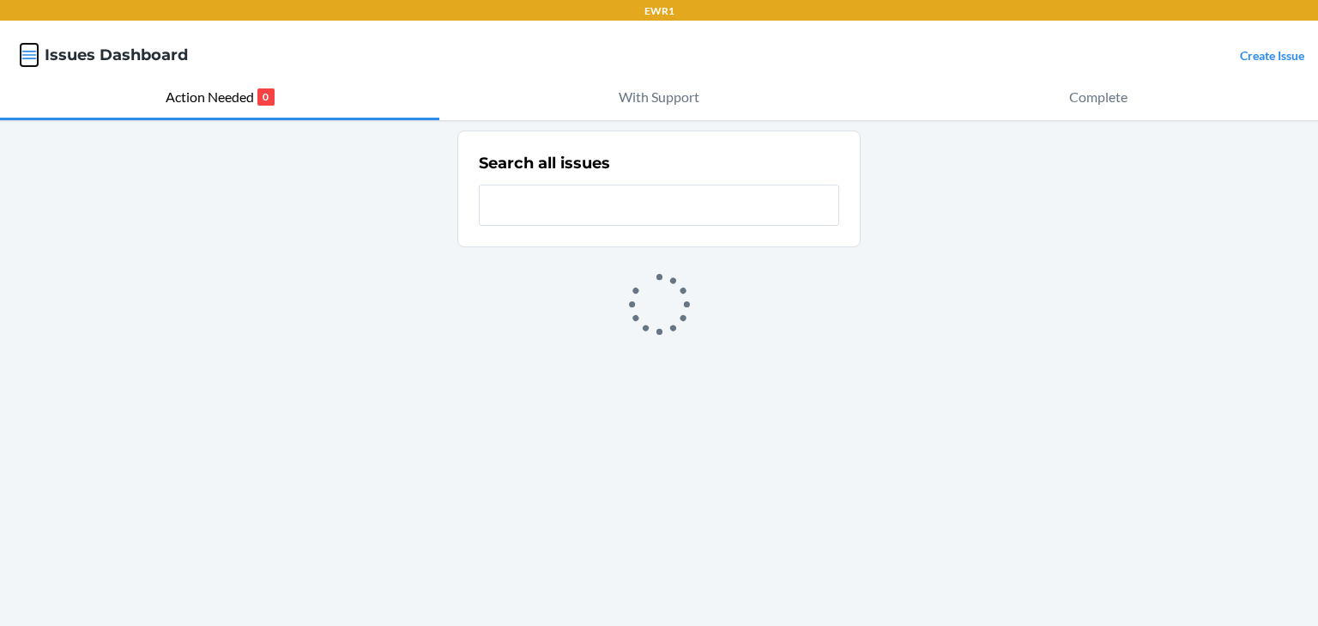
click at [33, 51] on icon "button" at bounding box center [29, 54] width 17 height 17
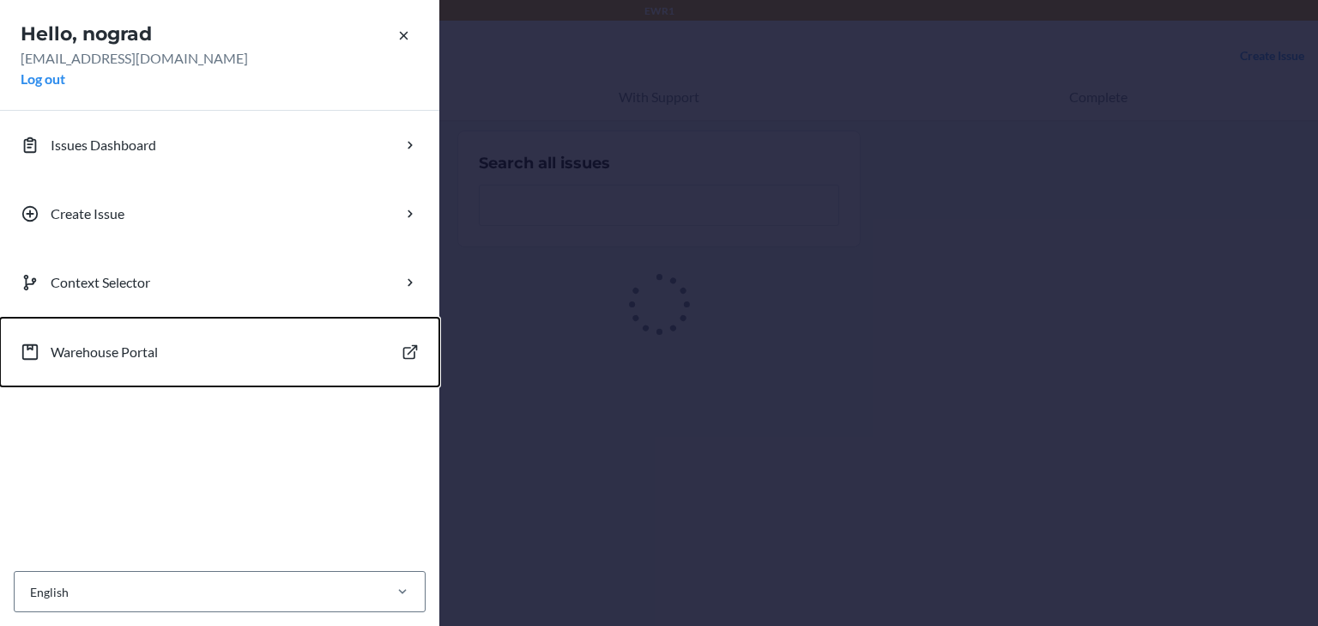
click at [94, 350] on p "Warehouse Portal" at bounding box center [104, 352] width 107 height 21
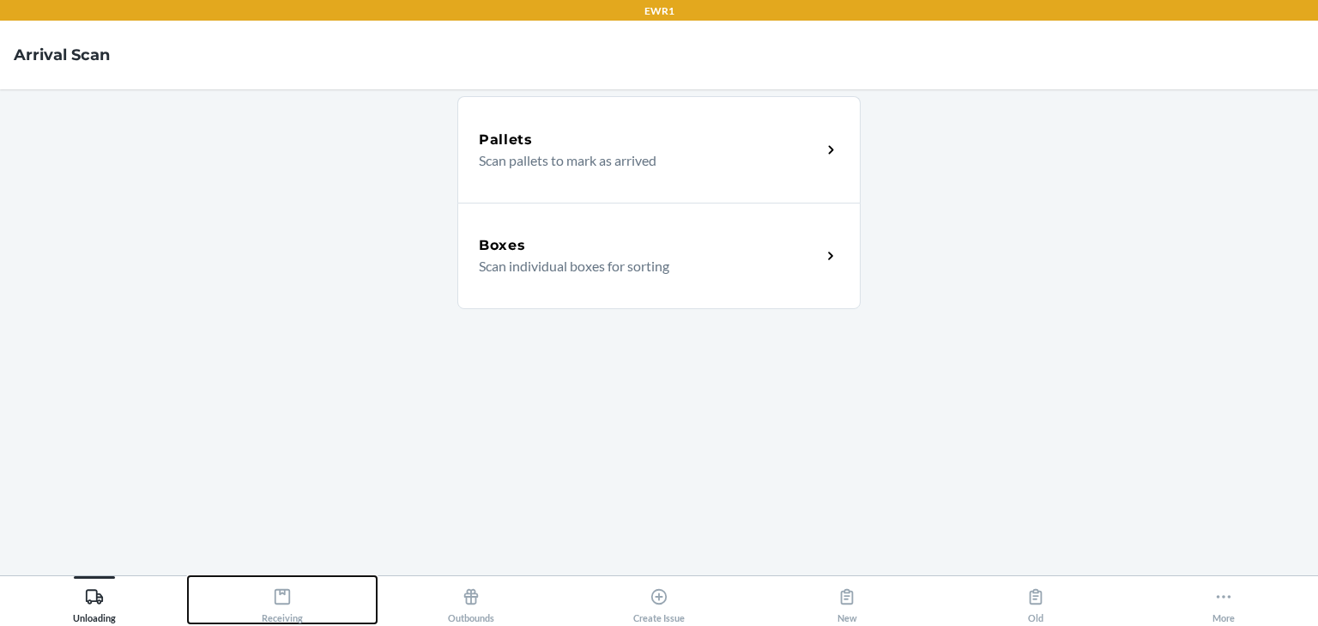
drag, startPoint x: 285, startPoint y: 618, endPoint x: 285, endPoint y: 608, distance: 9.4
click at [285, 618] on div "Receiving" at bounding box center [282, 601] width 41 height 43
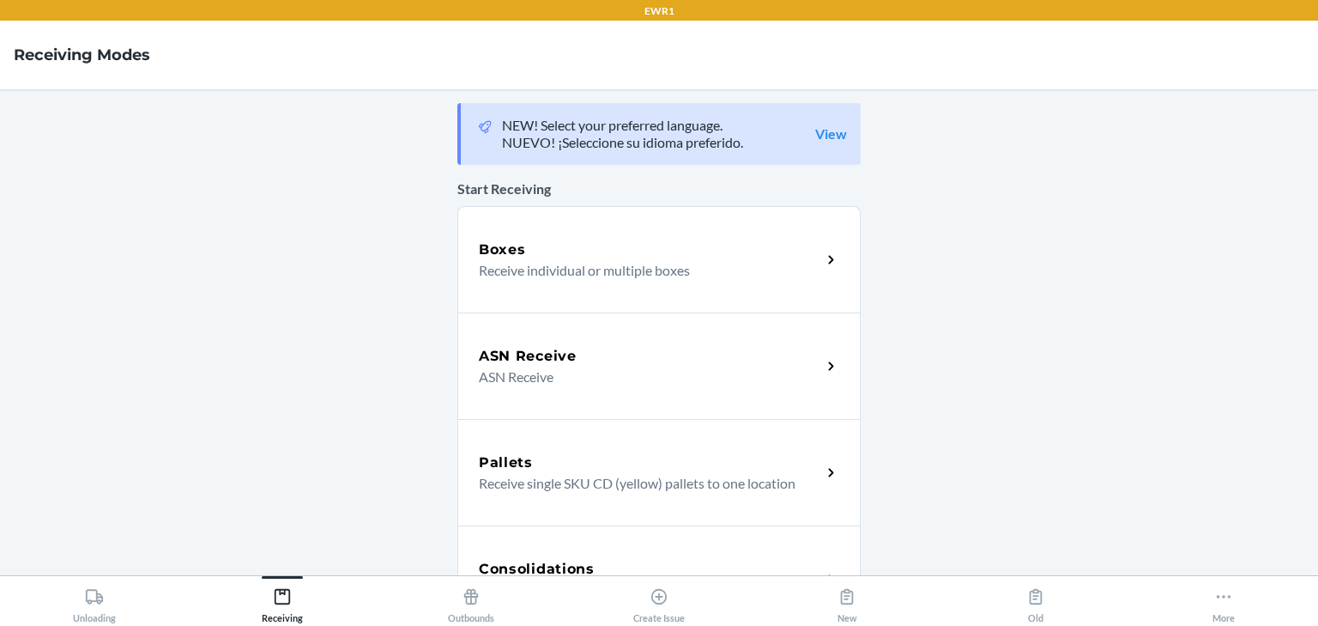
click at [485, 245] on h5 "Boxes" at bounding box center [502, 249] width 47 height 21
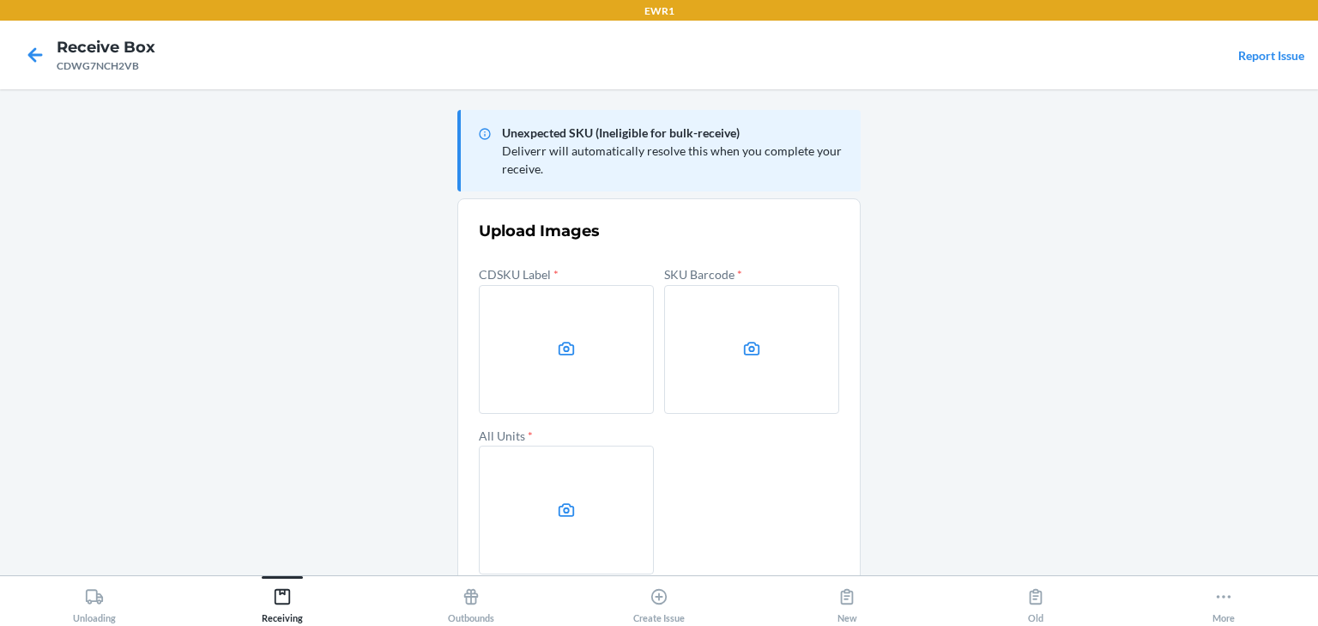
click at [557, 339] on icon at bounding box center [567, 349] width 20 height 20
click at [0, 0] on input "file" at bounding box center [0, 0] width 0 height 0
click at [668, 323] on label at bounding box center [751, 349] width 175 height 129
click at [0, 0] on input "file" at bounding box center [0, 0] width 0 height 0
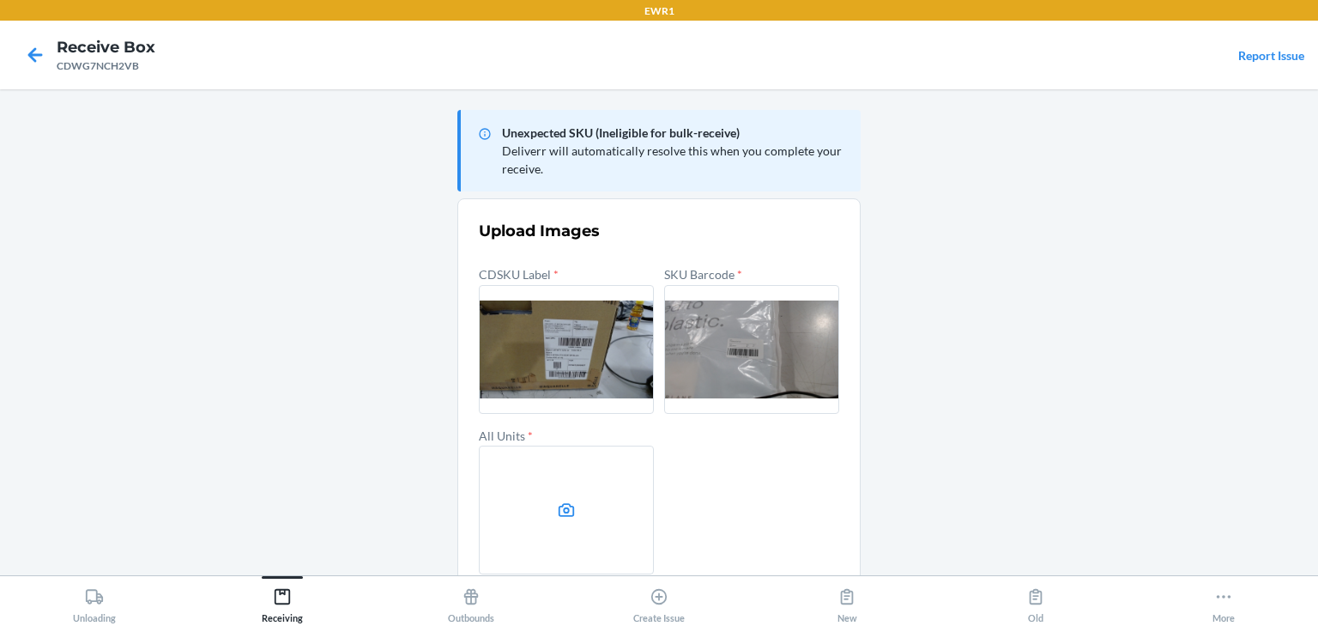
click at [511, 454] on label at bounding box center [566, 509] width 175 height 129
click at [0, 0] on input "file" at bounding box center [0, 0] width 0 height 0
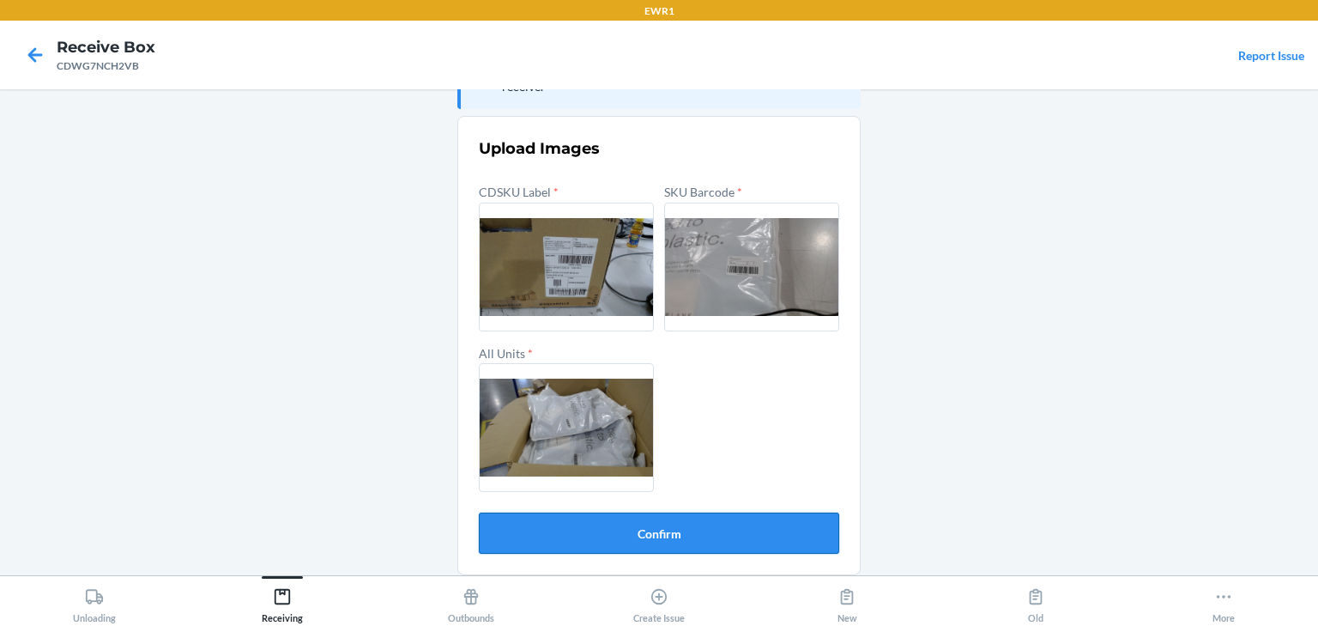
click at [699, 544] on button "Confirm" at bounding box center [659, 532] width 360 height 41
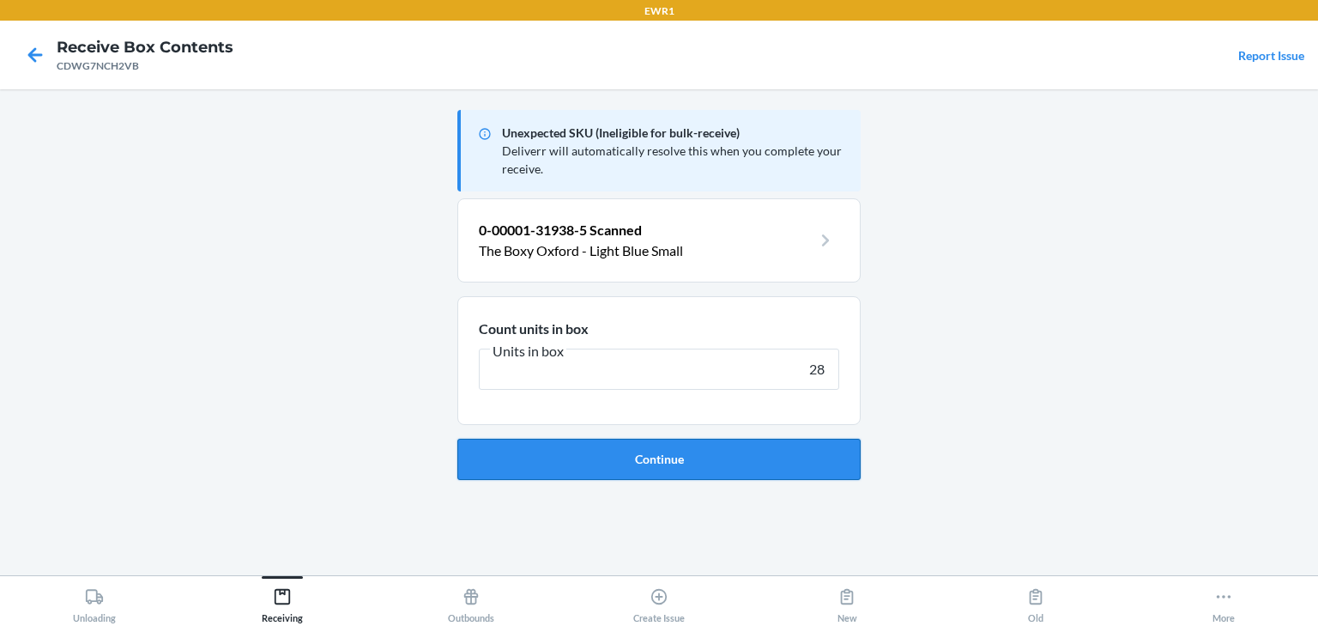
type input "28"
click at [626, 466] on button "Continue" at bounding box center [658, 459] width 403 height 41
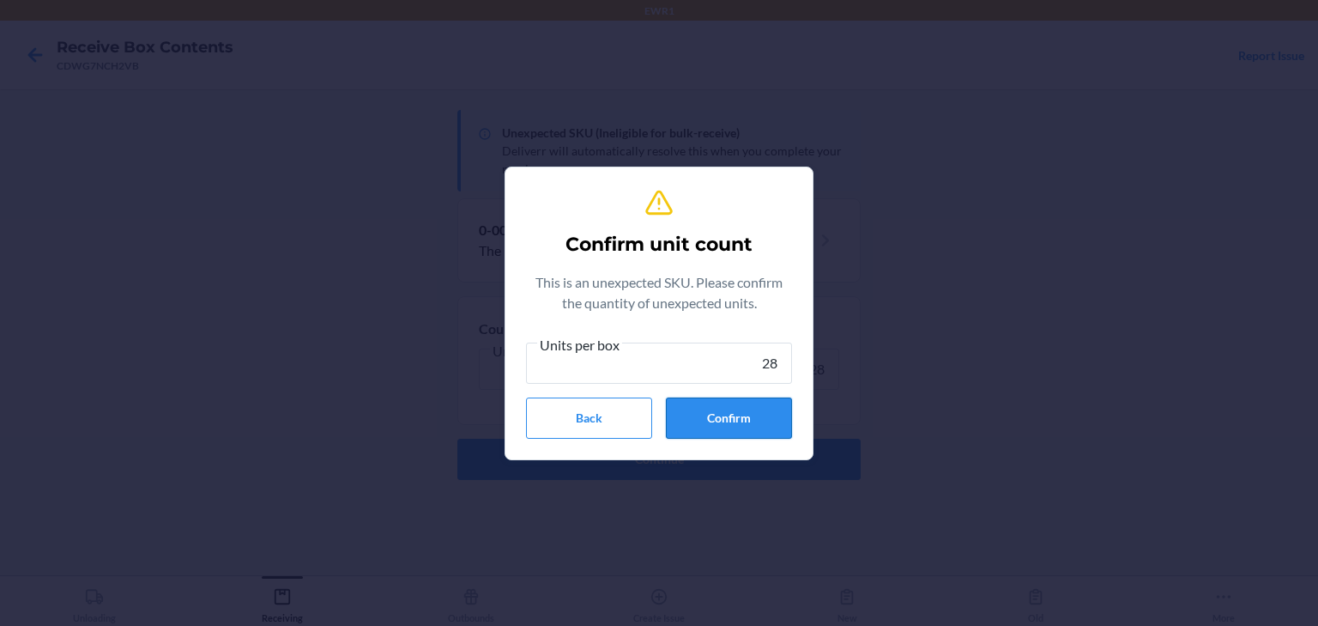
type input "28"
click at [695, 414] on button "Confirm" at bounding box center [729, 417] width 126 height 41
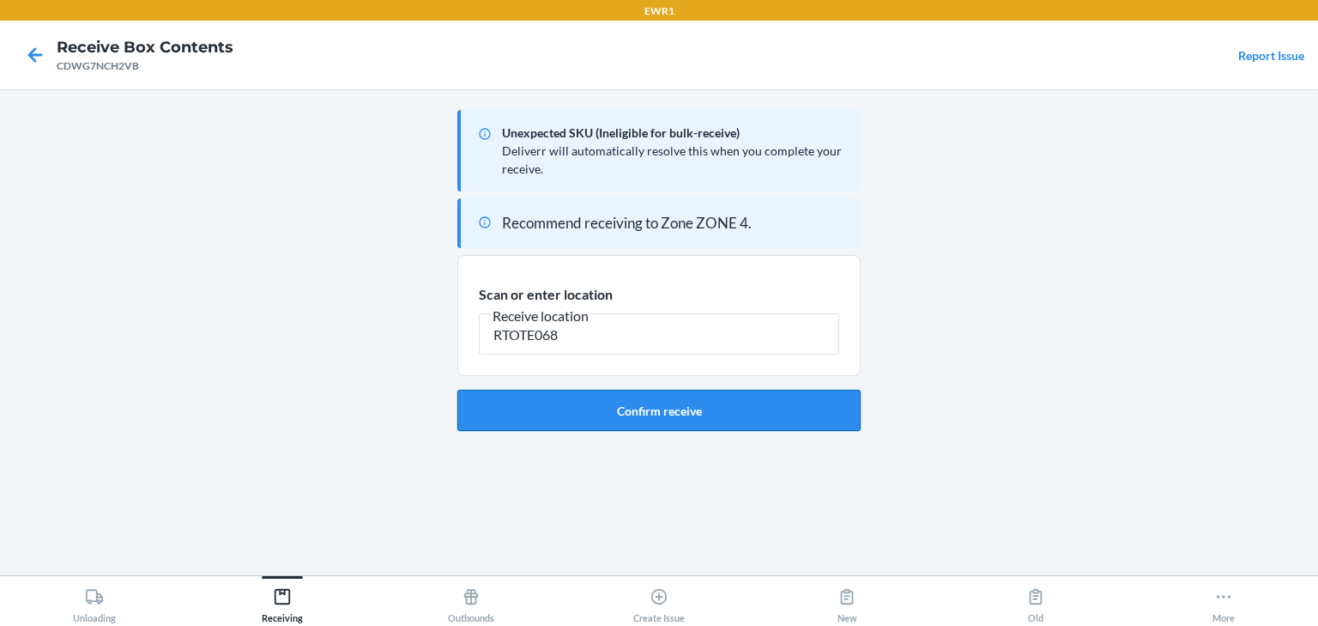
type input "RTOTE068"
click at [578, 418] on button "Confirm receive" at bounding box center [658, 410] width 403 height 41
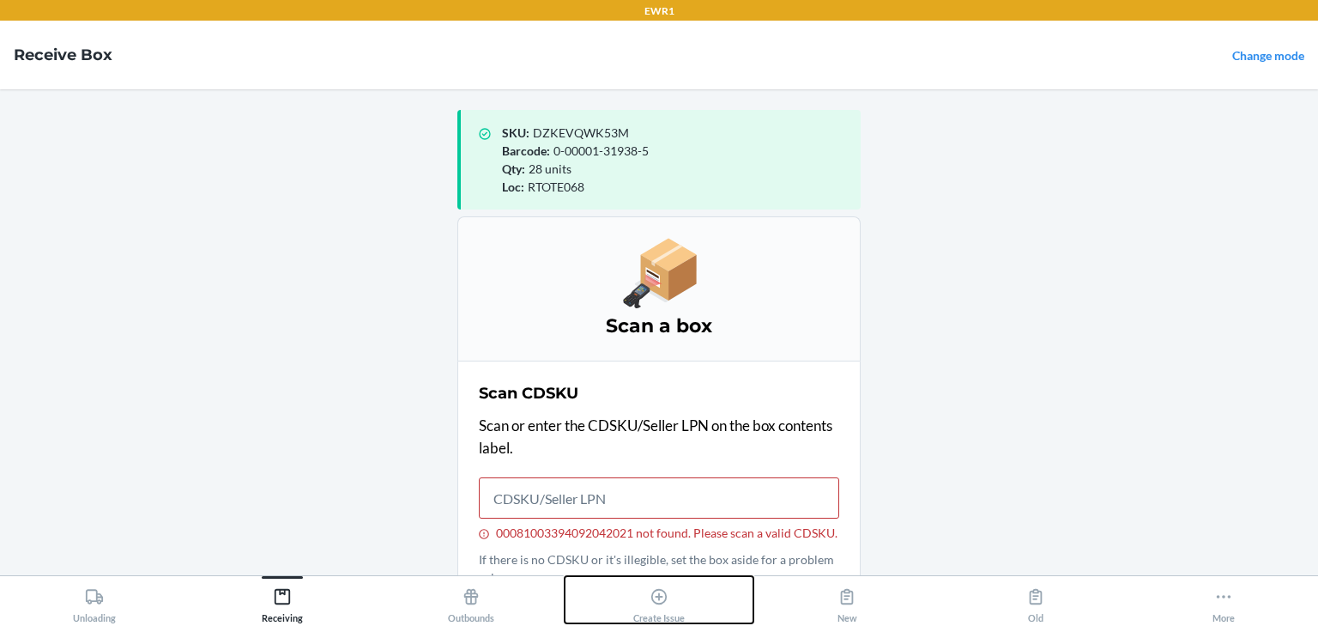
click at [688, 596] on button "Create Issue" at bounding box center [659, 599] width 188 height 47
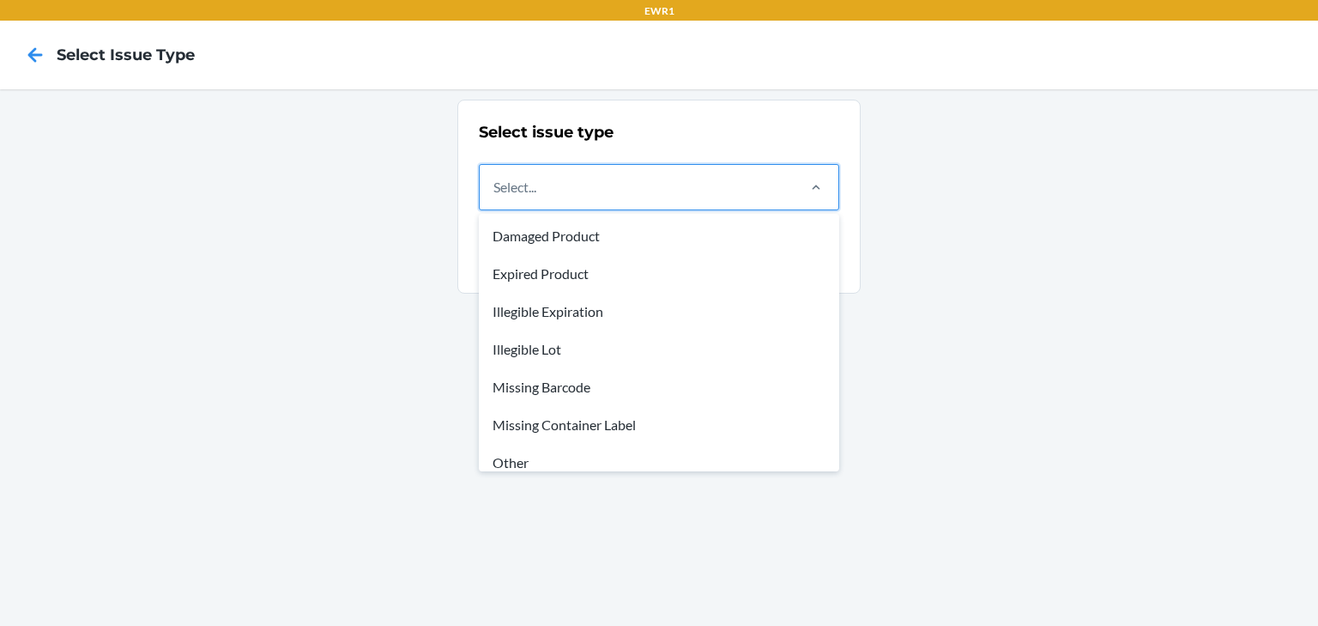
click at [639, 209] on div "Select..." at bounding box center [637, 187] width 314 height 45
click at [495, 197] on input "option Damaged Product focused, 1 of 8. 8 results available. Use Up and Down to…" at bounding box center [494, 187] width 2 height 21
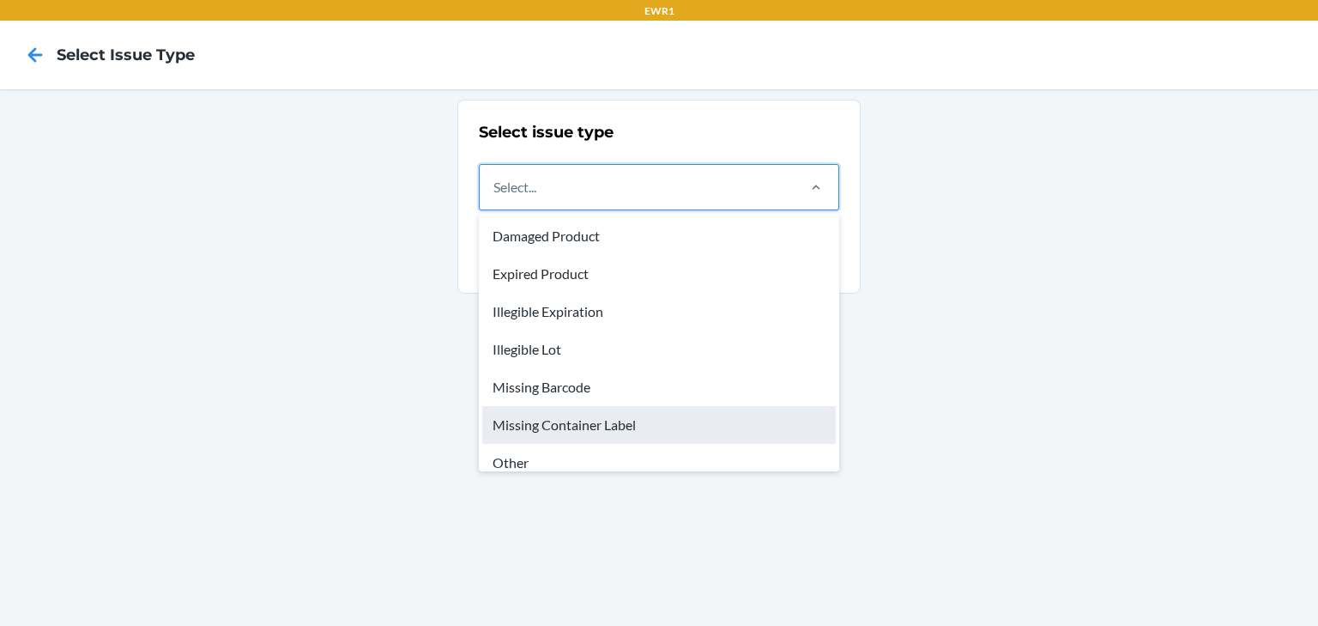
click at [620, 415] on div "Missing Container Label" at bounding box center [659, 425] width 354 height 38
click at [495, 197] on input "option Missing Container Label focused, 6 of 8. 8 results available. Use Up and…" at bounding box center [494, 187] width 2 height 21
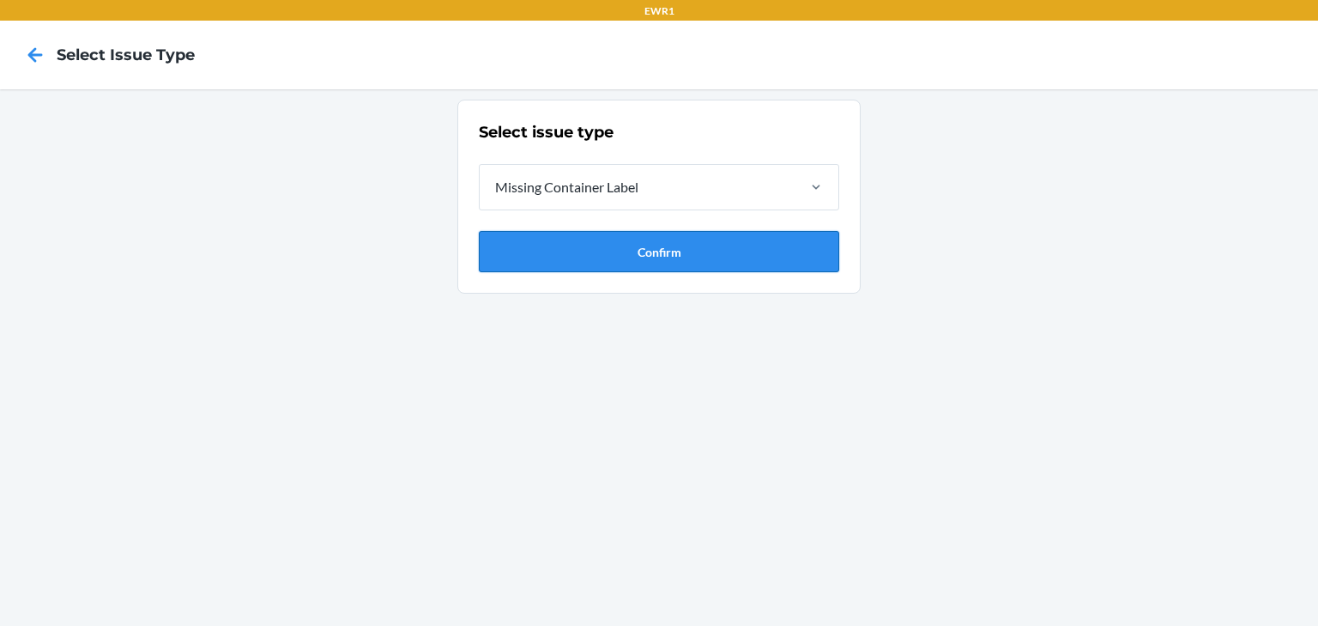
click at [614, 269] on button "Confirm" at bounding box center [659, 251] width 360 height 41
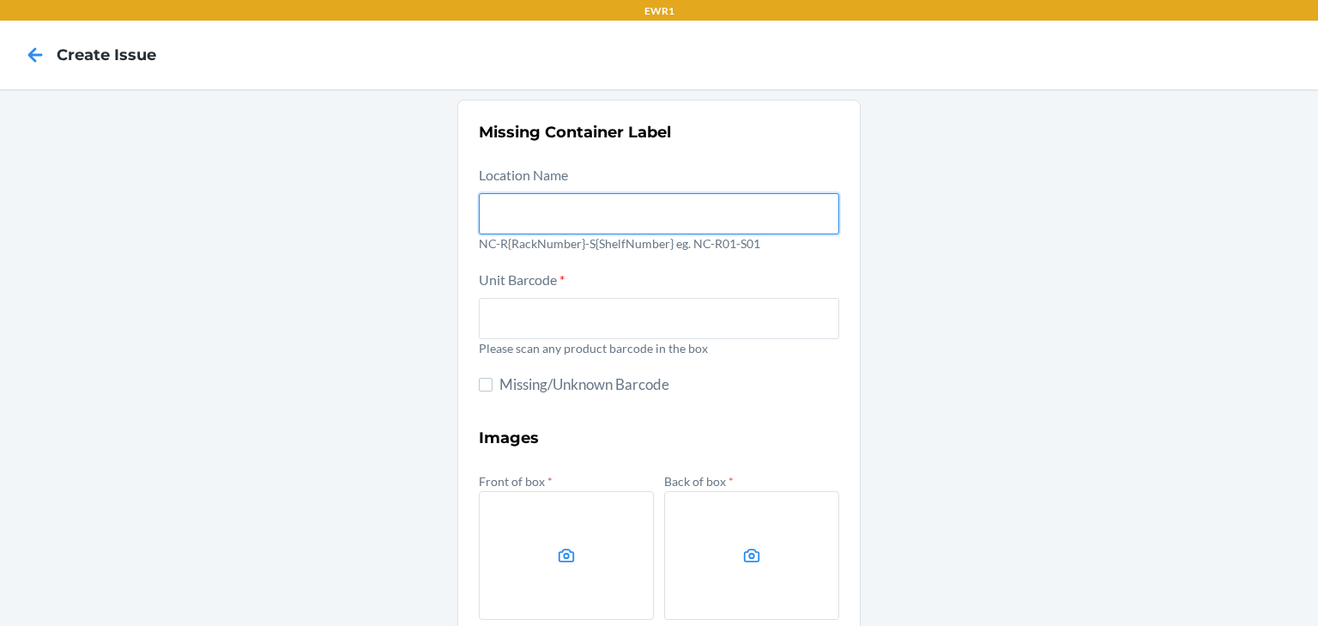
click at [639, 232] on input "text" at bounding box center [659, 213] width 360 height 41
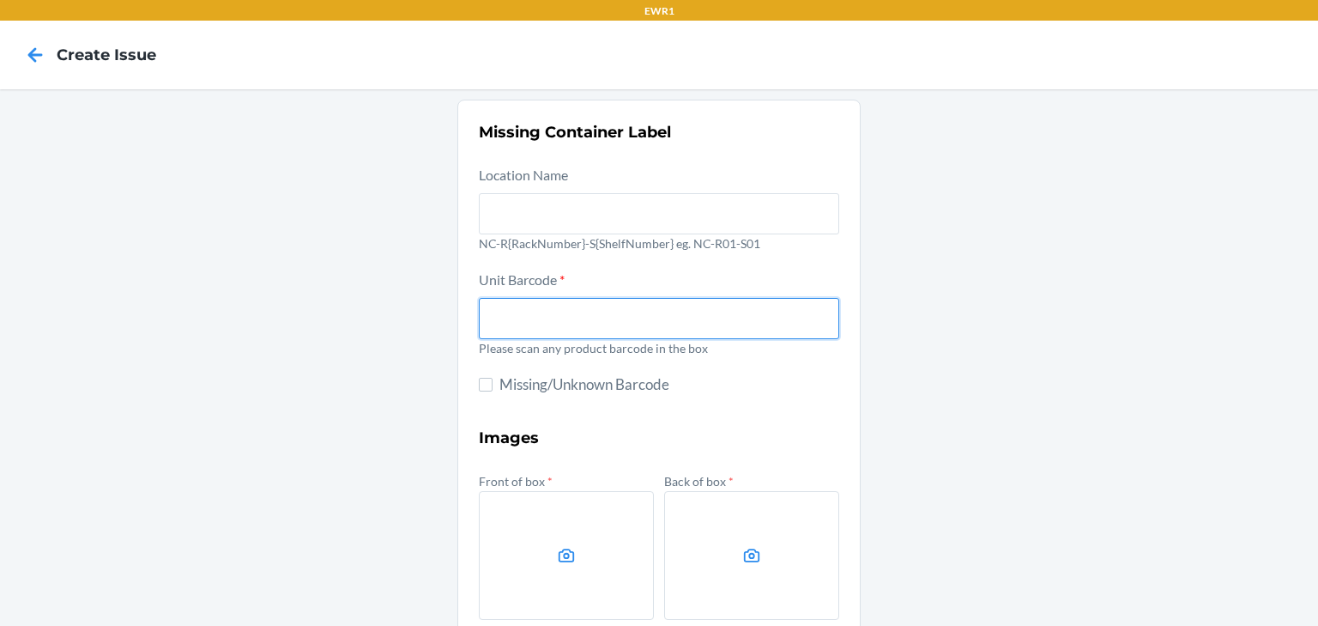
click at [808, 300] on input "text" at bounding box center [659, 318] width 360 height 41
click at [886, 378] on div "Missing Container Label Location Name NC-R{RackNumber}-S{ShelfNumber} eg. NC-R0…" at bounding box center [659, 481] width 1318 height 785
drag, startPoint x: 799, startPoint y: 336, endPoint x: 808, endPoint y: 326, distance: 13.4
click at [807, 329] on input "text" at bounding box center [659, 318] width 360 height 41
type input "0-00001-31938-5"
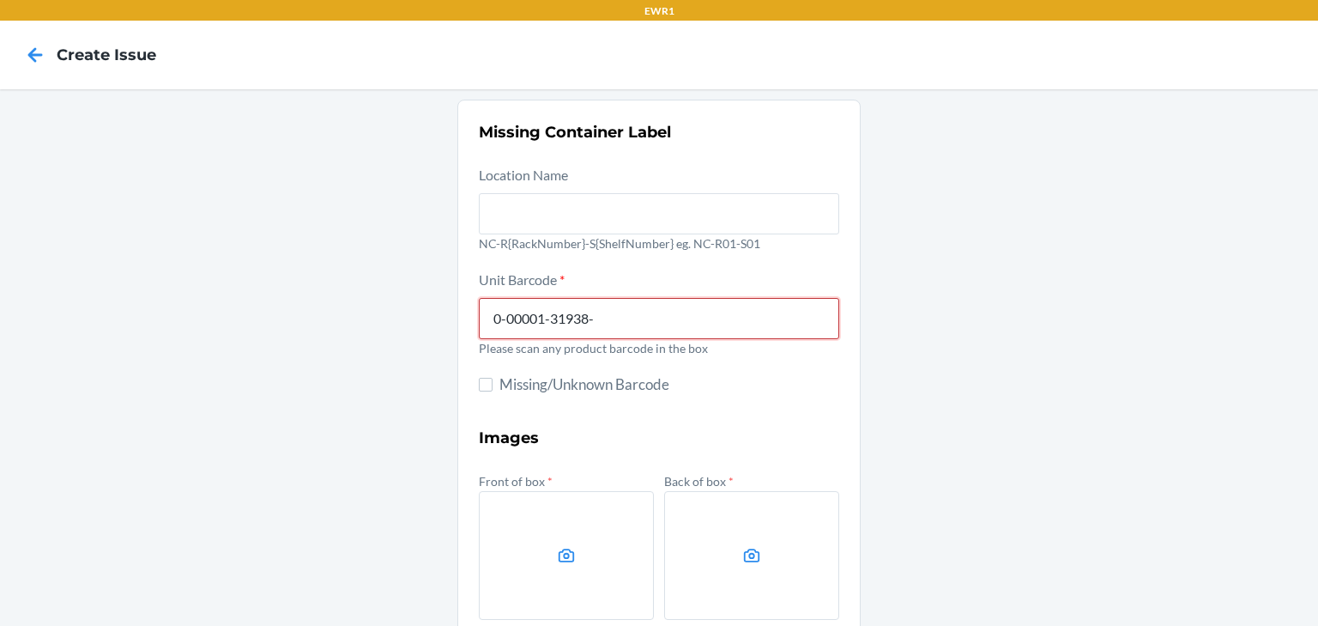
click at [961, 231] on div "Missing Container Label Location Name NC-R{RackNumber}-S{ShelfNumber} eg. NC-R0…" at bounding box center [659, 481] width 1318 height 785
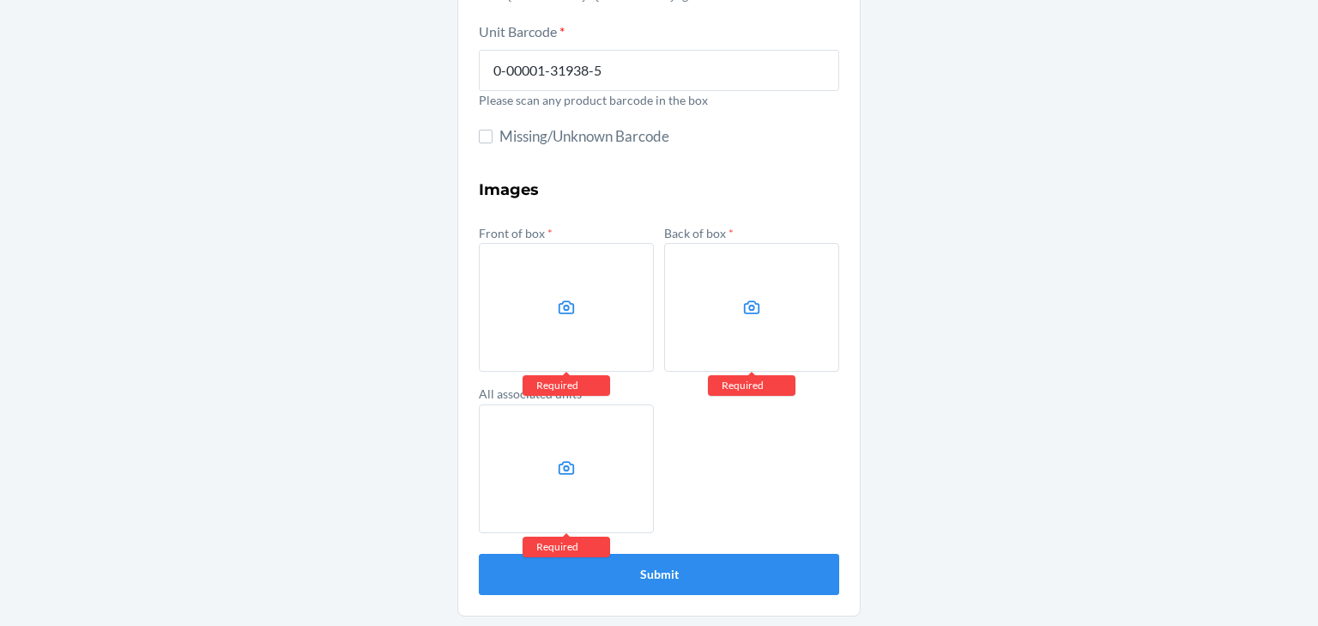
click at [590, 338] on label at bounding box center [566, 307] width 175 height 129
click at [0, 0] on input "file" at bounding box center [0, 0] width 0 height 0
click at [721, 284] on label at bounding box center [751, 307] width 175 height 129
click at [0, 0] on input "file" at bounding box center [0, 0] width 0 height 0
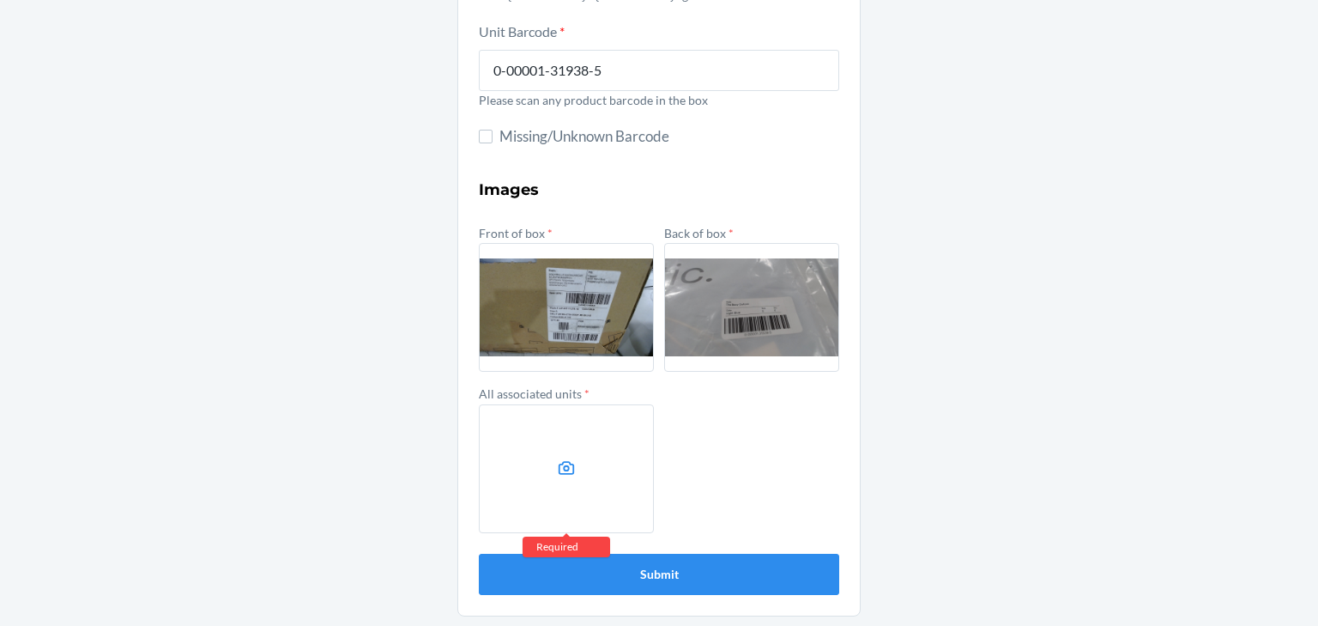
click at [549, 461] on label at bounding box center [566, 468] width 175 height 129
click at [0, 0] on input "file" at bounding box center [0, 0] width 0 height 0
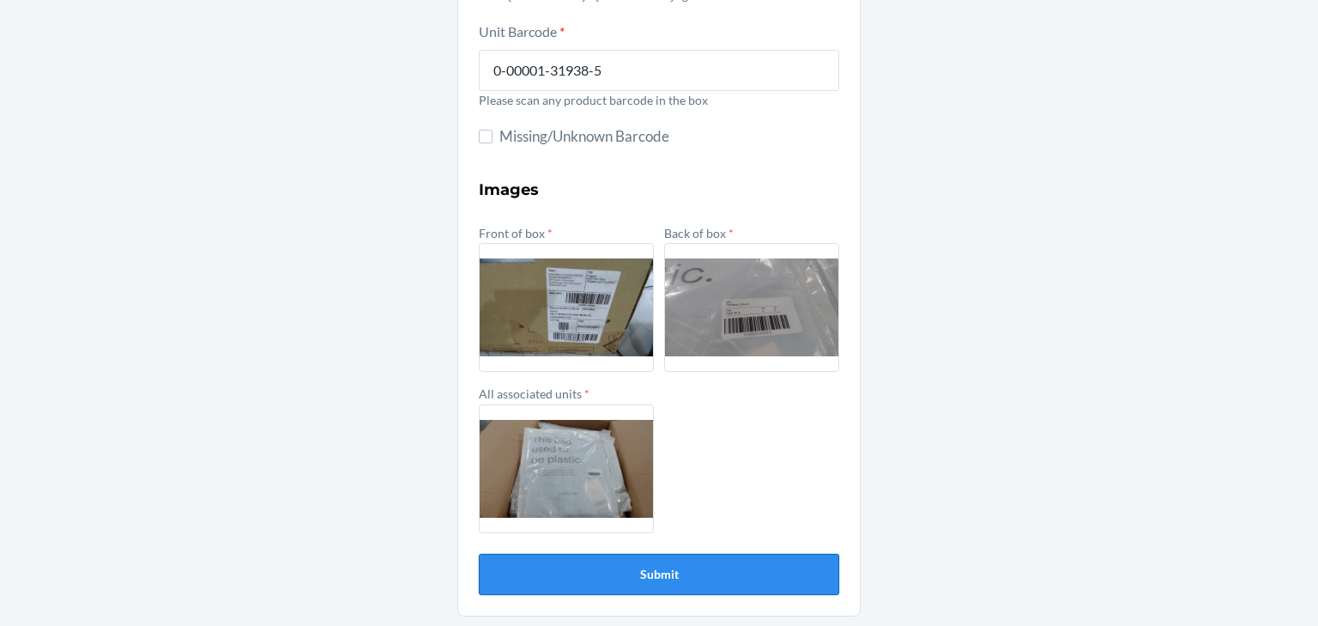
click at [765, 581] on button "Submit" at bounding box center [659, 574] width 360 height 41
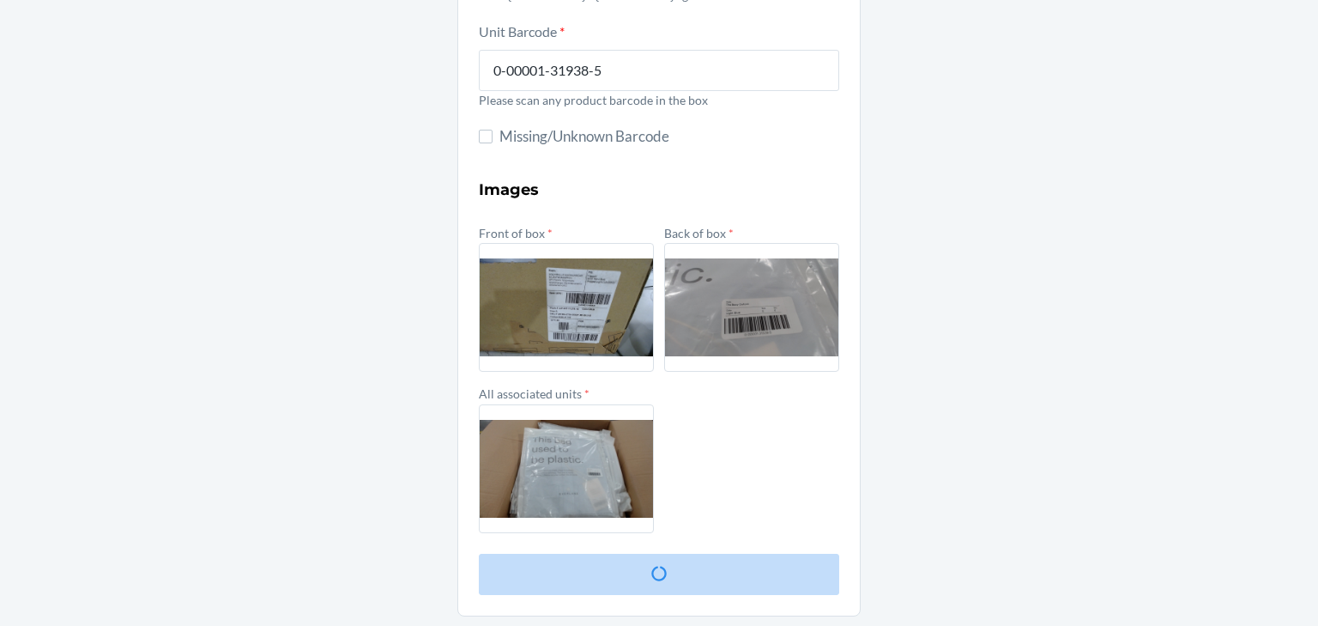
scroll to position [0, 0]
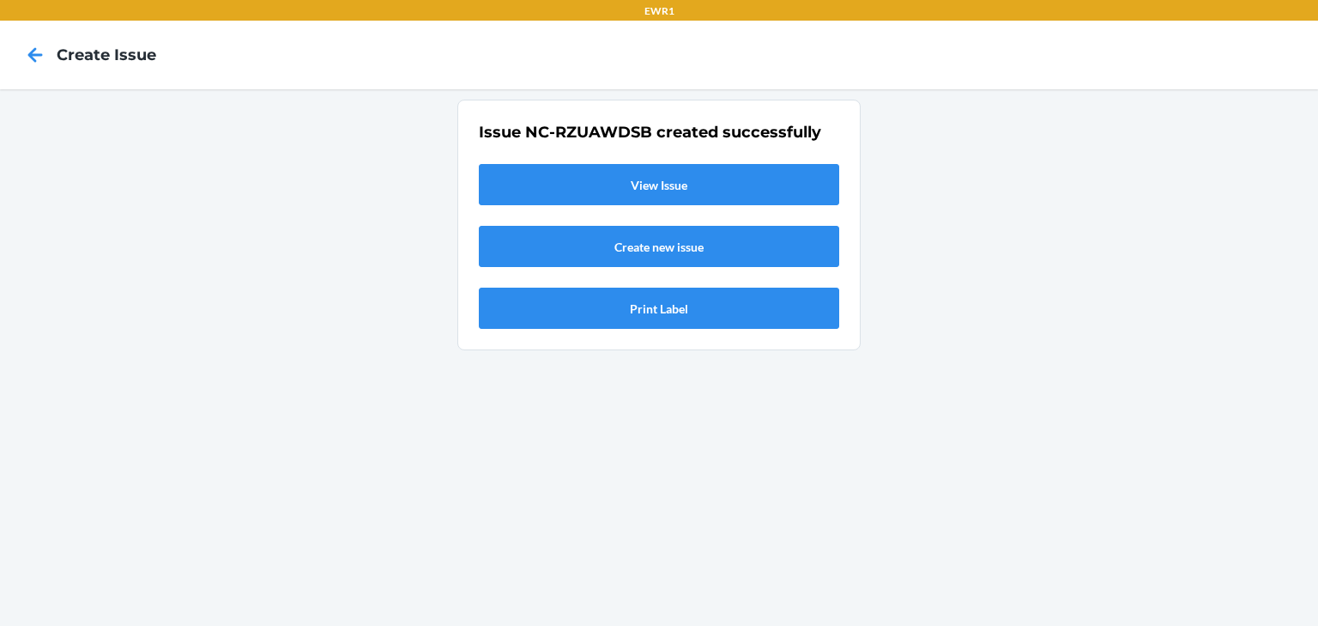
click at [684, 161] on div "Issue NC-RZUAWDSB created successfully View Issue Create new issue Print Label" at bounding box center [659, 225] width 360 height 208
click at [684, 186] on link "View Issue" at bounding box center [659, 184] width 360 height 41
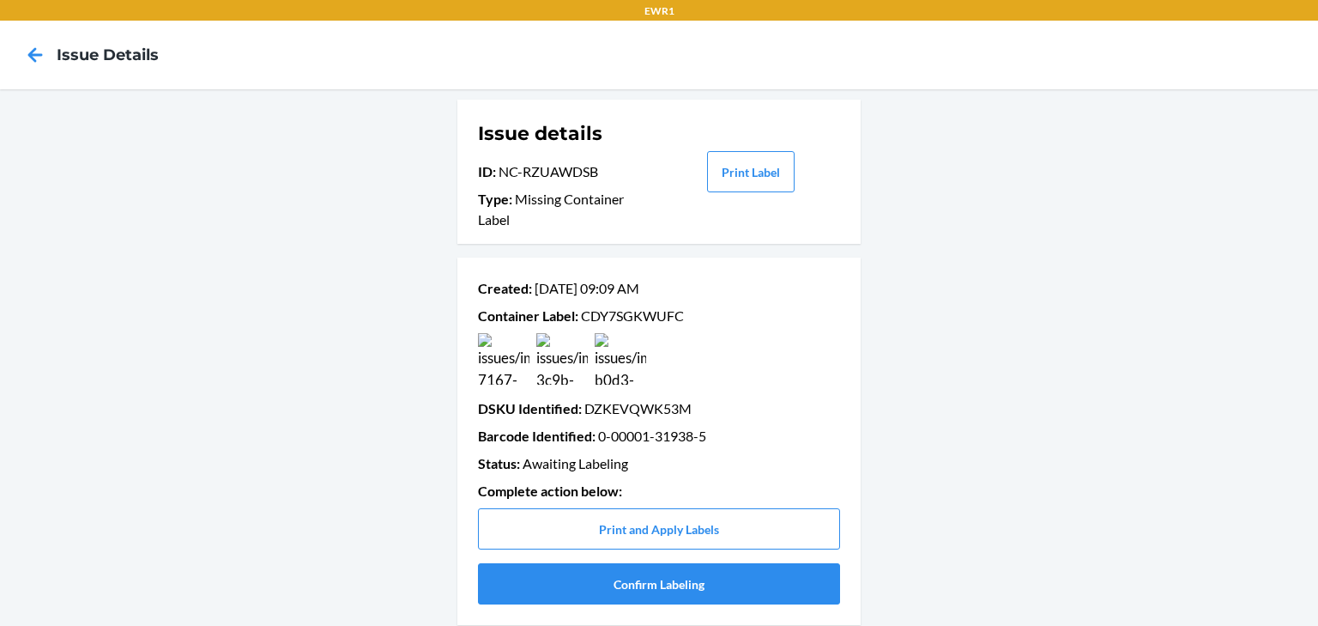
click at [633, 323] on p "Container Label : CDY7SGKWUFC" at bounding box center [659, 316] width 362 height 21
copy p "CDY7SGKWUFC"
click at [21, 50] on icon at bounding box center [35, 54] width 29 height 29
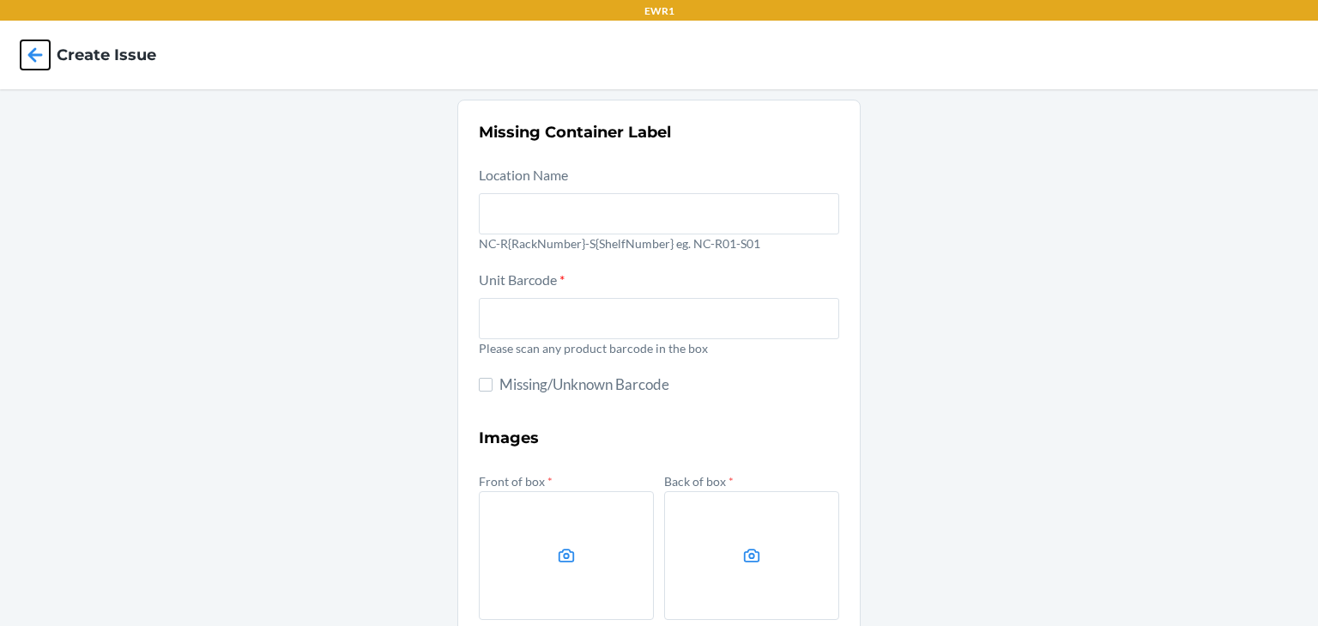
click at [21, 50] on icon at bounding box center [35, 54] width 29 height 29
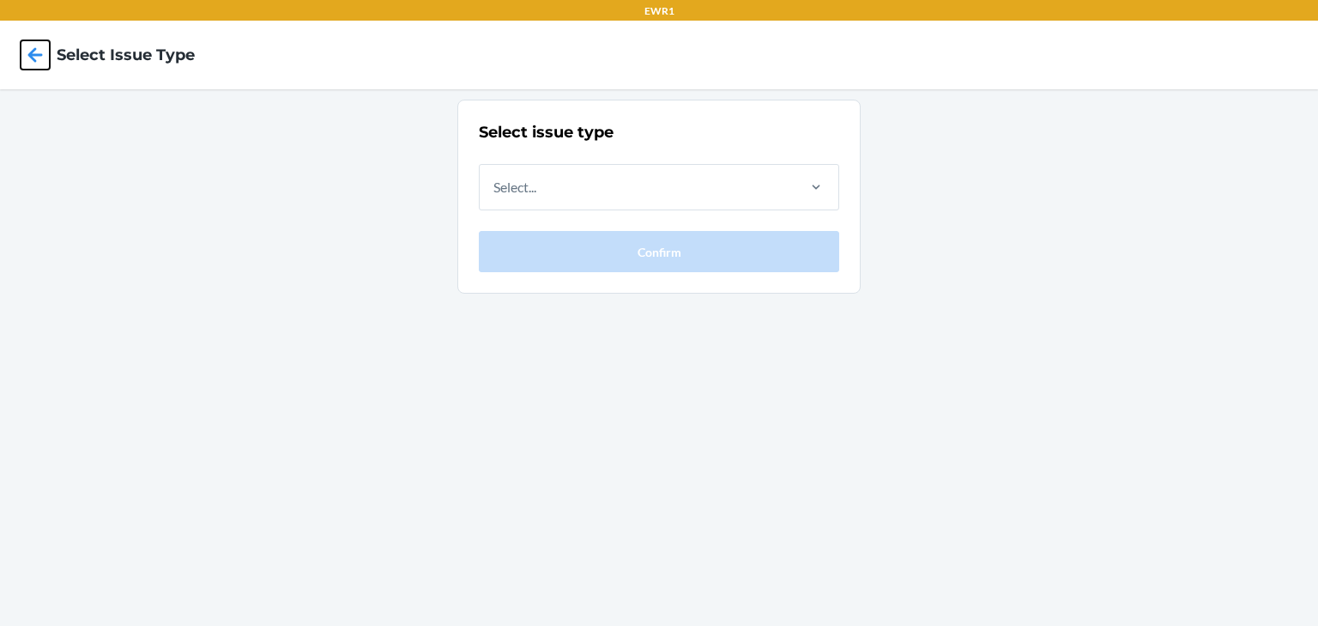
click at [21, 50] on icon at bounding box center [35, 54] width 29 height 29
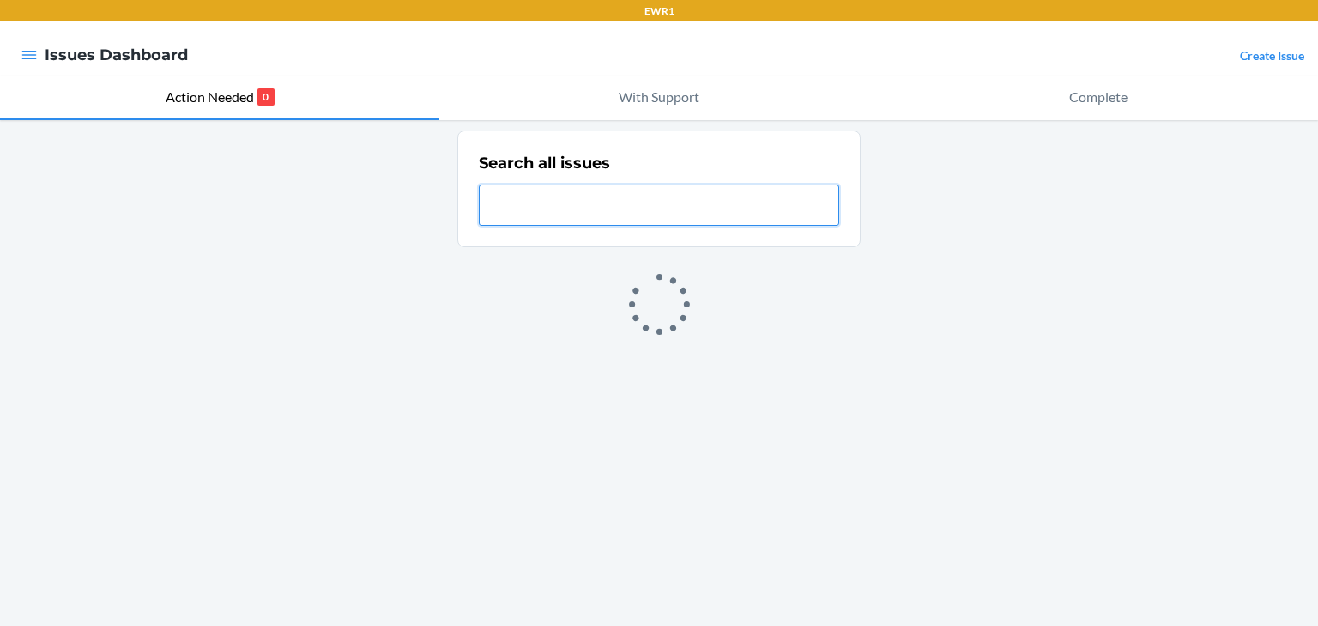
click at [21, 50] on icon "button" at bounding box center [29, 54] width 17 height 17
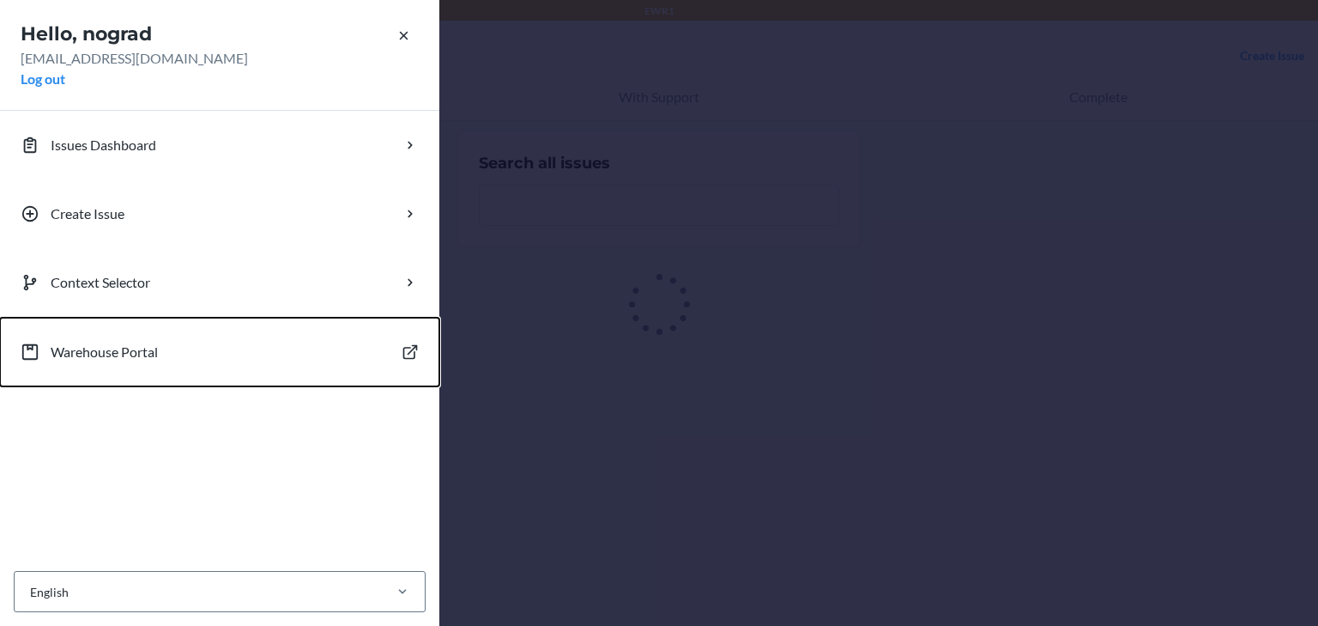
click at [165, 360] on button "Warehouse Portal" at bounding box center [219, 352] width 439 height 69
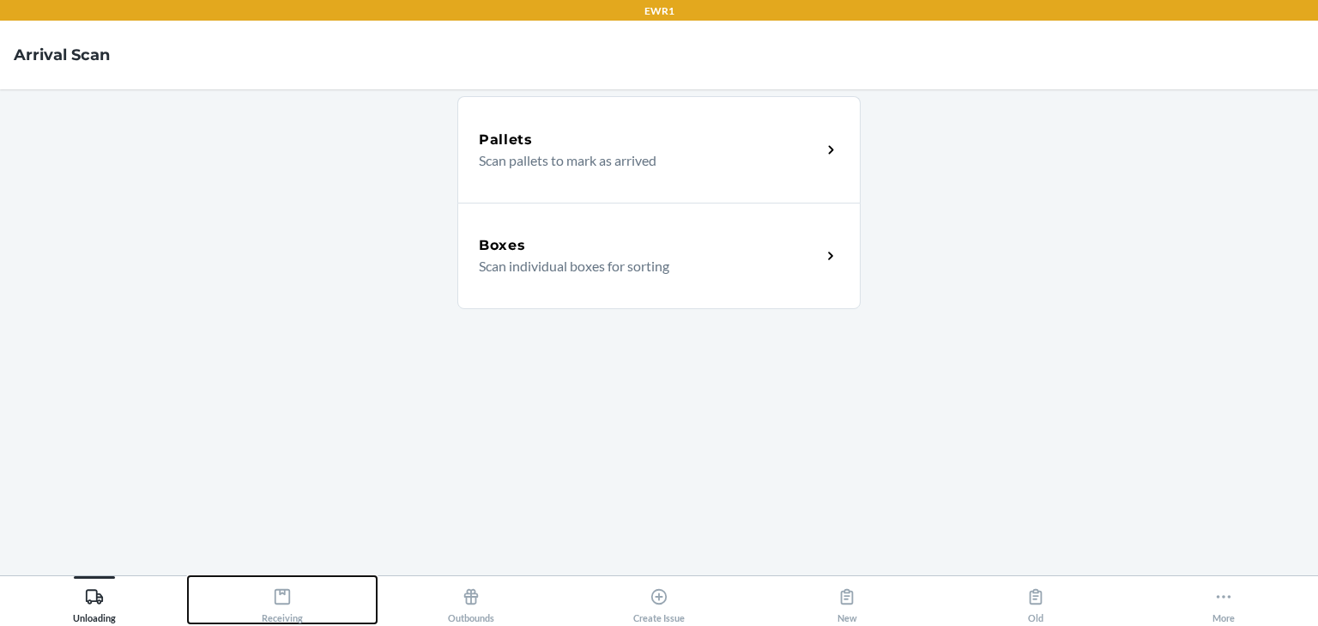
click at [260, 596] on button "Receiving" at bounding box center [282, 599] width 188 height 47
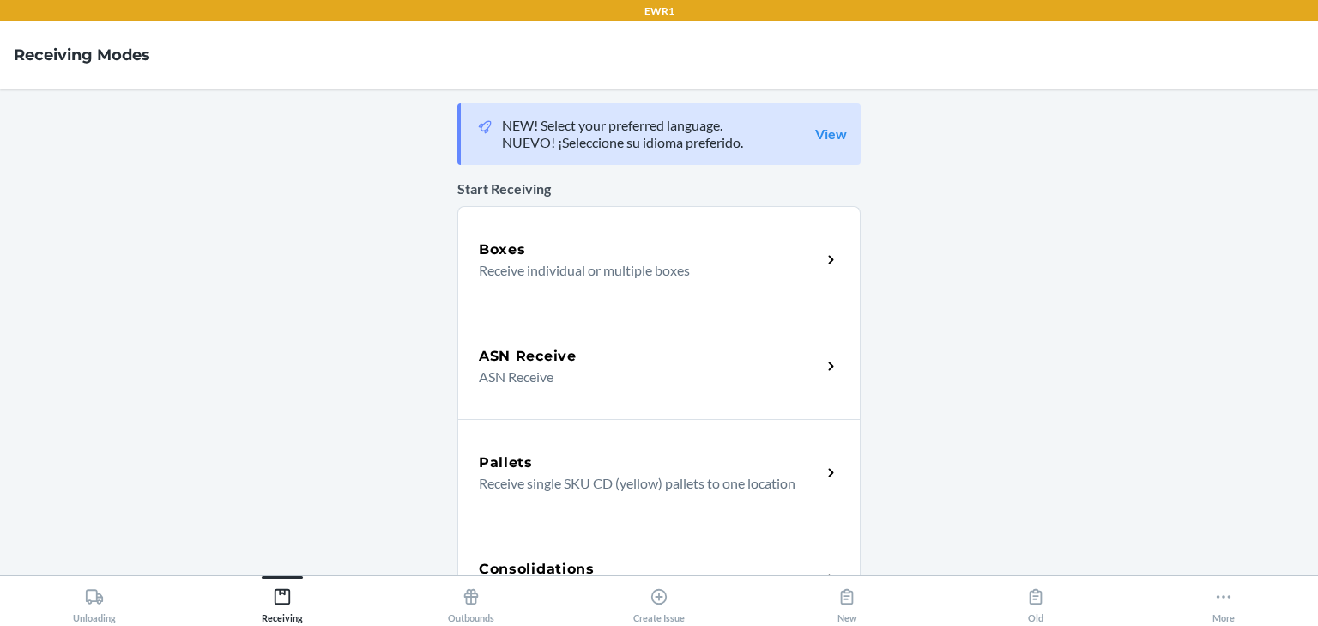
click at [618, 223] on div "Boxes Receive individual or multiple boxes" at bounding box center [658, 259] width 403 height 106
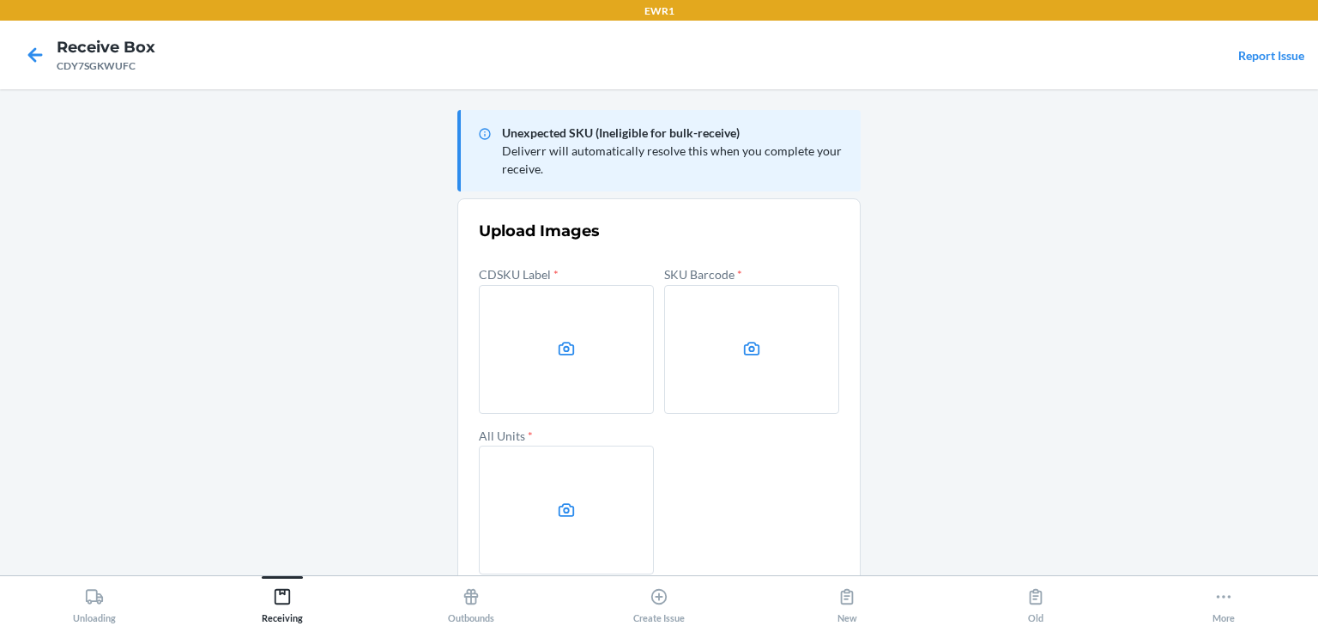
click at [621, 336] on label at bounding box center [566, 349] width 175 height 129
click at [0, 0] on input "file" at bounding box center [0, 0] width 0 height 0
click at [675, 332] on label at bounding box center [751, 349] width 175 height 129
click at [0, 0] on input "file" at bounding box center [0, 0] width 0 height 0
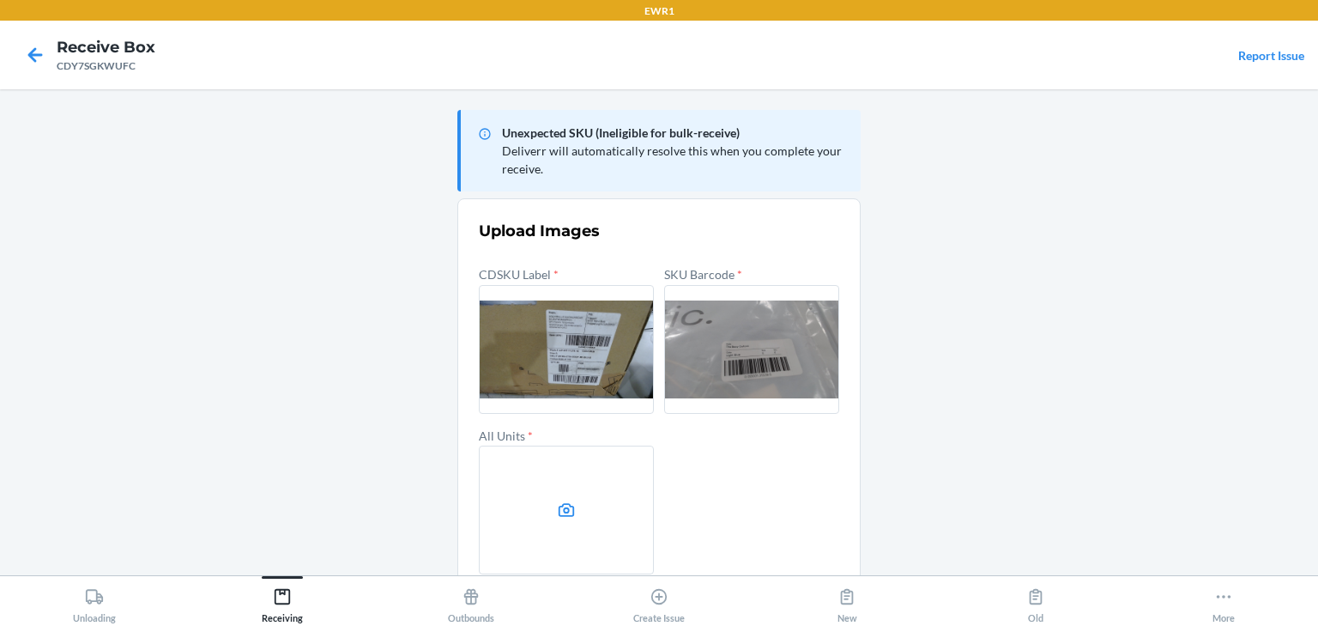
click at [508, 516] on label at bounding box center [566, 509] width 175 height 129
click at [0, 0] on input "file" at bounding box center [0, 0] width 0 height 0
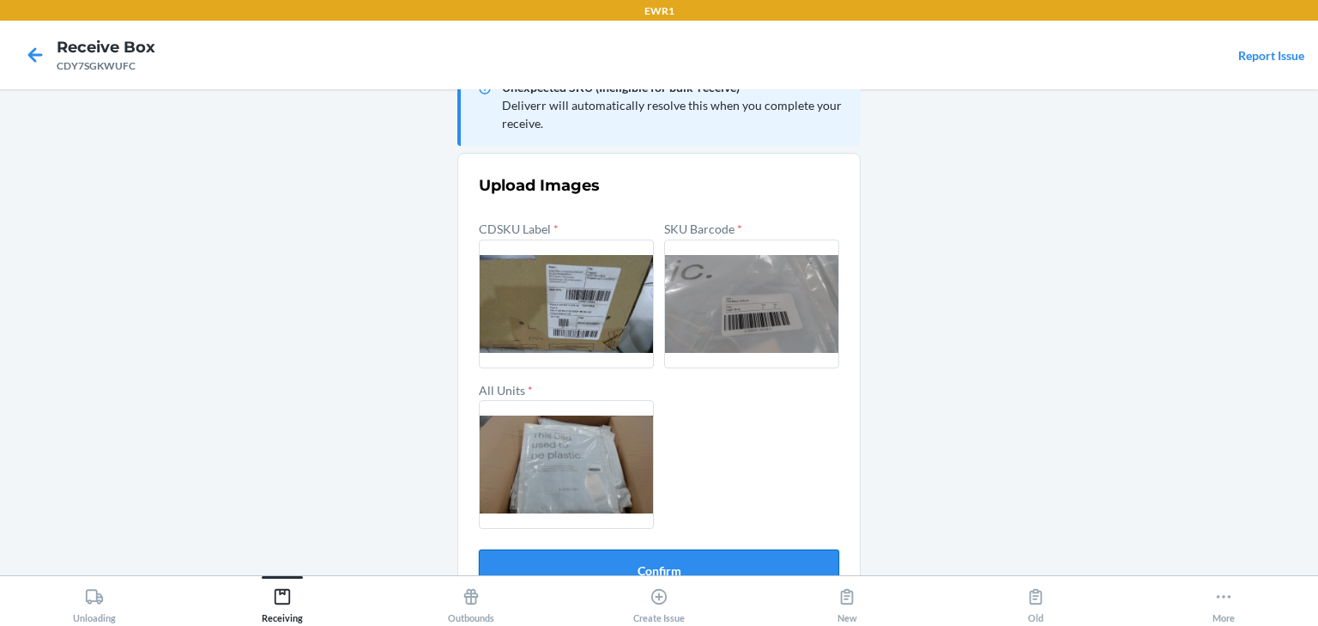
scroll to position [82, 0]
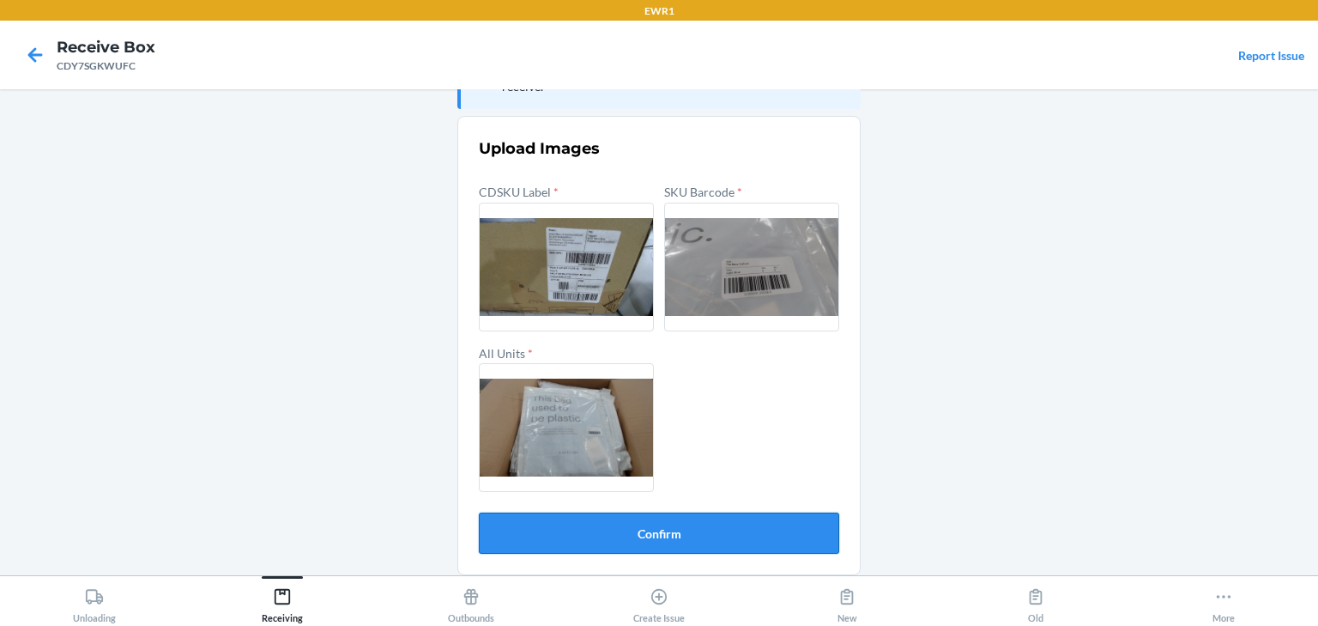
click at [729, 521] on button "Confirm" at bounding box center [659, 532] width 360 height 41
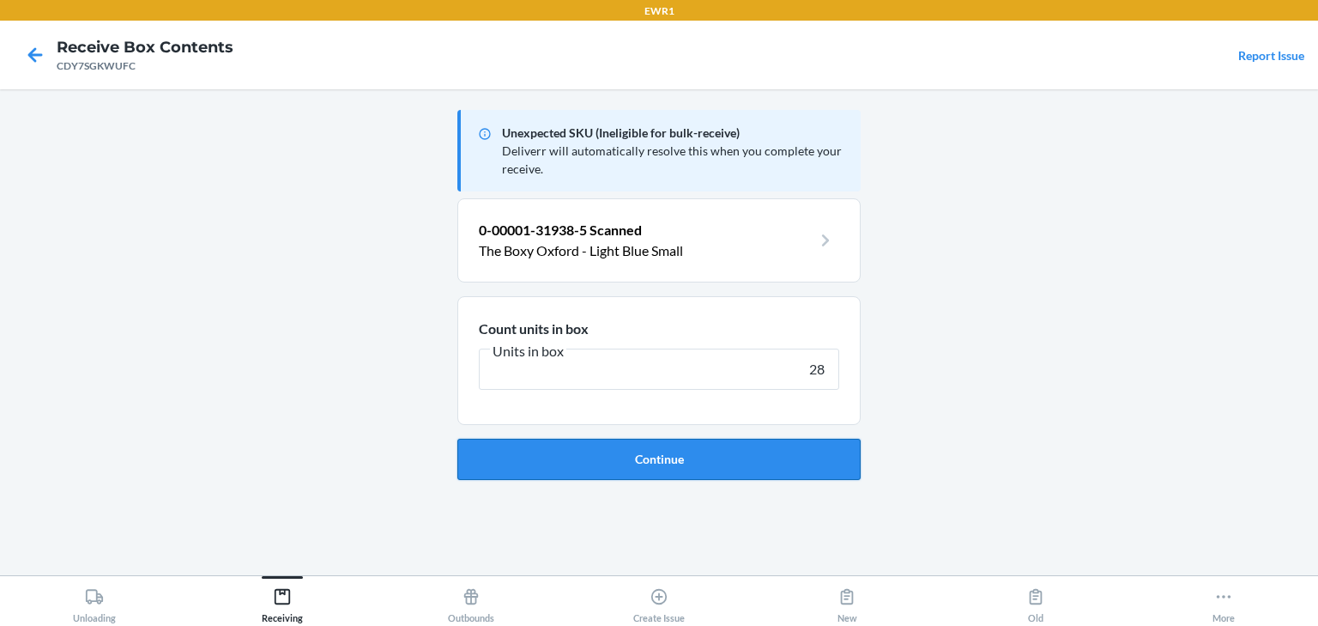
type input "28"
click at [589, 457] on button "Continue" at bounding box center [658, 459] width 403 height 41
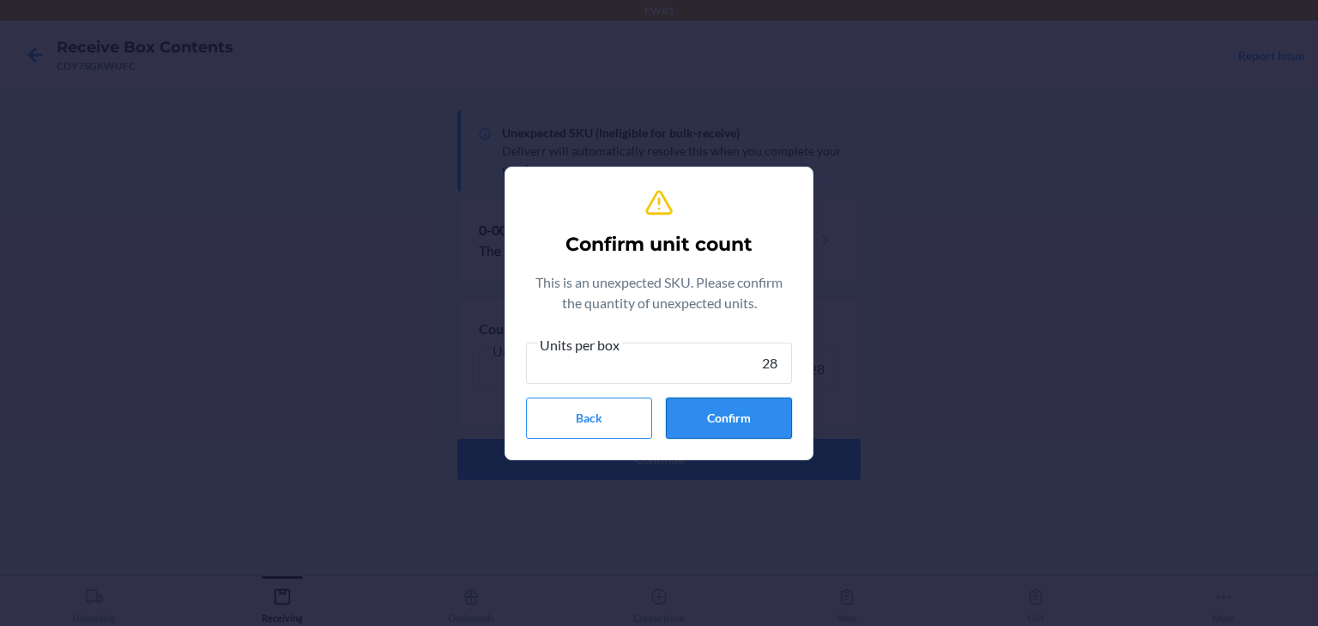
type input "28"
click at [759, 407] on button "Confirm" at bounding box center [729, 417] width 126 height 41
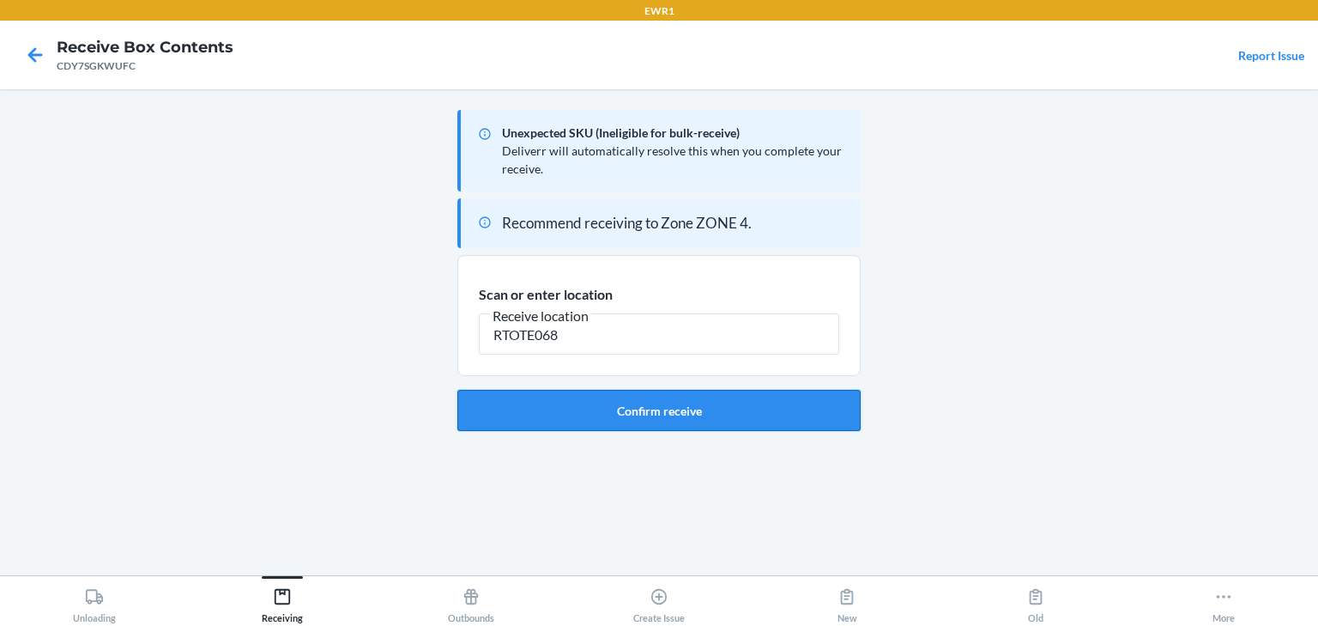
type input "RTOTE068"
click at [758, 399] on button "Confirm receive" at bounding box center [658, 410] width 403 height 41
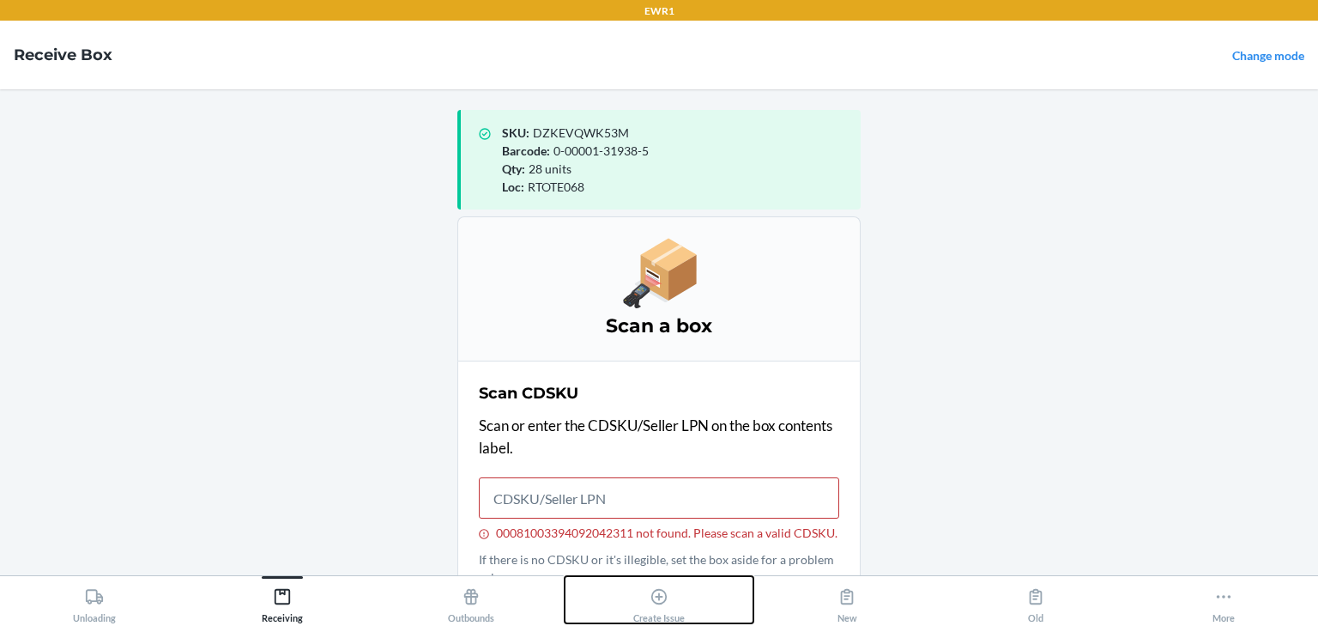
click at [675, 602] on div "Create Issue" at bounding box center [658, 601] width 51 height 43
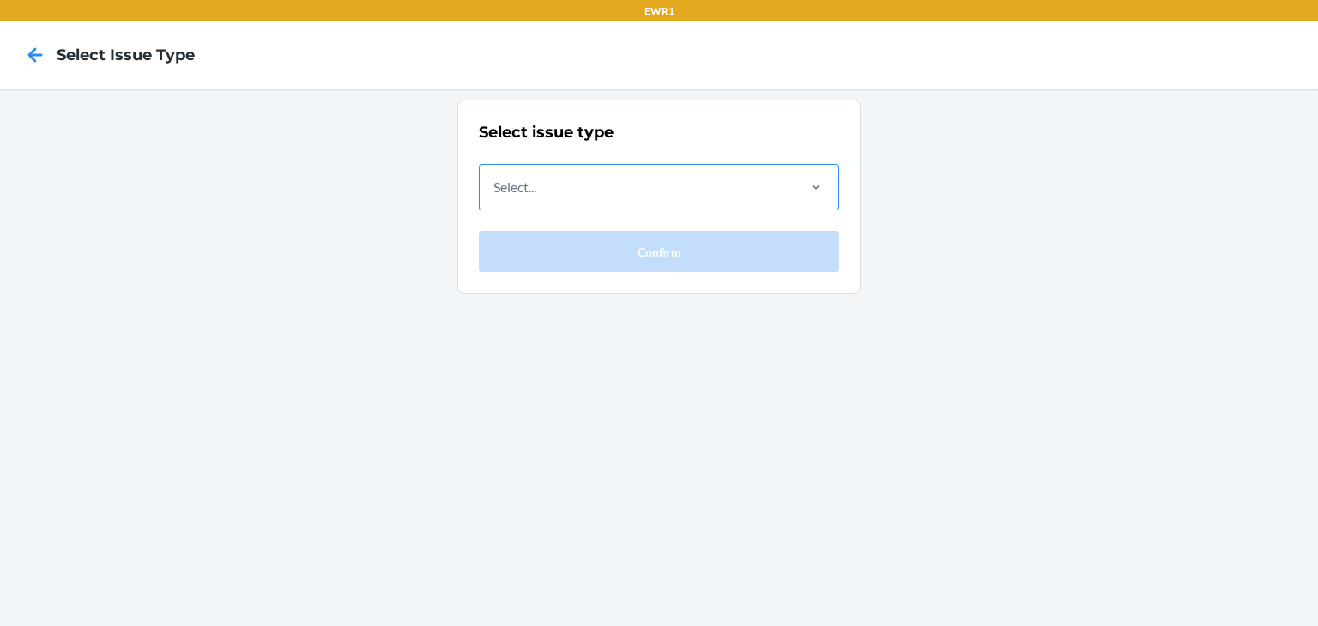
click at [543, 182] on div "Select..." at bounding box center [637, 187] width 314 height 45
click at [495, 182] on input "Select..." at bounding box center [494, 187] width 2 height 21
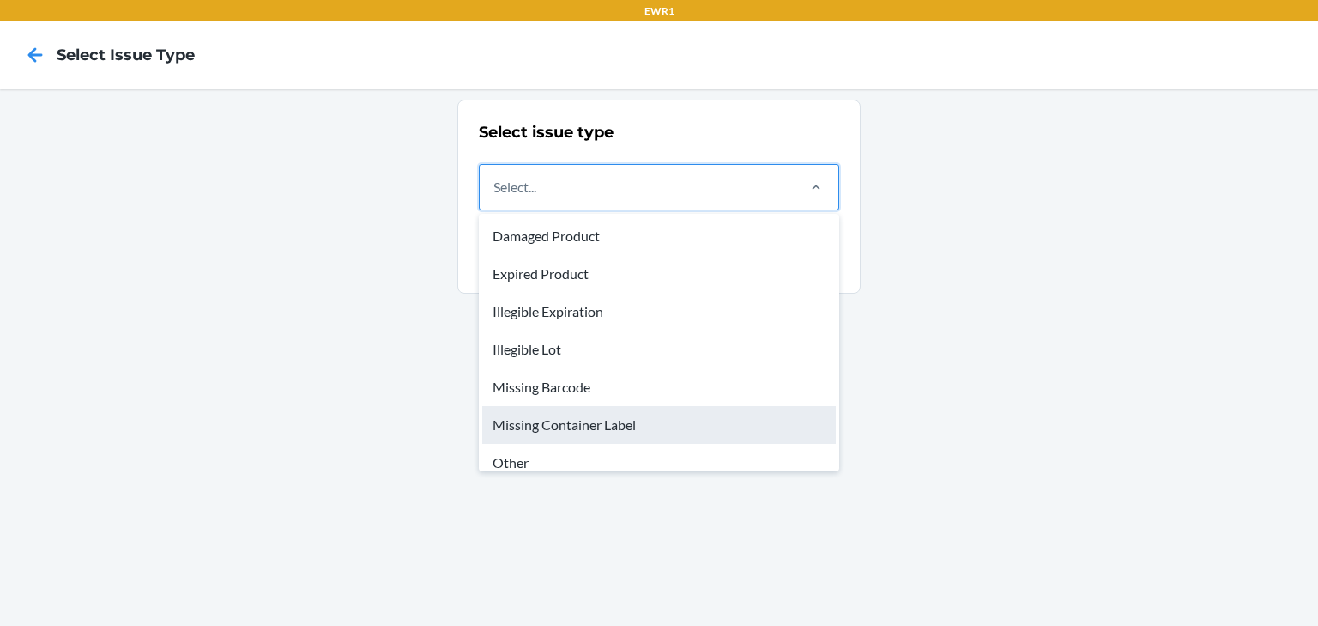
click at [586, 412] on div "Missing Container Label" at bounding box center [659, 425] width 354 height 38
click at [495, 197] on input "option Missing Container Label focused, 6 of 8. 8 results available. Use Up and…" at bounding box center [494, 187] width 2 height 21
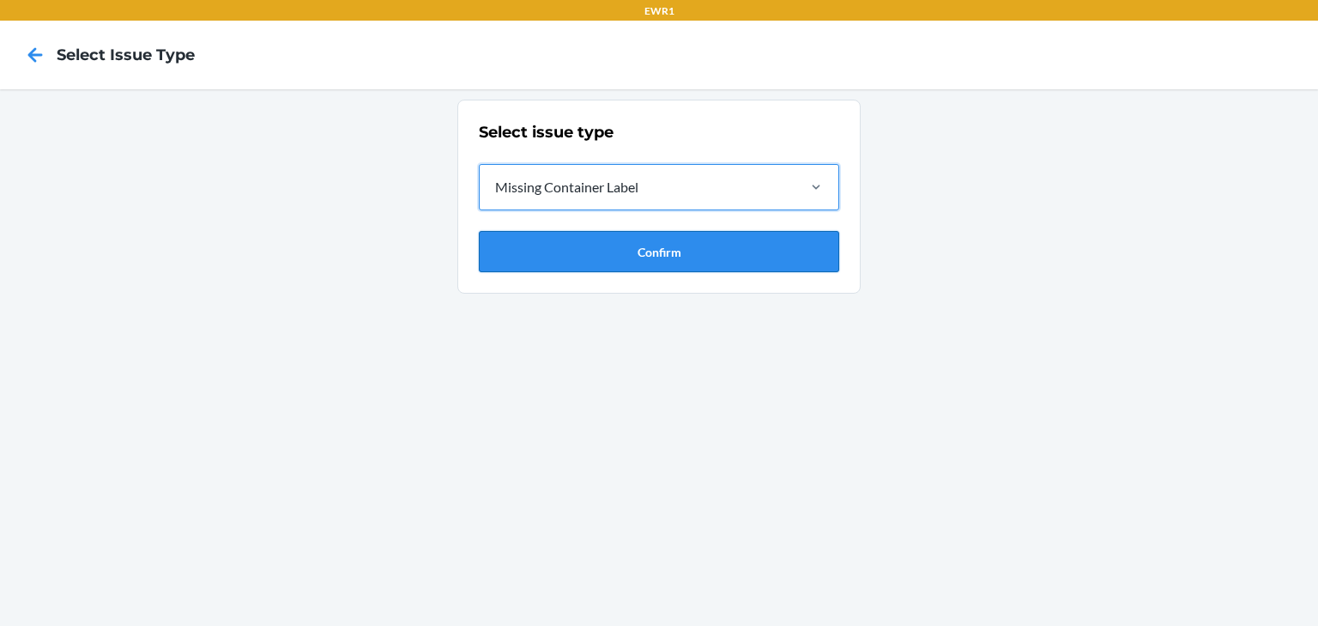
click at [568, 237] on button "Confirm" at bounding box center [659, 251] width 360 height 41
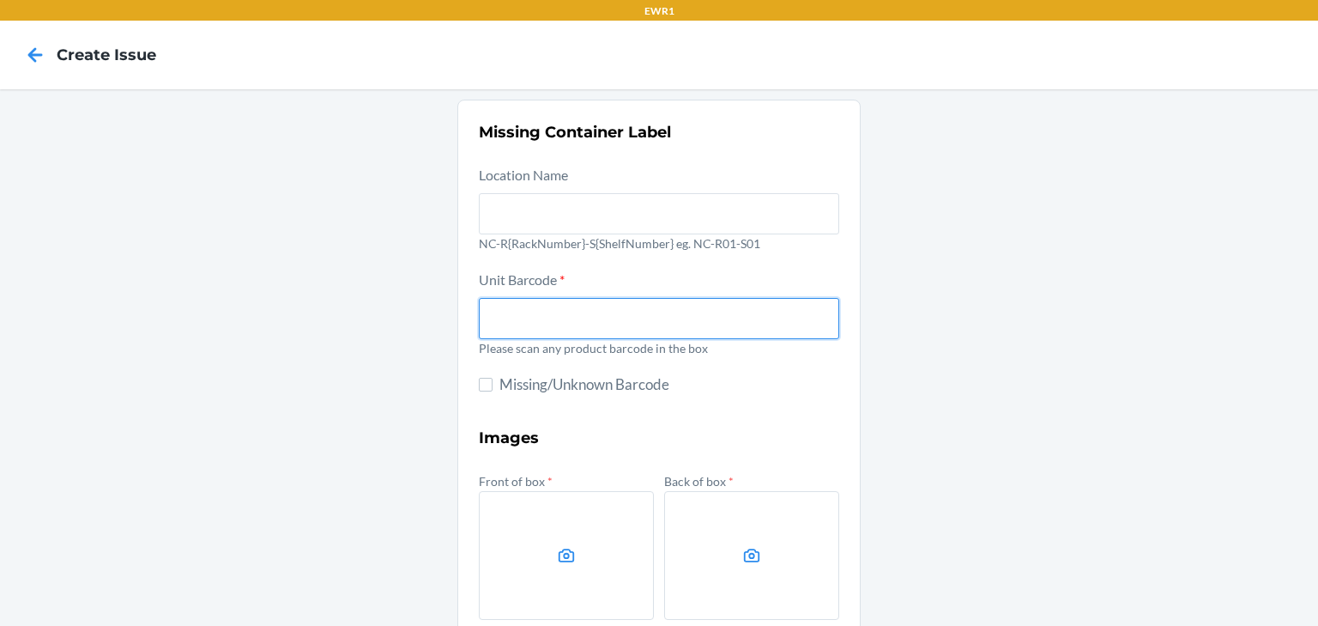
click at [556, 330] on input "text" at bounding box center [659, 318] width 360 height 41
drag, startPoint x: 1000, startPoint y: 524, endPoint x: 927, endPoint y: 136, distance: 393.9
click at [927, 136] on div "Missing Container Label Location Name NC-R{RackNumber}-S{ShelfNumber} eg. NC-R0…" at bounding box center [659, 481] width 1318 height 785
click at [734, 325] on input "text" at bounding box center [659, 318] width 360 height 41
click at [27, 43] on icon at bounding box center [35, 54] width 29 height 29
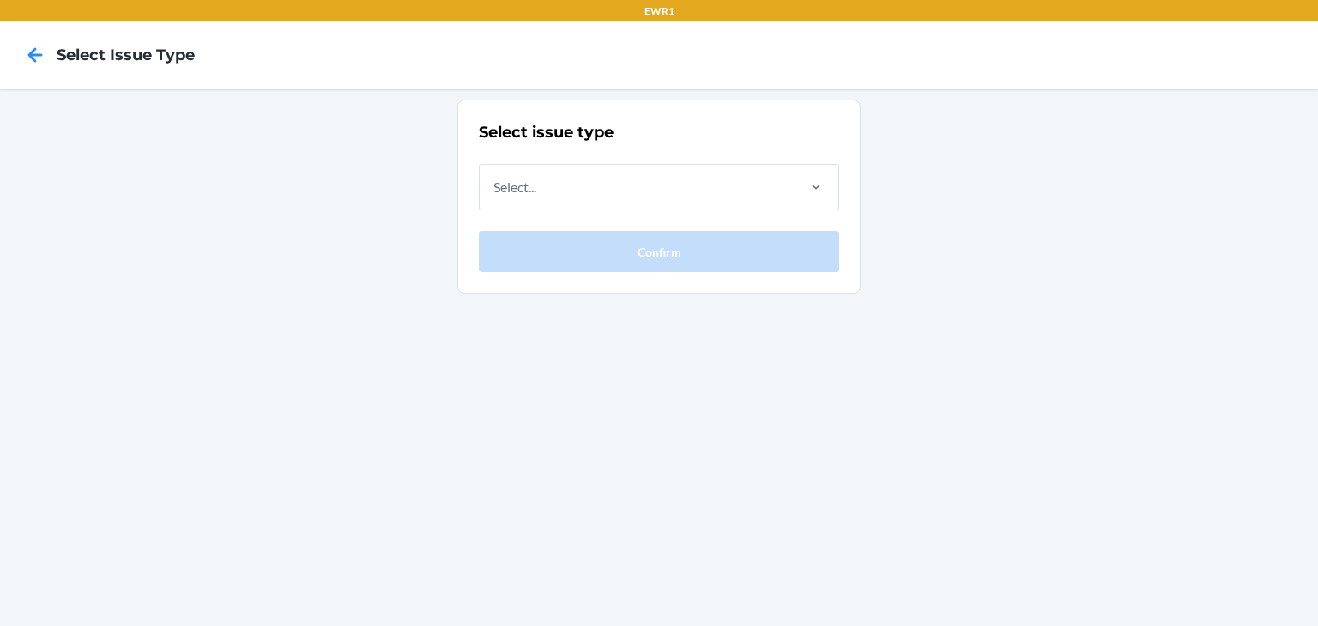
click at [27, 43] on icon at bounding box center [35, 54] width 29 height 29
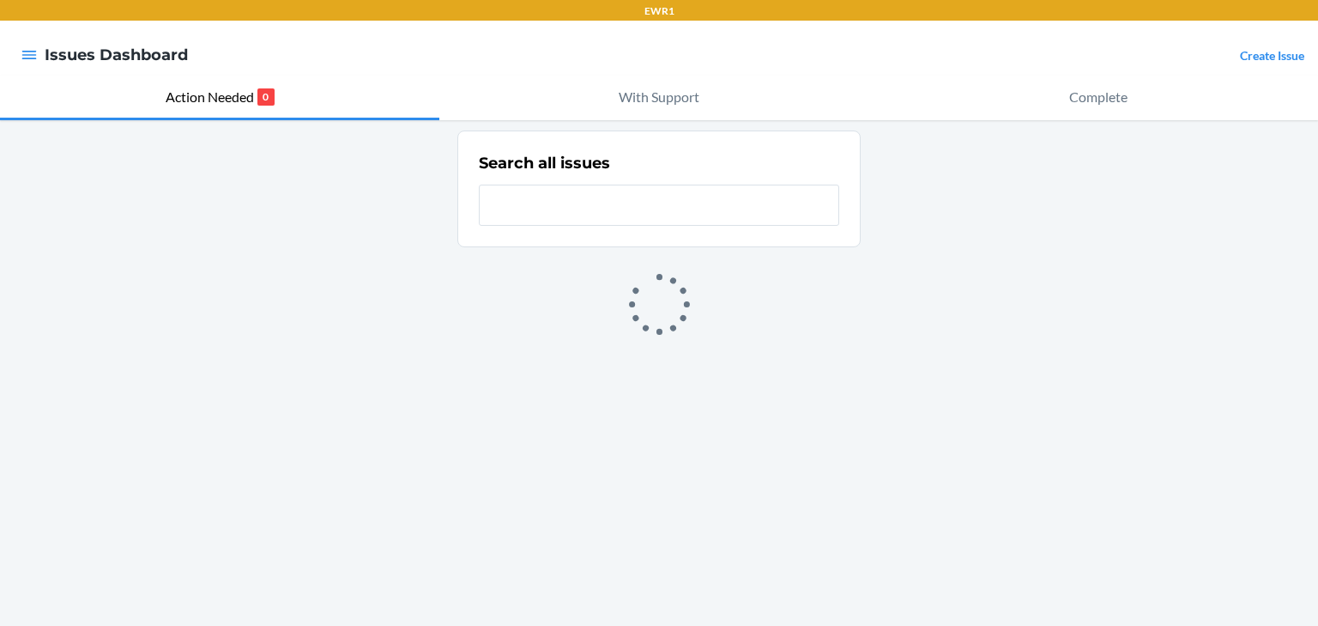
click at [27, 43] on div at bounding box center [29, 55] width 31 height 36
click at [27, 66] on div at bounding box center [29, 55] width 31 height 36
click at [27, 57] on icon "button" at bounding box center [29, 55] width 15 height 9
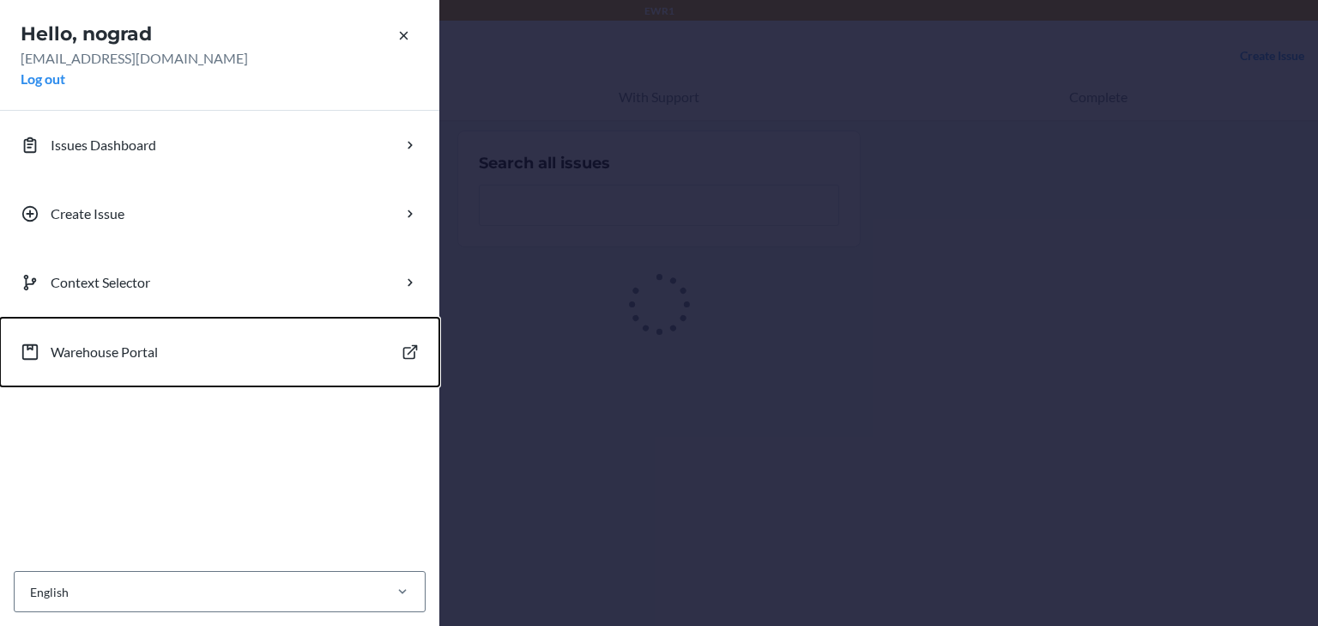
click at [192, 324] on button "Warehouse Portal" at bounding box center [219, 352] width 439 height 69
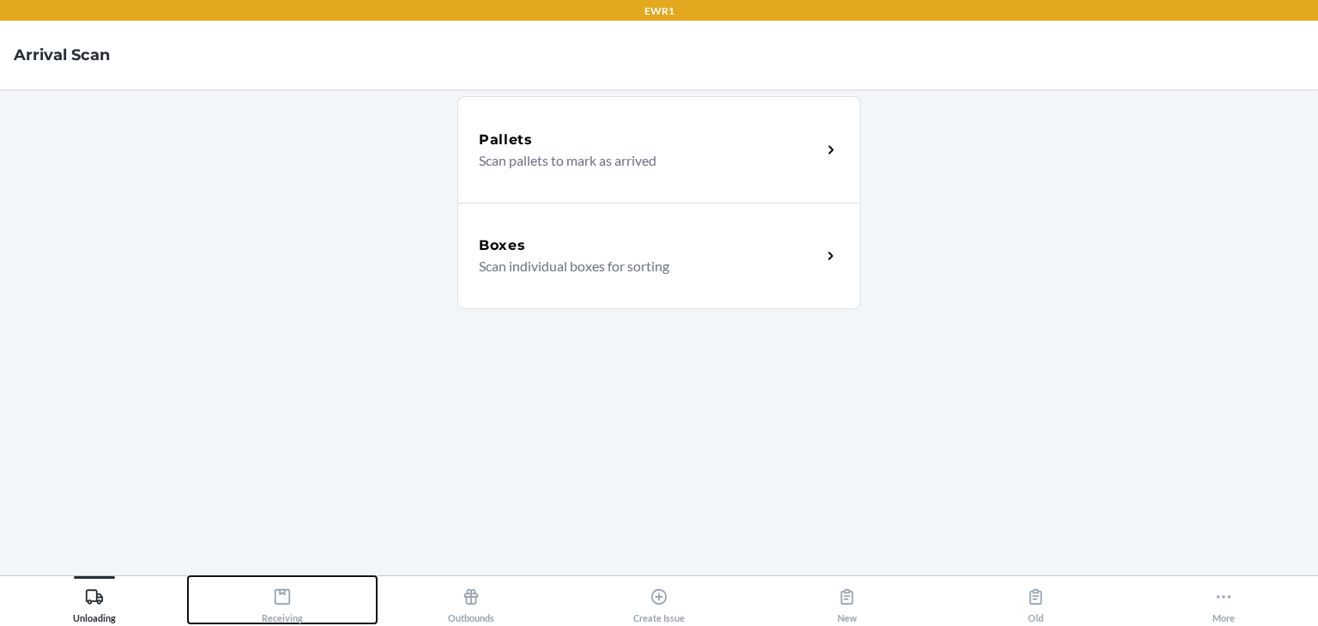
click at [258, 590] on button "Receiving" at bounding box center [282, 599] width 188 height 47
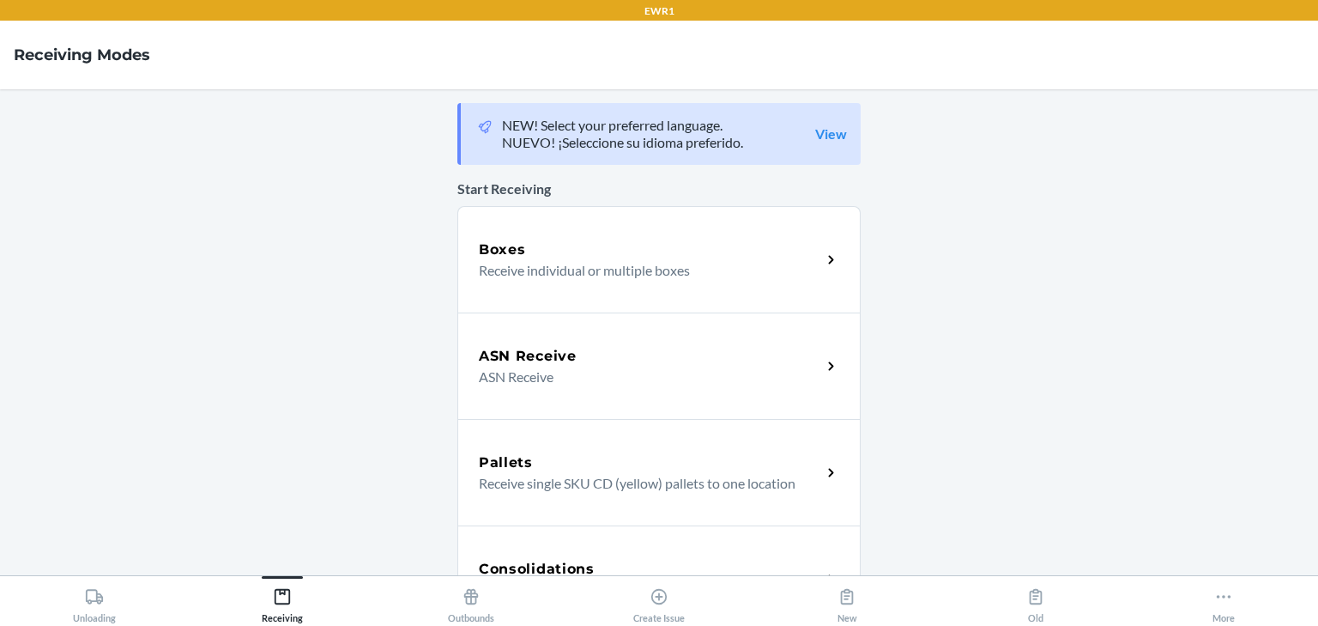
click at [525, 279] on p "Receive individual or multiple boxes" at bounding box center [643, 270] width 329 height 21
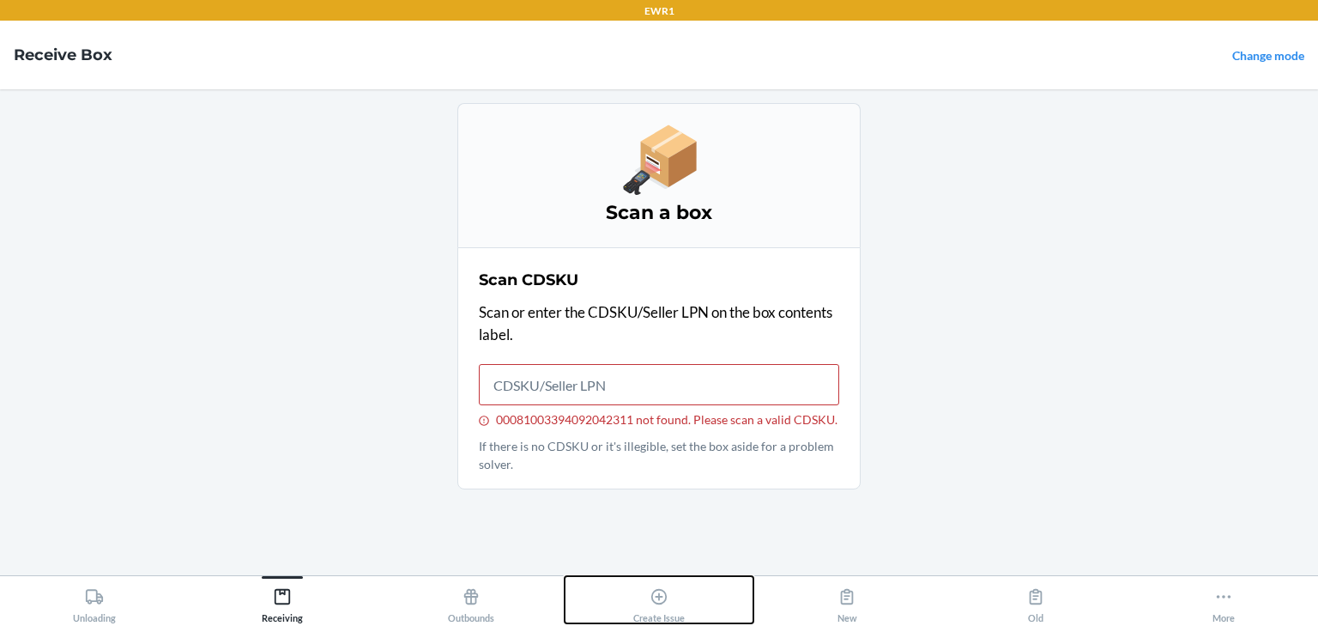
click at [620, 591] on button "Create Issue" at bounding box center [659, 599] width 188 height 47
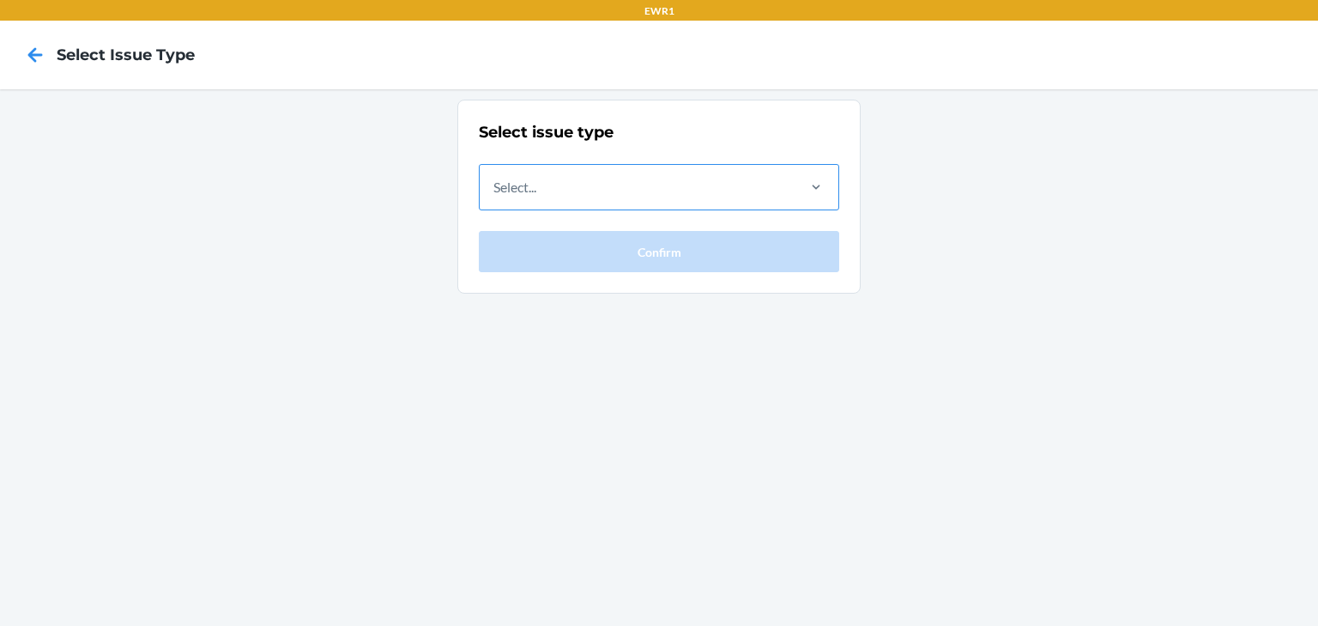
click at [578, 207] on div "Select..." at bounding box center [637, 187] width 314 height 45
click at [495, 197] on input "Select..." at bounding box center [494, 187] width 2 height 21
click at [670, 192] on div "Select..." at bounding box center [637, 187] width 314 height 45
click at [495, 192] on input "0 results available. Select is focused ,type to refine list, press Down to open…" at bounding box center [494, 187] width 2 height 21
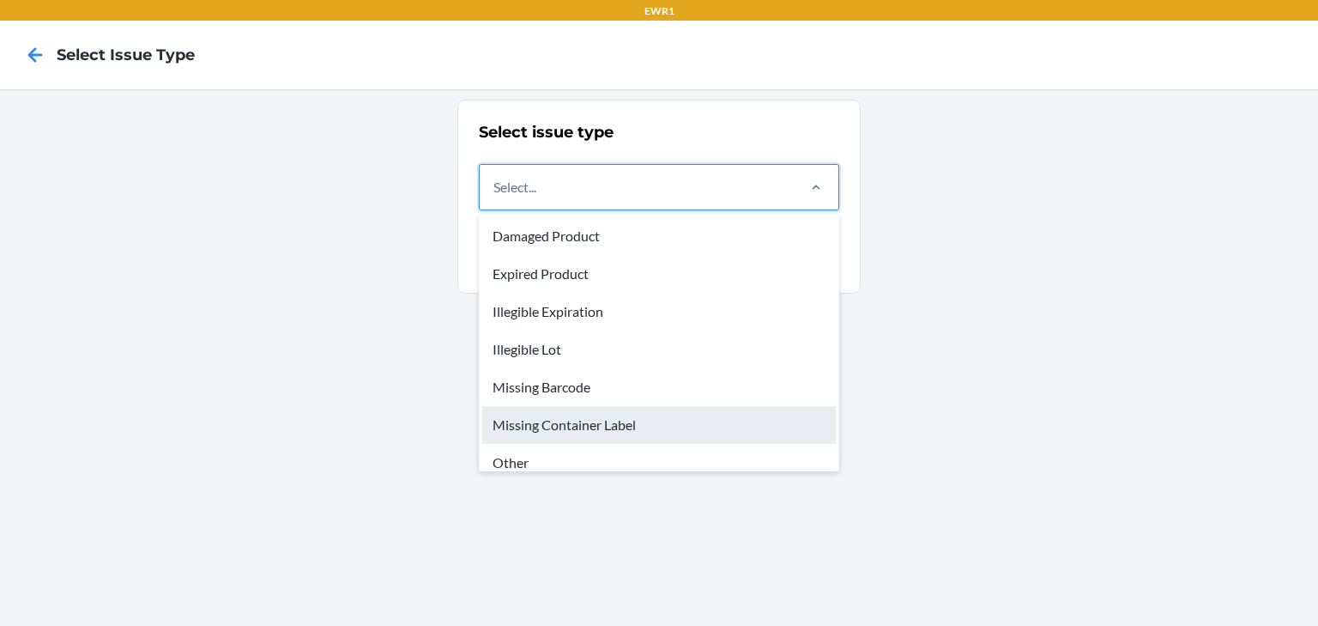
click at [621, 423] on div "Missing Container Label" at bounding box center [659, 425] width 354 height 38
click at [495, 197] on input "option Missing Container Label focused, 6 of 8. 8 results available. Use Up and…" at bounding box center [494, 187] width 2 height 21
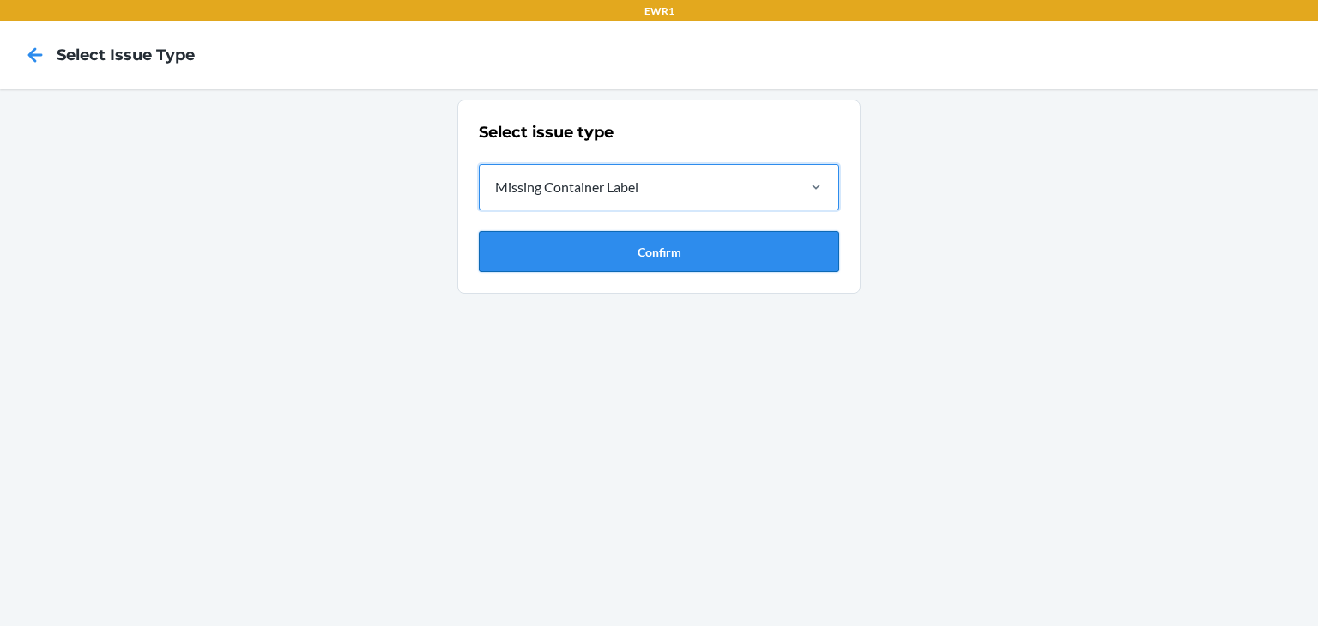
click at [592, 261] on button "Confirm" at bounding box center [659, 251] width 360 height 41
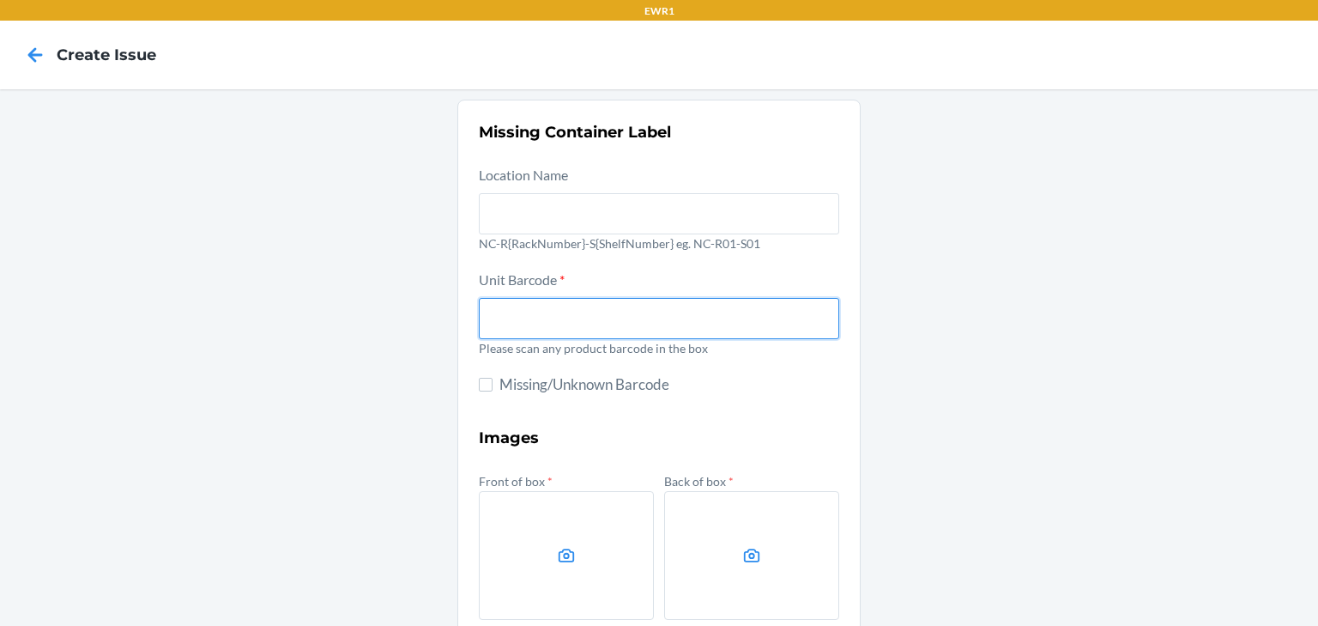
click at [591, 302] on input "text" at bounding box center [659, 318] width 360 height 41
type input "0-00001-31937-8"
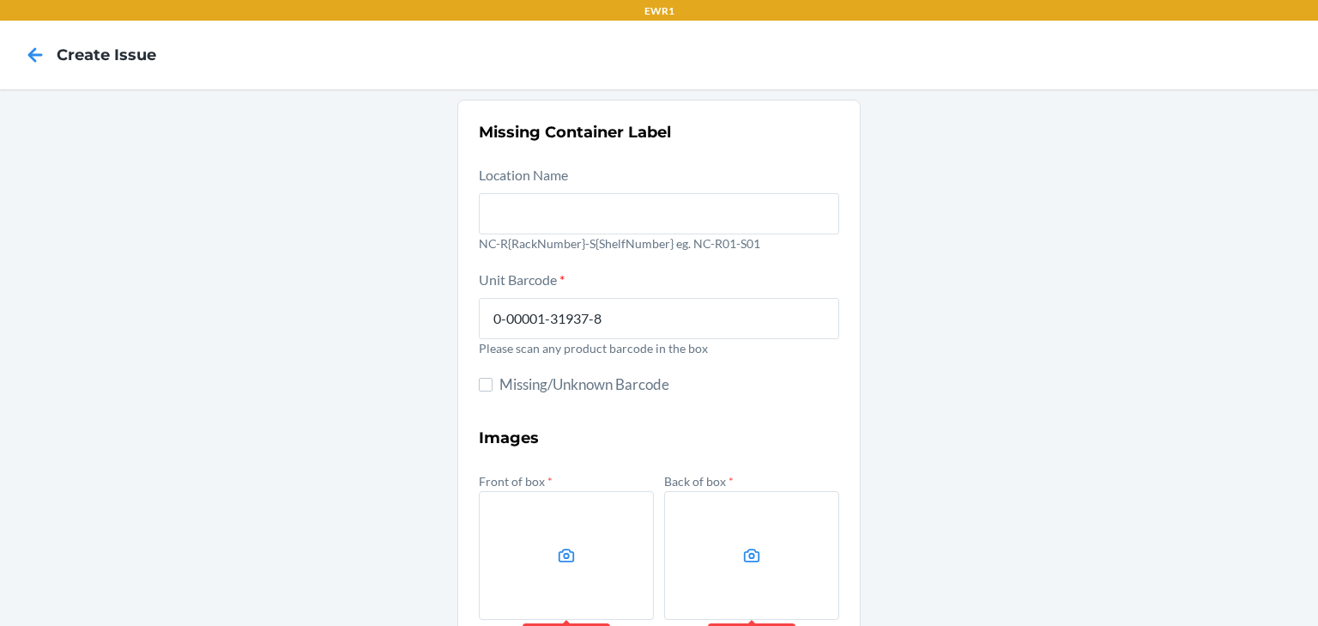
click at [1290, 439] on div "Missing Container Label Location Name NC-R{RackNumber}-S{ShelfNumber} eg. NC-R0…" at bounding box center [659, 481] width 1318 height 785
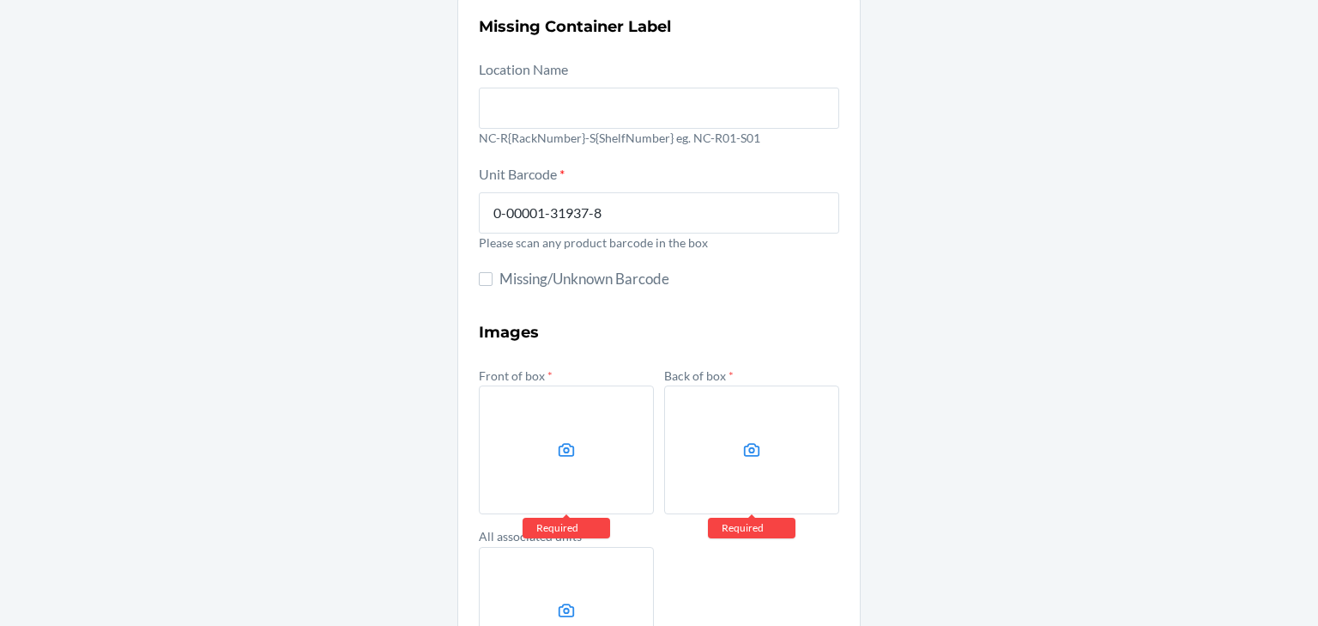
scroll to position [248, 0]
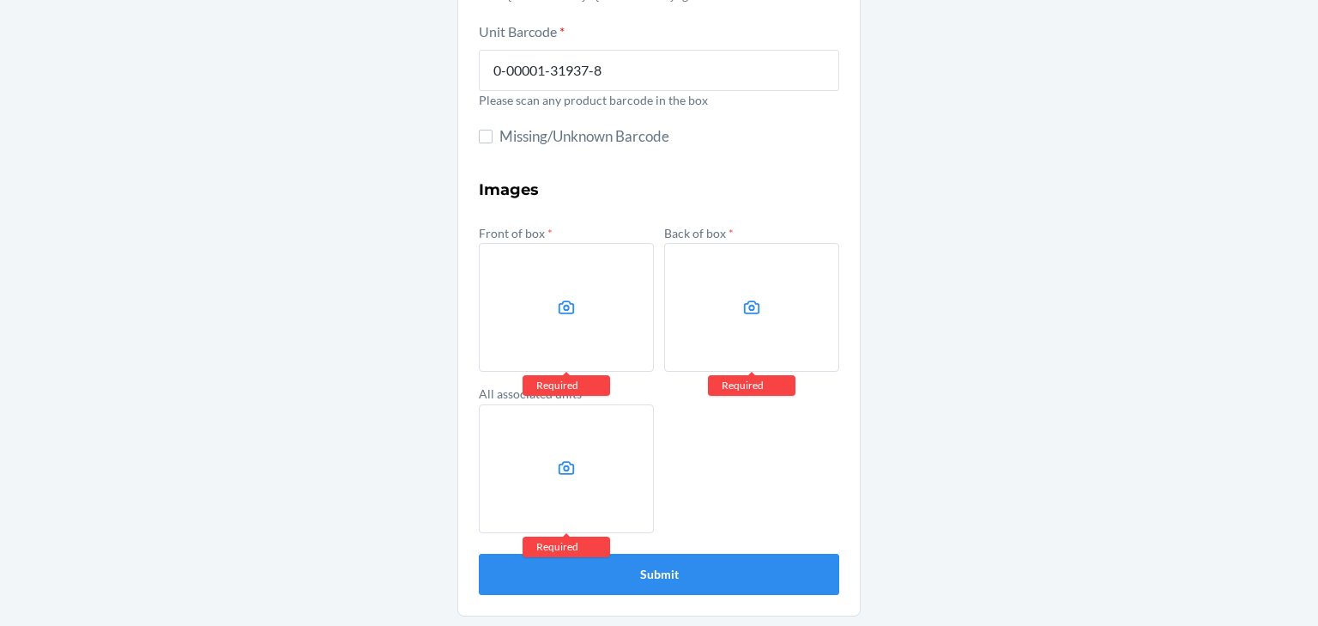
click at [522, 269] on label at bounding box center [566, 307] width 175 height 129
click at [0, 0] on input "file" at bounding box center [0, 0] width 0 height 0
click at [655, 287] on div "Front of box * Back of box * Required All associated units * Required" at bounding box center [659, 377] width 360 height 312
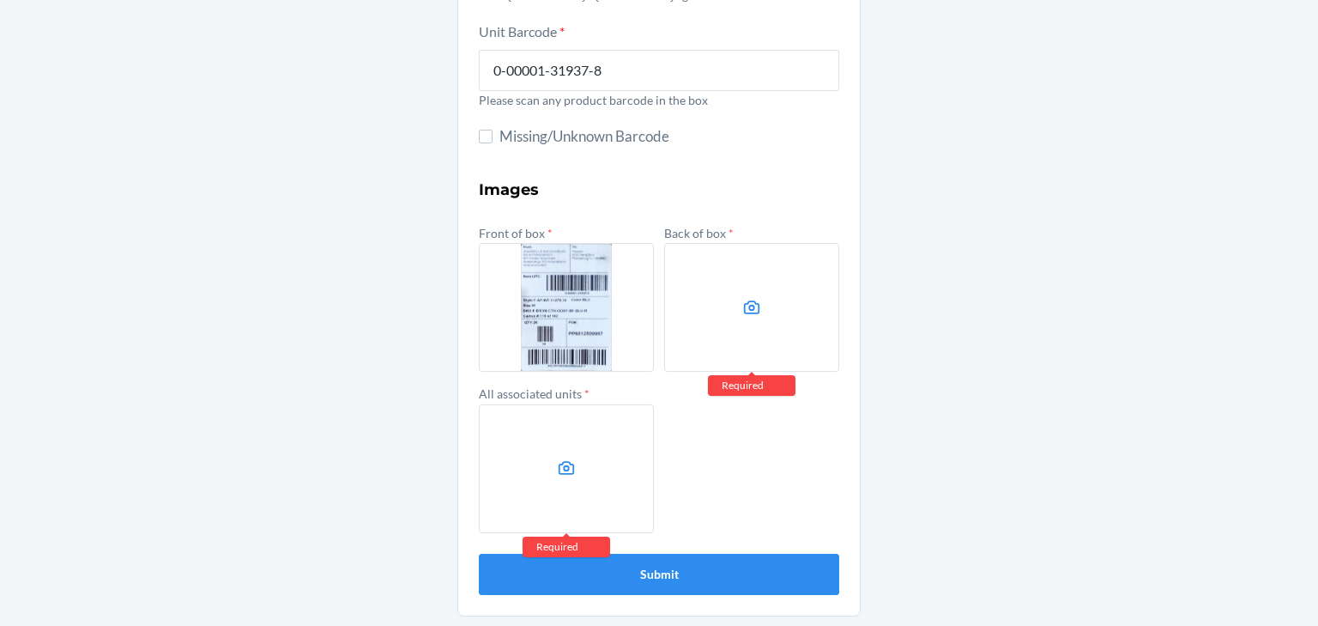
click at [683, 282] on label at bounding box center [751, 307] width 175 height 129
click at [0, 0] on input "file" at bounding box center [0, 0] width 0 height 0
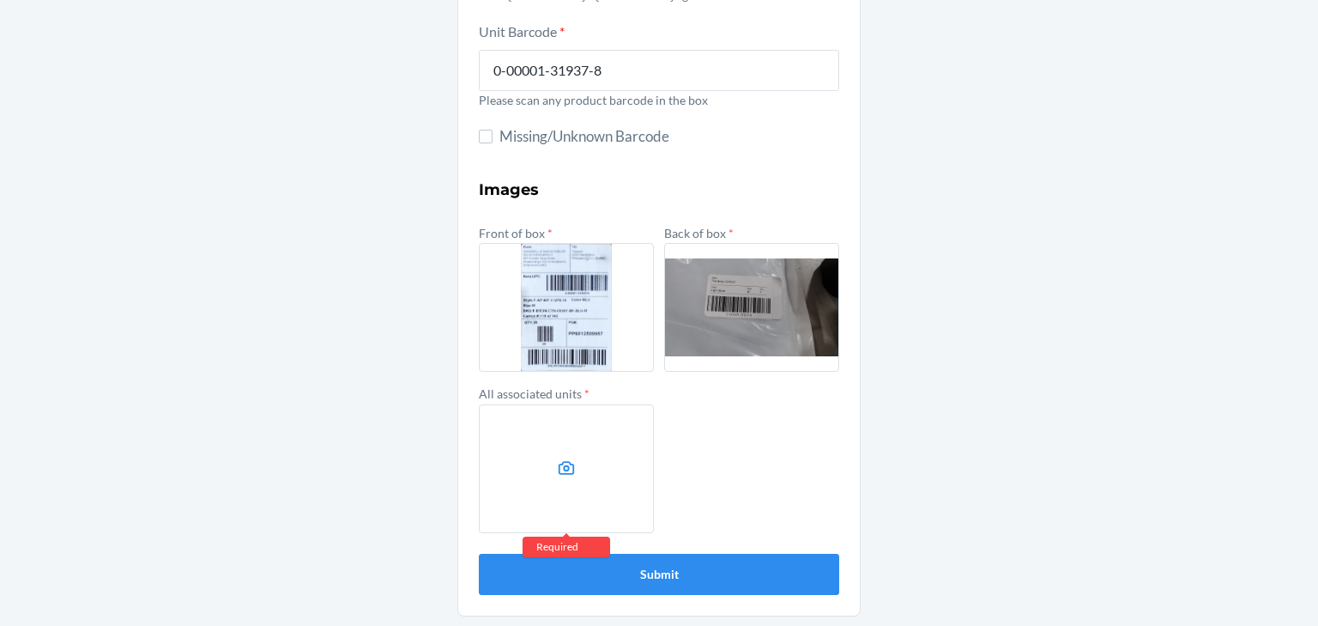
click at [557, 516] on label at bounding box center [566, 468] width 175 height 129
click at [0, 0] on input "file" at bounding box center [0, 0] width 0 height 0
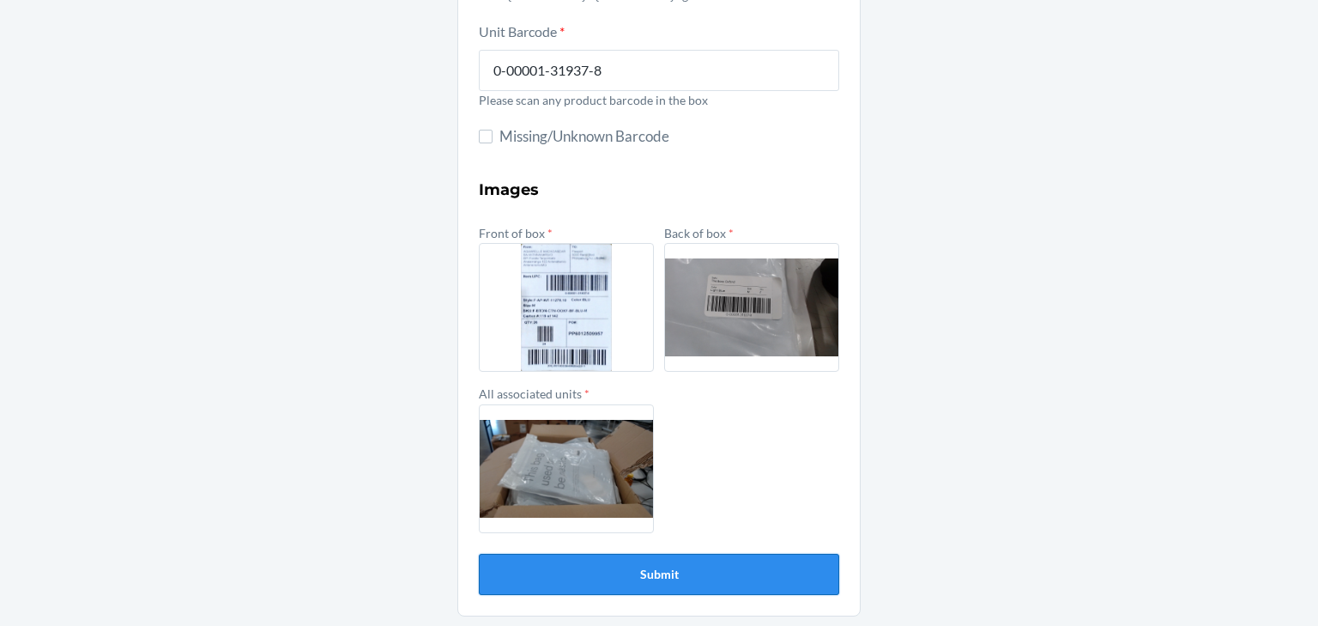
click at [691, 570] on button "Submit" at bounding box center [659, 574] width 360 height 41
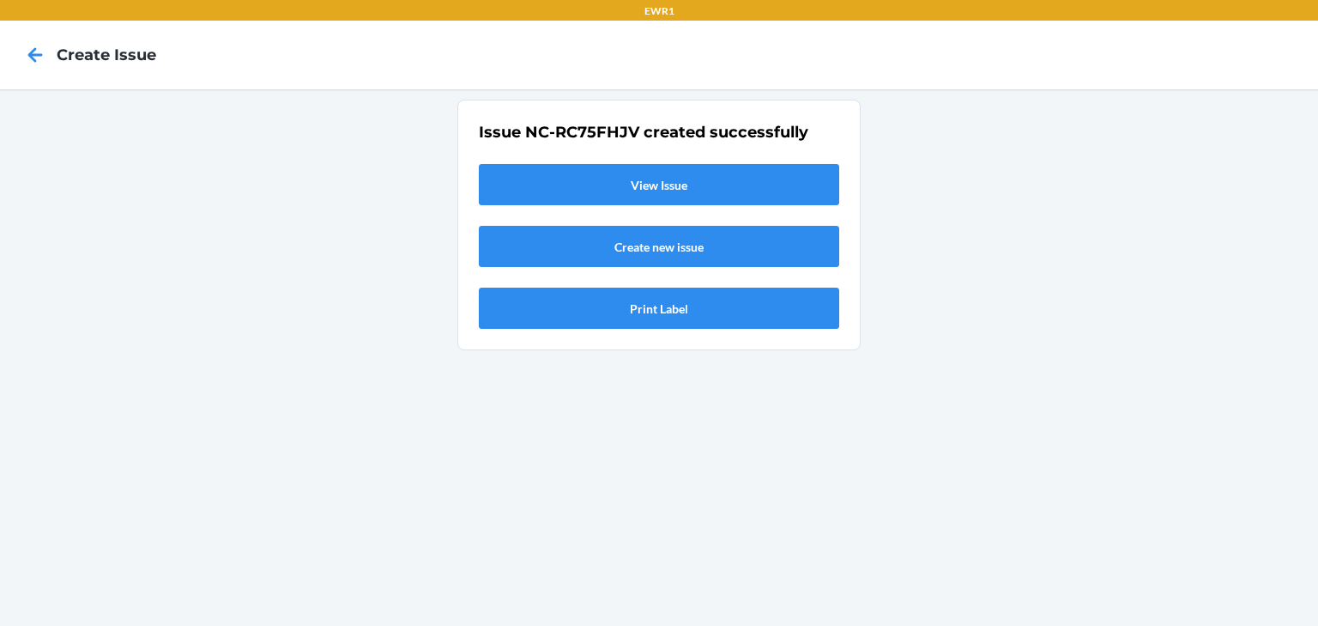
scroll to position [0, 0]
click at [703, 168] on link "View Issue" at bounding box center [659, 184] width 360 height 41
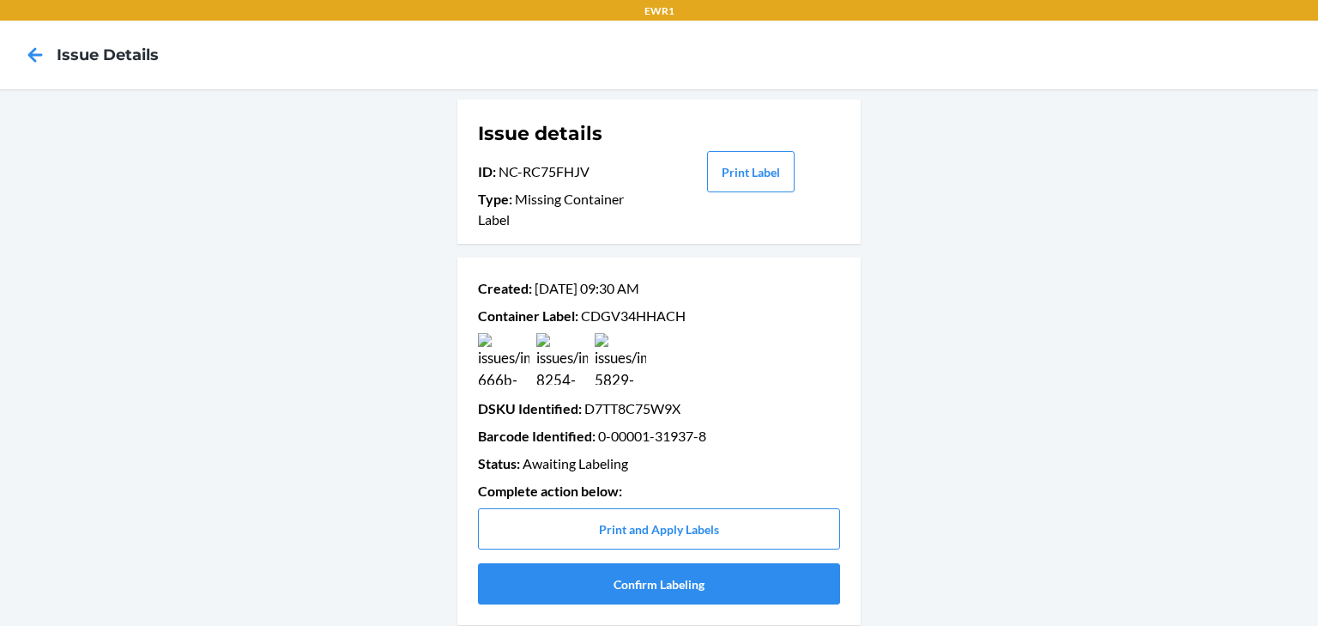
click at [618, 316] on p "Container Label : CDGV34HHACH" at bounding box center [659, 316] width 362 height 21
copy p "CDGV34HHACH"
click at [27, 50] on icon at bounding box center [35, 54] width 29 height 29
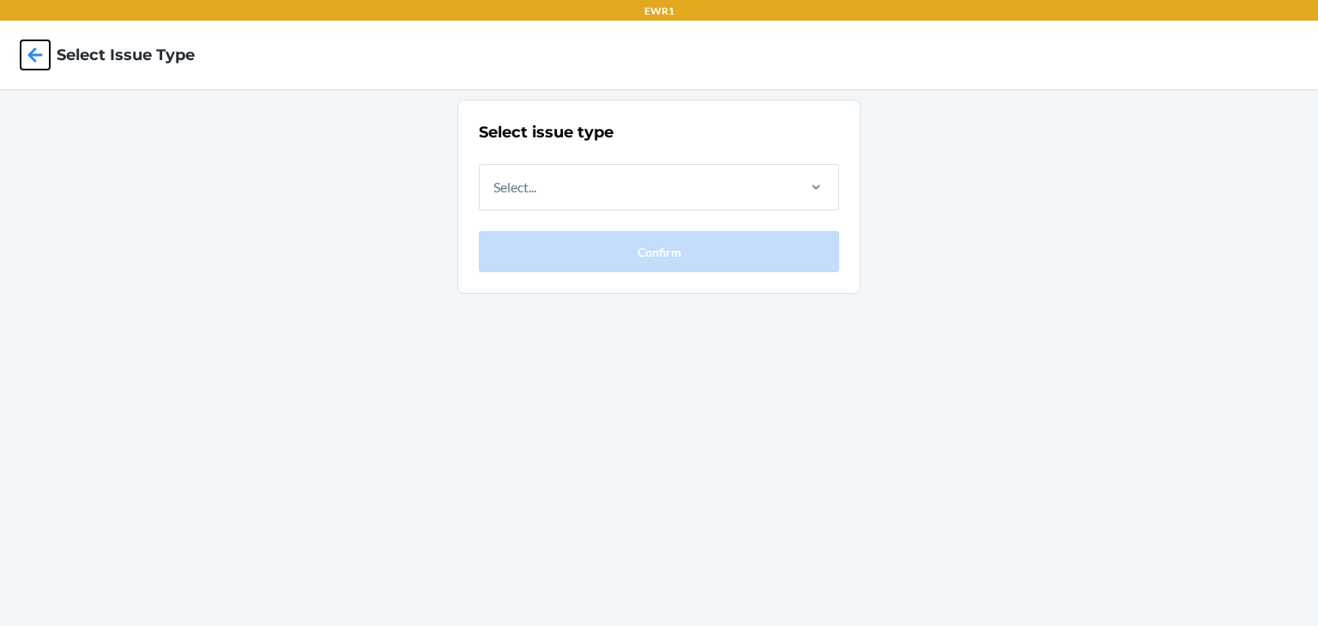
click at [27, 50] on icon at bounding box center [35, 54] width 29 height 29
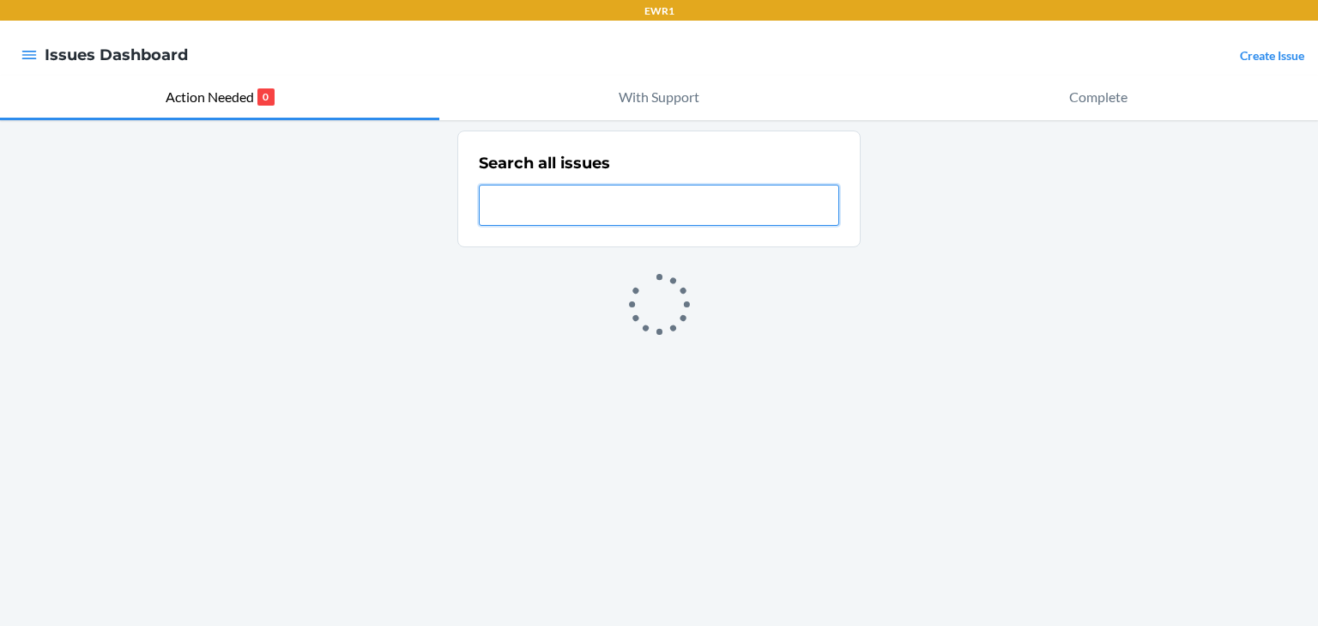
click at [27, 50] on icon "button" at bounding box center [29, 54] width 17 height 17
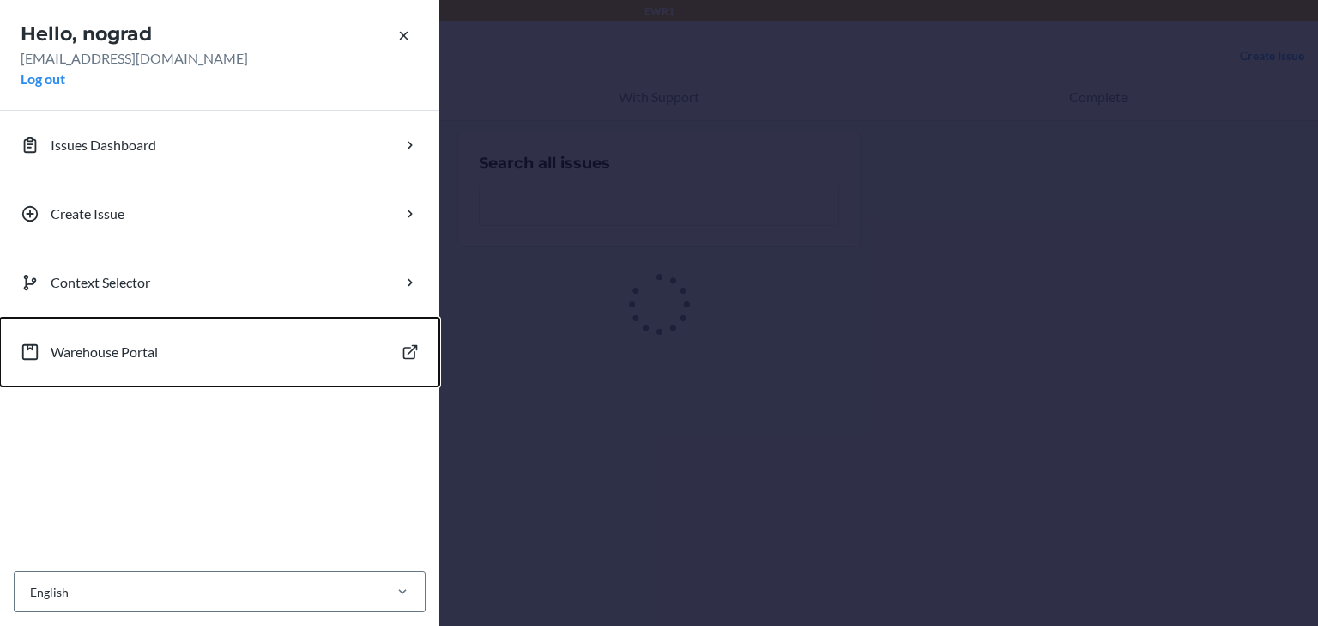
click at [140, 347] on p "Warehouse Portal" at bounding box center [104, 352] width 107 height 21
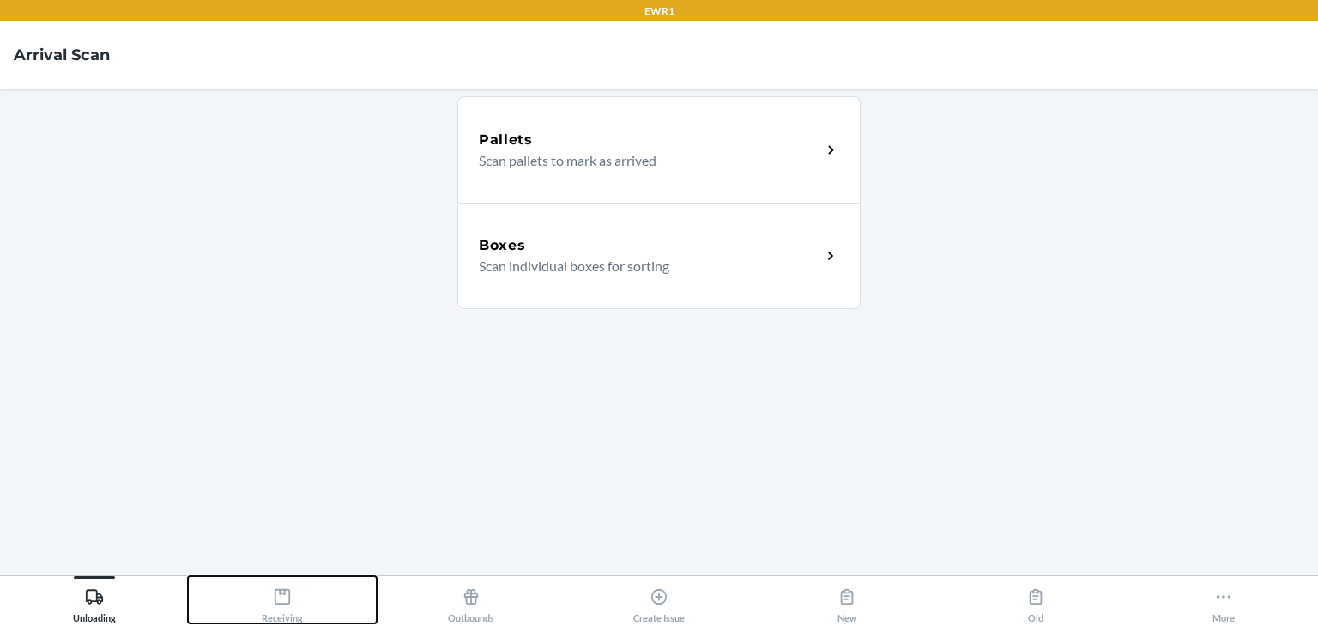
click at [266, 601] on div "Receiving" at bounding box center [282, 601] width 41 height 43
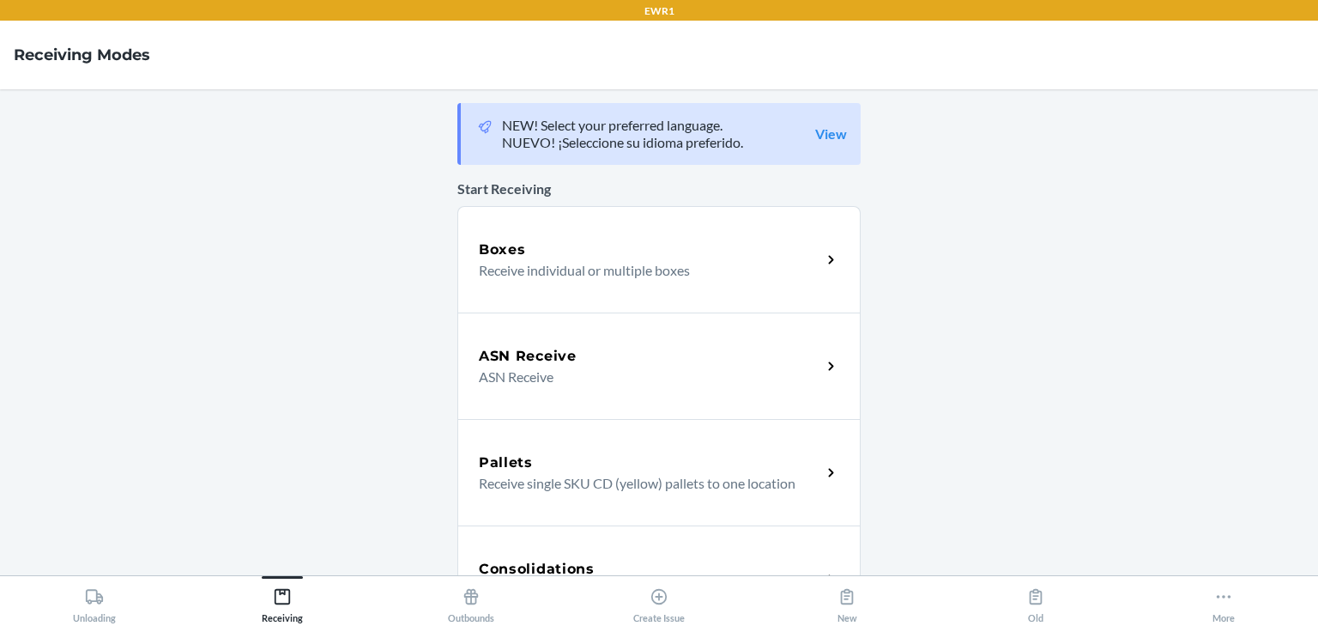
click at [707, 217] on div "Boxes Receive individual or multiple boxes" at bounding box center [658, 259] width 403 height 106
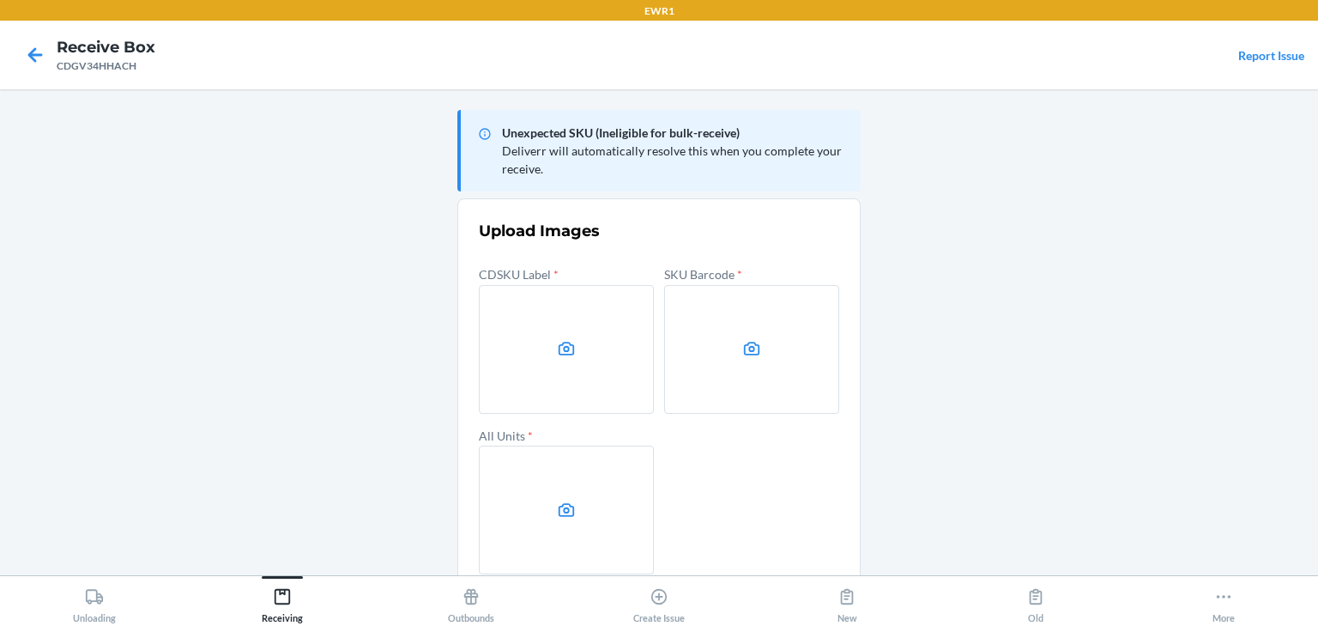
click at [545, 343] on label at bounding box center [566, 349] width 175 height 129
click at [0, 0] on input "file" at bounding box center [0, 0] width 0 height 0
click at [810, 402] on label at bounding box center [751, 349] width 175 height 129
click at [0, 0] on input "file" at bounding box center [0, 0] width 0 height 0
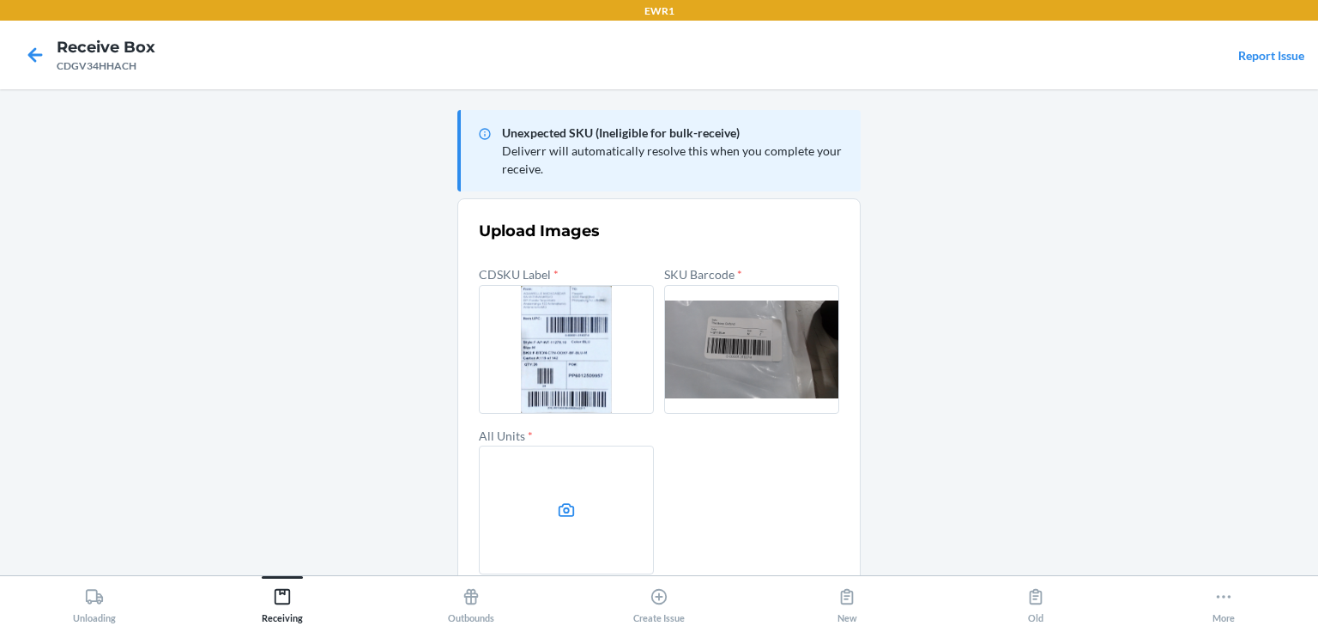
click at [510, 472] on label at bounding box center [566, 509] width 175 height 129
click at [0, 0] on input "file" at bounding box center [0, 0] width 0 height 0
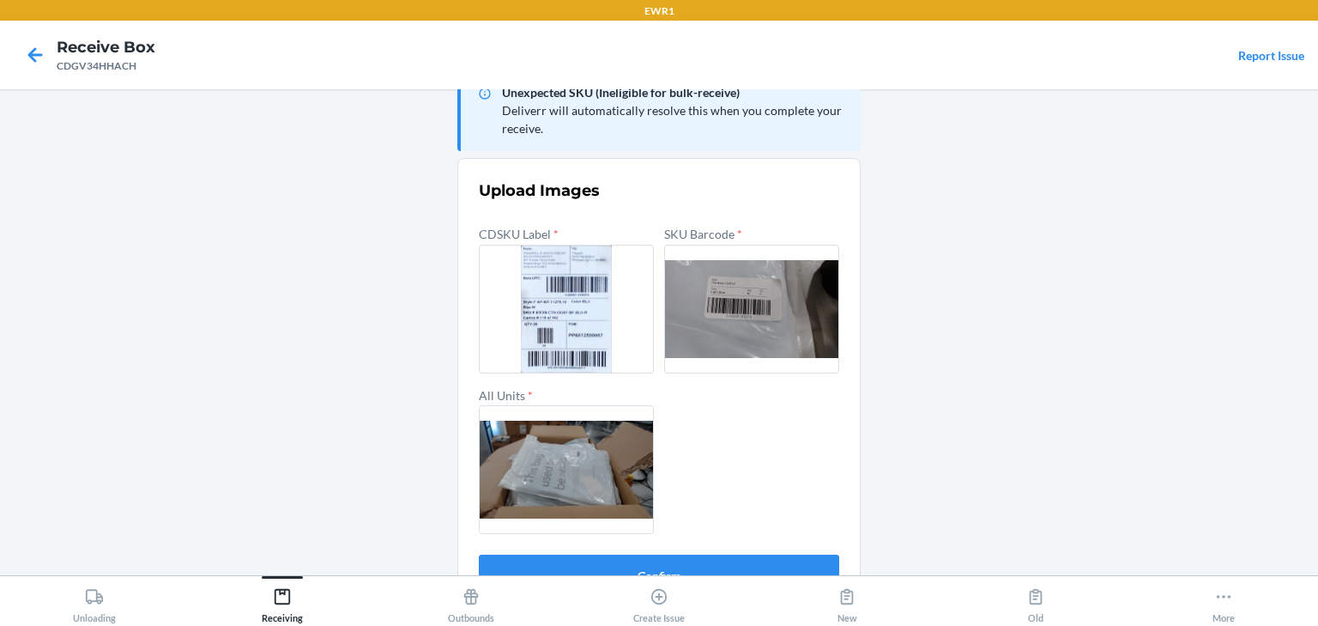
scroll to position [82, 0]
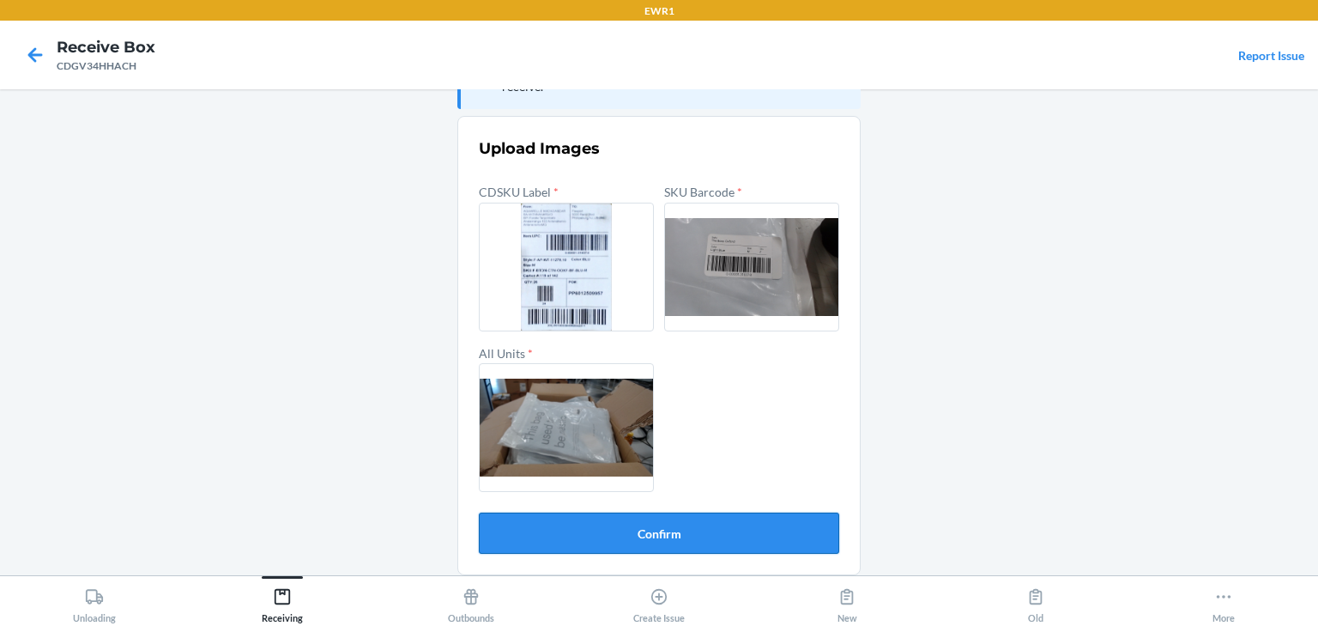
click at [766, 530] on button "Confirm" at bounding box center [659, 532] width 360 height 41
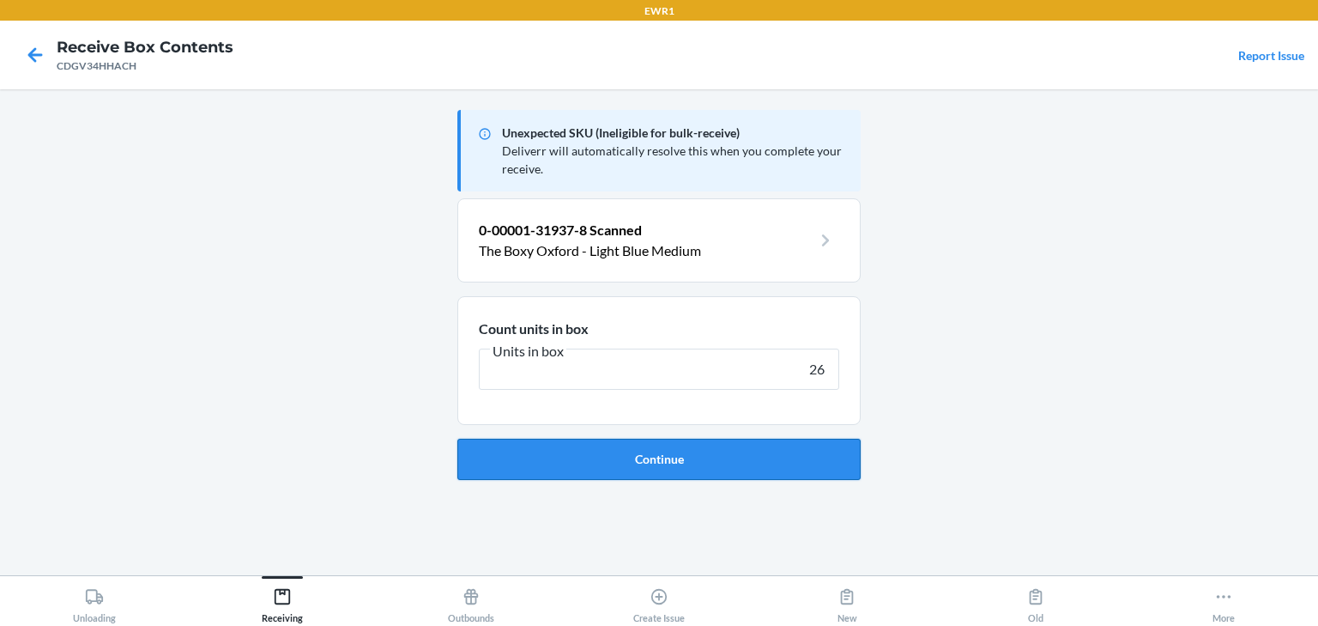
type input "26"
click at [670, 452] on button "Continue" at bounding box center [658, 459] width 403 height 41
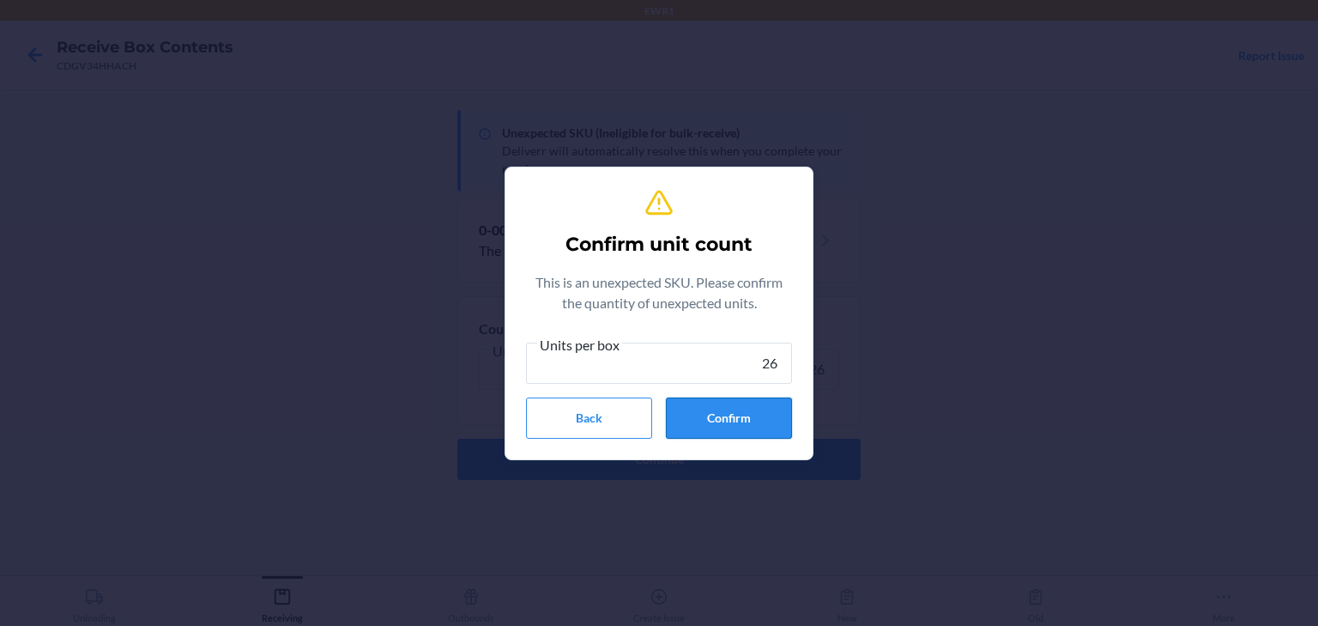
type input "26"
click at [759, 420] on button "Confirm" at bounding box center [729, 417] width 126 height 41
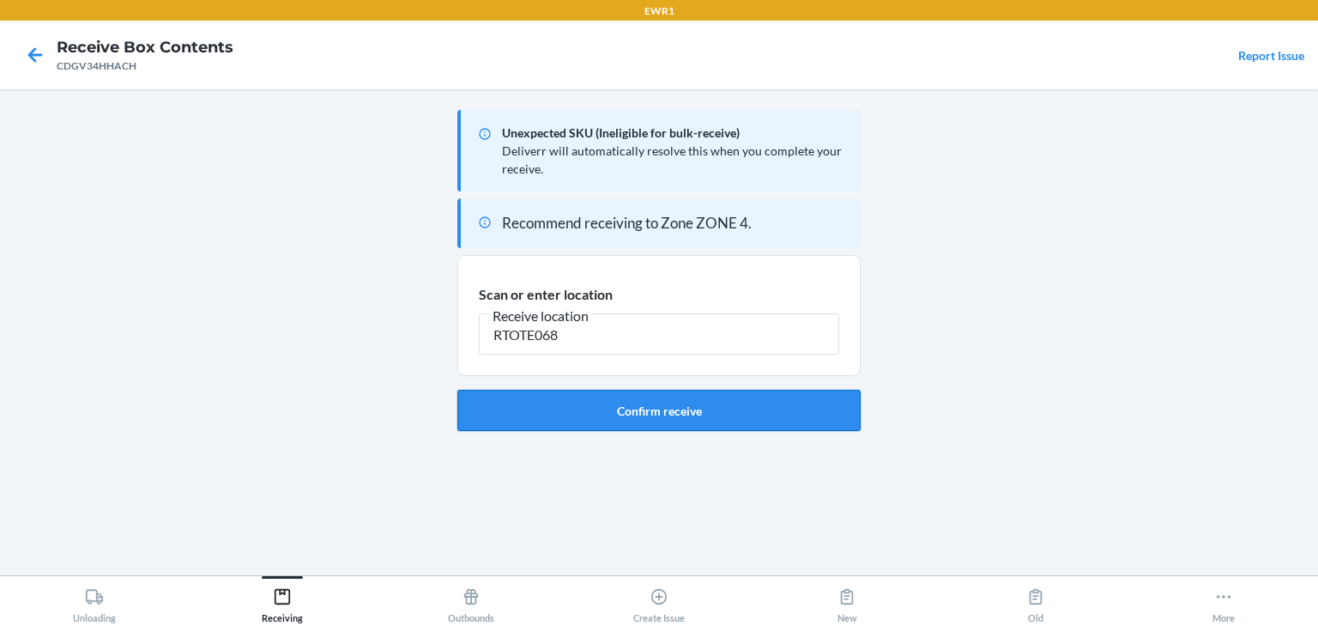
type input "RTOTE068"
click at [713, 409] on button "Confirm receive" at bounding box center [658, 410] width 403 height 41
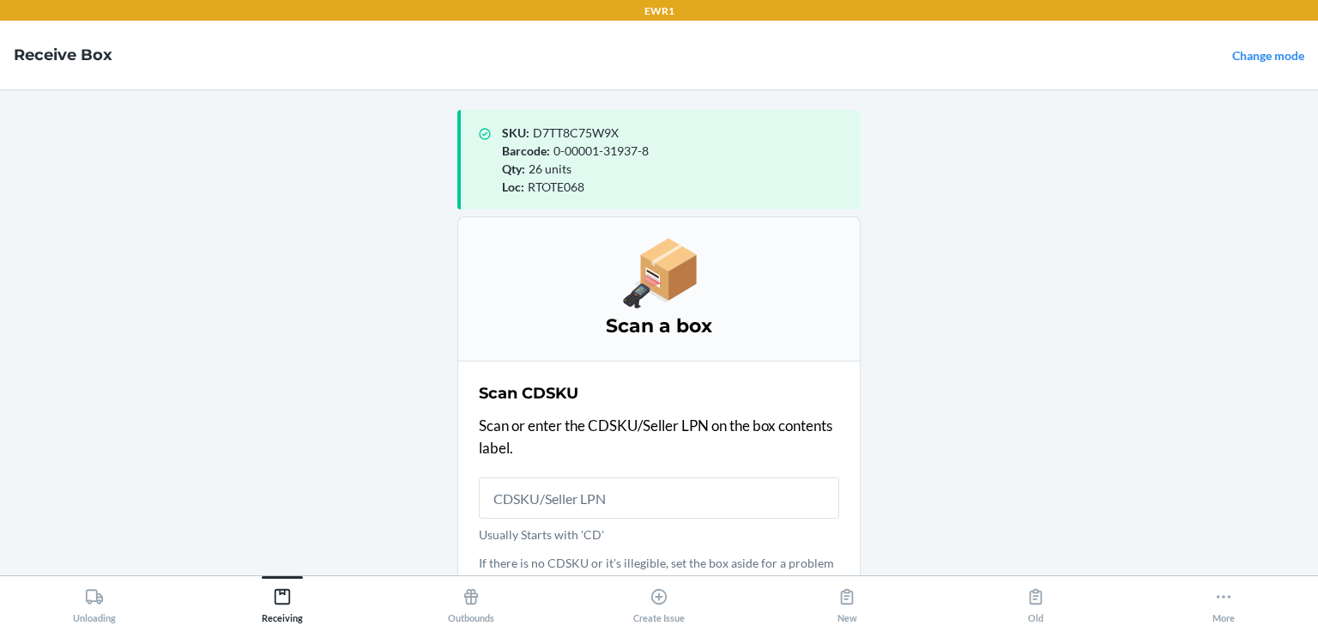
click at [240, 243] on main "SKU : D7TT8C75W9X Barcode : 0-00001-31937-8 Qty : 26 units Loc : RTOTE068 Scan …" at bounding box center [659, 332] width 1318 height 486
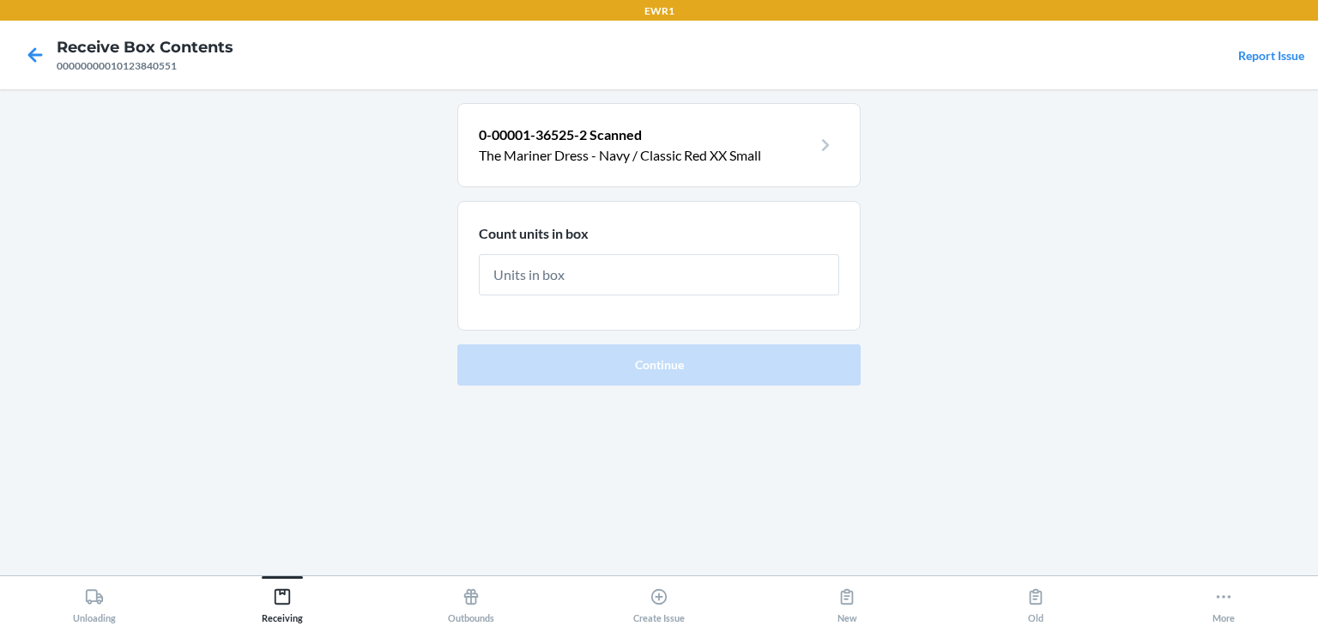
type input "4"
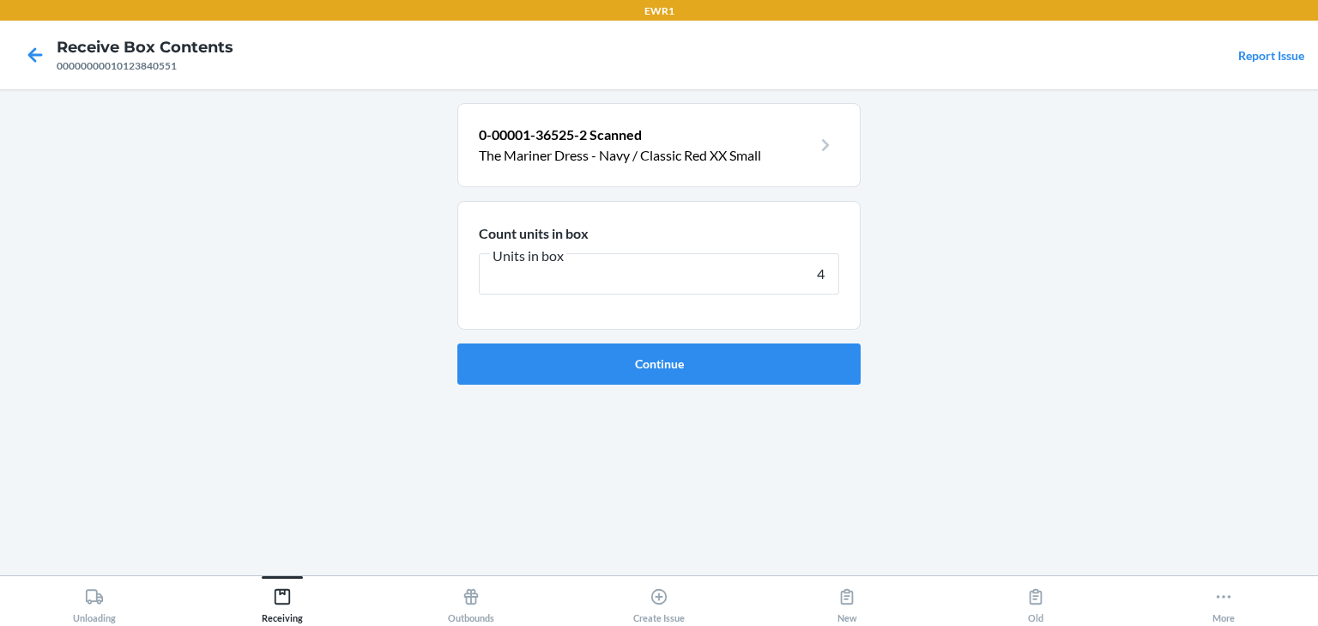
click button "Continue" at bounding box center [658, 363] width 403 height 41
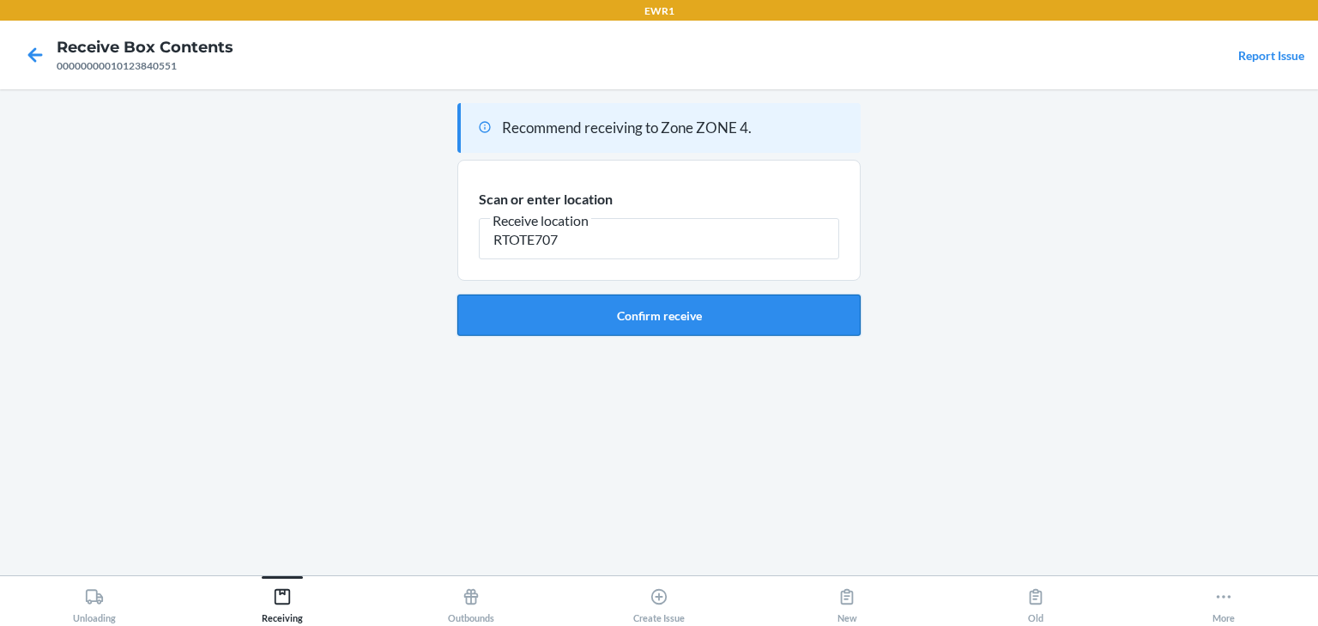
type input "RTOTE707"
click at [786, 327] on button "Confirm receive" at bounding box center [658, 314] width 403 height 41
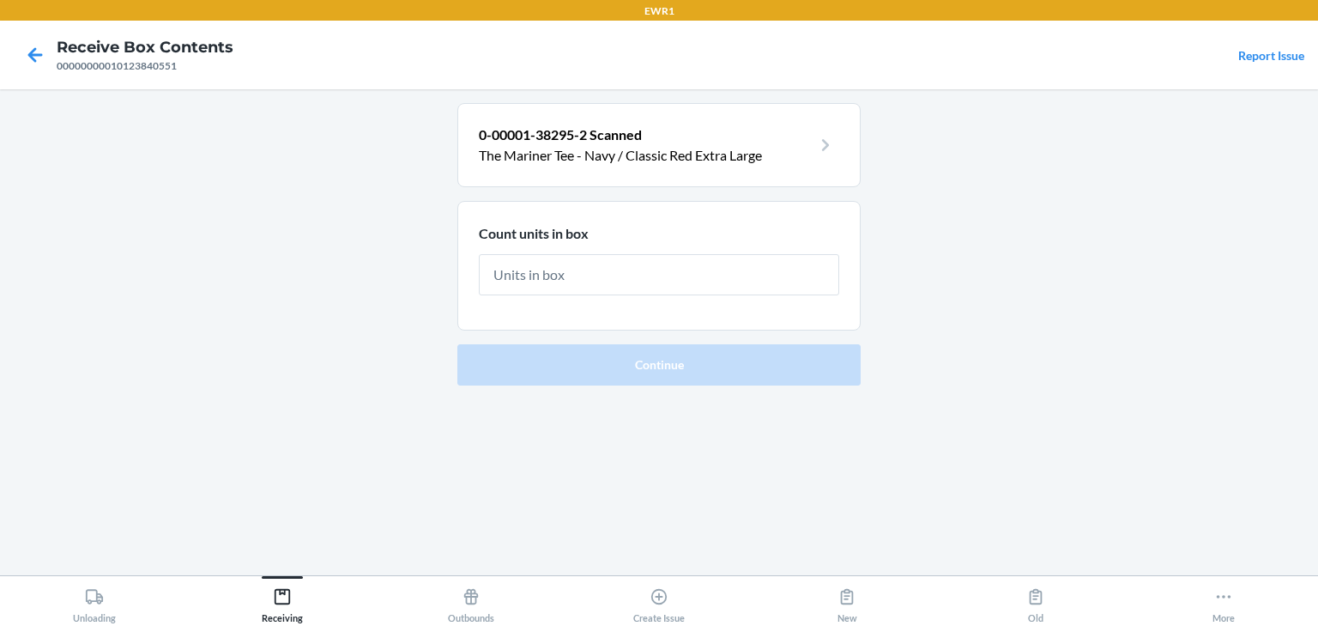
type input "2"
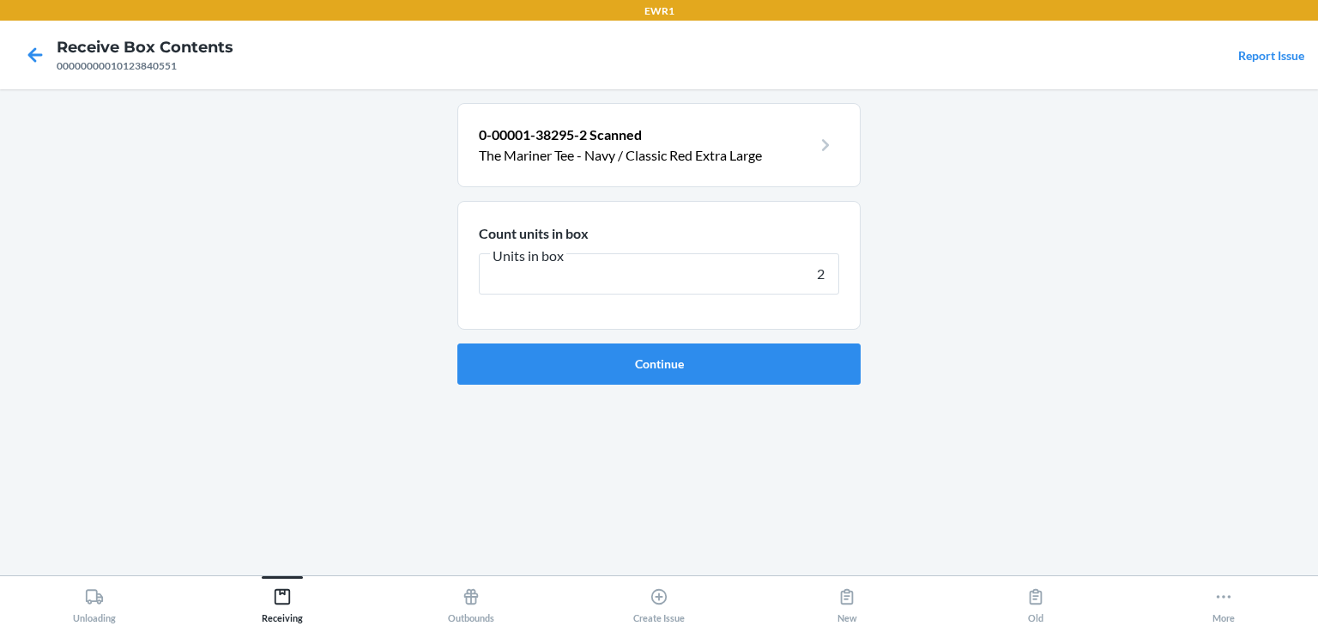
click button "Continue" at bounding box center [658, 363] width 403 height 41
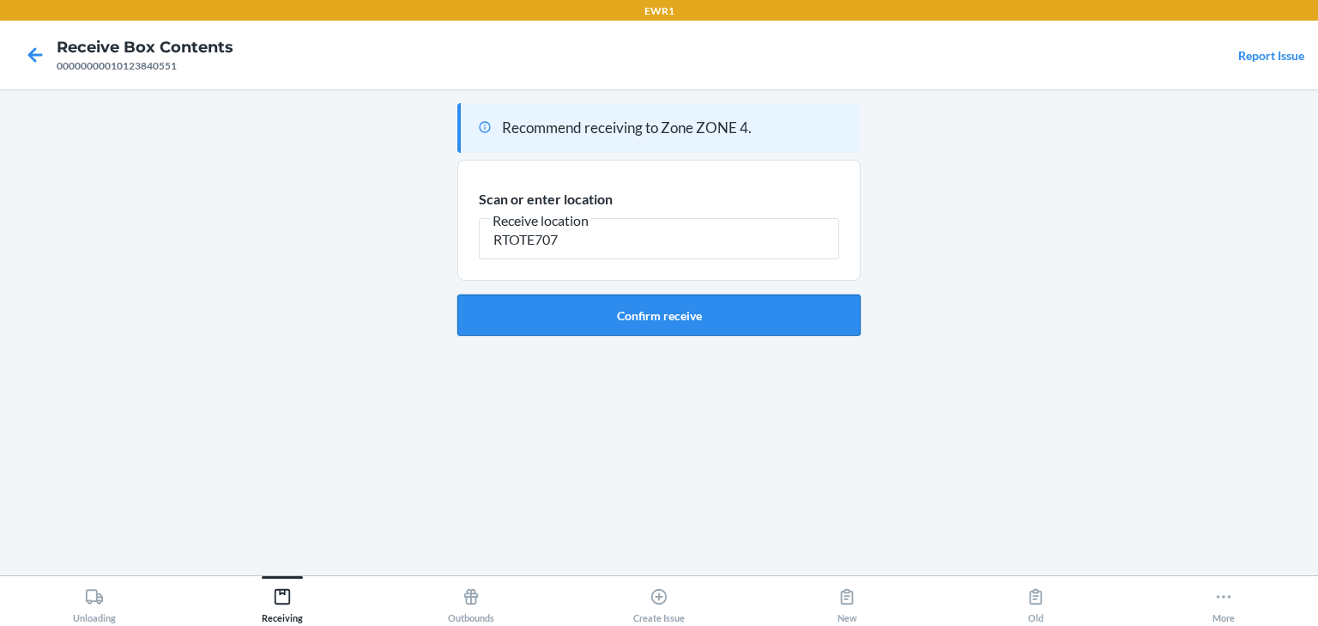
type input "RTOTE707"
click at [684, 320] on button "Confirm receive" at bounding box center [658, 314] width 403 height 41
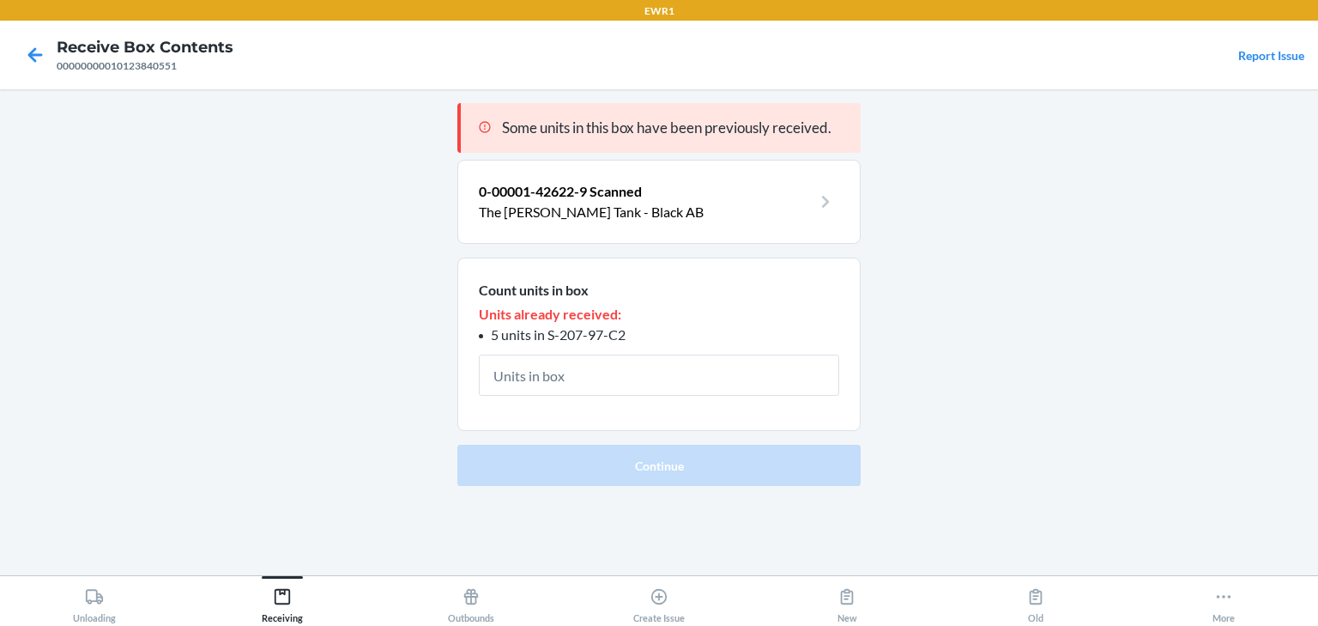
type input "1"
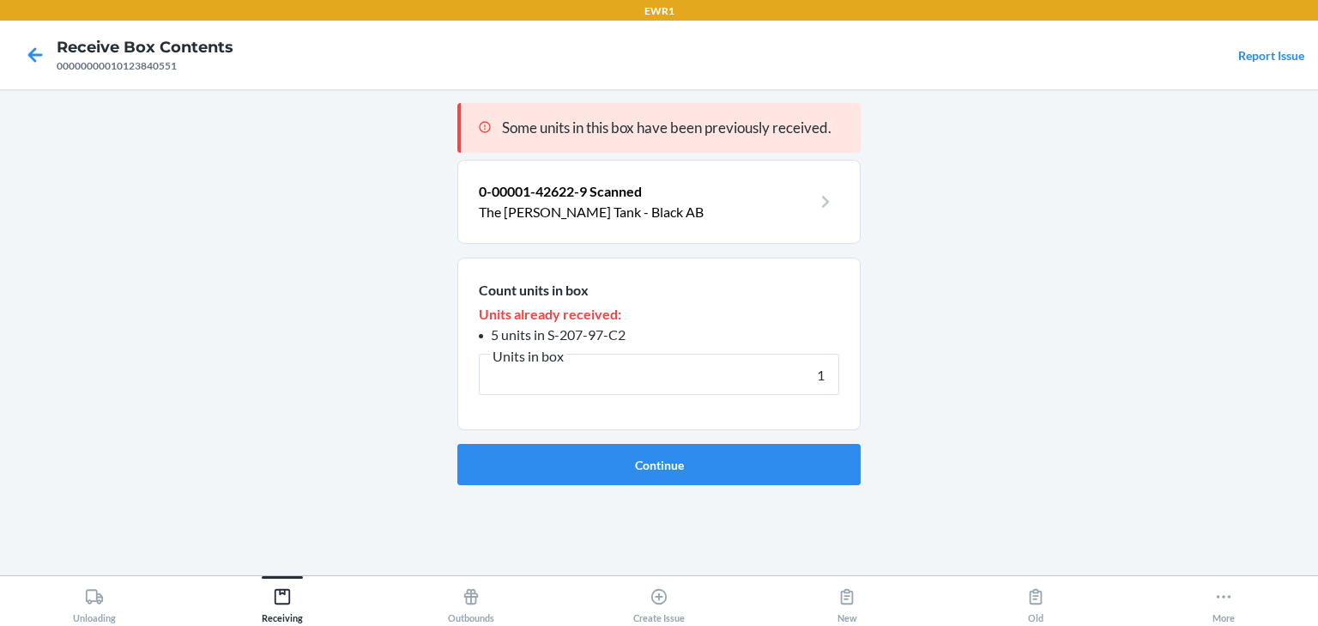
click button "Continue" at bounding box center [658, 464] width 403 height 41
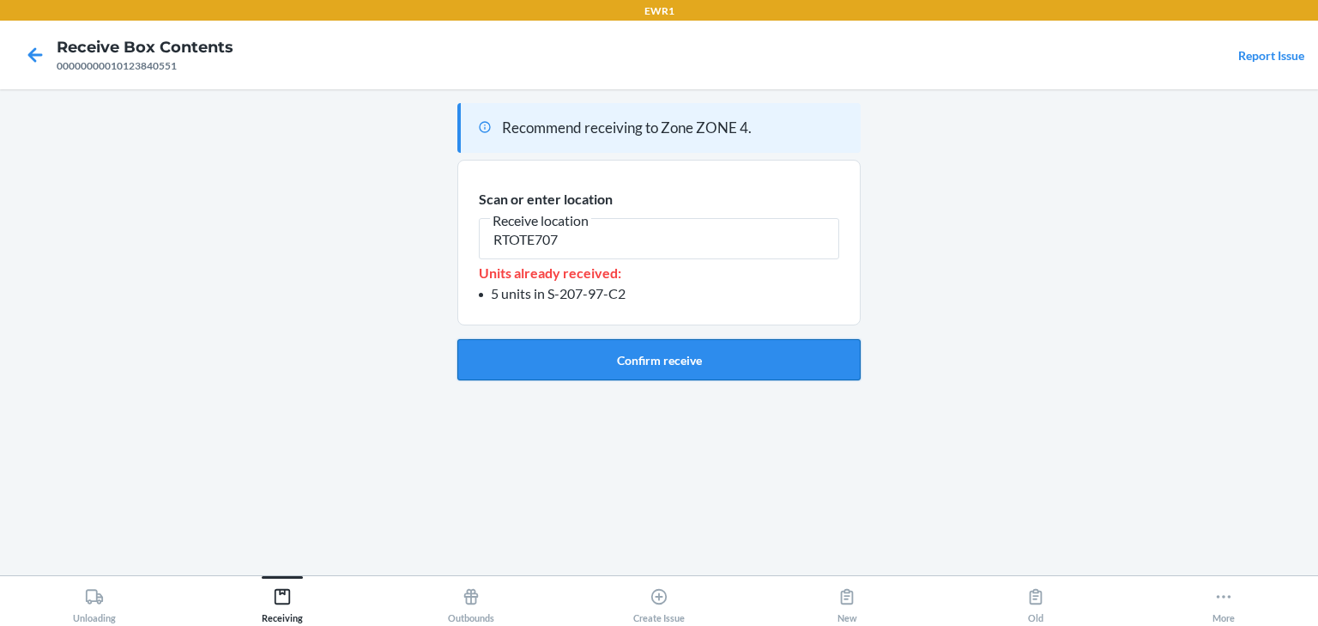
type input "RTOTE707"
click at [645, 367] on button "Confirm receive" at bounding box center [658, 359] width 403 height 41
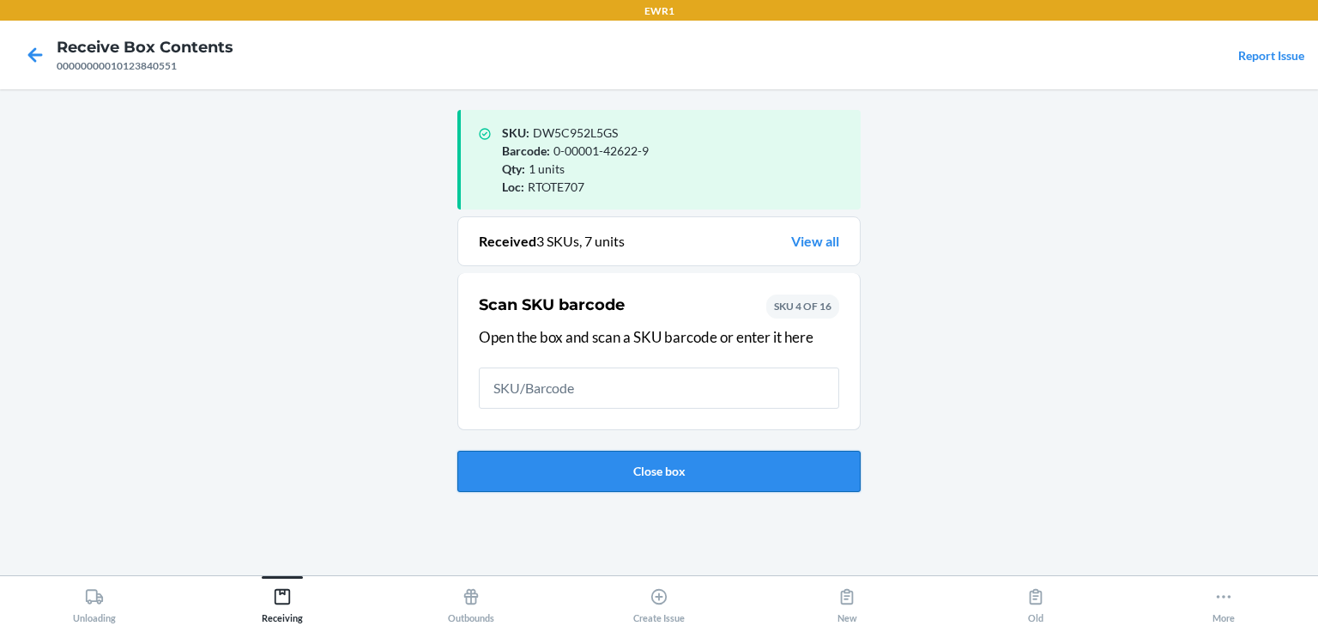
click at [669, 470] on button "Close box" at bounding box center [658, 471] width 403 height 41
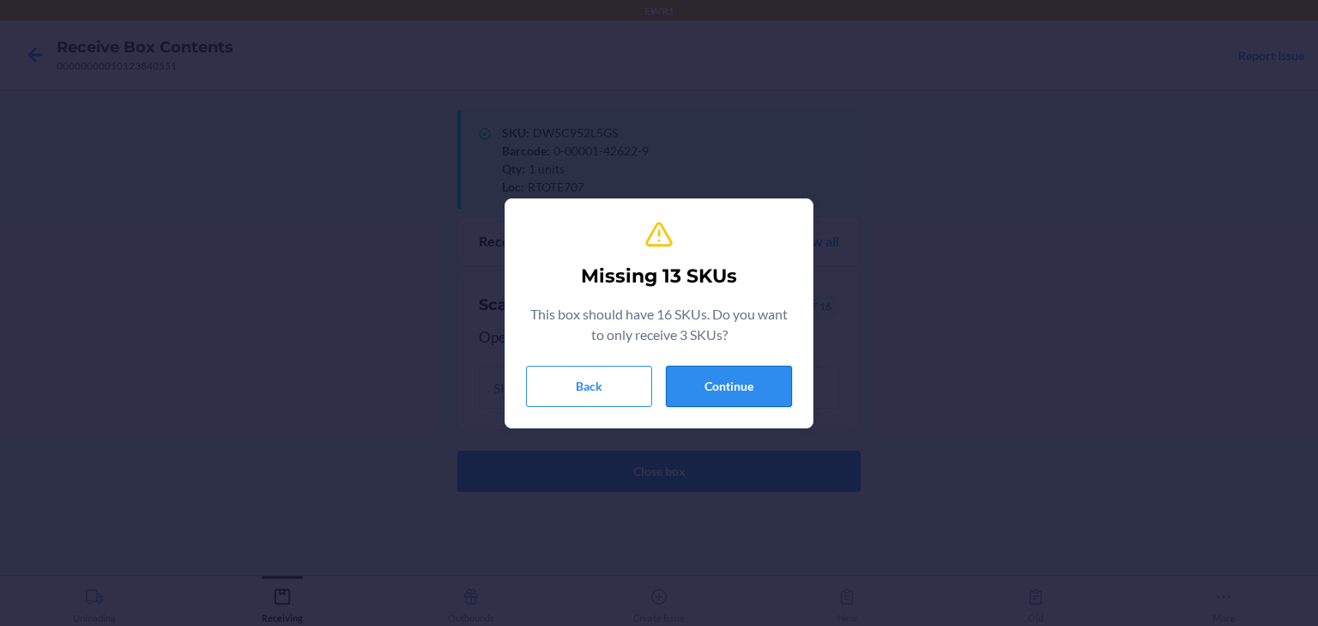
click at [697, 396] on button "Continue" at bounding box center [729, 386] width 126 height 41
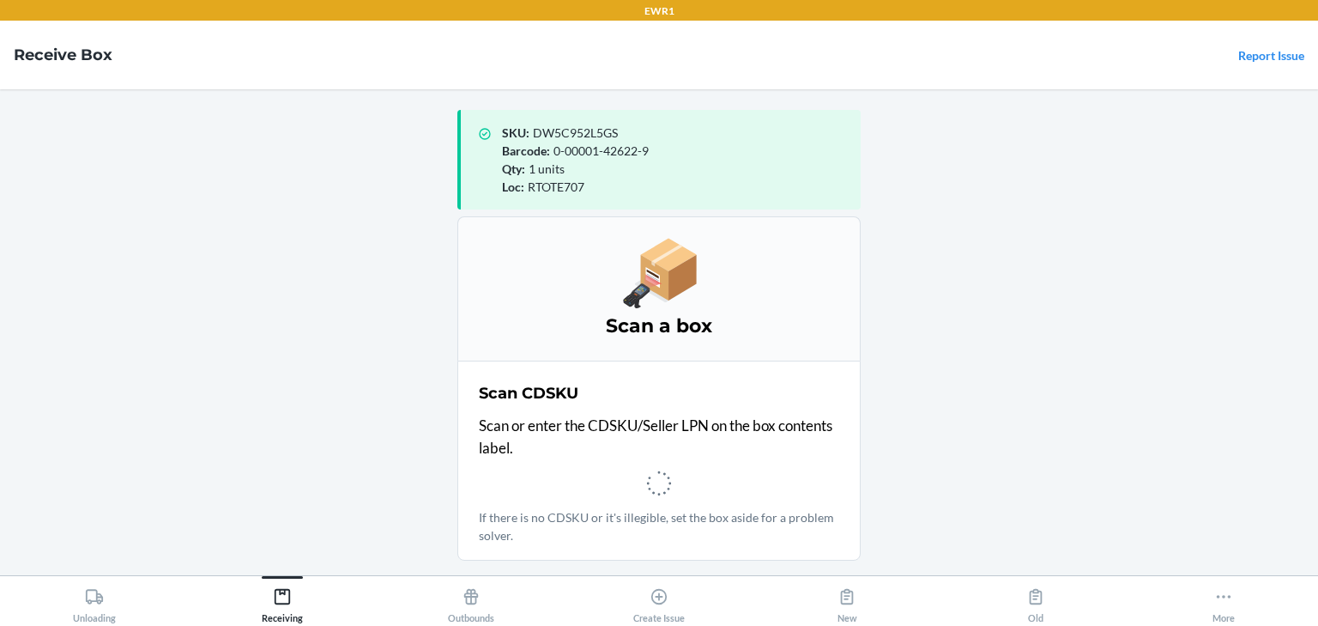
click at [748, 332] on h3 "Scan a box" at bounding box center [659, 325] width 360 height 27
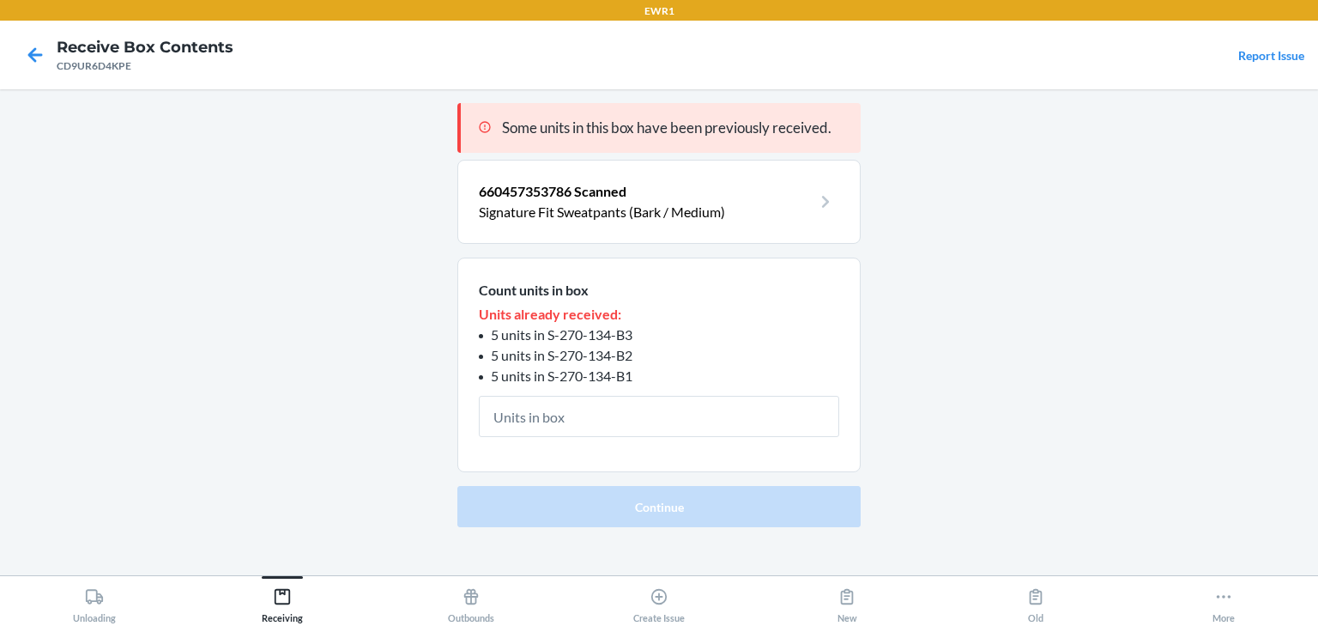
type input "5"
click button "Continue" at bounding box center [658, 506] width 403 height 41
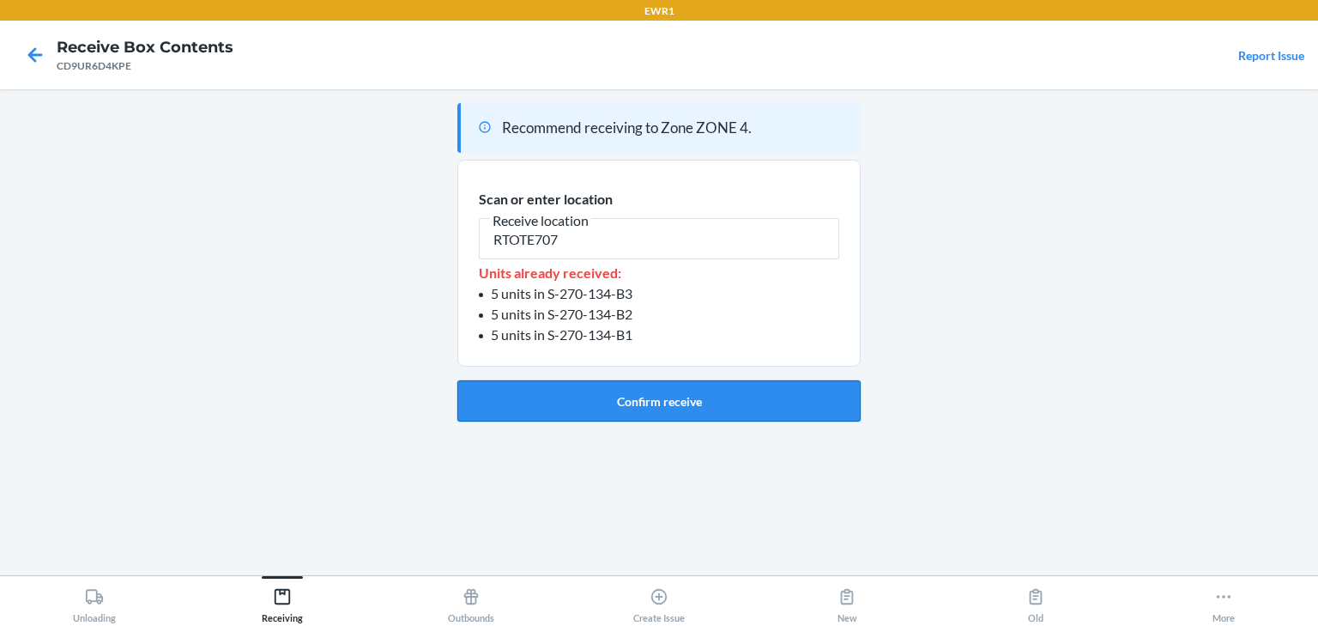
type input "RTOTE707"
click at [608, 388] on button "Confirm receive" at bounding box center [658, 400] width 403 height 41
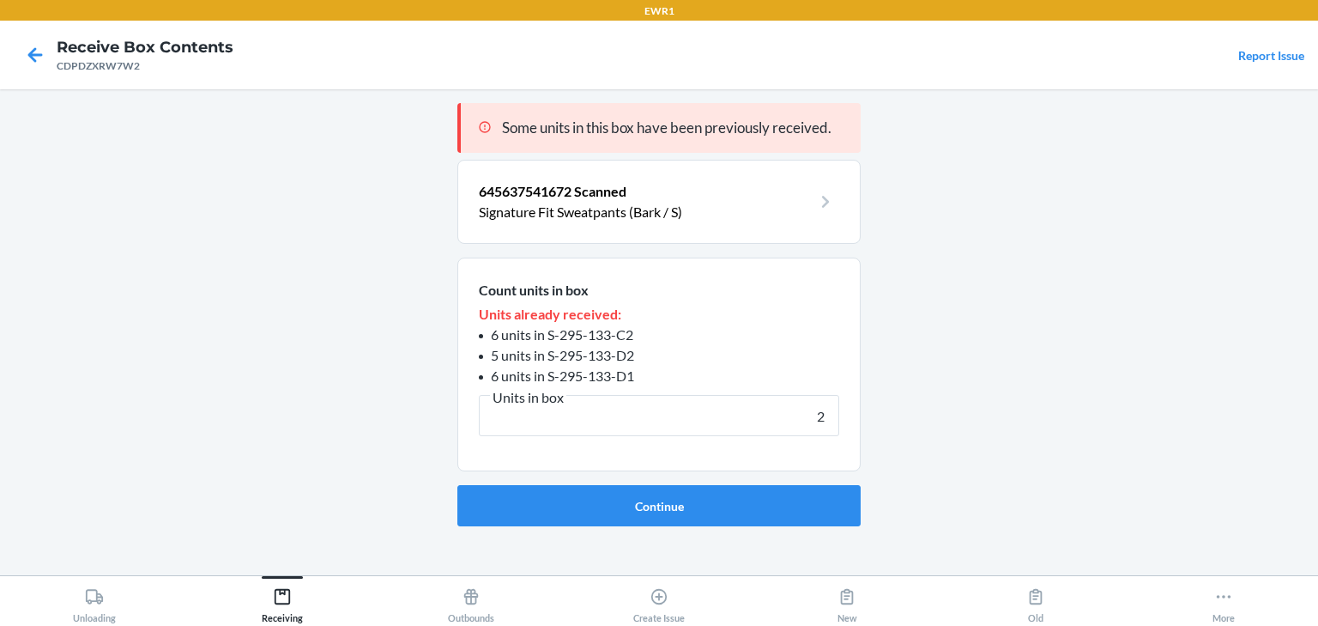
type input "2"
click at [457, 485] on button "Continue" at bounding box center [658, 505] width 403 height 41
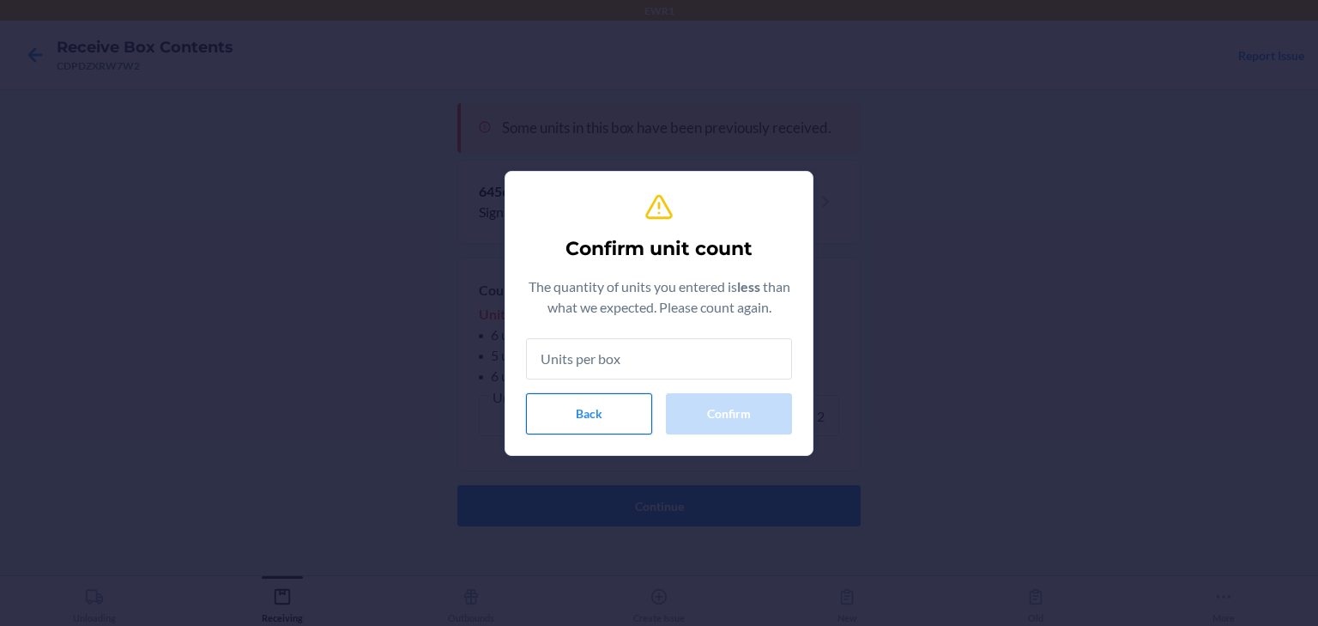
click at [608, 418] on button "Back" at bounding box center [589, 413] width 126 height 41
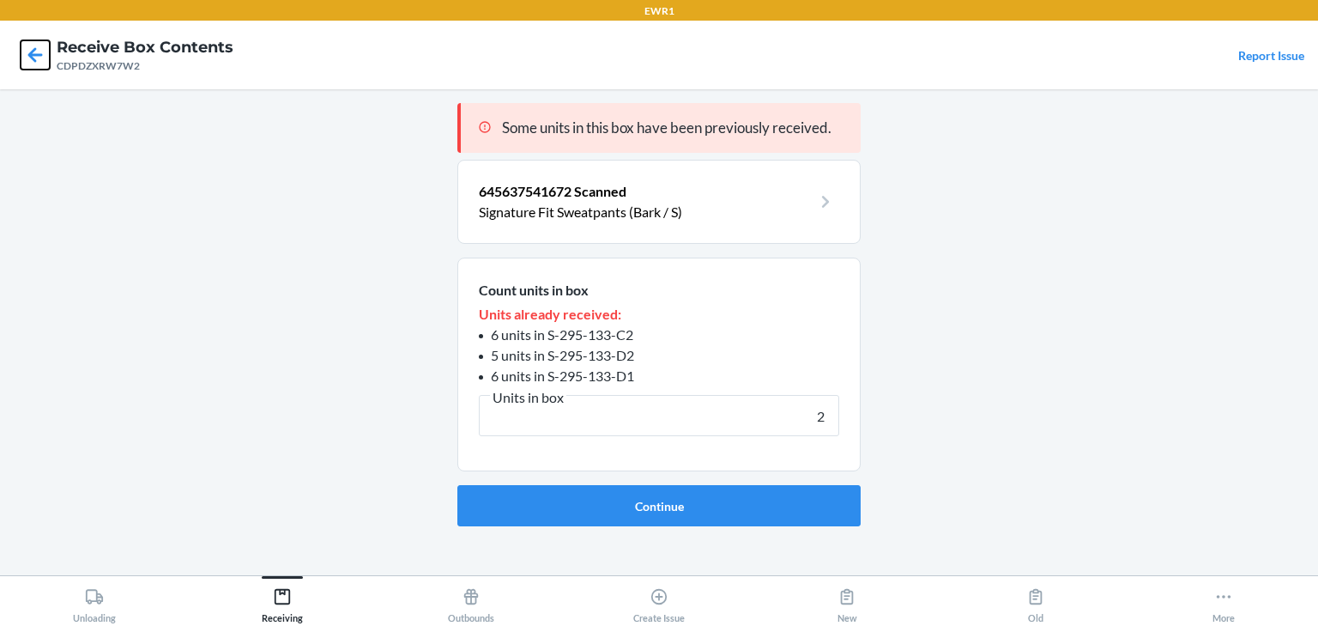
click at [30, 57] on icon at bounding box center [35, 54] width 15 height 15
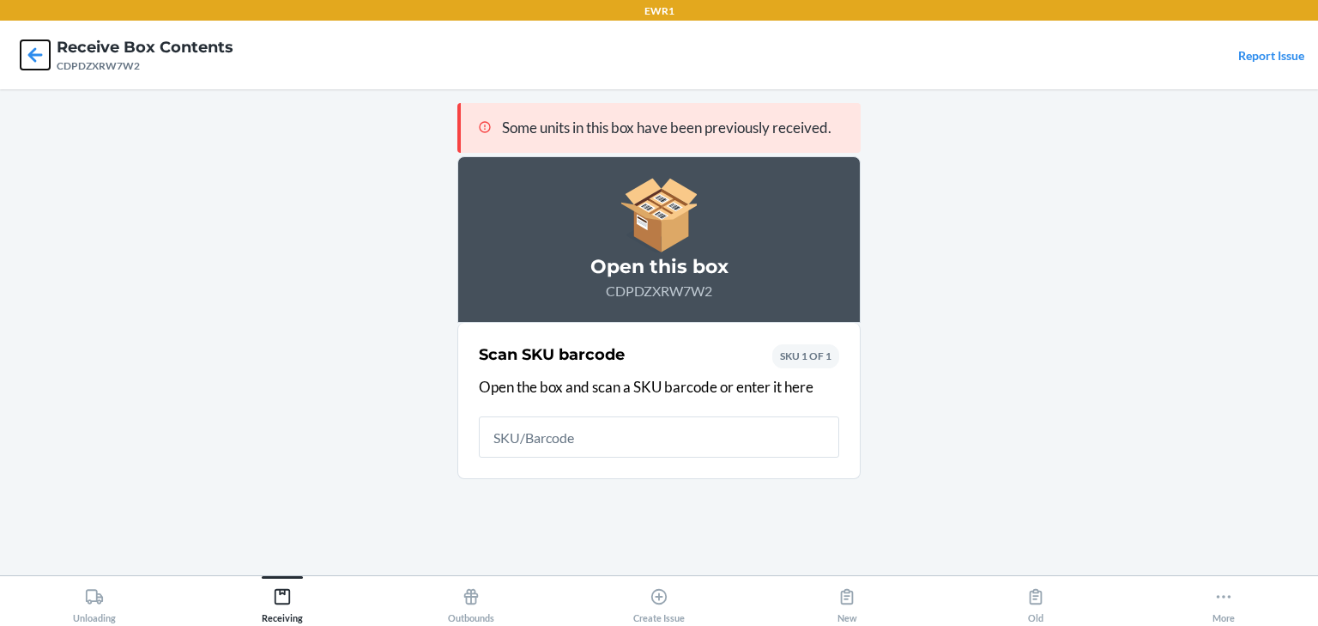
click at [30, 57] on icon at bounding box center [35, 54] width 15 height 15
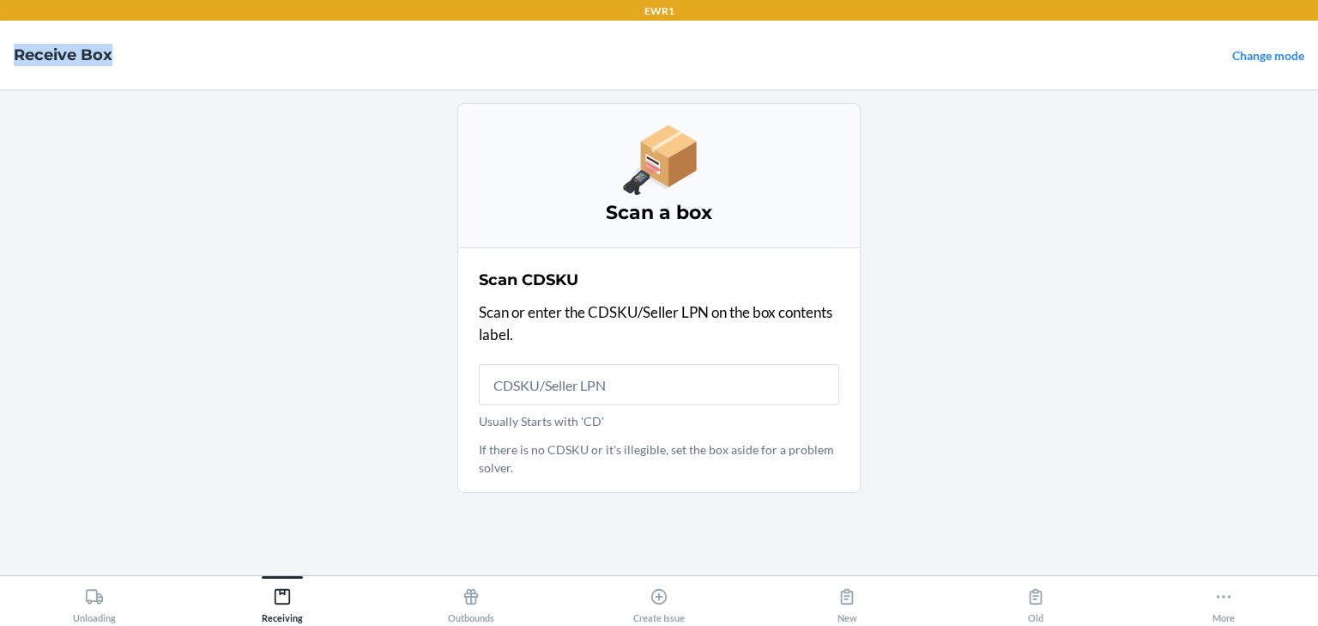
click at [30, 57] on h4 "Receive Box" at bounding box center [63, 55] width 99 height 22
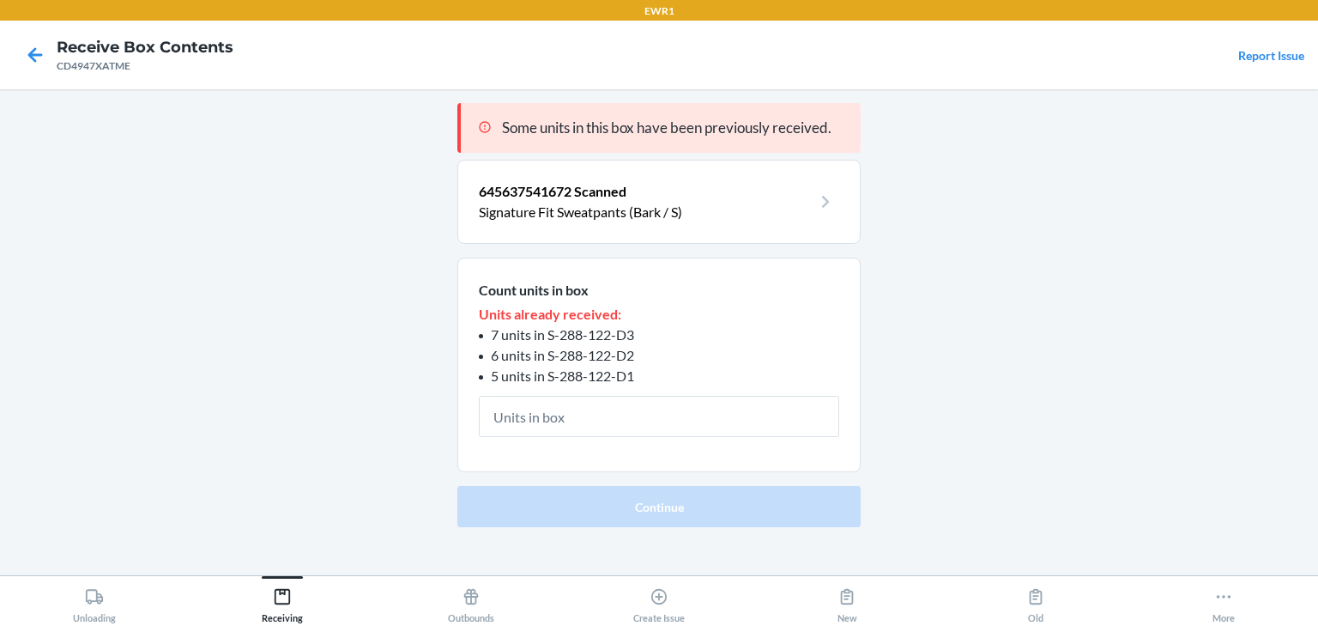
type input "2"
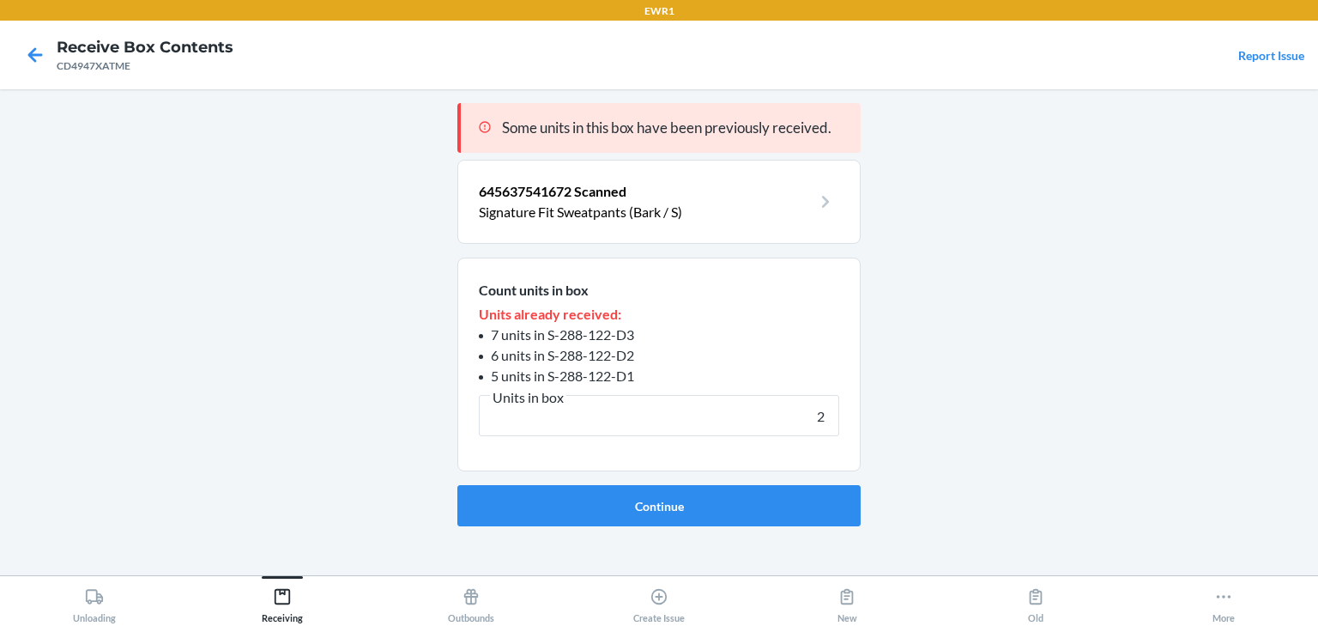
click button "Continue" at bounding box center [658, 505] width 403 height 41
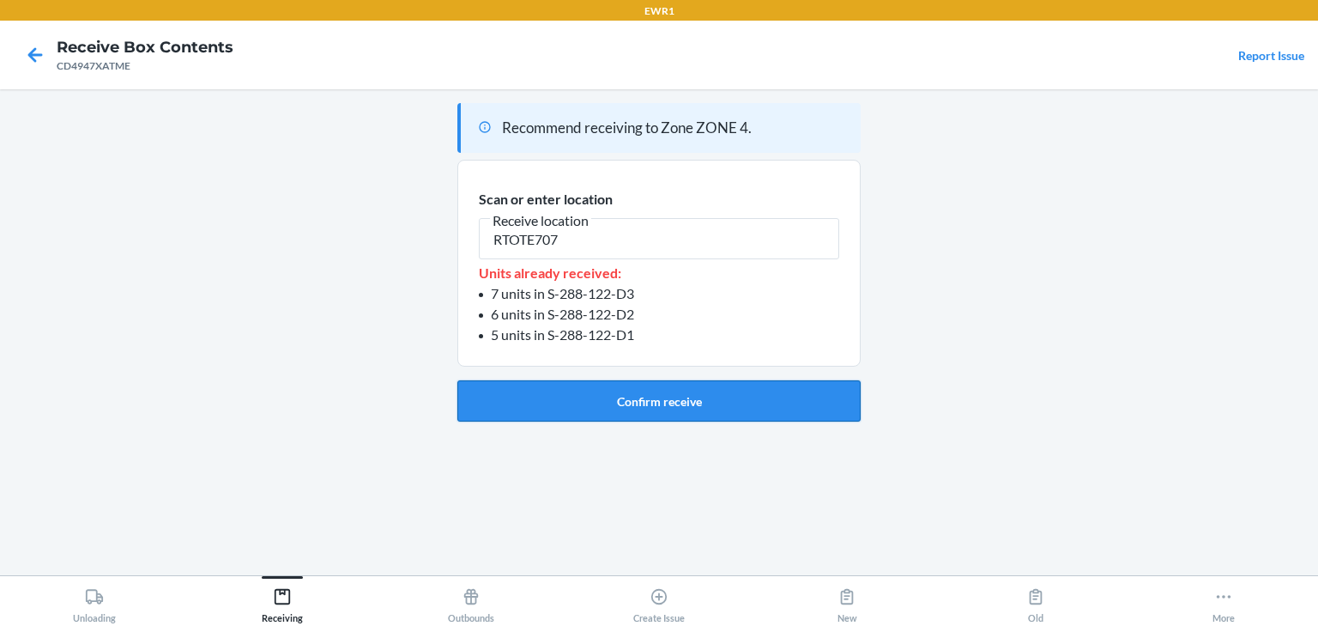
type input "RTOTE707"
click at [602, 394] on button "Confirm receive" at bounding box center [658, 400] width 403 height 41
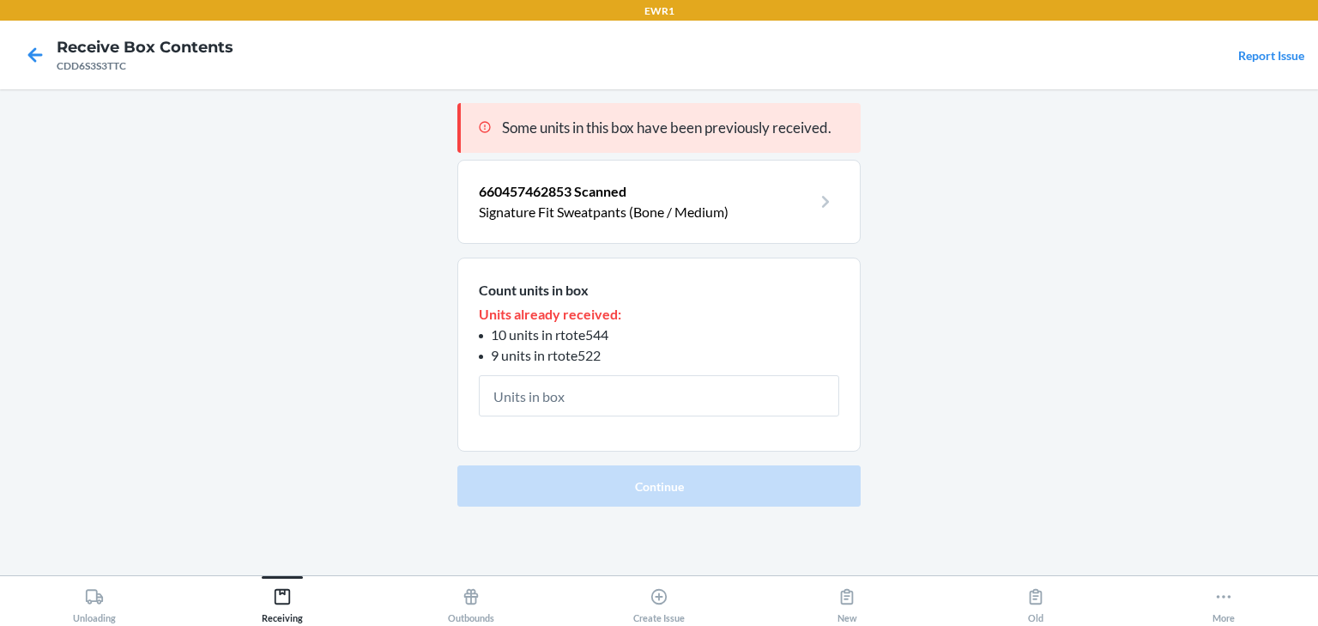
type input "1"
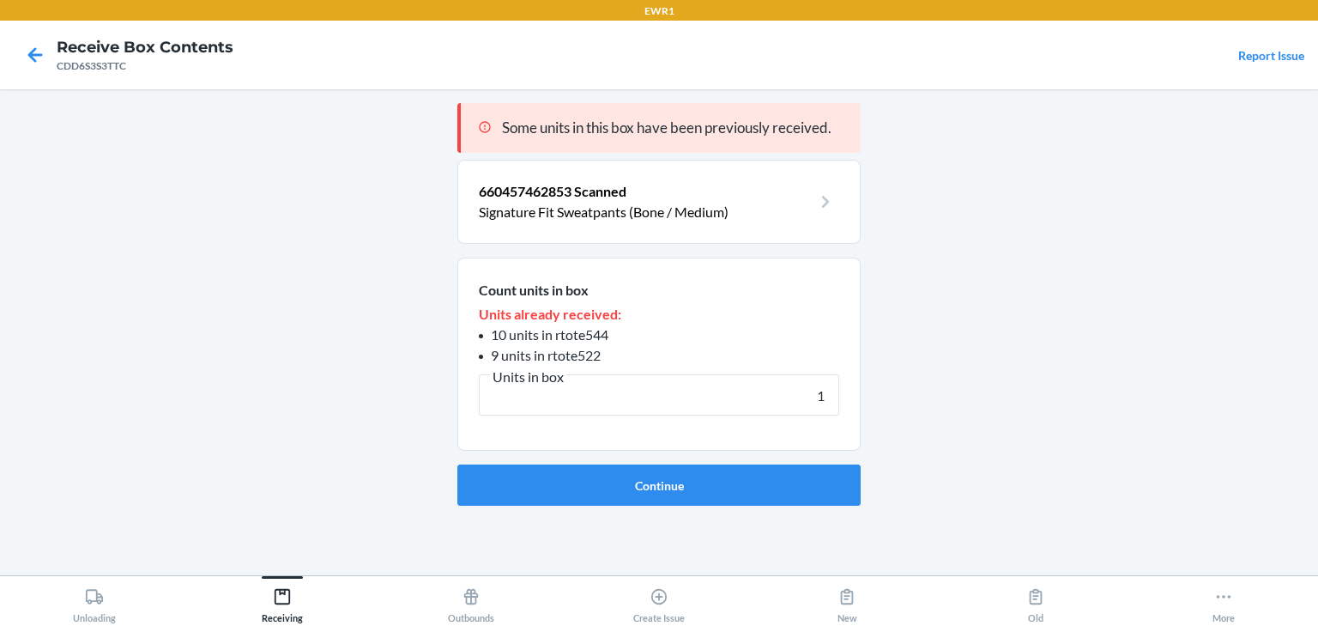
click button "Continue" at bounding box center [658, 484] width 403 height 41
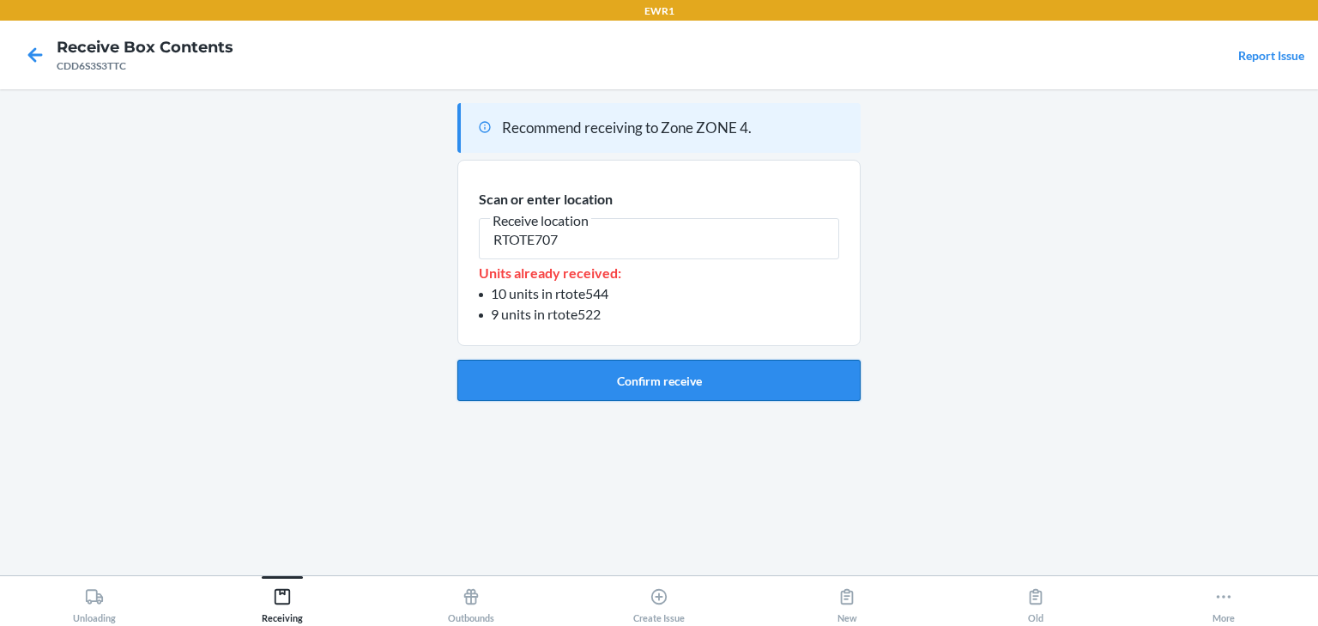
type input "RTOTE707"
click at [578, 374] on button "Confirm receive" at bounding box center [658, 380] width 403 height 41
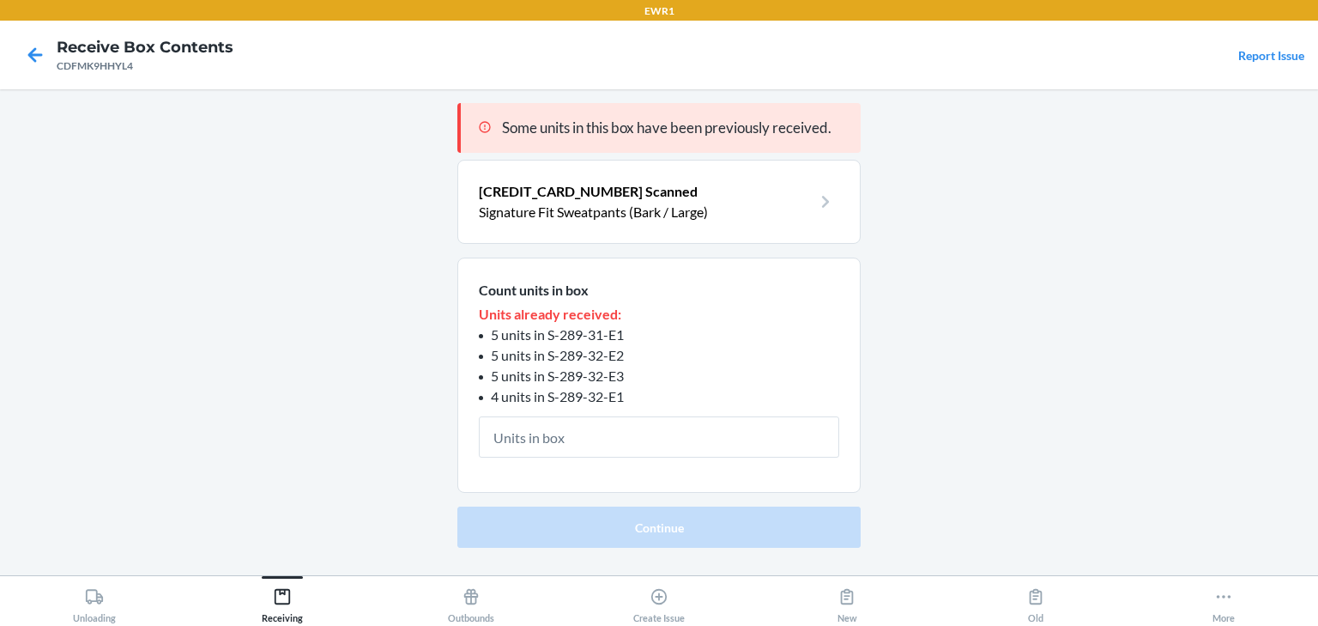
type input "1"
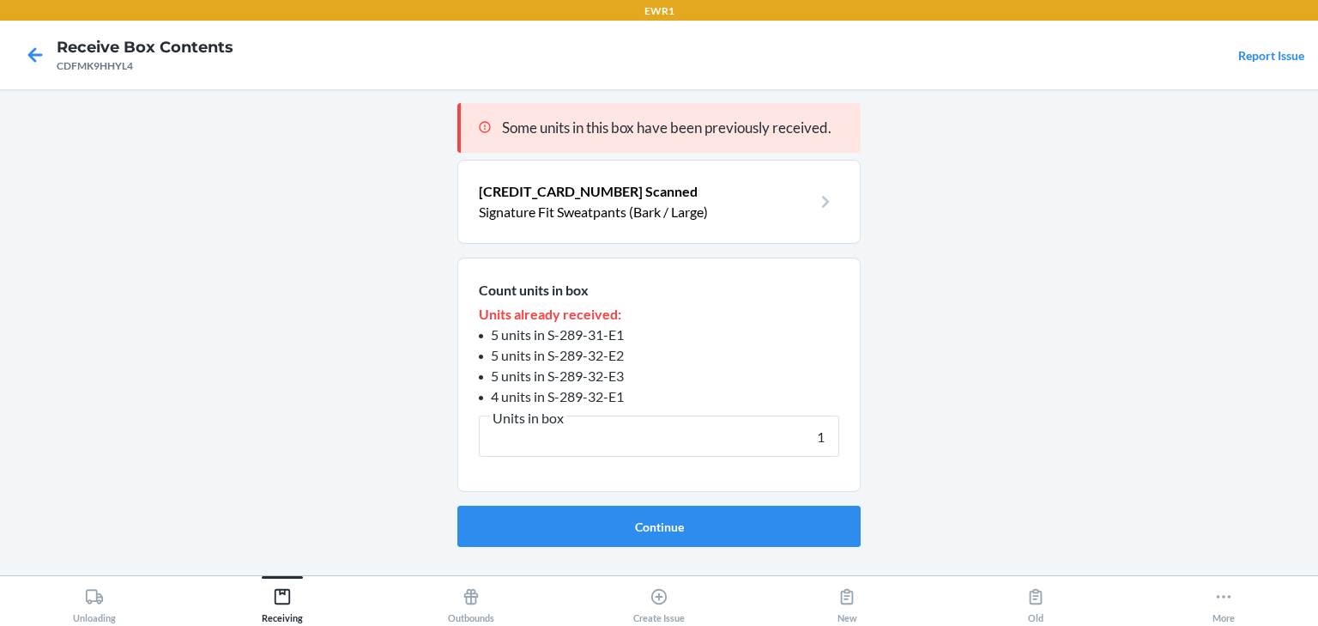
click button "Continue" at bounding box center [658, 525] width 403 height 41
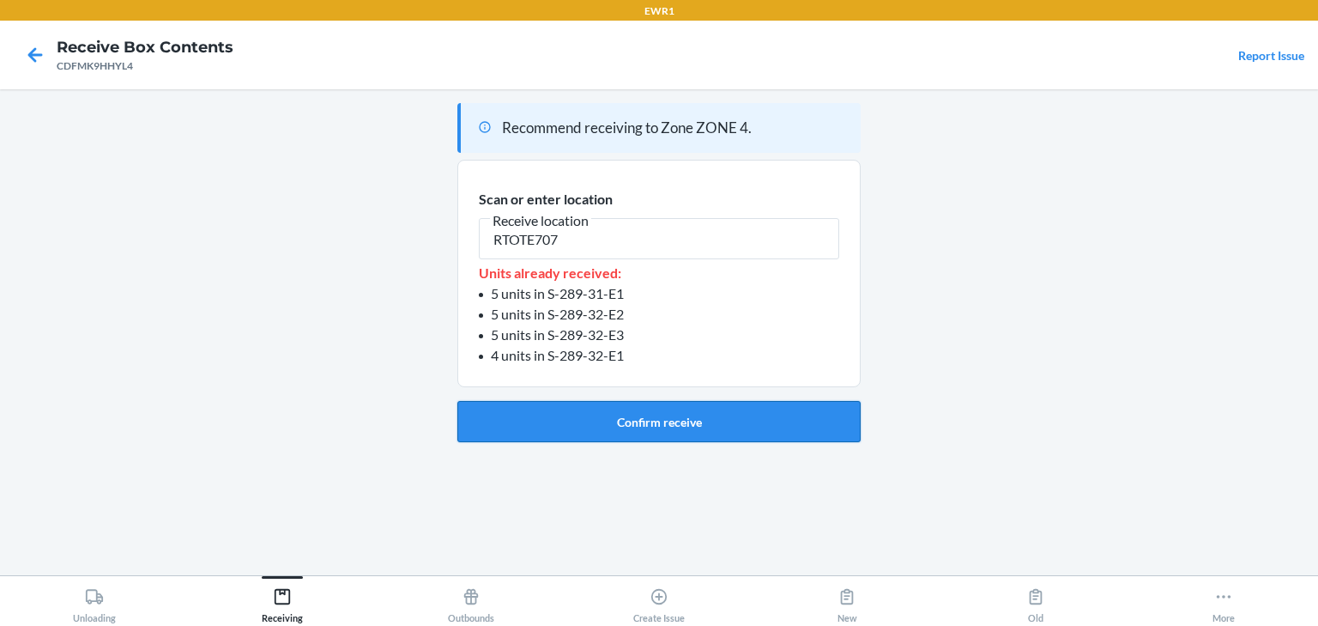
type input "RTOTE707"
click at [675, 427] on button "Confirm receive" at bounding box center [658, 421] width 403 height 41
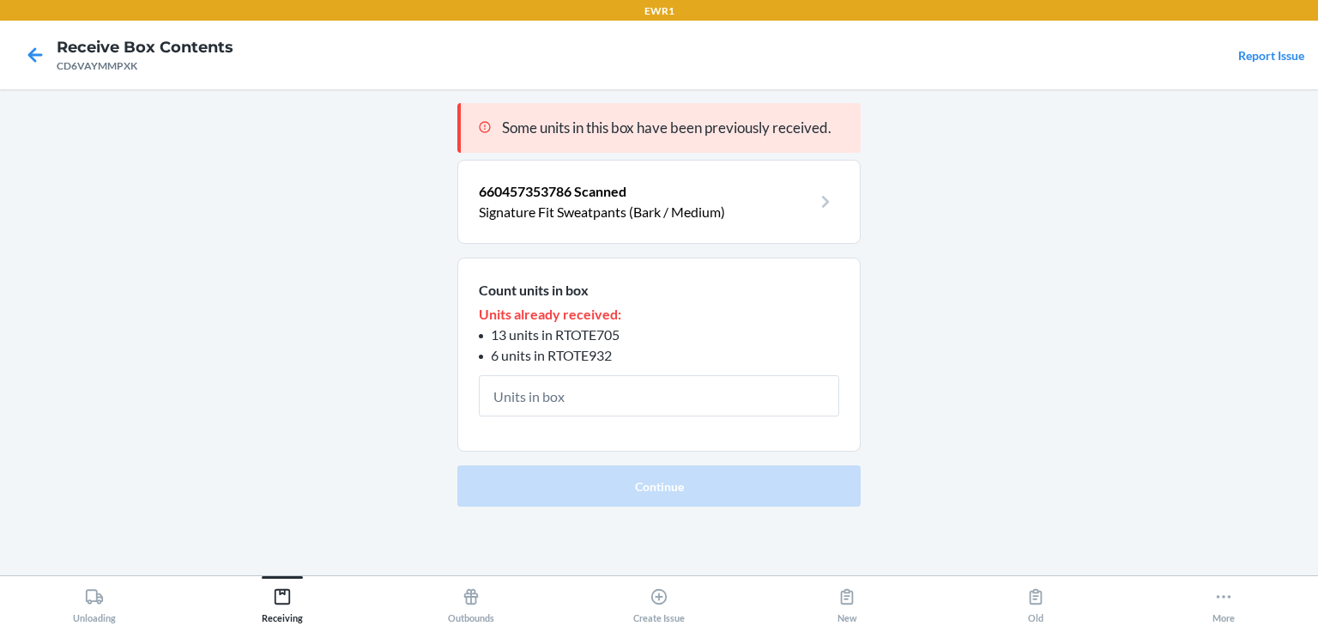
type input "1"
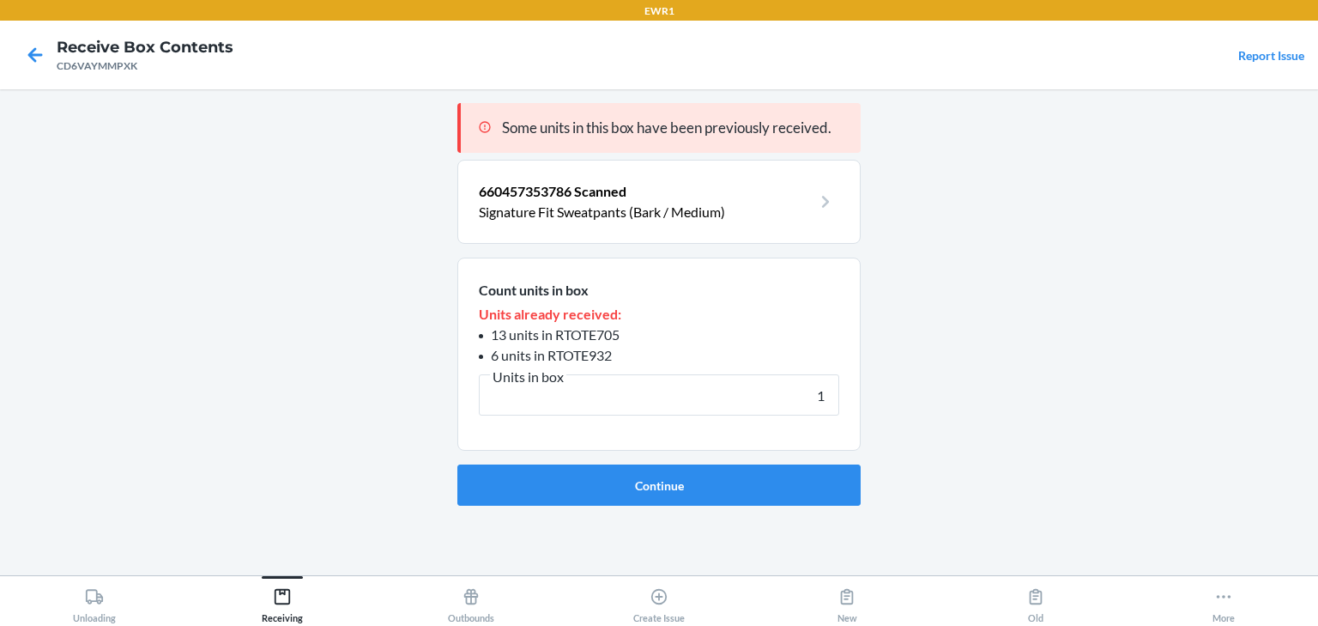
click button "Continue" at bounding box center [658, 484] width 403 height 41
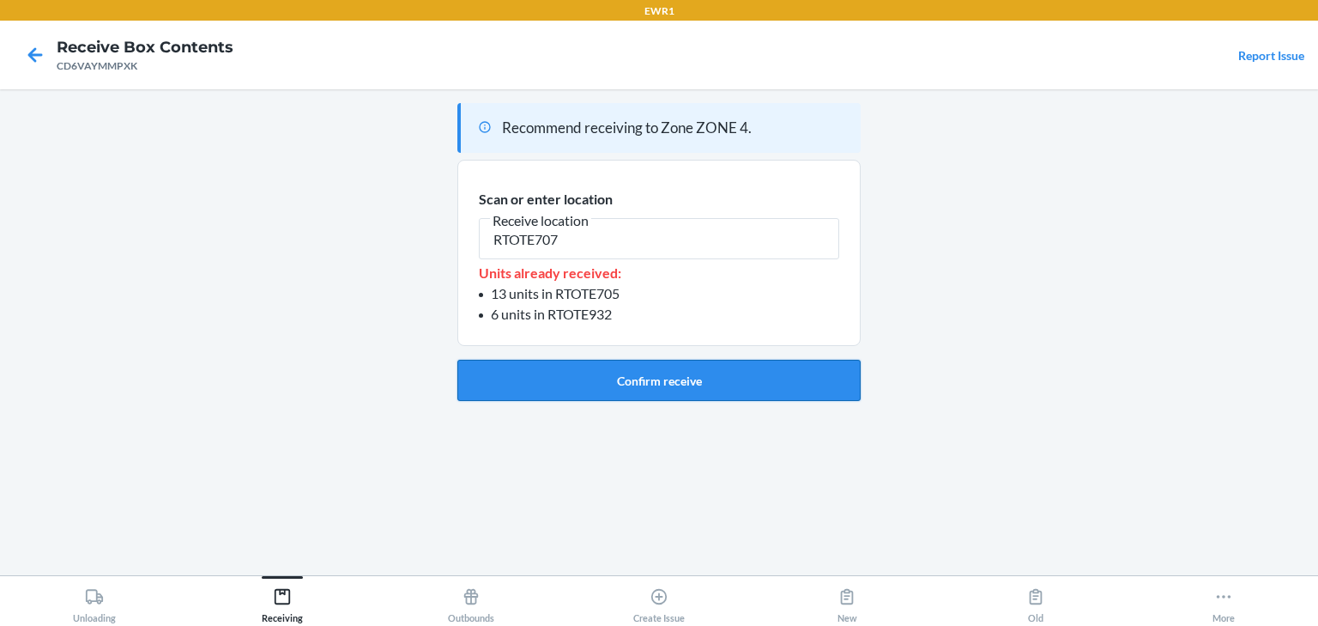
type input "RTOTE707"
click at [752, 364] on button "Confirm receive" at bounding box center [658, 380] width 403 height 41
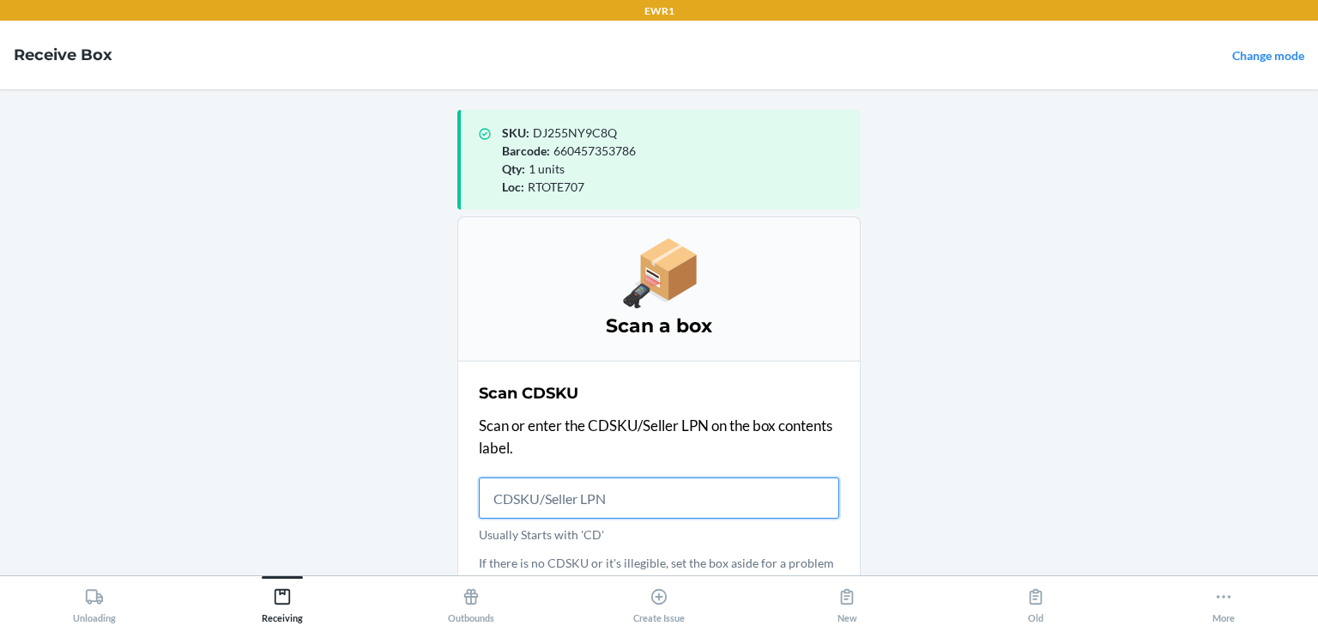
click at [541, 506] on input "Usually Starts with 'CD'" at bounding box center [659, 497] width 360 height 41
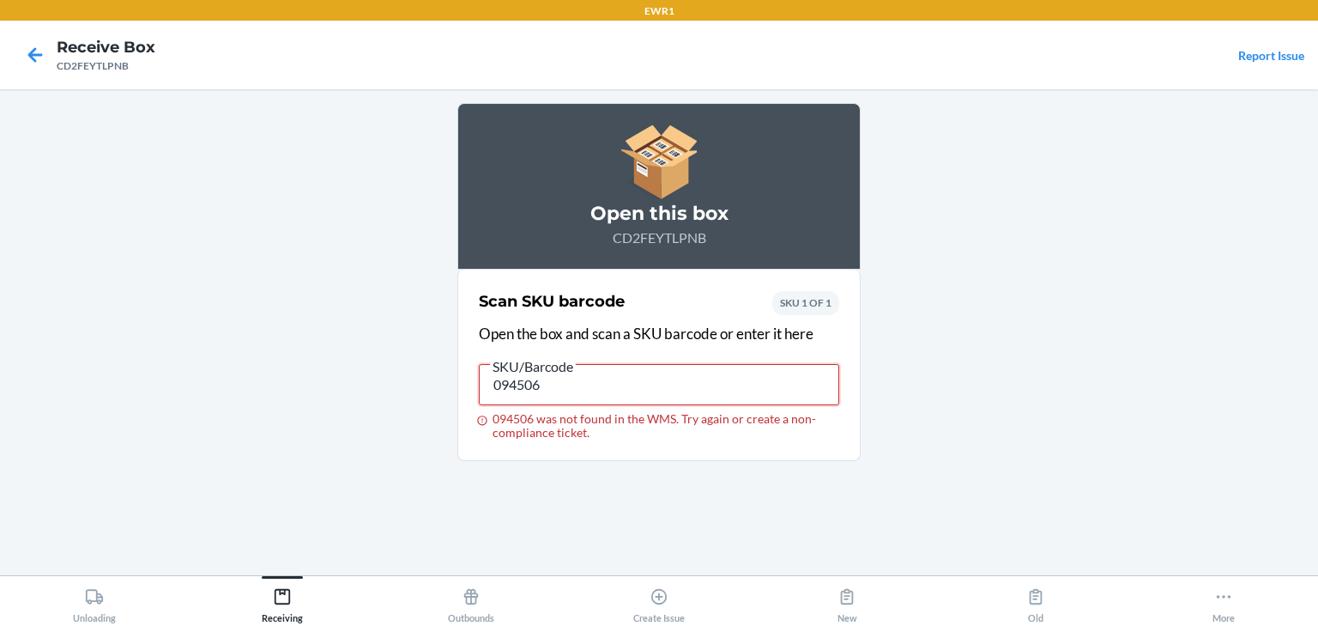
drag, startPoint x: 549, startPoint y: 381, endPoint x: 429, endPoint y: 367, distance: 120.9
click at [429, 367] on main "Open this box CD2FEYTLPNB Scan SKU barcode Open the box and scan a SKU barcode …" at bounding box center [659, 332] width 1318 height 486
type input "D"
type input "DL6UN3HX74K"
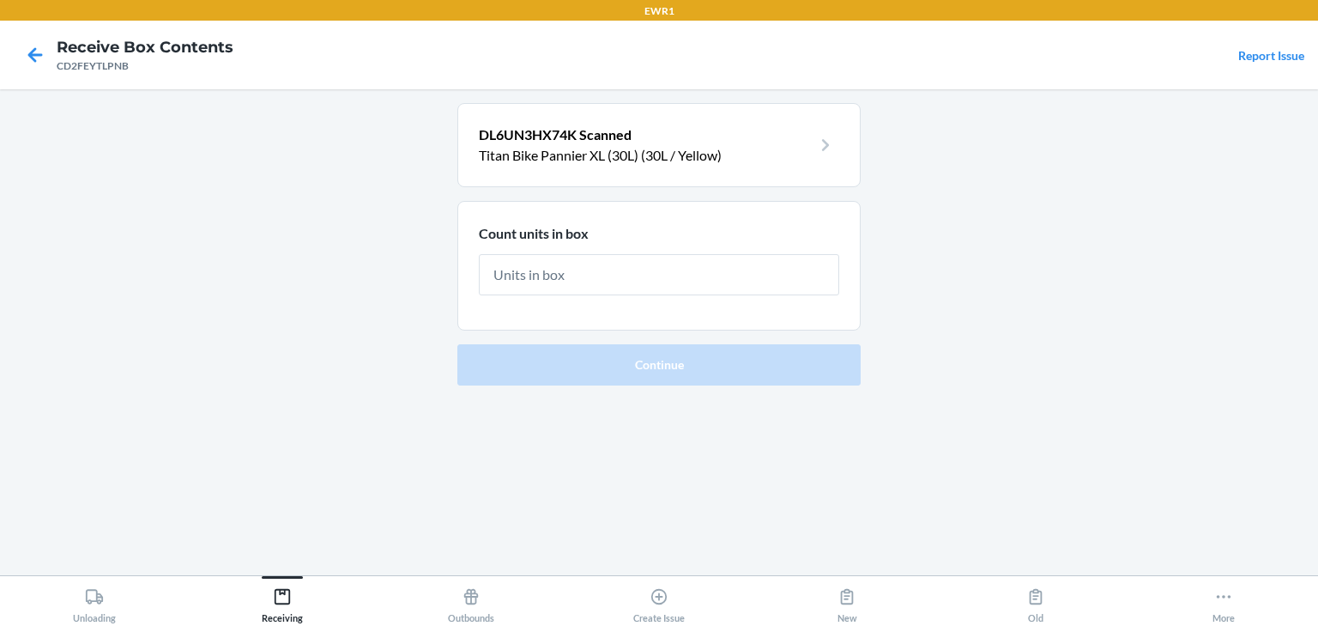
click at [680, 130] on p "DL6UN3HX74K Scanned" at bounding box center [645, 134] width 333 height 21
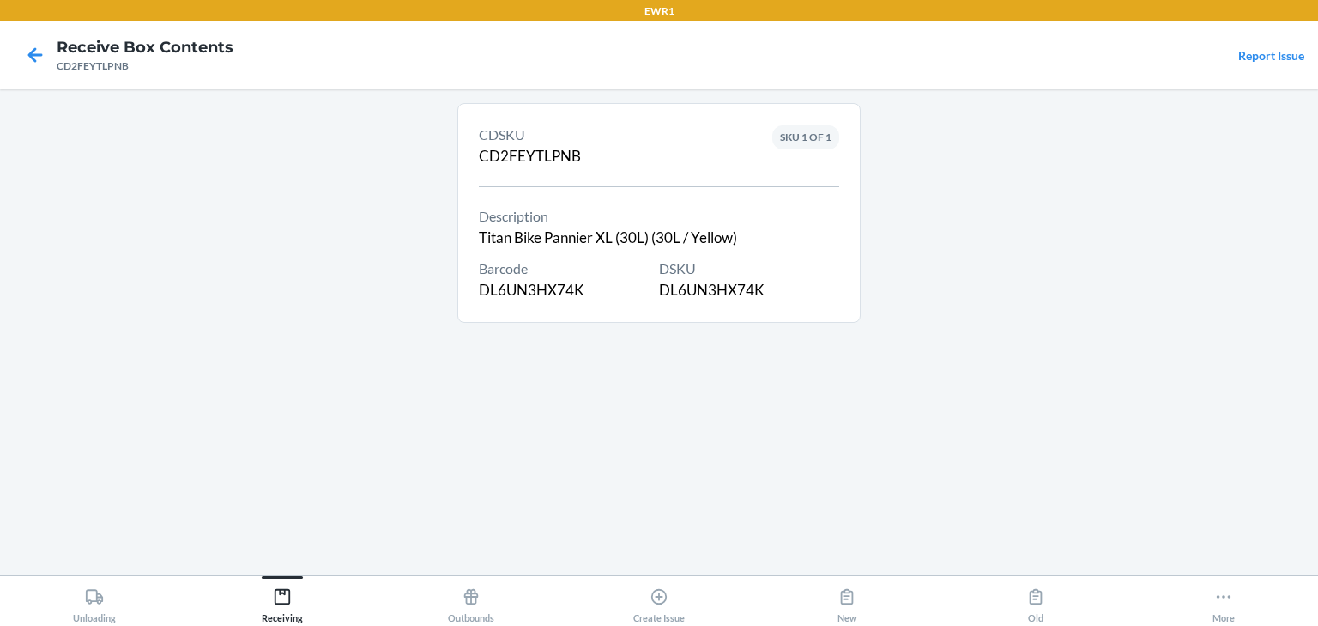
click at [762, 291] on div "DSKU DL6UN3HX74K" at bounding box center [749, 279] width 180 height 43
drag, startPoint x: 764, startPoint y: 245, endPoint x: 477, endPoint y: 233, distance: 286.9
click at [477, 233] on section "CDSKU CD2FEYTLPNB Description Titan Bike Pannier XL (30L) (30L / Yellow) Barcod…" at bounding box center [658, 213] width 403 height 220
copy div "Titan Bike Pannier XL (30L) (30L / Yellow)"
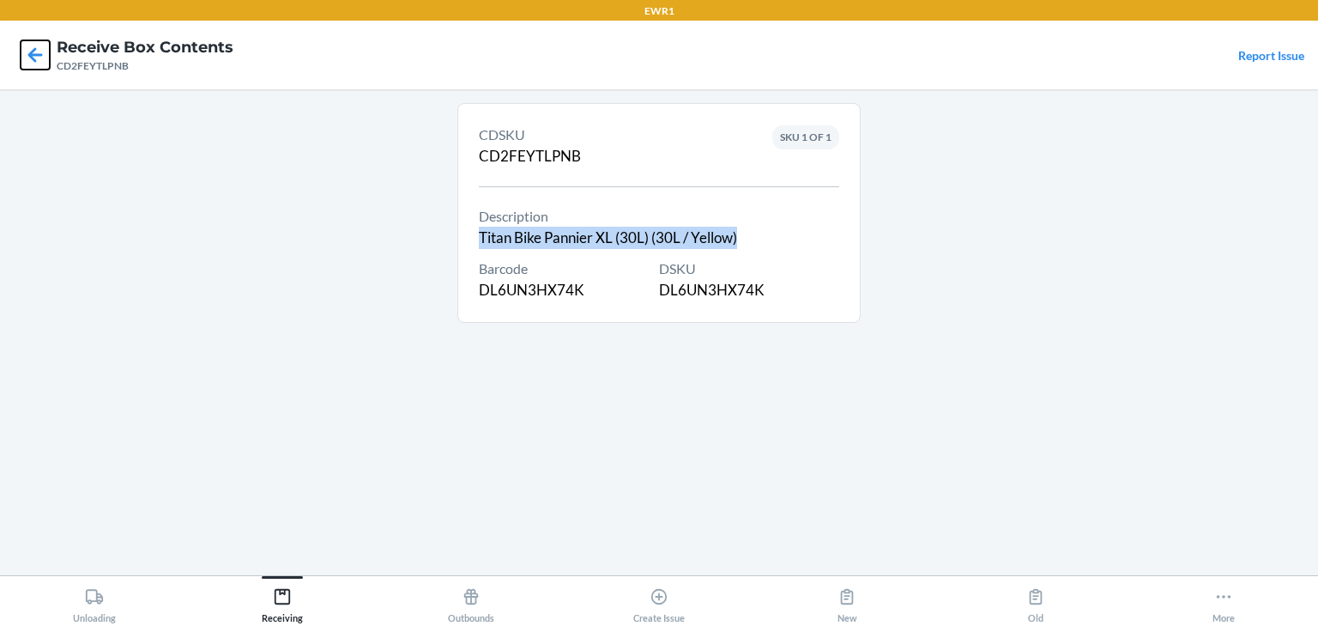
click at [28, 53] on icon at bounding box center [35, 54] width 15 height 15
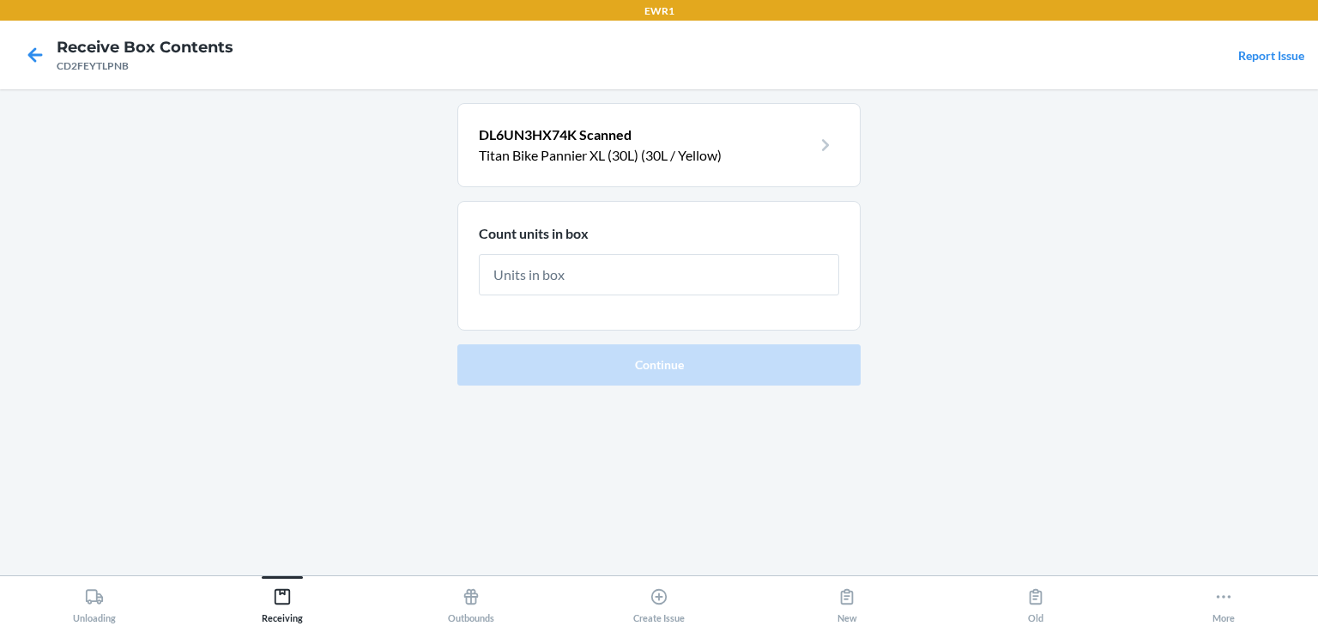
click at [566, 278] on input "text" at bounding box center [659, 274] width 360 height 41
click at [625, 150] on p "Titan Bike Pannier XL (30L) (30L / Yellow)" at bounding box center [645, 155] width 333 height 21
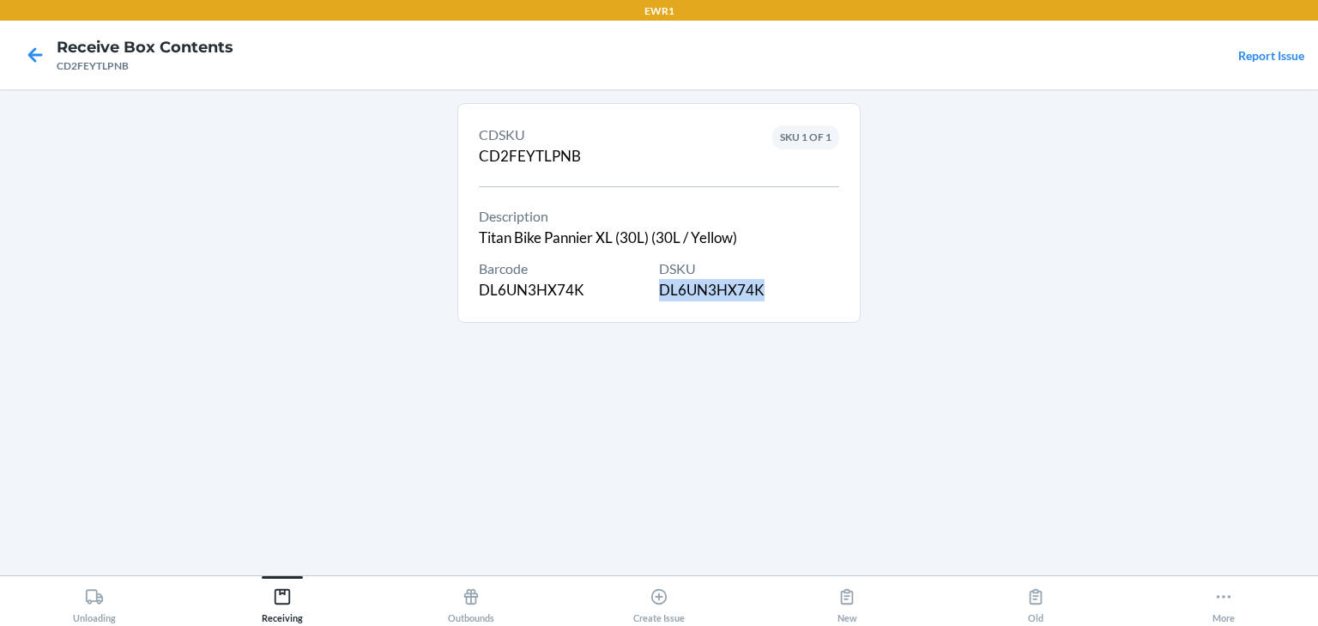
drag, startPoint x: 766, startPoint y: 285, endPoint x: 663, endPoint y: 295, distance: 103.5
click at [663, 295] on div "DSKU DL6UN3HX74K" at bounding box center [749, 279] width 180 height 43
click at [41, 47] on icon at bounding box center [35, 54] width 29 height 29
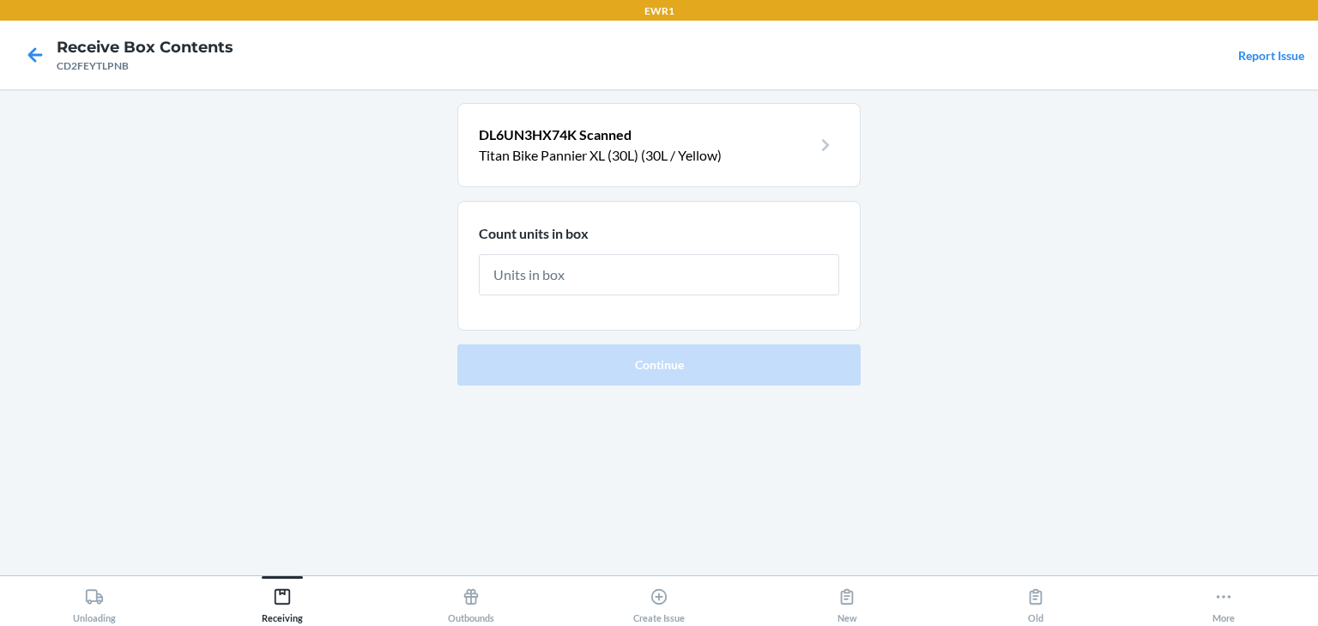
type input "6"
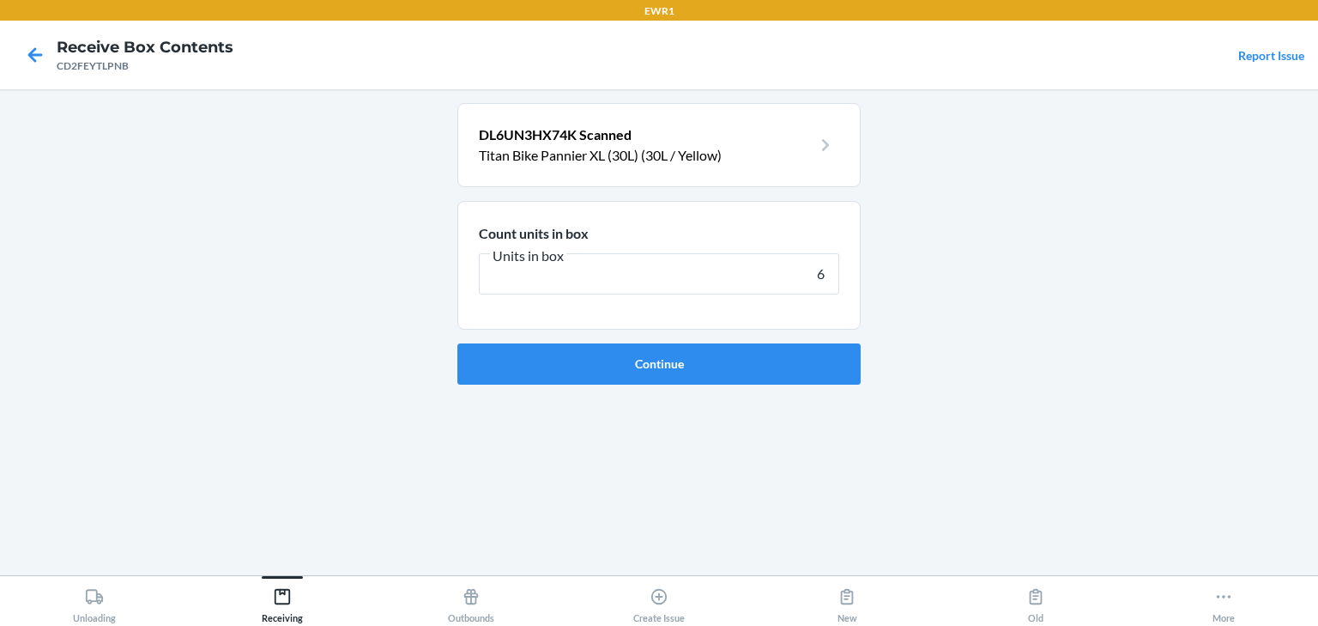
click button "Continue" at bounding box center [658, 363] width 403 height 41
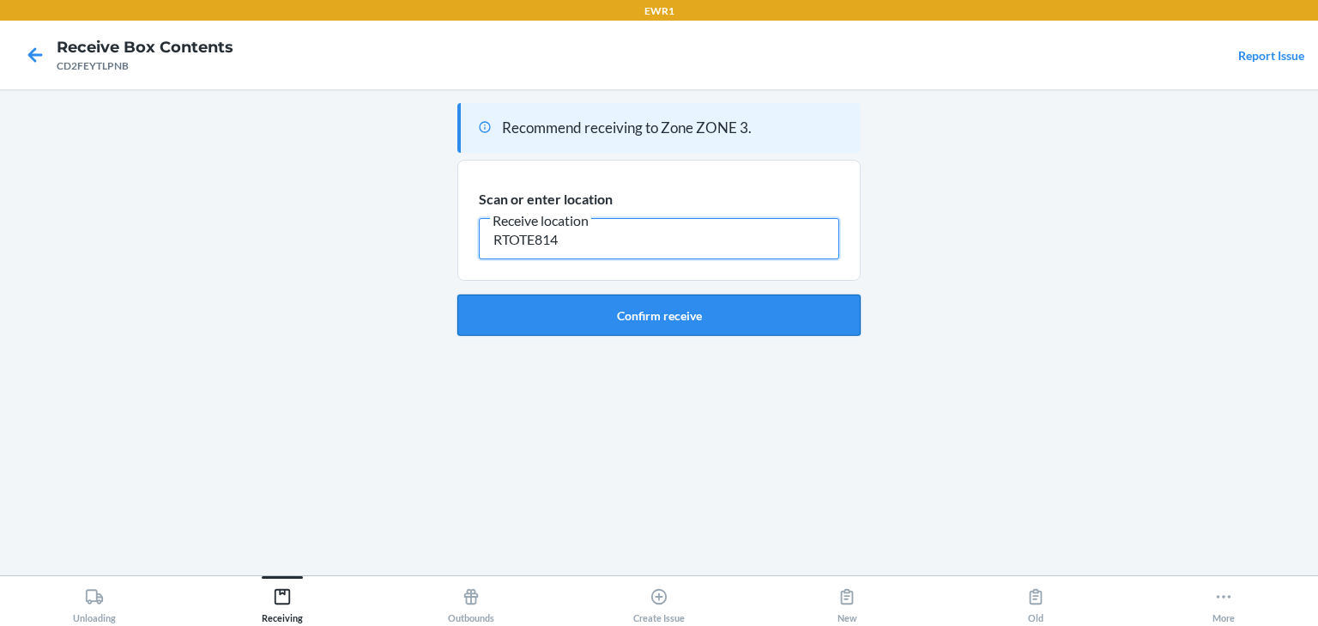
type input "RTOTE814"
click at [572, 301] on button "Confirm receive" at bounding box center [658, 314] width 403 height 41
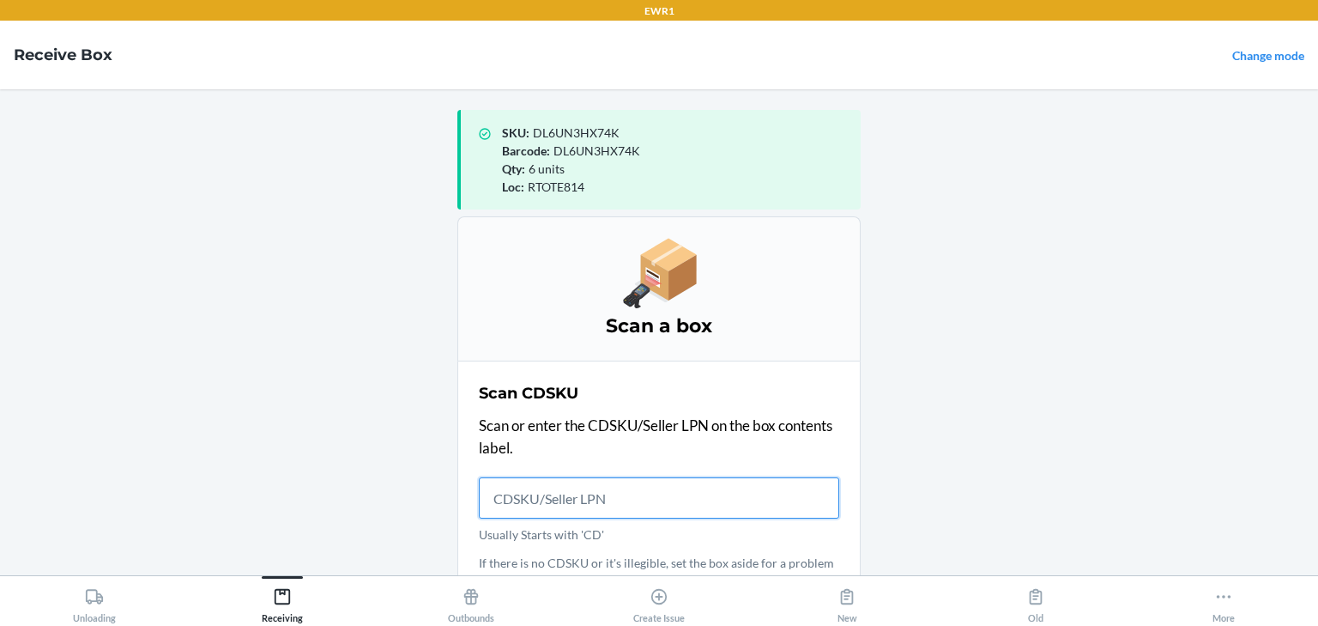
click at [534, 498] on input "Usually Starts with 'CD'" at bounding box center [659, 497] width 360 height 41
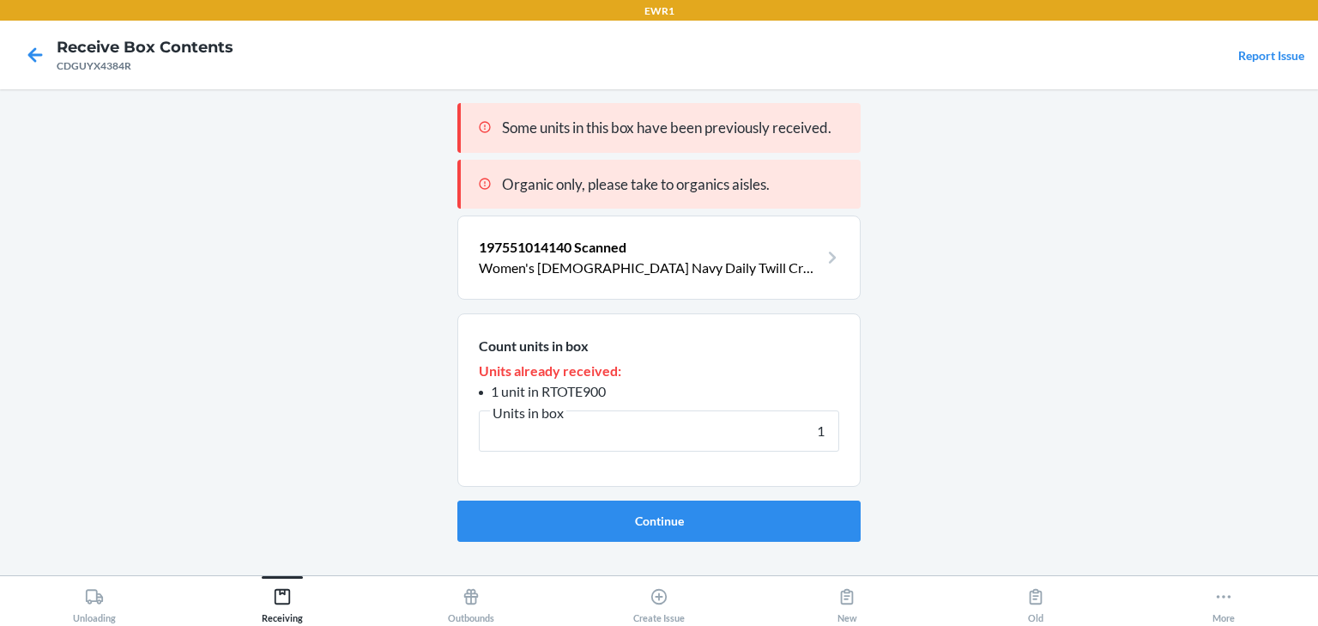
type input "1"
click at [457, 500] on button "Continue" at bounding box center [658, 520] width 403 height 41
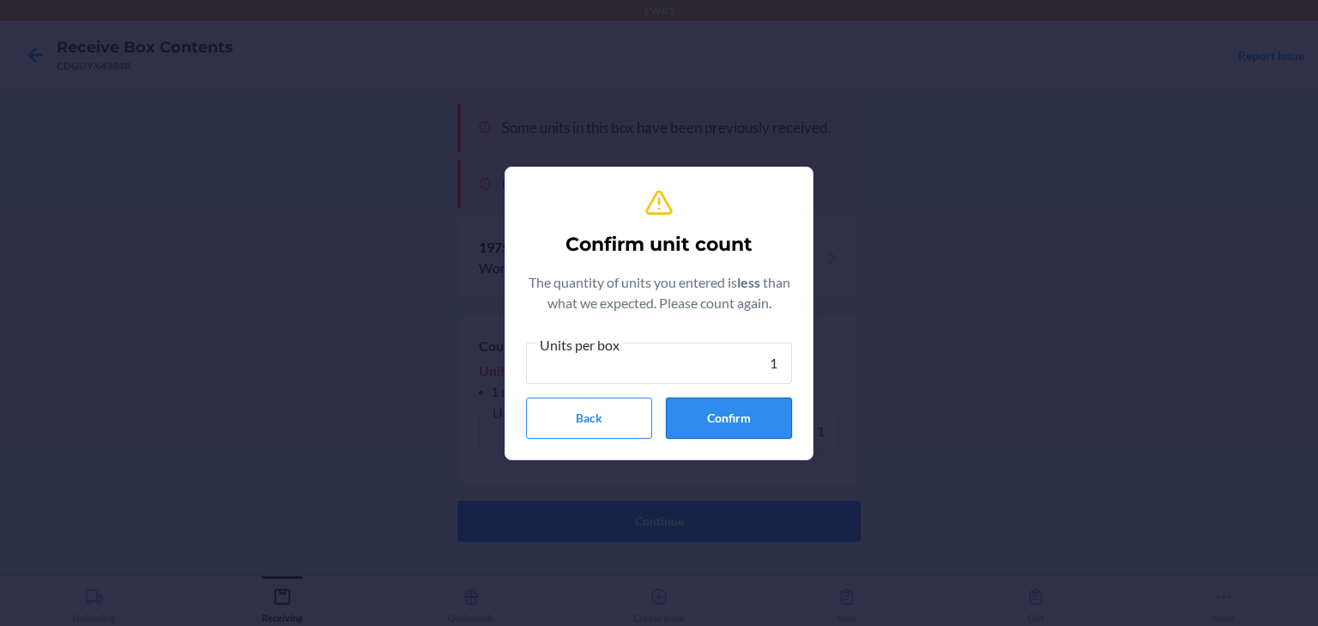
type input "1"
click at [700, 418] on button "Confirm" at bounding box center [729, 417] width 126 height 41
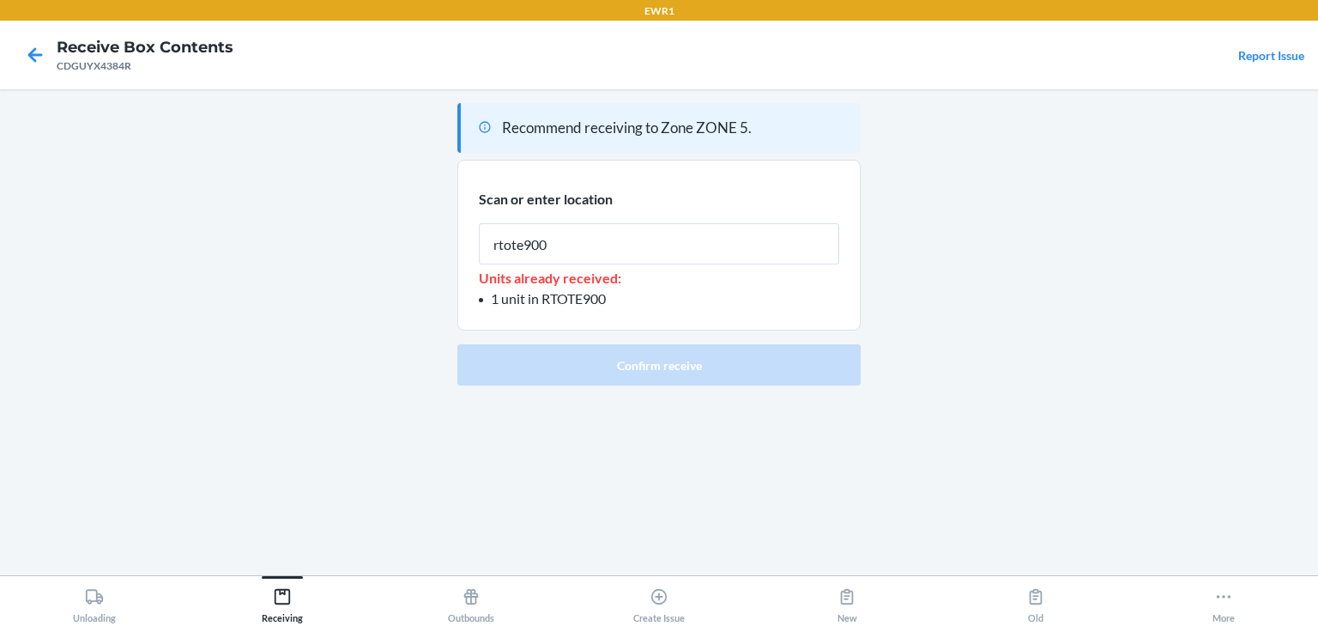
type input "rtote900"
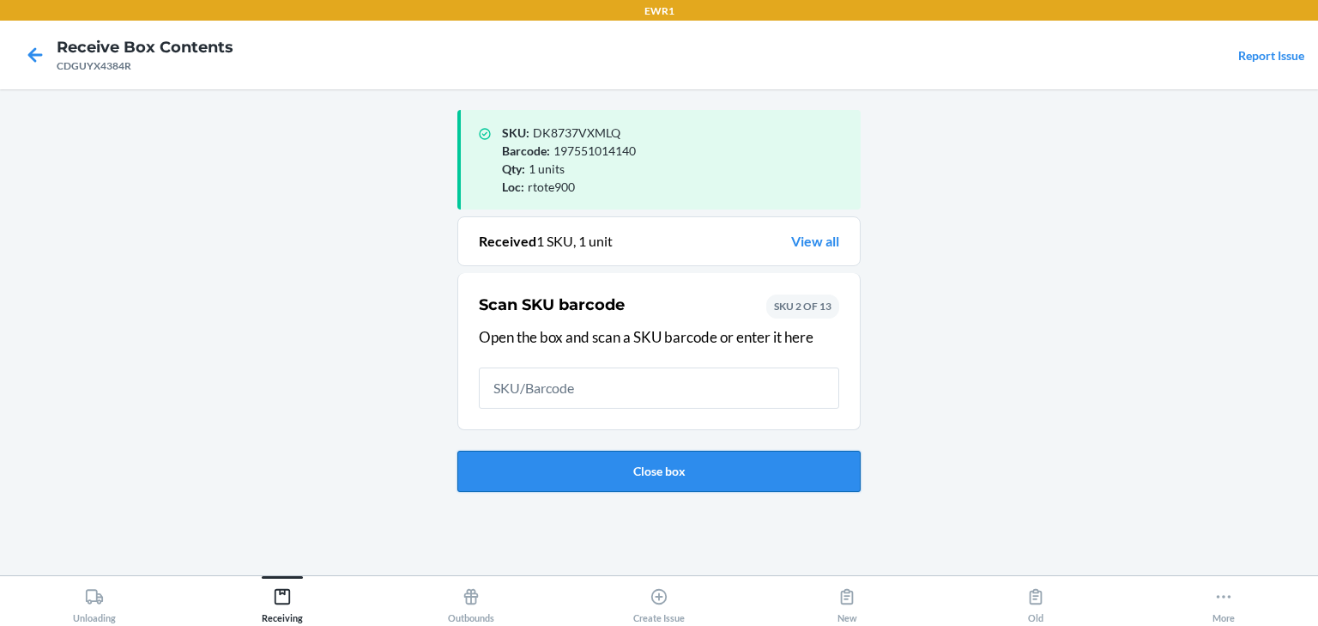
click at [745, 469] on button "Close box" at bounding box center [658, 471] width 403 height 41
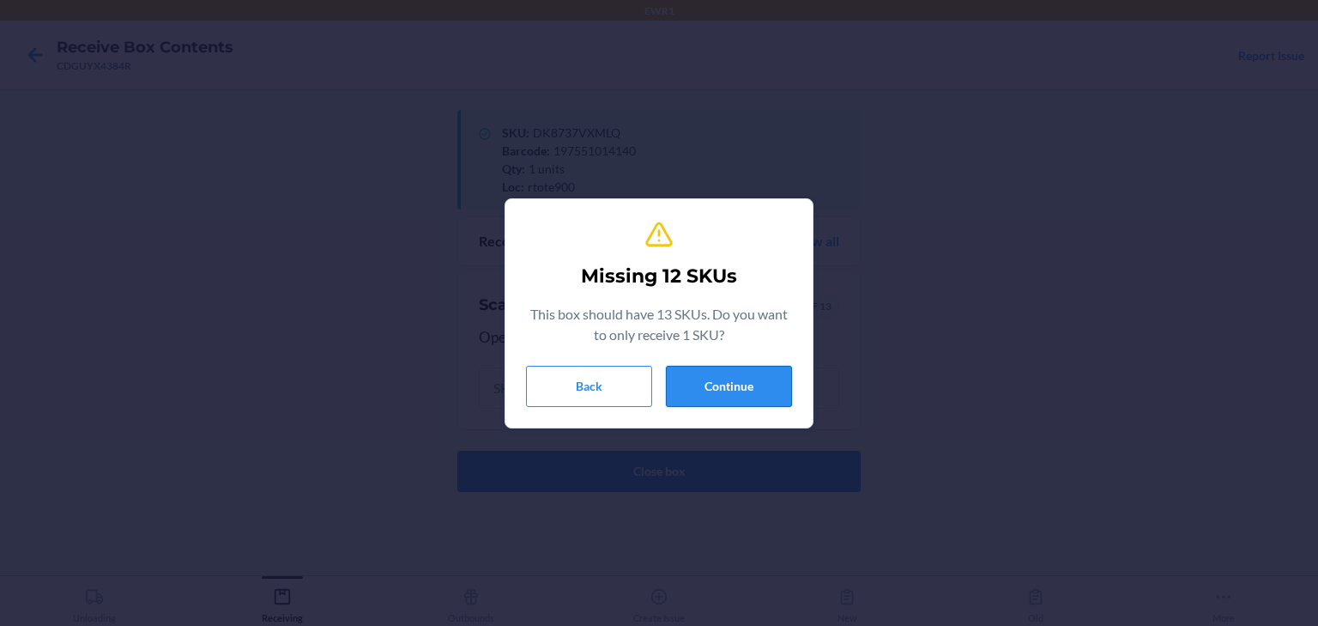
click at [757, 396] on button "Continue" at bounding box center [729, 386] width 126 height 41
